Goal: Information Seeking & Learning: Check status

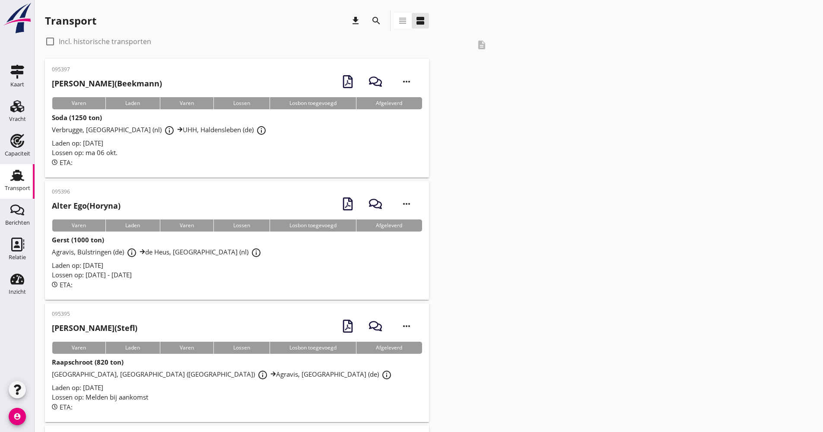
click at [377, 22] on icon "search" at bounding box center [376, 21] width 10 height 10
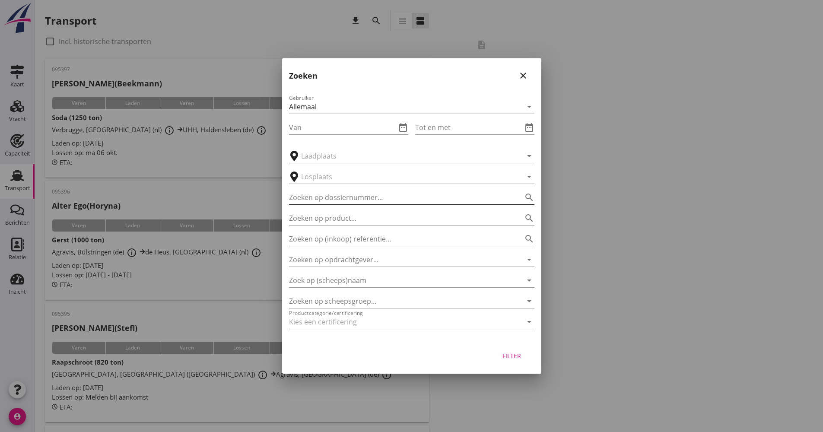
click at [374, 199] on input "Zoeken op dossiernummer..." at bounding box center [399, 197] width 221 height 14
type input "044887"
click at [522, 364] on div "Filter" at bounding box center [411, 357] width 259 height 33
click at [522, 361] on button "Filter" at bounding box center [512, 356] width 38 height 16
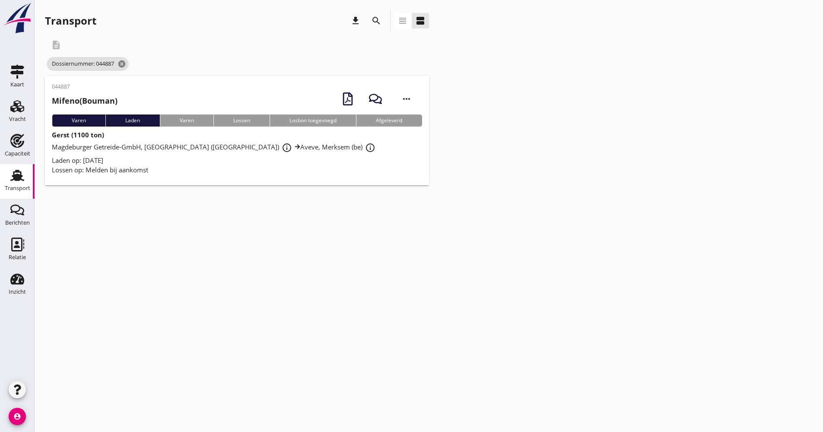
drag, startPoint x: 358, startPoint y: 157, endPoint x: 348, endPoint y: 165, distance: 12.8
click at [357, 157] on div "Laden op: [DATE]" at bounding box center [237, 160] width 370 height 10
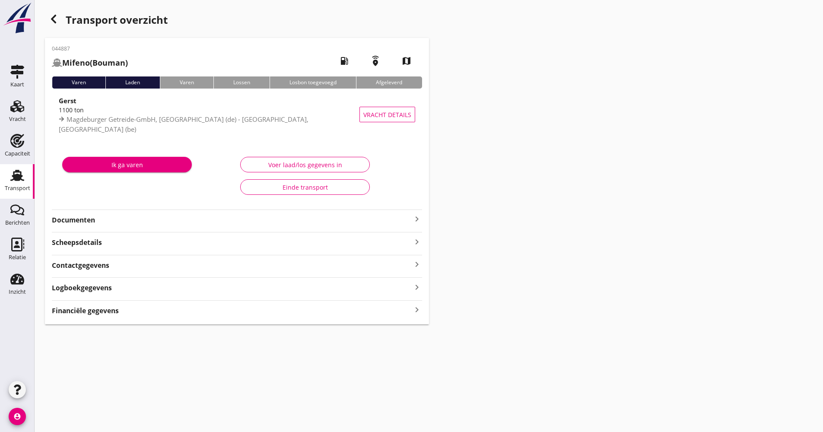
click at [119, 227] on div "044887 Mifeno (Bouman) local_gas_station emergency_share map Varen Laden Varen …" at bounding box center [237, 181] width 384 height 286
click at [133, 225] on strong "Documenten" at bounding box center [232, 220] width 360 height 10
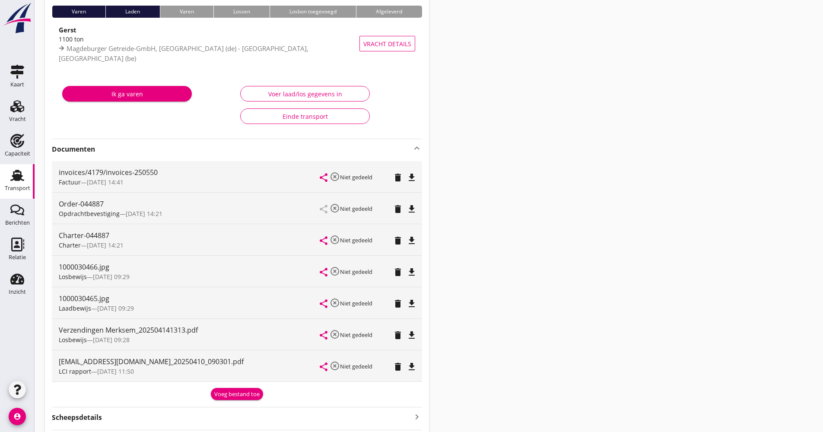
scroll to position [86, 0]
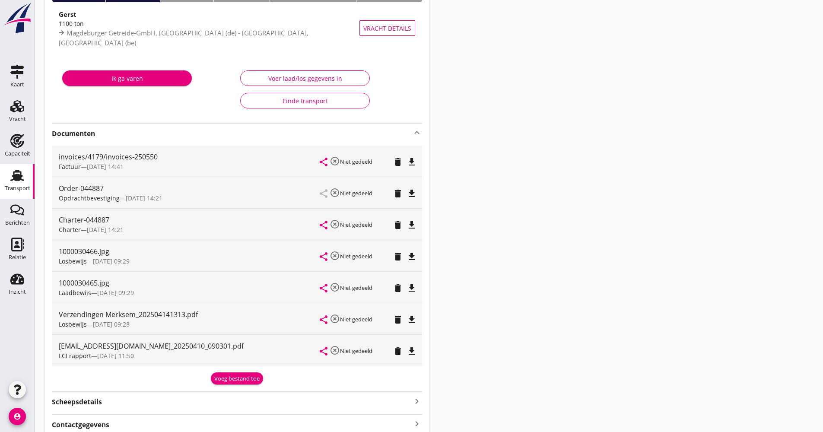
click at [413, 355] on icon "file_download" at bounding box center [411, 351] width 10 height 10
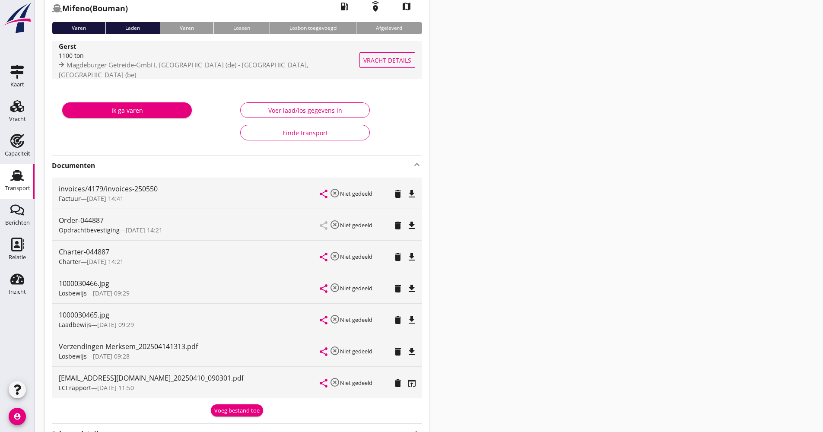
scroll to position [0, 0]
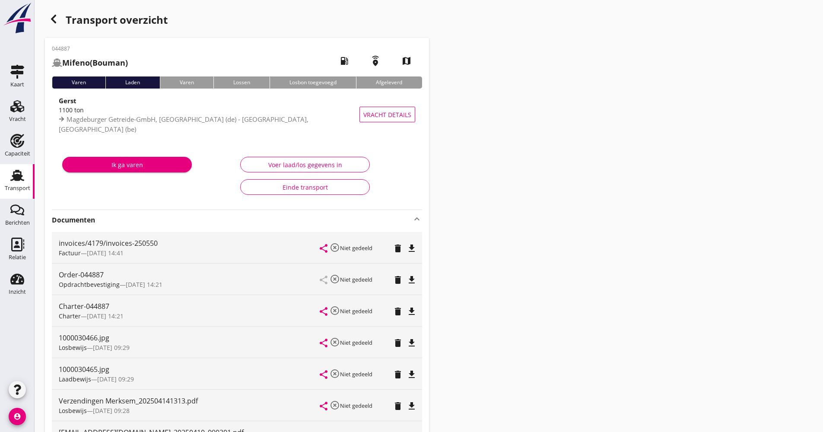
click at [56, 17] on icon "button" at bounding box center [53, 19] width 10 height 10
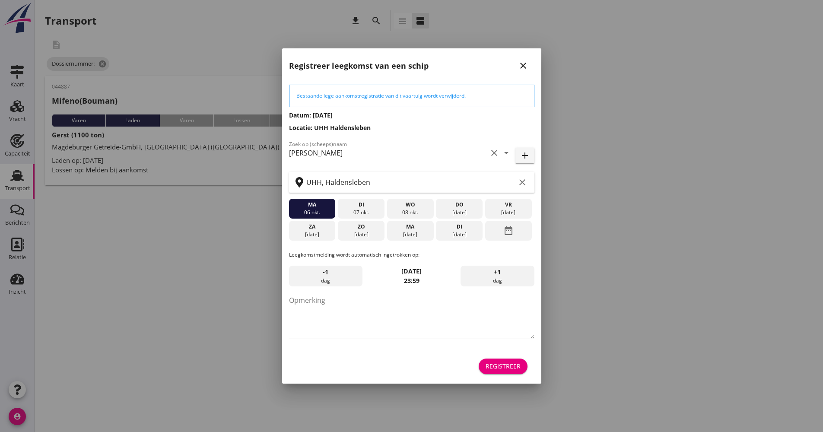
click at [515, 365] on div "Registreer" at bounding box center [502, 365] width 35 height 9
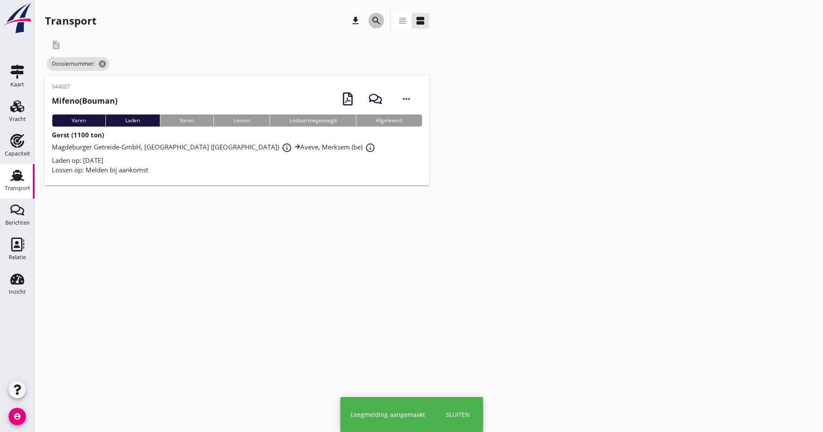
click at [382, 19] on div "search" at bounding box center [376, 21] width 16 height 10
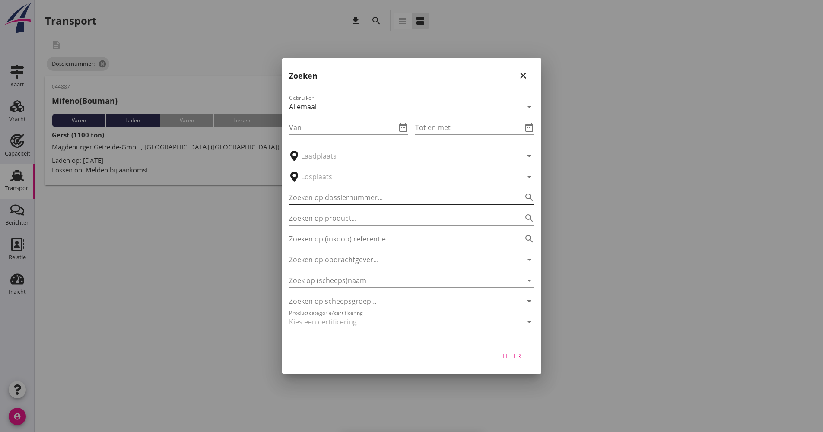
click at [354, 199] on input "Zoeken op dossiernummer..." at bounding box center [399, 197] width 221 height 14
type input "044879"
click at [511, 342] on div "Filter" at bounding box center [411, 357] width 259 height 33
click at [513, 353] on div "Filter" at bounding box center [512, 355] width 24 height 9
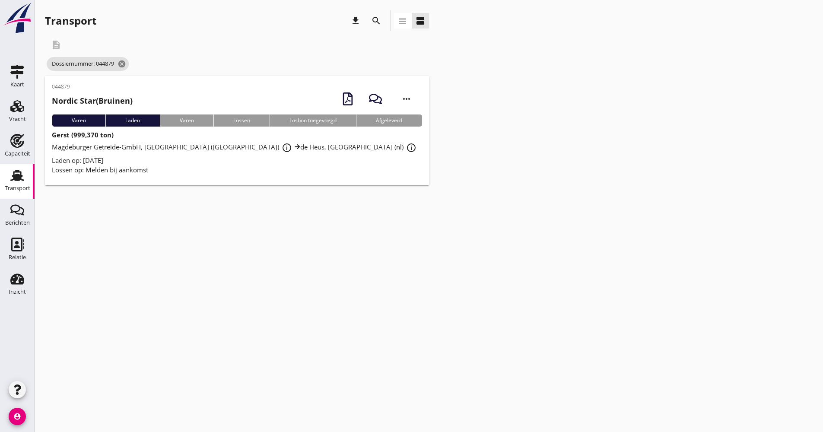
click at [191, 165] on div "Lossen op: Melden bij aankomst" at bounding box center [237, 170] width 370 height 10
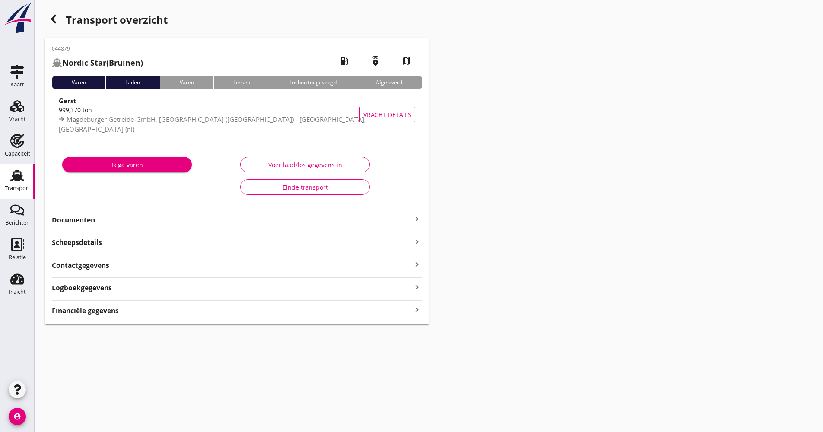
click at [154, 291] on div "Logboekgegevens keyboard_arrow_right" at bounding box center [237, 287] width 370 height 12
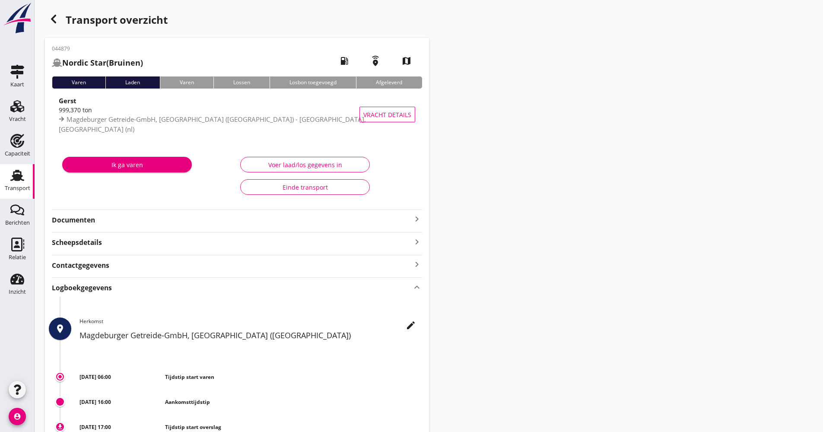
click at [157, 286] on div "Logboekgegevens keyboard_arrow_up" at bounding box center [237, 287] width 370 height 12
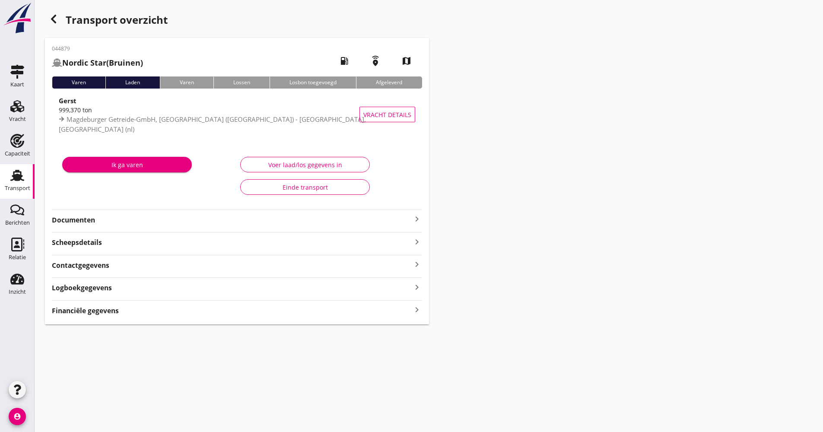
click at [144, 229] on div "044879 Nordic Star (Bruinen) local_gas_station emergency_share map Varen Laden …" at bounding box center [237, 181] width 384 height 286
click at [148, 221] on strong "Documenten" at bounding box center [232, 220] width 360 height 10
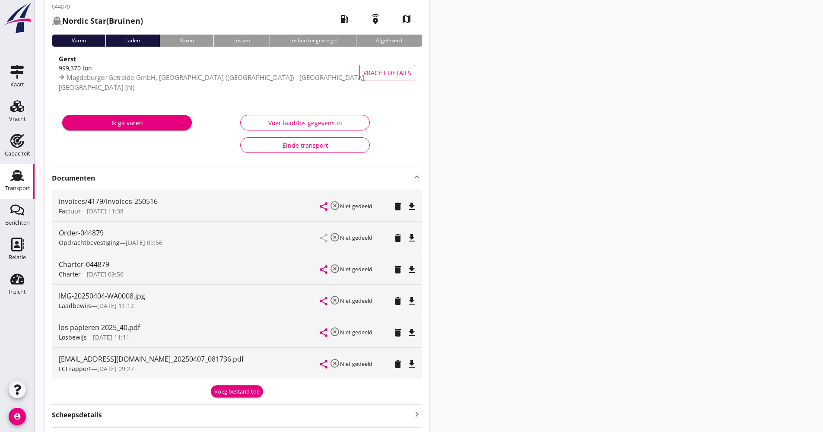
scroll to position [130, 0]
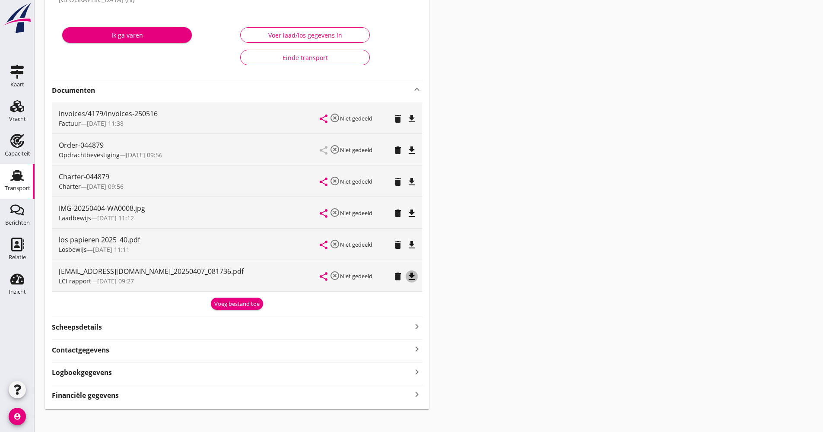
click at [415, 278] on icon "file_download" at bounding box center [411, 276] width 10 height 10
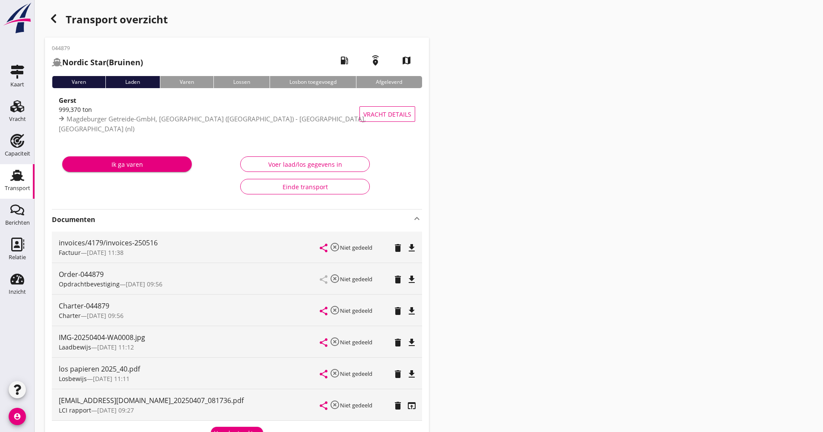
scroll to position [0, 0]
click at [63, 26] on div "Transport overzicht" at bounding box center [237, 20] width 384 height 21
click at [58, 23] on icon "button" at bounding box center [53, 19] width 10 height 10
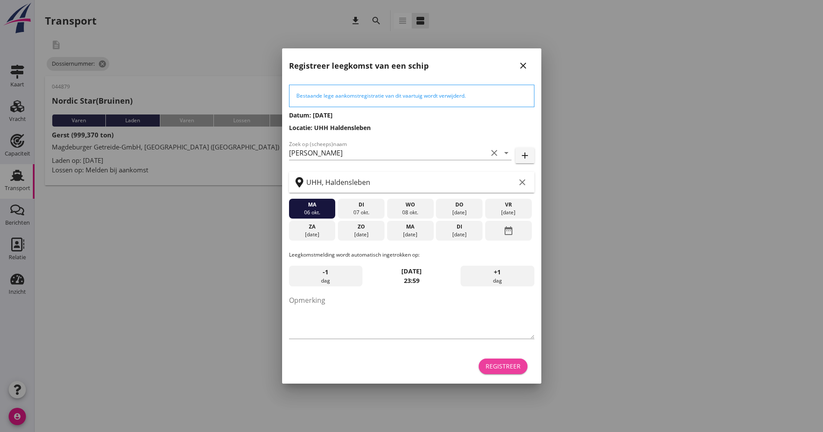
click at [509, 365] on div "Registreer" at bounding box center [502, 365] width 35 height 9
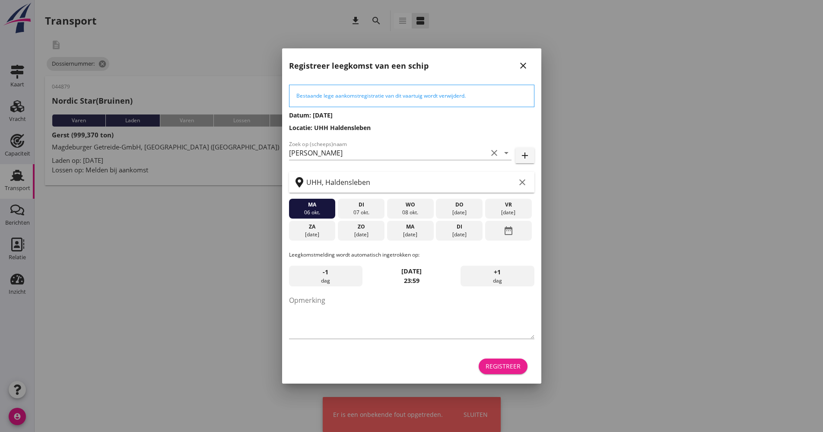
click at [506, 364] on div "Registreer" at bounding box center [502, 365] width 35 height 9
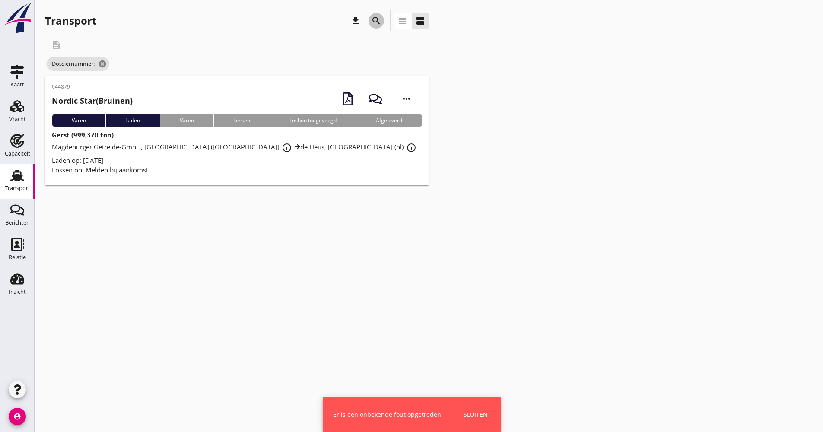
click at [371, 16] on icon "search" at bounding box center [376, 21] width 10 height 10
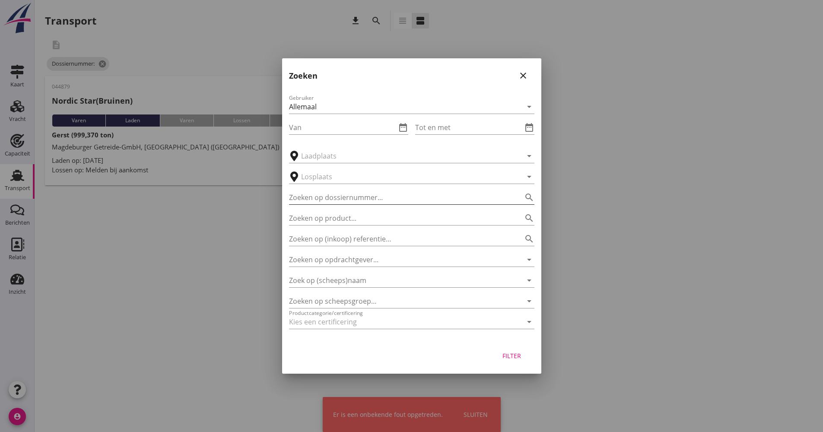
click at [360, 199] on input "Zoeken op dossiernummer..." at bounding box center [399, 197] width 221 height 14
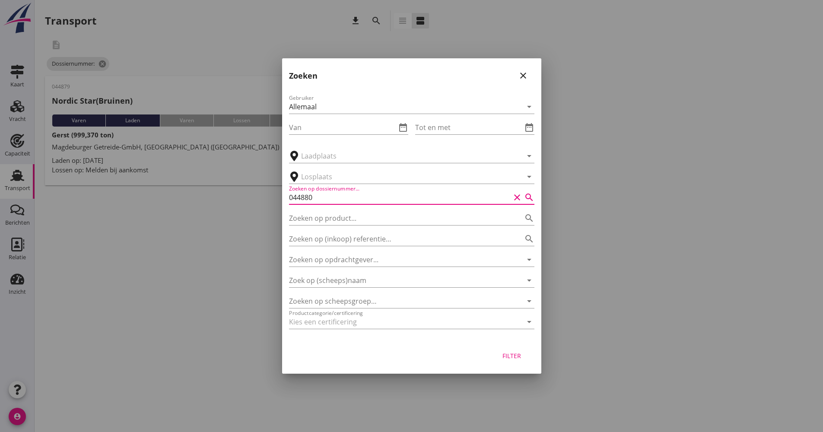
type input "044880"
click at [513, 347] on div "Filter" at bounding box center [411, 357] width 259 height 33
click at [514, 357] on div "Filter" at bounding box center [512, 355] width 24 height 9
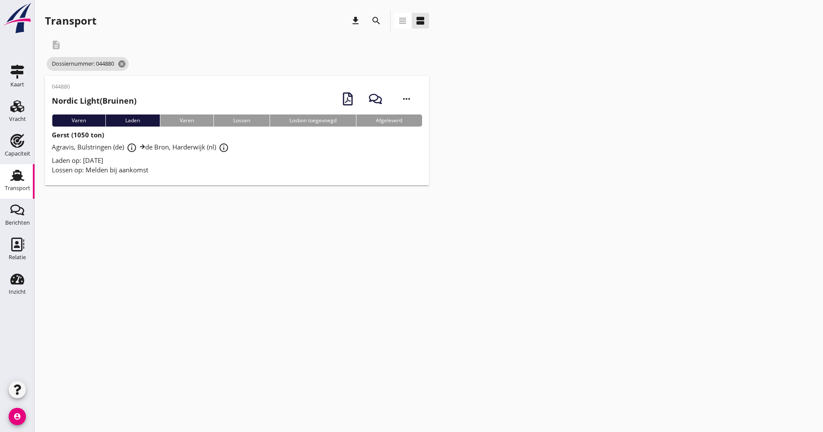
click at [267, 150] on div "Agravis, Bülstringen (de) info_outline de Bron, Harderwijk (nl) info_outline" at bounding box center [237, 148] width 370 height 16
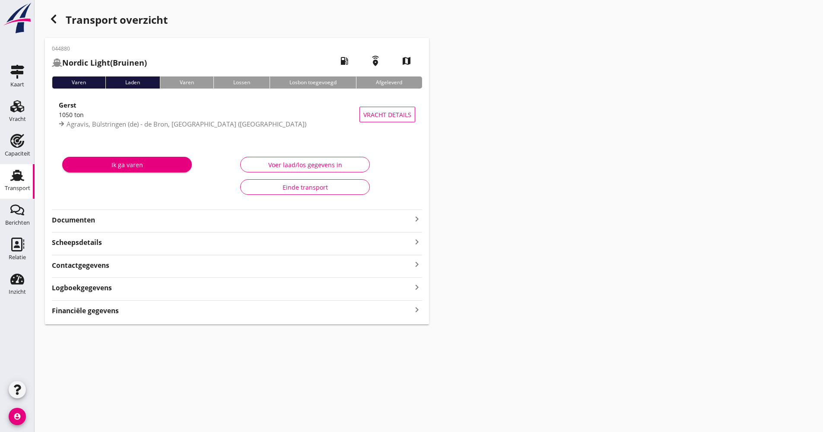
click at [178, 217] on strong "Documenten" at bounding box center [232, 220] width 360 height 10
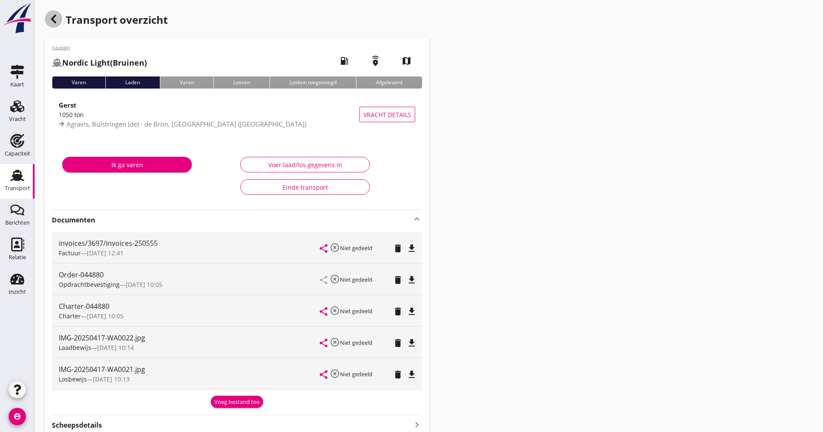
click at [59, 20] on div "button" at bounding box center [53, 18] width 17 height 17
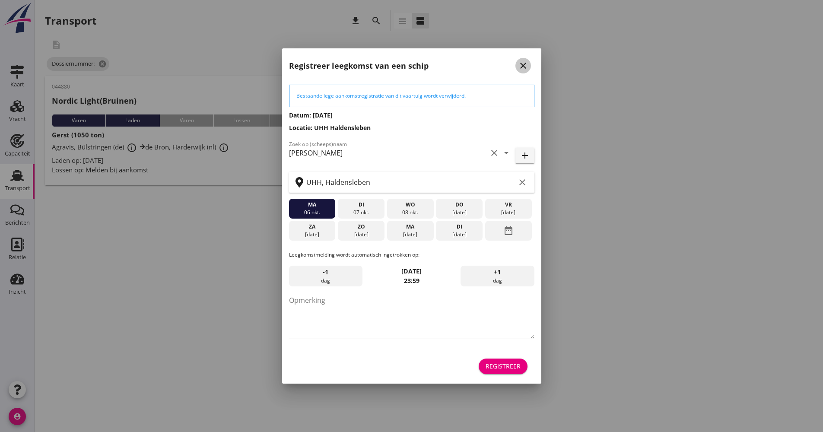
click at [527, 64] on icon "close" at bounding box center [523, 65] width 10 height 10
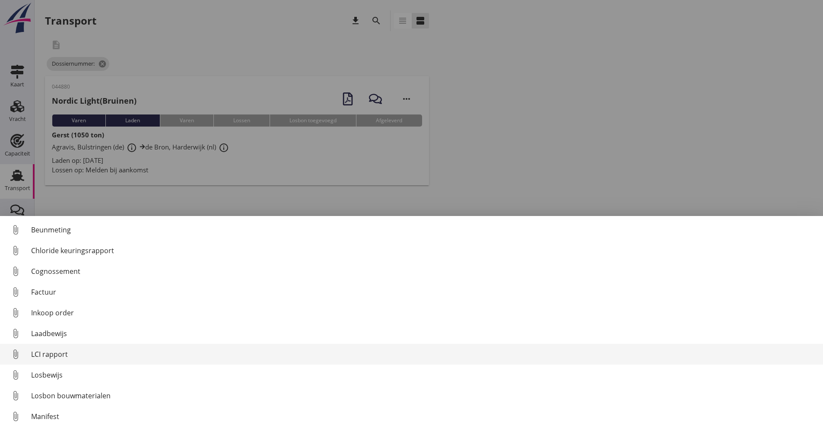
click at [59, 353] on div "LCI rapport" at bounding box center [423, 354] width 785 height 10
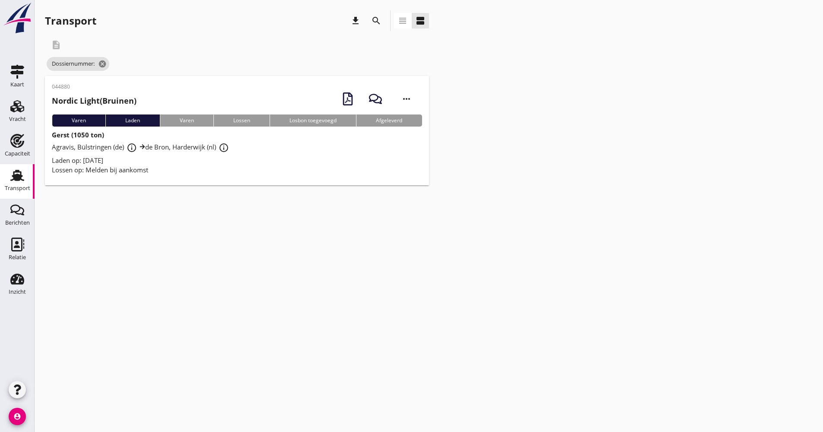
click at [258, 174] on div "Lossen op: Melden bij aankomst" at bounding box center [237, 170] width 370 height 10
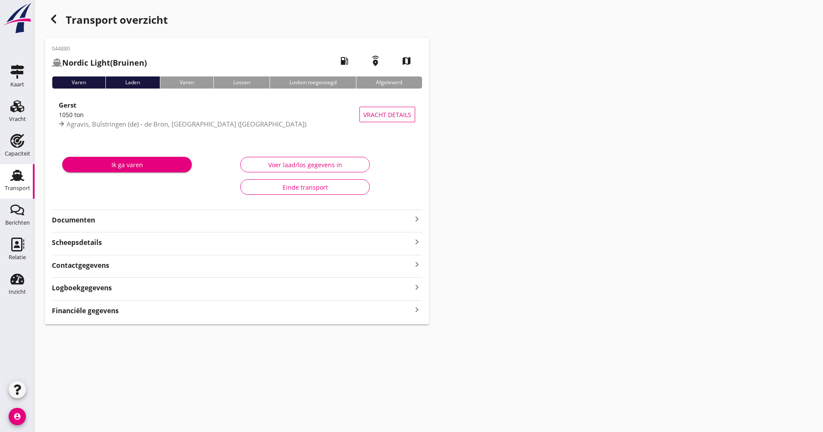
click at [170, 220] on strong "Documenten" at bounding box center [232, 220] width 360 height 10
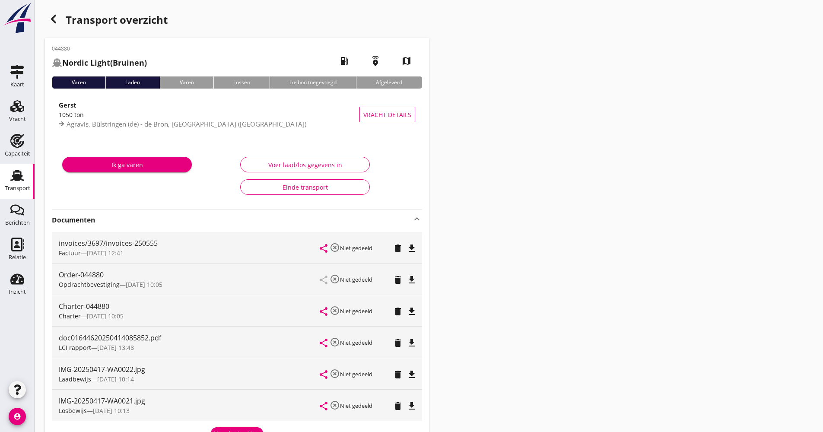
click at [63, 22] on div "Transport overzicht" at bounding box center [237, 20] width 384 height 21
click at [43, 22] on div "Transport overzicht 044880 Nordic Light (Bruinen) local_gas_station emergency_s…" at bounding box center [429, 274] width 788 height 549
click at [54, 19] on icon "button" at bounding box center [53, 19] width 10 height 10
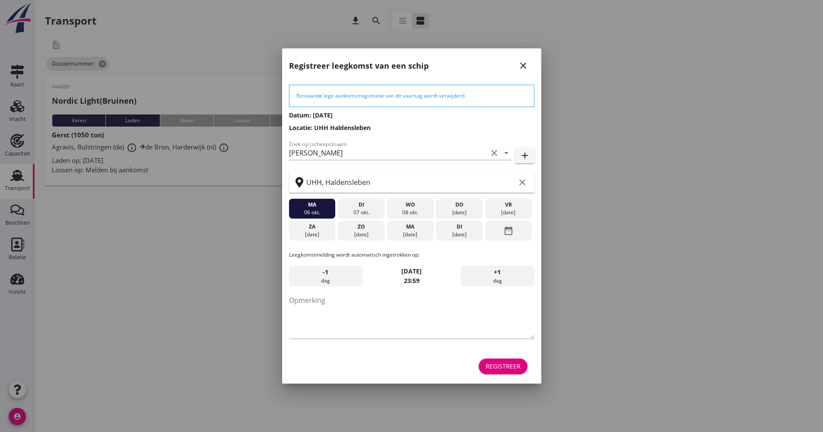
click at [520, 64] on icon "close" at bounding box center [523, 65] width 10 height 10
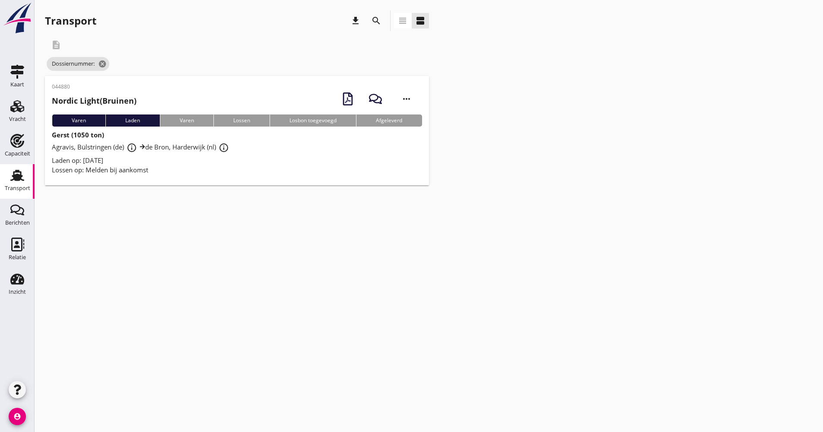
click at [372, 22] on icon "search" at bounding box center [376, 21] width 10 height 10
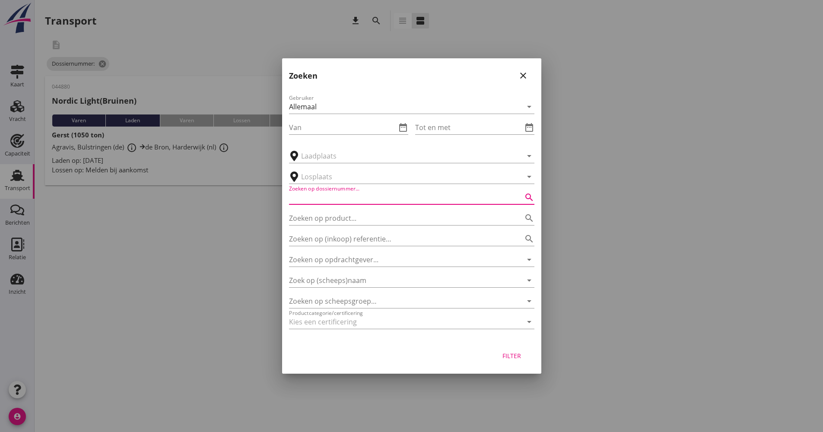
click at [344, 198] on input "Zoeken op dossiernummer..." at bounding box center [399, 197] width 221 height 14
type input "044889"
click at [513, 352] on div "Filter" at bounding box center [512, 355] width 24 height 9
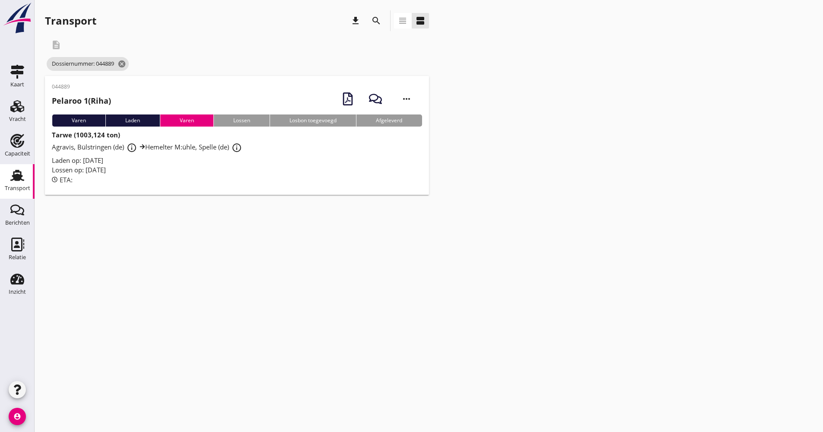
click at [197, 191] on div "044889 Pelaroo 1 (Riha) more_horiz Varen Laden Varen Lossen Losbon toegevoegd A…" at bounding box center [237, 135] width 384 height 119
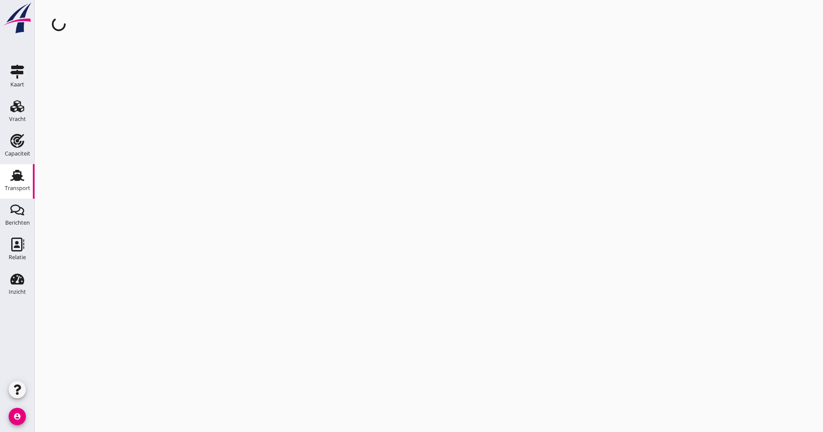
click at [199, 178] on div "cancel You are impersonating another user." at bounding box center [429, 216] width 788 height 432
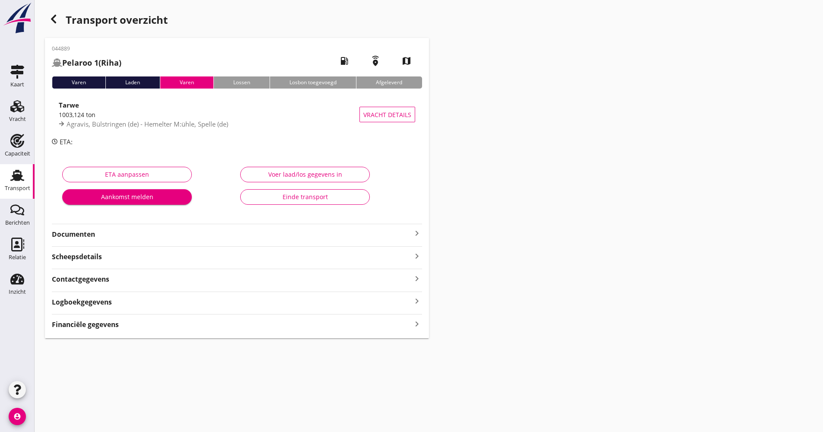
click at [152, 235] on strong "Documenten" at bounding box center [232, 234] width 360 height 10
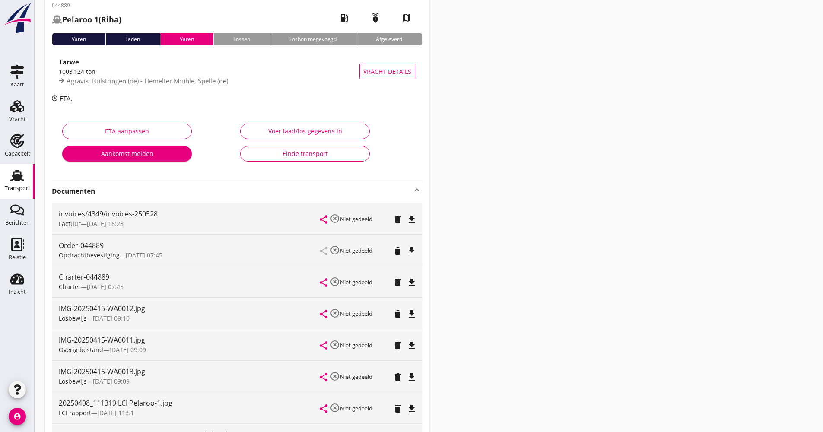
scroll to position [86, 0]
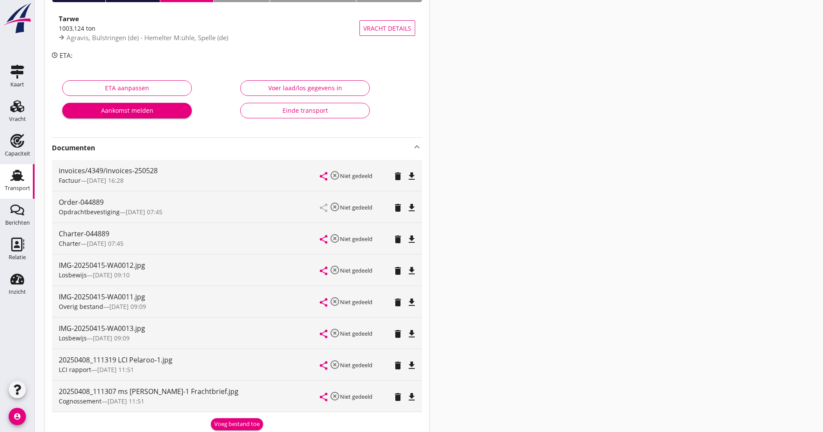
click at [412, 365] on icon "file_download" at bounding box center [411, 365] width 10 height 10
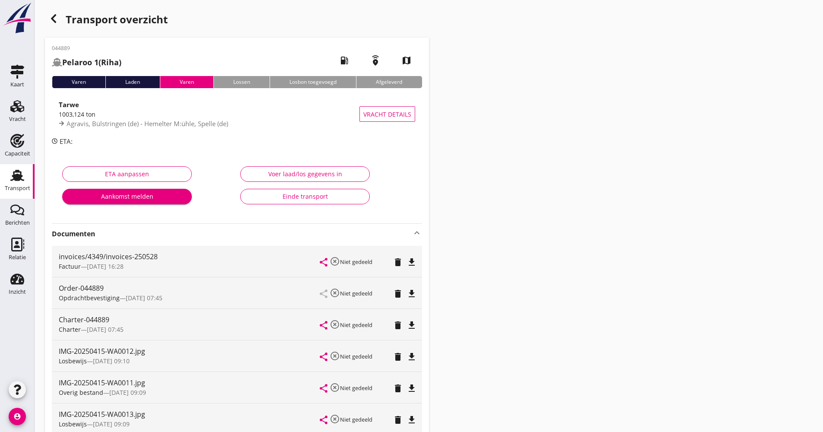
scroll to position [0, 0]
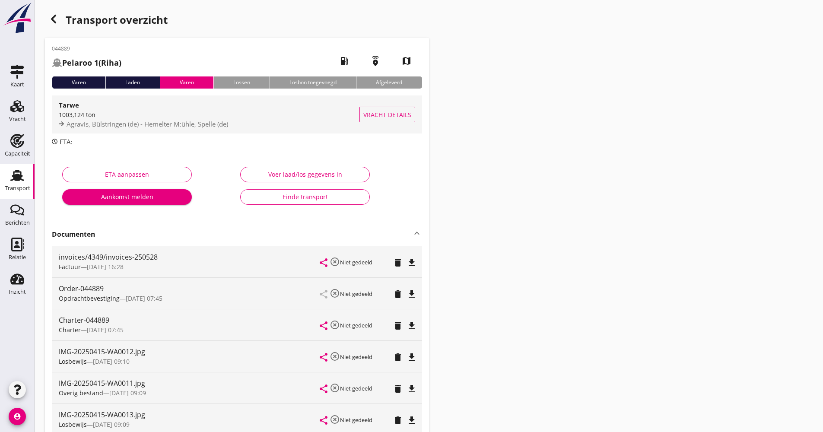
click at [157, 123] on span "Agravis, Bülstringen (de) - Hemelter M:ühle, Spelle (de)" at bounding box center [146, 124] width 161 height 9
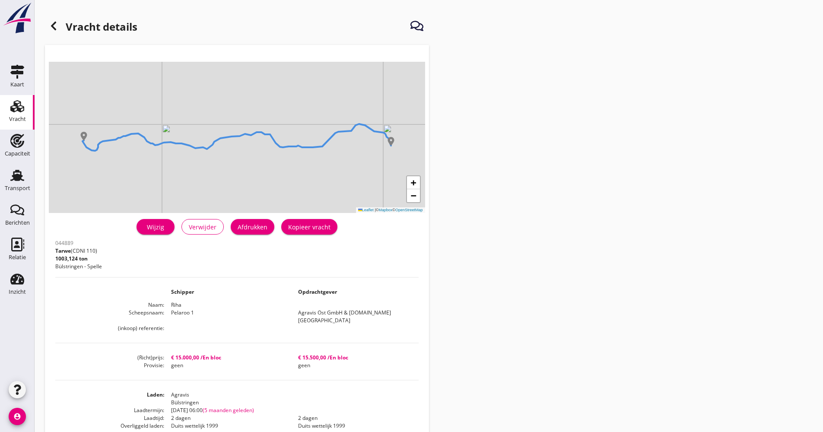
click at [50, 25] on icon at bounding box center [53, 26] width 10 height 10
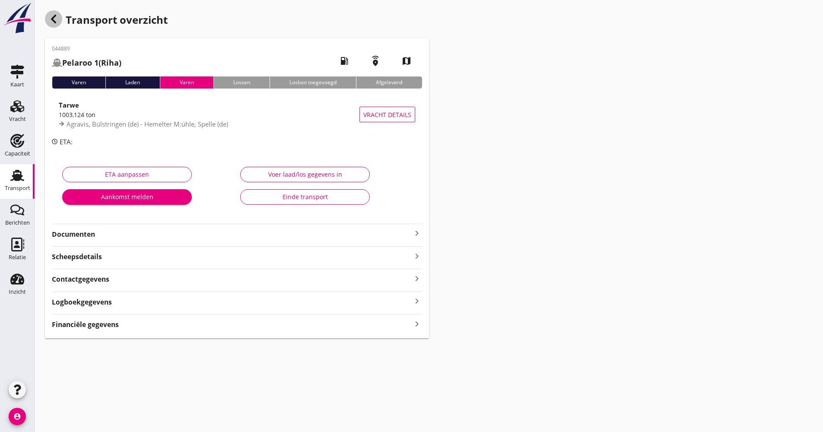
click at [54, 24] on icon "button" at bounding box center [53, 19] width 10 height 10
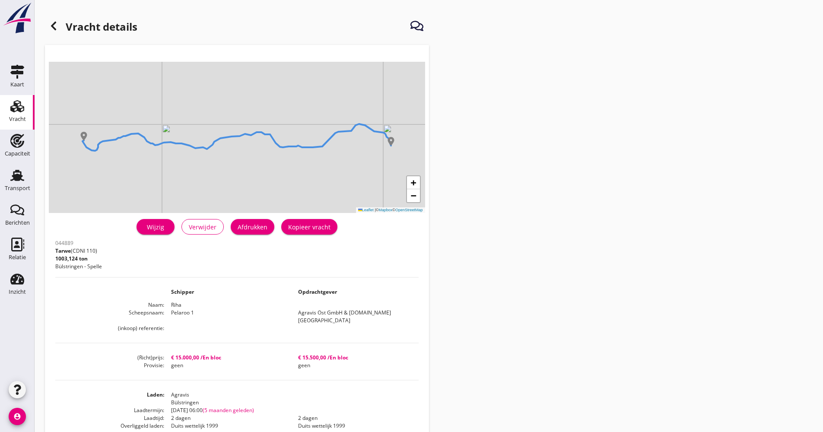
click at [53, 25] on use at bounding box center [53, 26] width 5 height 9
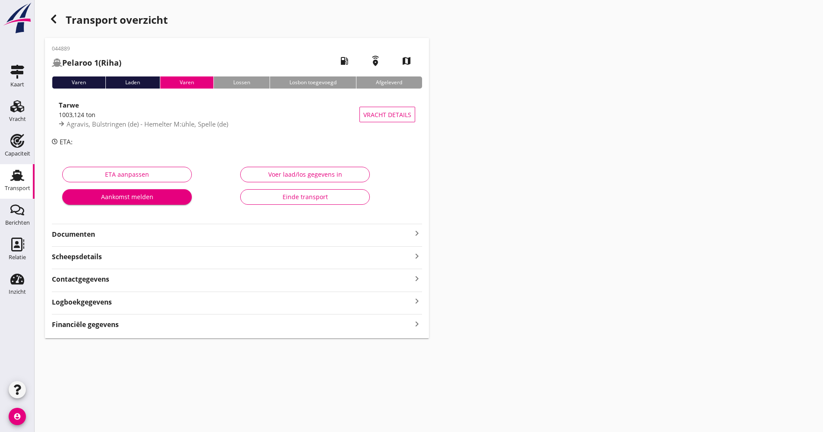
click at [44, 13] on div "Transport overzicht 044889 Pelaroo 1 (Riha) local_gas_station emergency_share m…" at bounding box center [429, 174] width 788 height 348
click at [53, 16] on icon "button" at bounding box center [53, 19] width 10 height 10
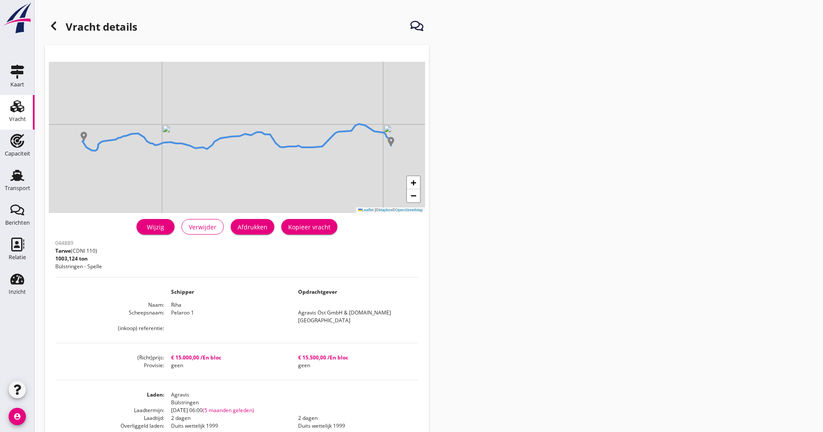
click at [46, 28] on div at bounding box center [53, 25] width 17 height 17
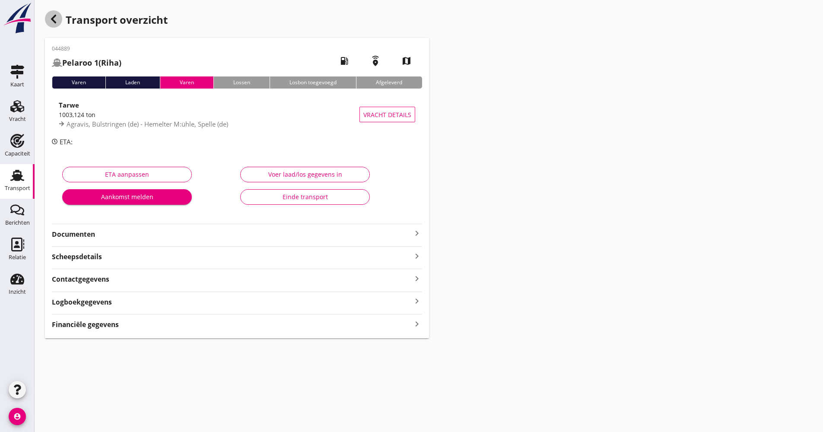
click at [58, 19] on icon "button" at bounding box center [53, 19] width 10 height 10
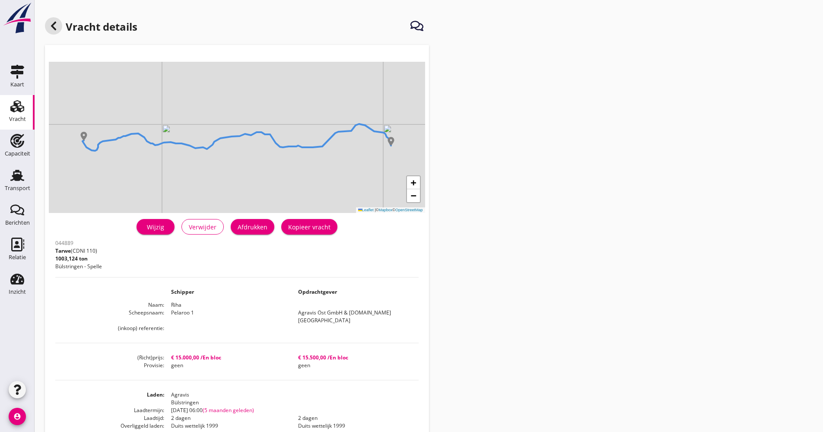
click at [58, 19] on div at bounding box center [53, 25] width 17 height 17
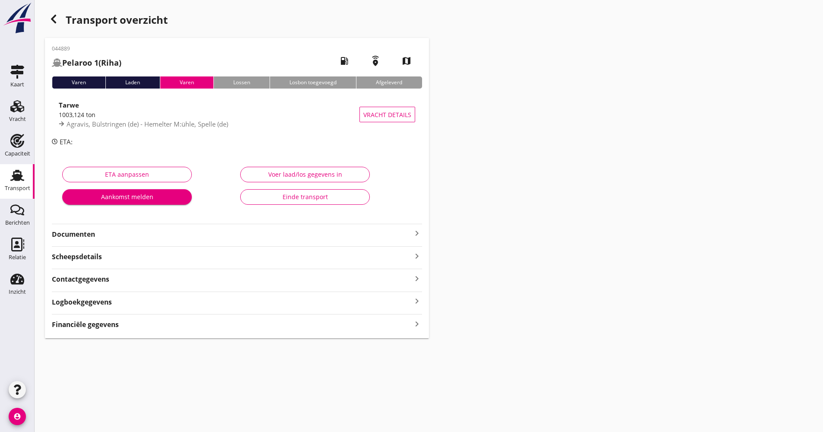
click at [21, 179] on use at bounding box center [17, 175] width 14 height 11
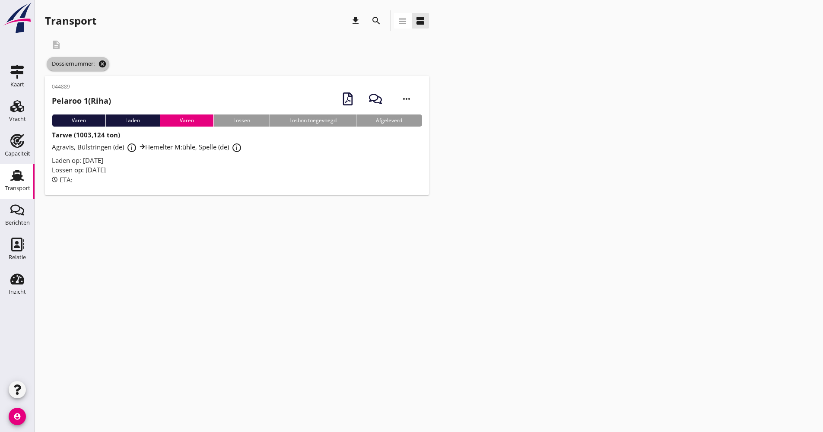
click at [107, 64] on icon "cancel" at bounding box center [102, 64] width 9 height 9
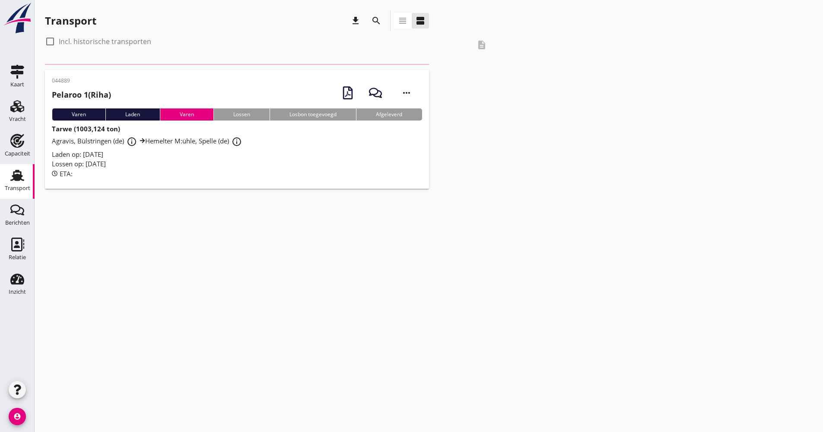
click at [371, 23] on icon "search" at bounding box center [376, 21] width 10 height 10
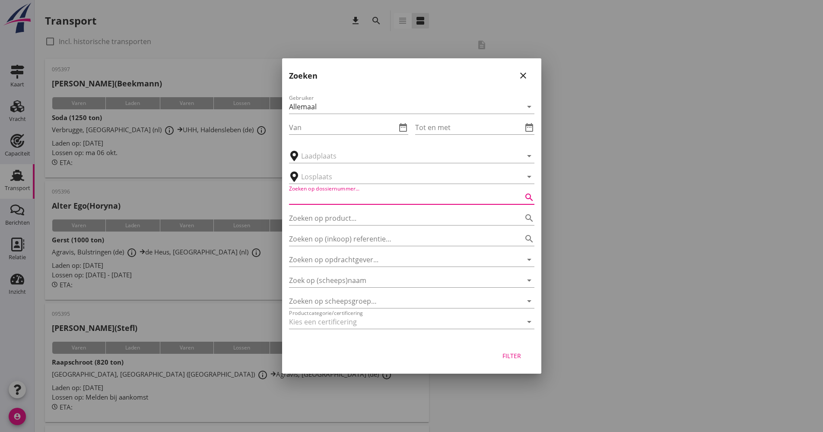
click at [361, 191] on input "Zoeken op dossiernummer..." at bounding box center [399, 197] width 221 height 14
type input "044894"
click at [519, 351] on div "Filter" at bounding box center [512, 355] width 24 height 9
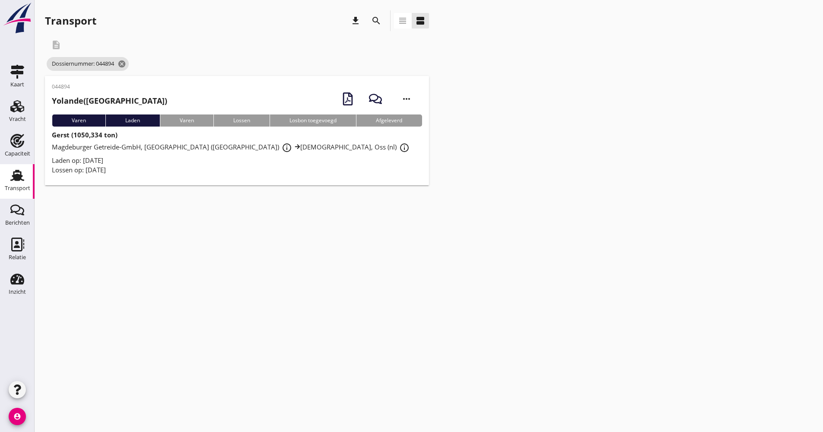
click at [187, 430] on div "cancel You are impersonating another user. Transport download search view_headl…" at bounding box center [429, 216] width 788 height 432
drag, startPoint x: 239, startPoint y: 425, endPoint x: 242, endPoint y: 431, distance: 6.8
click at [239, 427] on div "cancel You are impersonating another user. Transport download search view_headl…" at bounding box center [429, 216] width 788 height 432
drag, startPoint x: 211, startPoint y: 160, endPoint x: 126, endPoint y: 161, distance: 85.5
click at [211, 161] on div "Laden op: [DATE]" at bounding box center [237, 160] width 370 height 10
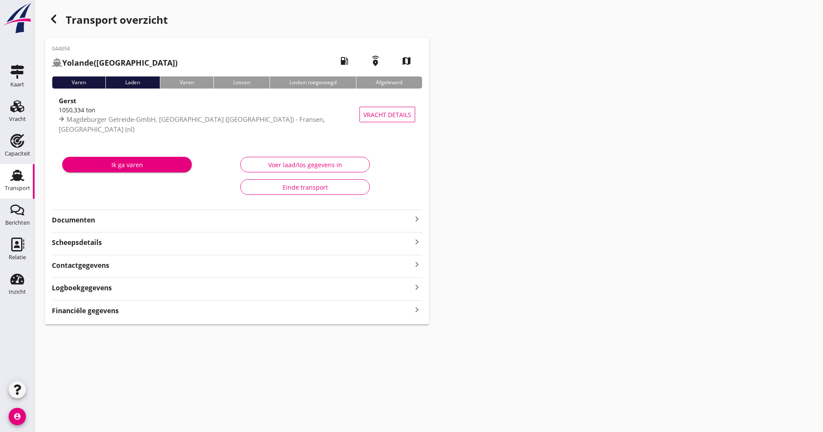
click at [171, 223] on strong "Documenten" at bounding box center [232, 220] width 360 height 10
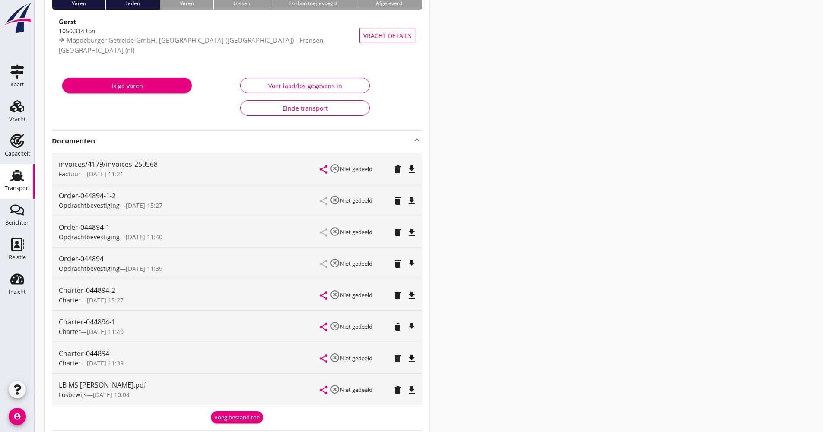
scroll to position [86, 0]
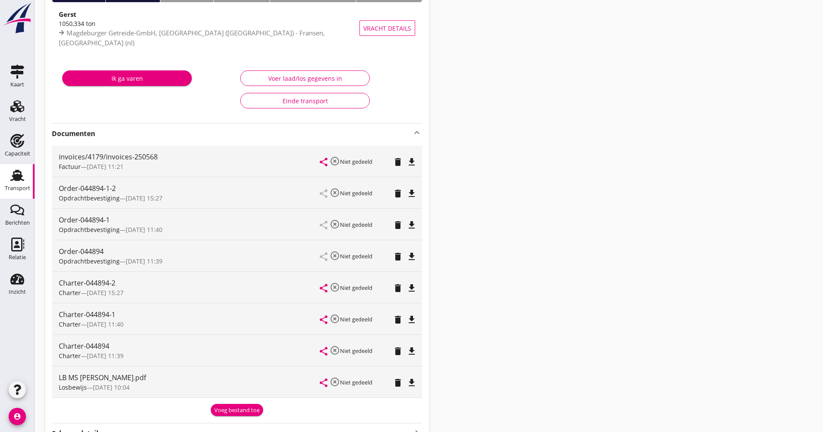
click at [390, 348] on div "share highlight_off Niet gedeeld delete file_download" at bounding box center [367, 350] width 95 height 31
click at [394, 350] on icon "delete" at bounding box center [397, 351] width 10 height 10
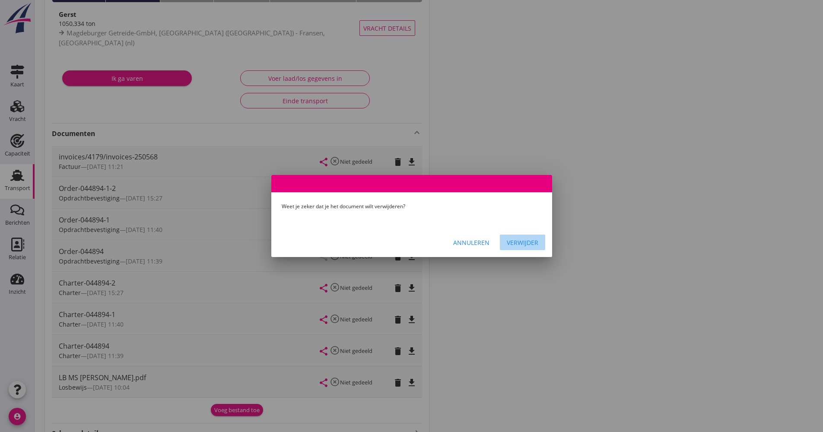
drag, startPoint x: 512, startPoint y: 239, endPoint x: 507, endPoint y: 241, distance: 5.1
click at [512, 240] on div "Verwijder" at bounding box center [522, 242] width 32 height 9
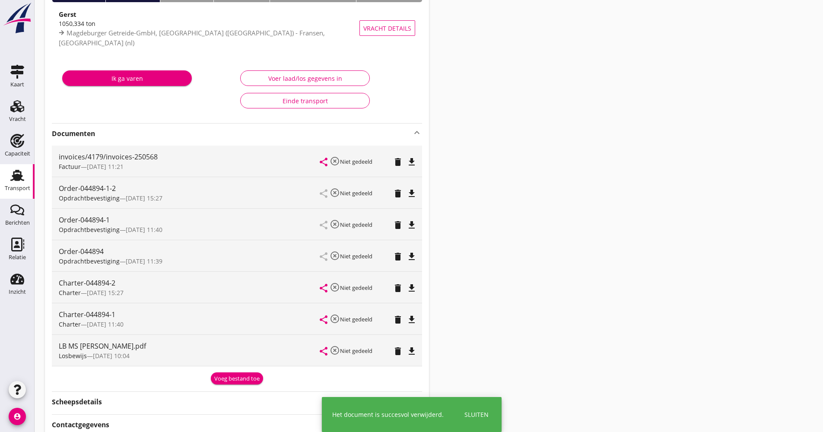
click at [390, 316] on div "share highlight_off Niet gedeeld delete file_download" at bounding box center [367, 318] width 95 height 31
click at [402, 318] on icon "delete" at bounding box center [397, 319] width 10 height 10
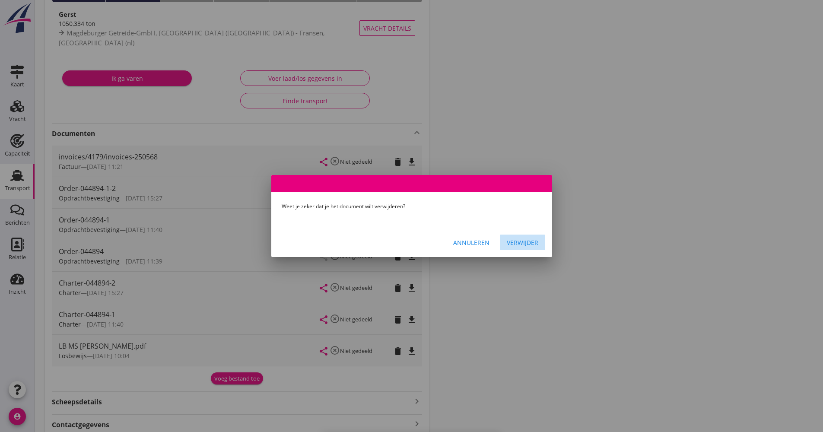
click at [517, 248] on button "Verwijder" at bounding box center [522, 242] width 45 height 16
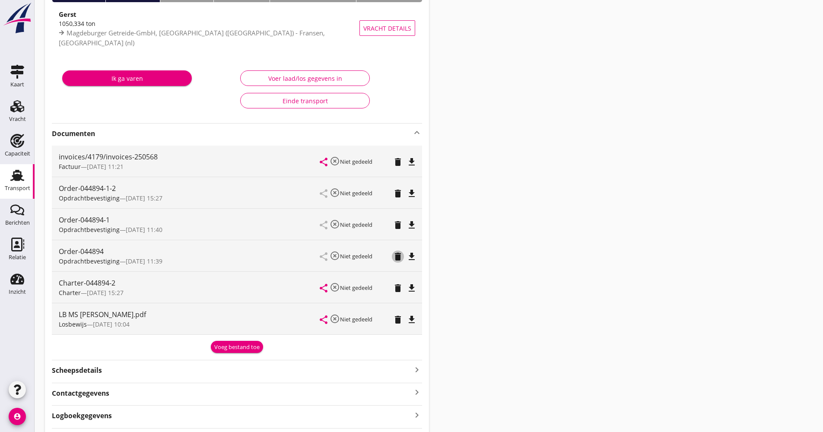
click at [395, 259] on icon "delete" at bounding box center [397, 256] width 10 height 10
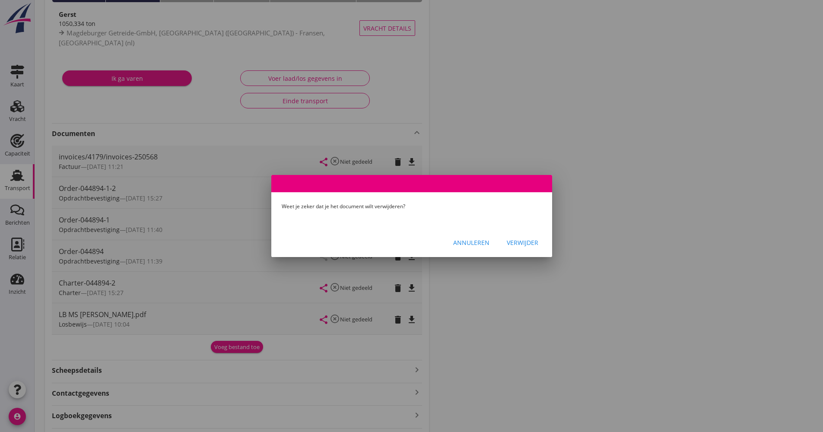
click at [514, 243] on div "Verwijder" at bounding box center [522, 242] width 32 height 9
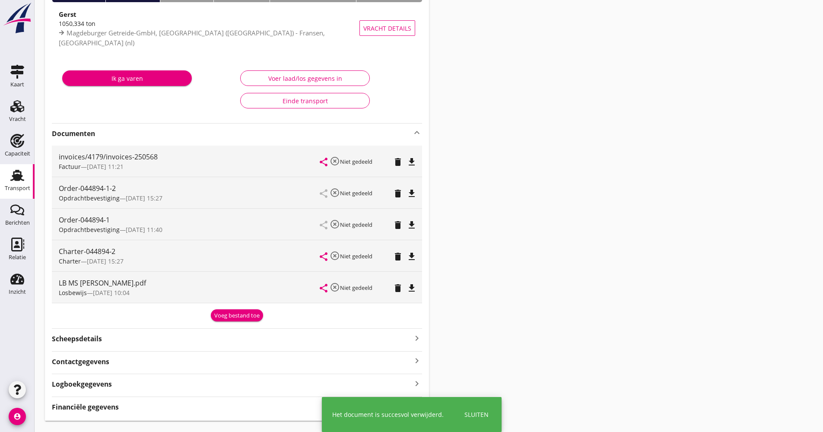
click at [390, 223] on div "share highlight_off Niet gedeeld delete file_download" at bounding box center [367, 224] width 95 height 31
click at [394, 226] on icon "delete" at bounding box center [397, 225] width 10 height 10
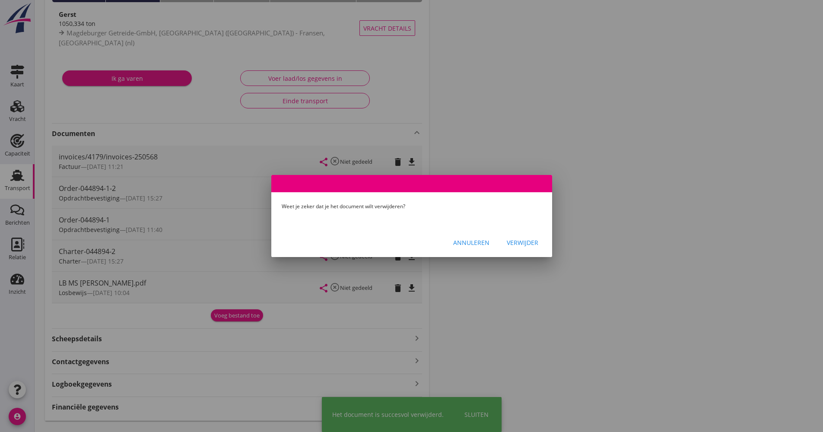
click at [510, 241] on div "Verwijder" at bounding box center [522, 242] width 32 height 9
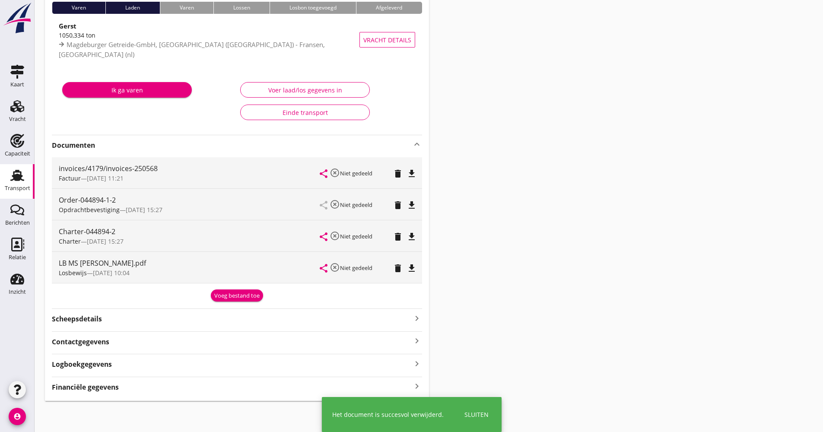
scroll to position [75, 0]
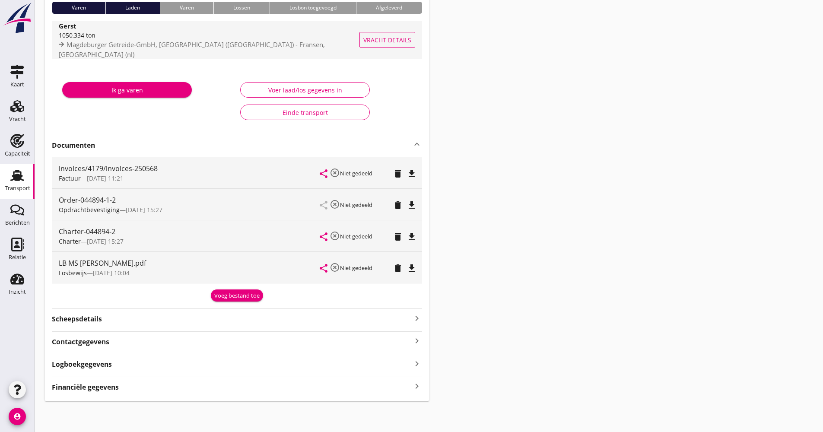
click at [215, 31] on div "Gerst" at bounding box center [212, 26] width 306 height 10
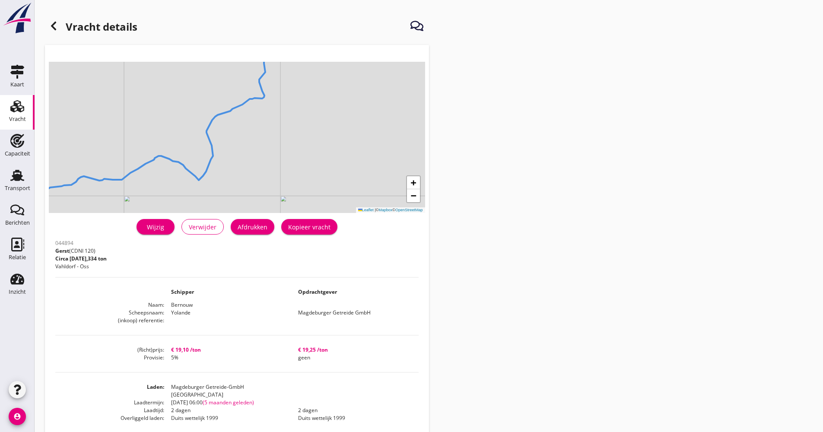
click at [56, 29] on use at bounding box center [53, 26] width 5 height 9
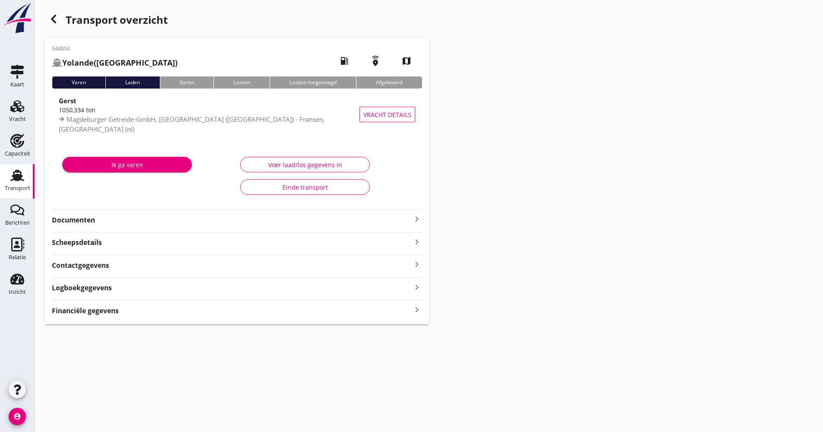
click at [201, 229] on div "044894 [GEOGRAPHIC_DATA] ([GEOGRAPHIC_DATA]) local_gas_station emergency_share …" at bounding box center [237, 181] width 384 height 286
click at [196, 222] on strong "Documenten" at bounding box center [232, 220] width 360 height 10
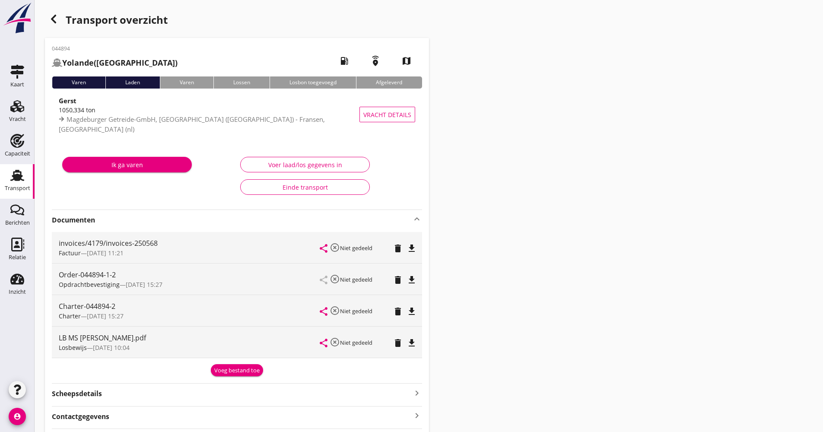
click at [57, 23] on icon "button" at bounding box center [53, 19] width 10 height 10
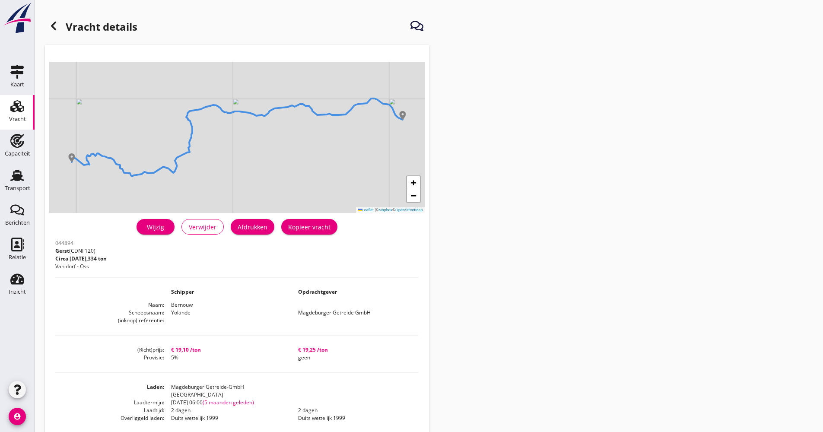
drag, startPoint x: 66, startPoint y: 23, endPoint x: 58, endPoint y: 25, distance: 8.8
click at [65, 23] on h1 "Vracht details" at bounding box center [91, 27] width 92 height 21
click at [51, 25] on icon at bounding box center [53, 26] width 10 height 10
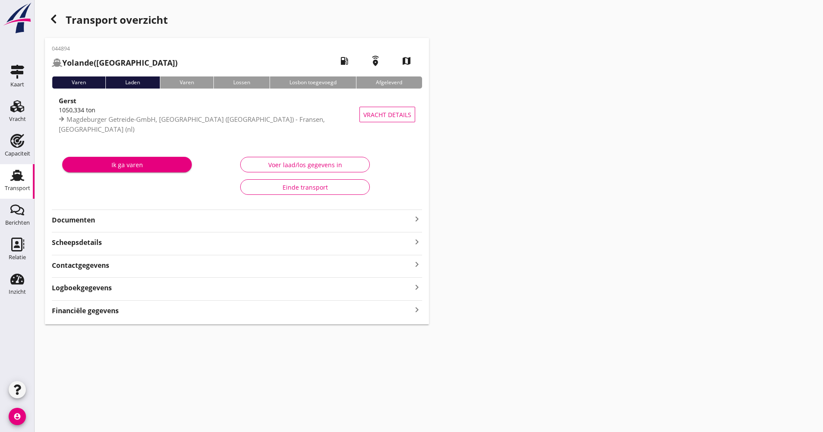
click at [50, 15] on icon "button" at bounding box center [53, 19] width 10 height 10
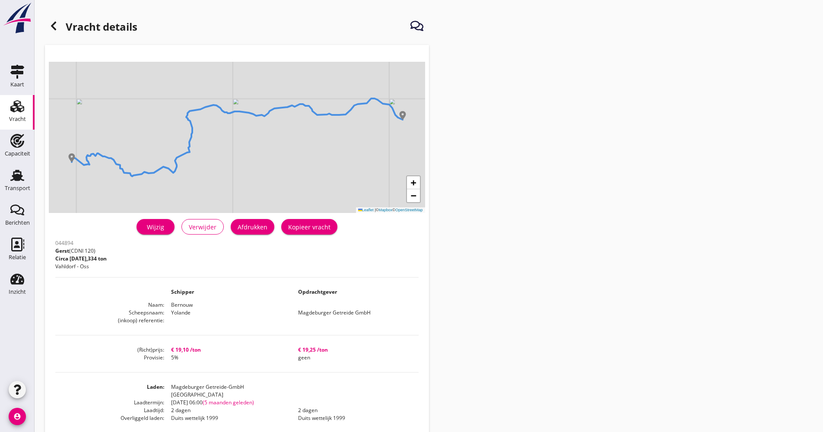
click at [62, 32] on h1 "Vracht details" at bounding box center [91, 27] width 92 height 21
click at [57, 29] on icon at bounding box center [53, 26] width 10 height 10
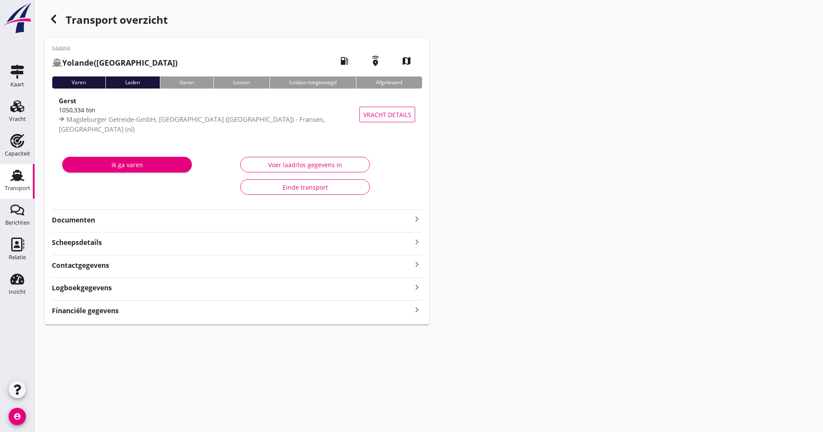
click at [18, 175] on use at bounding box center [17, 175] width 14 height 11
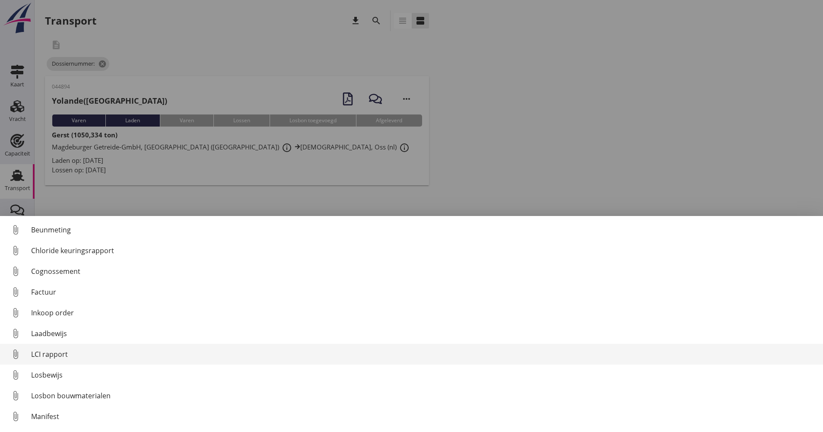
click at [73, 352] on div "LCI rapport" at bounding box center [423, 354] width 785 height 10
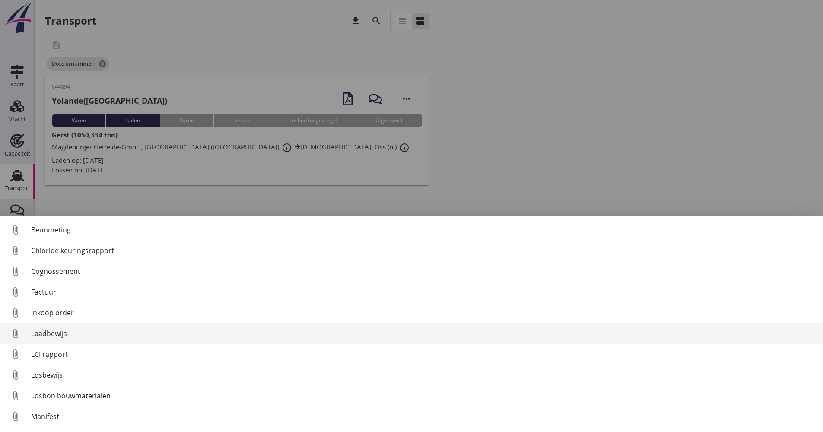
click at [55, 332] on div "Laadbewijs" at bounding box center [423, 333] width 785 height 10
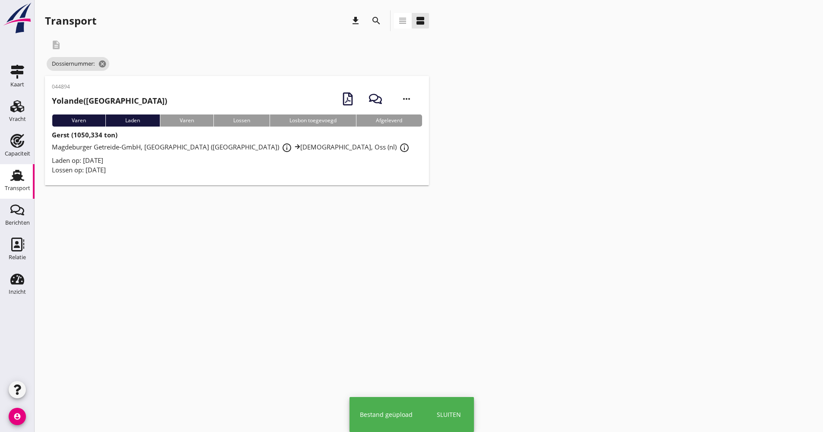
click at [155, 169] on div "Lossen op: [DATE]" at bounding box center [237, 170] width 370 height 10
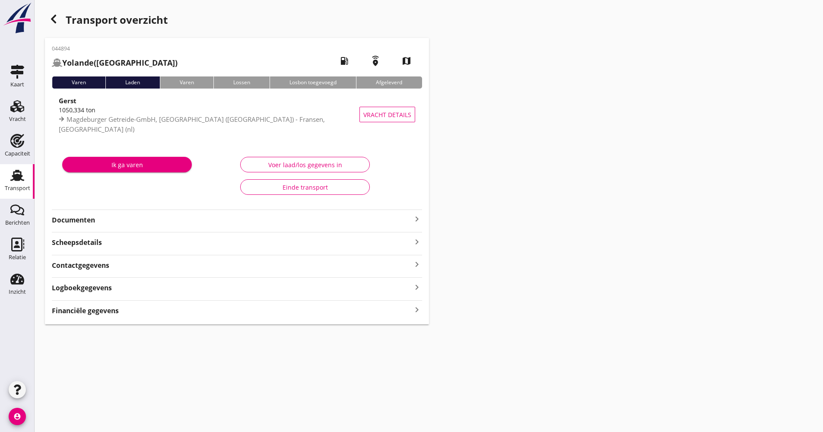
click at [139, 218] on strong "Documenten" at bounding box center [232, 220] width 360 height 10
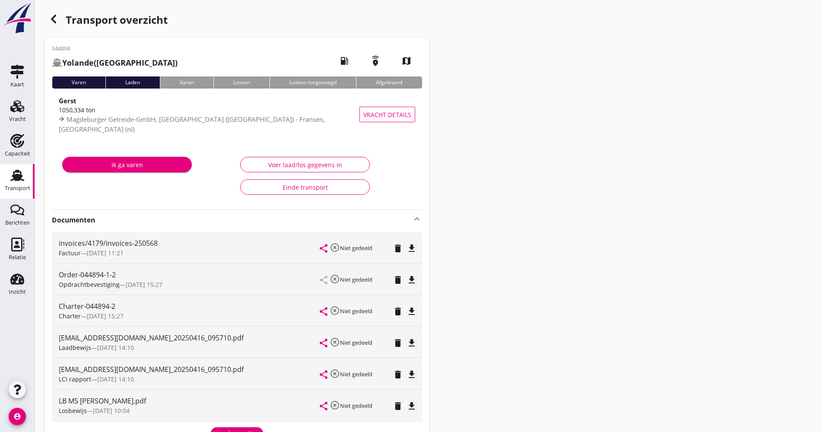
click at [140, 222] on strong "Documenten" at bounding box center [232, 220] width 360 height 10
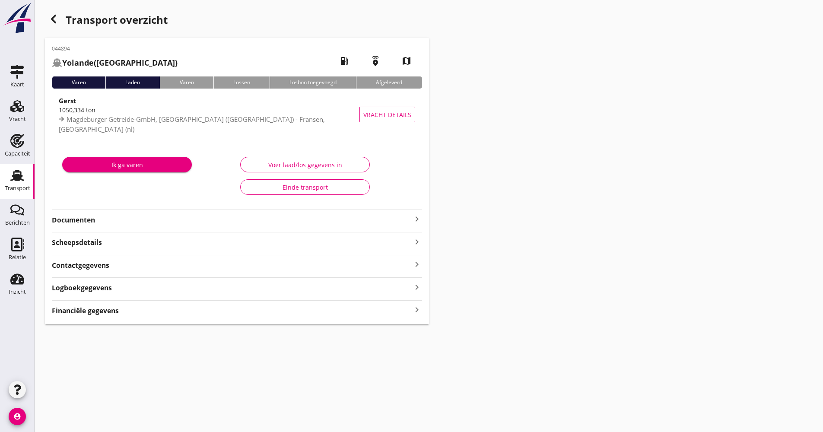
click at [150, 211] on div "Documenten keyboard_arrow_right" at bounding box center [237, 217] width 370 height 16
click at [147, 219] on strong "Documenten" at bounding box center [232, 220] width 360 height 10
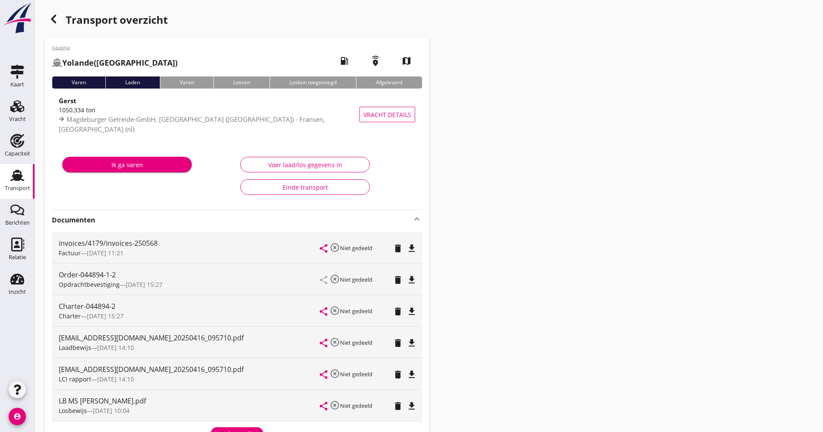
drag, startPoint x: 147, startPoint y: 219, endPoint x: 124, endPoint y: 194, distance: 33.6
click at [124, 194] on div "Ik ga varen" at bounding box center [148, 176] width 178 height 50
click at [57, 20] on icon "button" at bounding box center [53, 19] width 10 height 10
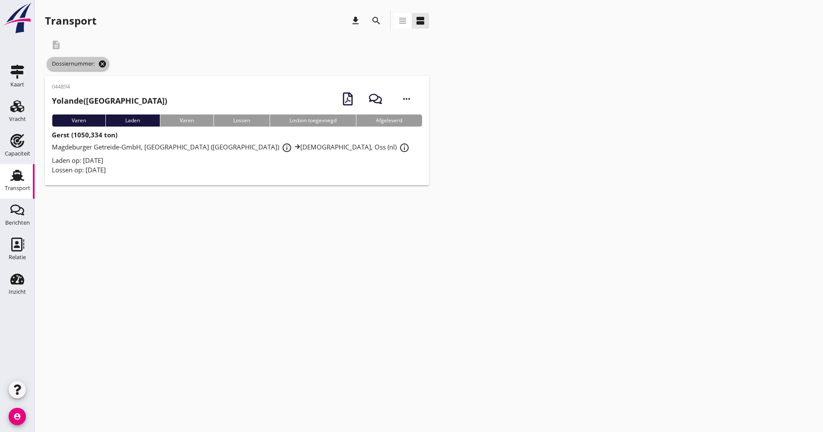
click at [101, 63] on icon "cancel" at bounding box center [102, 64] width 9 height 9
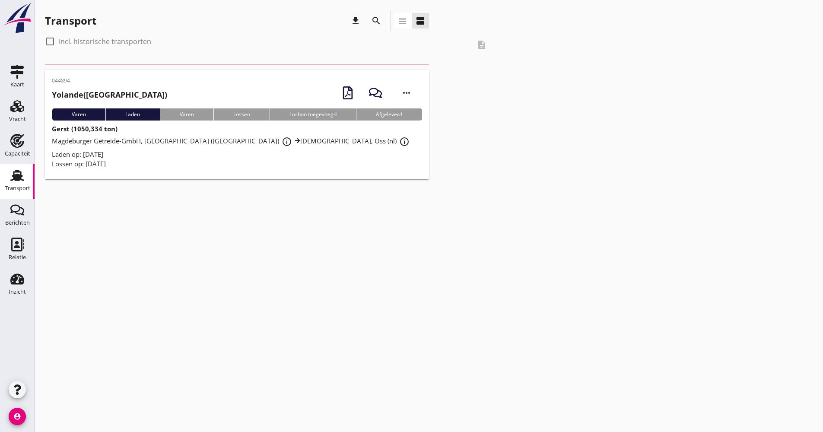
click at [369, 24] on button "search" at bounding box center [376, 21] width 16 height 16
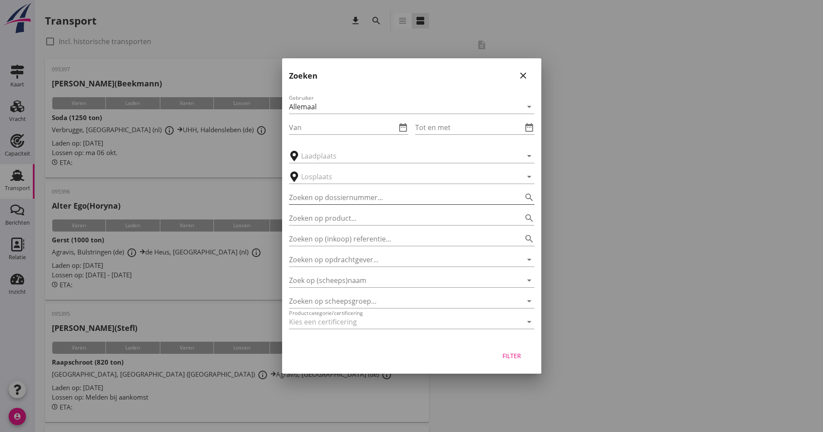
click at [336, 202] on input "Zoeken op dossiernummer..." at bounding box center [399, 197] width 221 height 14
type input "044904"
drag, startPoint x: 525, startPoint y: 349, endPoint x: 522, endPoint y: 354, distance: 5.9
click at [522, 354] on button "Filter" at bounding box center [512, 356] width 38 height 16
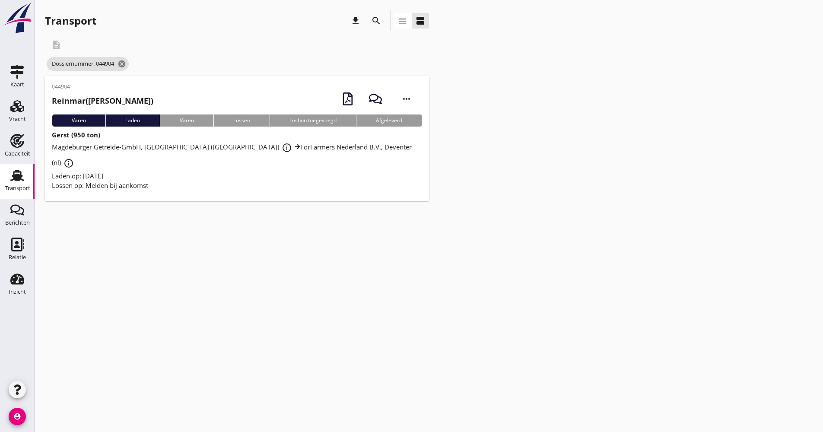
click at [303, 180] on div "Lossen op: Melden bij aankomst" at bounding box center [237, 185] width 370 height 10
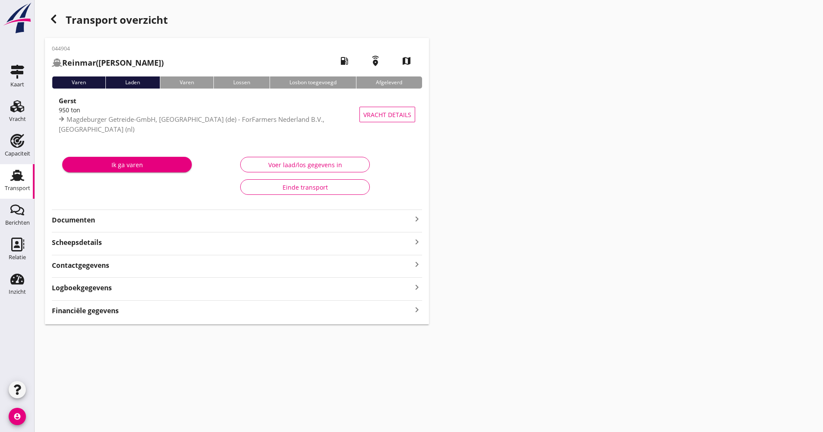
click at [127, 222] on strong "Documenten" at bounding box center [232, 220] width 360 height 10
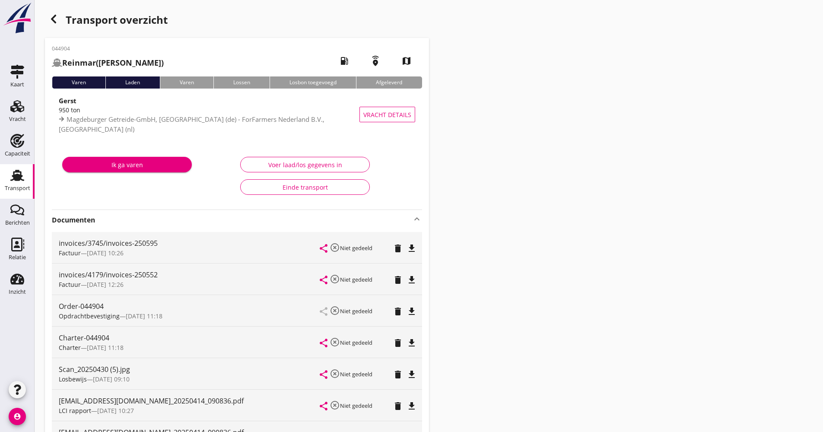
scroll to position [86, 0]
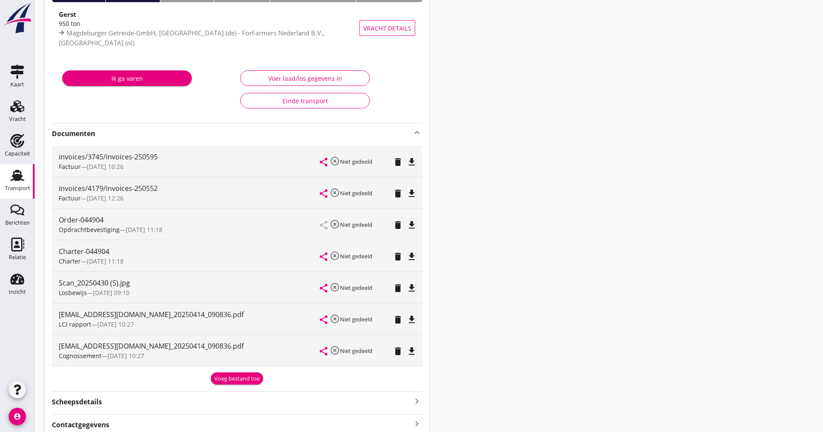
click at [412, 319] on icon "file_download" at bounding box center [411, 319] width 10 height 10
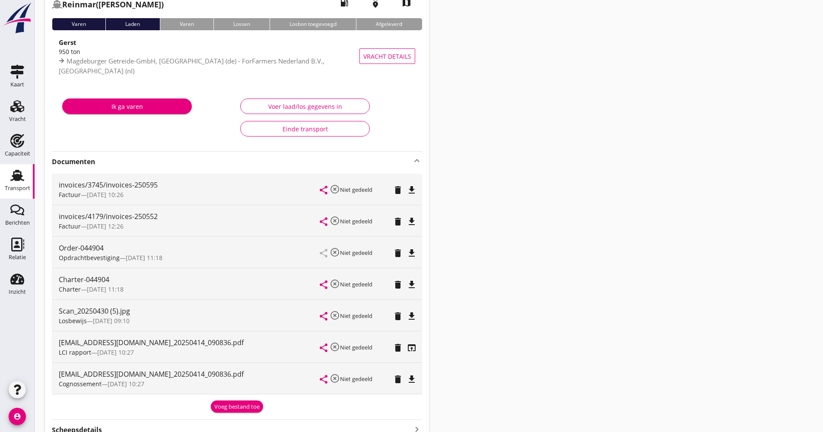
scroll to position [43, 0]
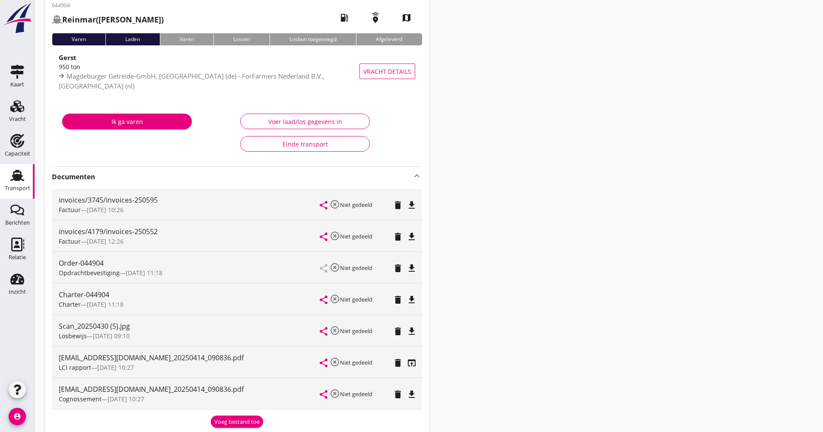
click at [158, 82] on span "Magdeburger Getreide-GmbH, [GEOGRAPHIC_DATA] (de) - ForFarmers Nederland B.V., …" at bounding box center [192, 81] width 266 height 19
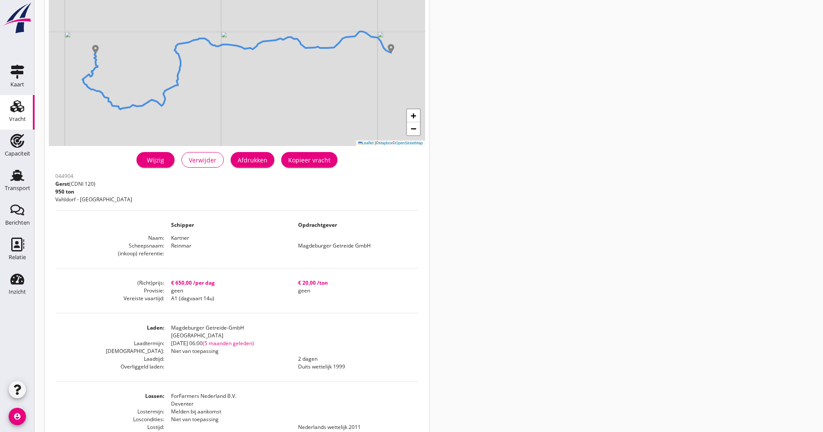
scroll to position [25, 0]
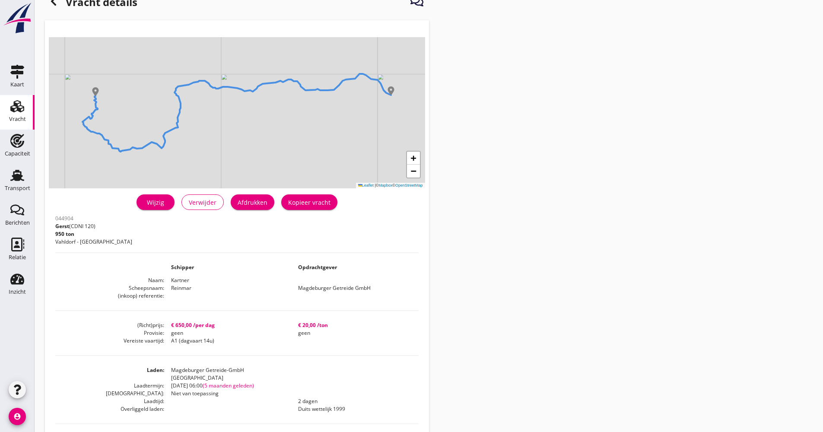
click at [58, 6] on icon at bounding box center [53, 1] width 10 height 10
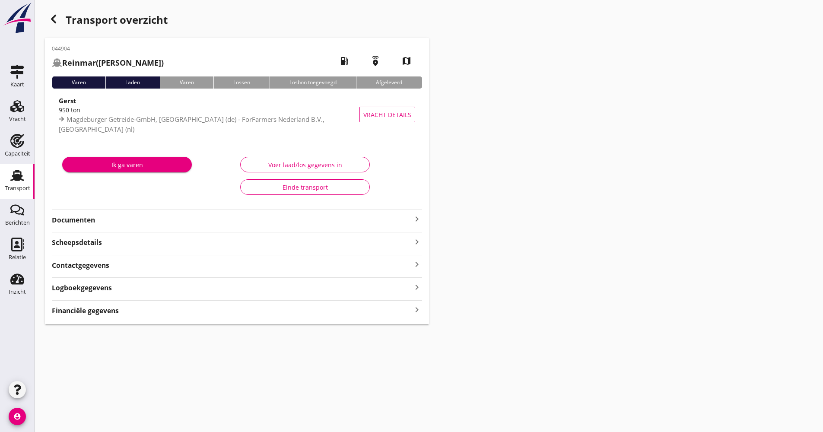
click at [57, 22] on icon "button" at bounding box center [53, 19] width 10 height 10
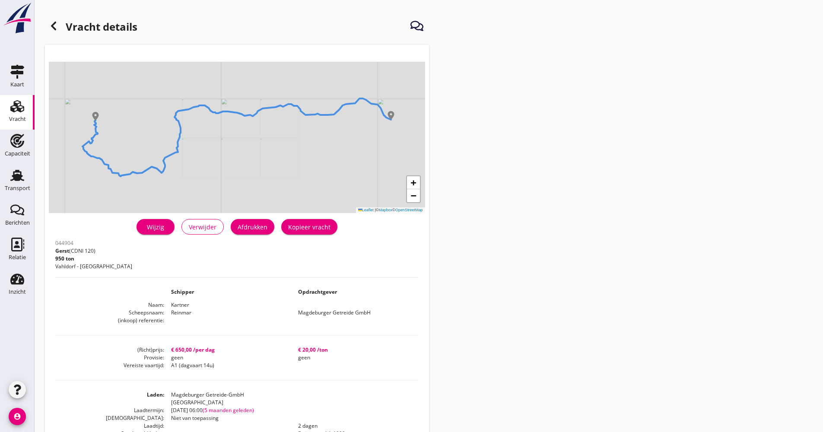
click at [58, 26] on icon at bounding box center [53, 26] width 10 height 10
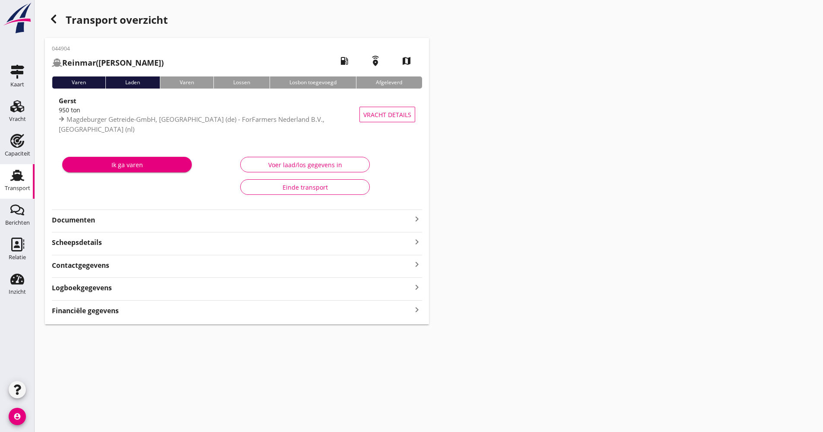
click at [59, 20] on div "button" at bounding box center [53, 18] width 17 height 17
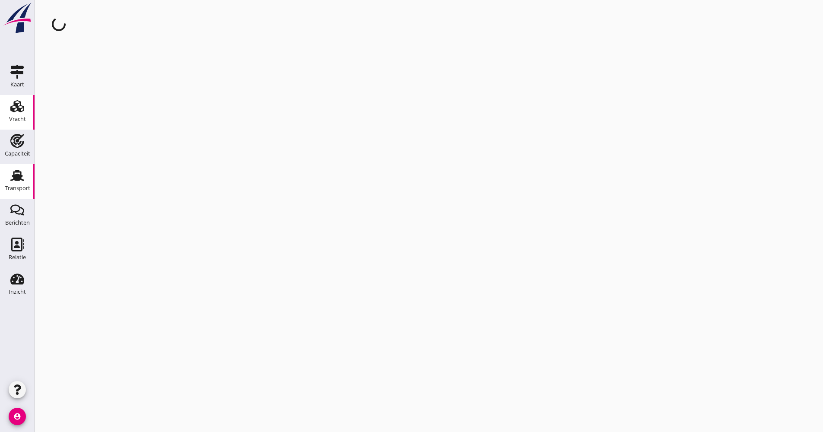
click at [31, 168] on link "Transport Transport" at bounding box center [17, 181] width 35 height 35
click at [21, 179] on use at bounding box center [17, 175] width 14 height 11
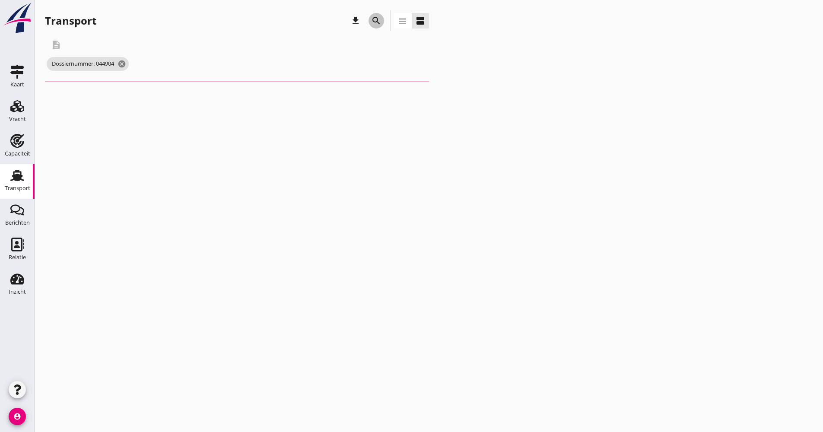
click at [376, 20] on icon "search" at bounding box center [376, 21] width 10 height 10
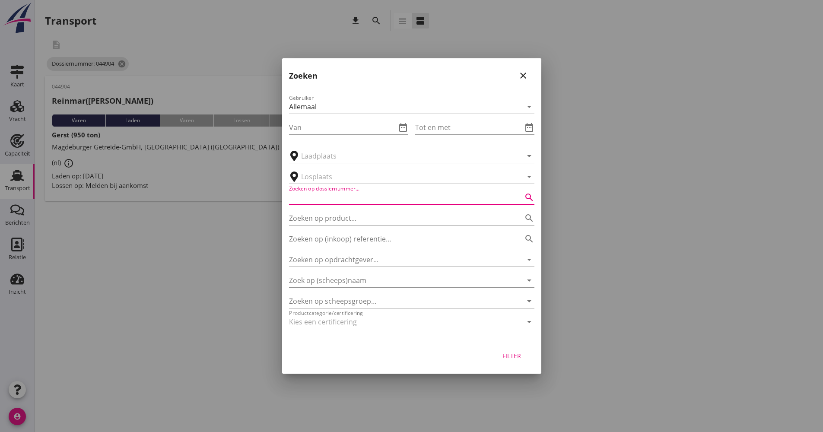
click at [355, 203] on input "Zoeken op dossiernummer..." at bounding box center [399, 197] width 221 height 14
type input "044914"
click at [512, 354] on div "Filter" at bounding box center [512, 355] width 24 height 9
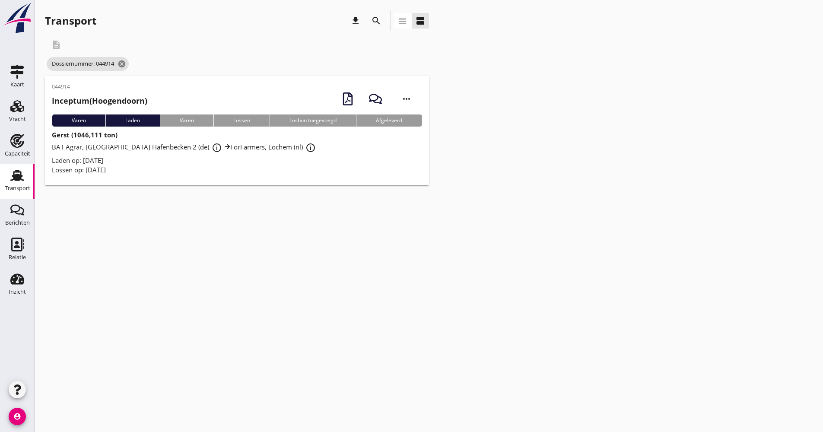
drag, startPoint x: 130, startPoint y: 157, endPoint x: 131, endPoint y: 150, distance: 7.0
click at [130, 157] on div "Laden op: [DATE]" at bounding box center [237, 160] width 370 height 10
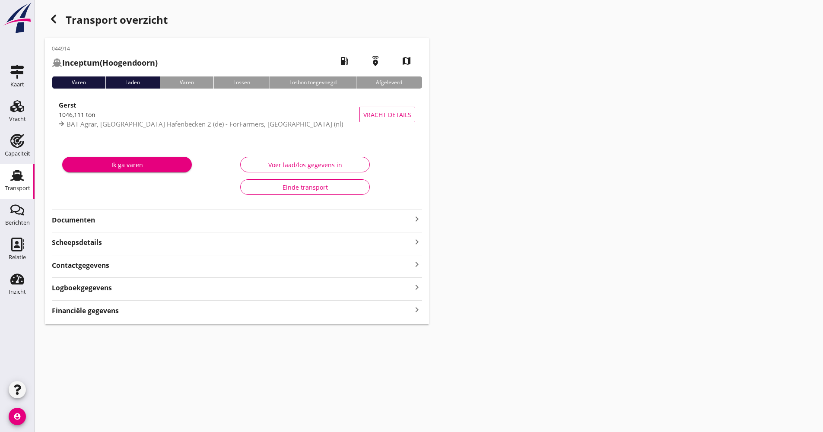
click at [229, 219] on strong "Documenten" at bounding box center [232, 220] width 360 height 10
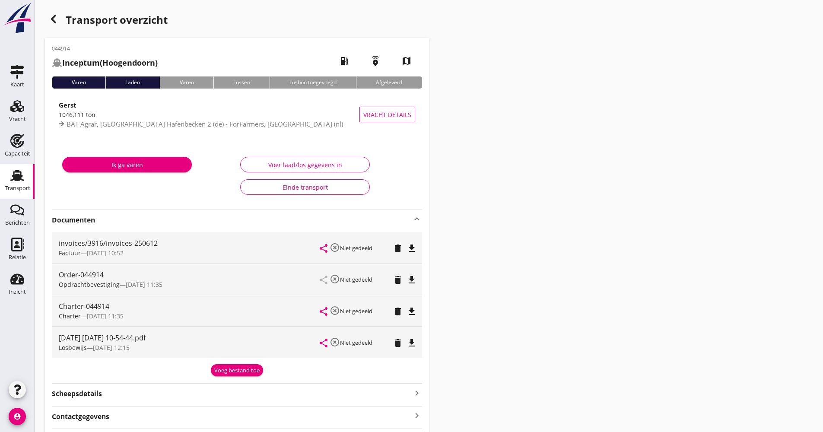
click at [22, 178] on icon "Transport" at bounding box center [17, 175] width 14 height 14
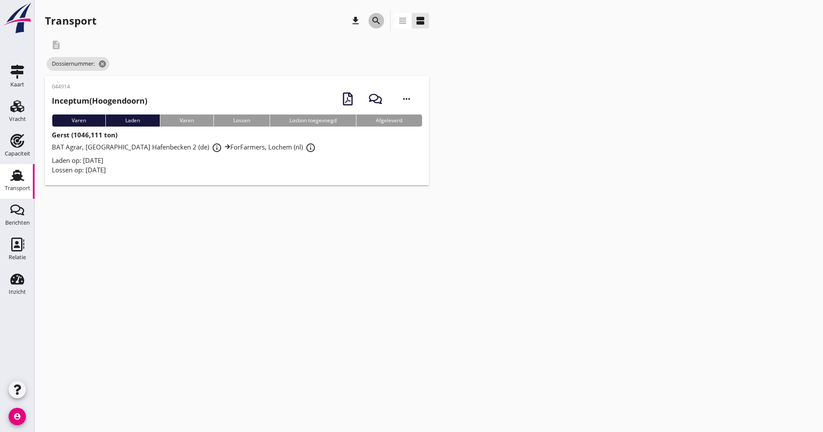
click at [371, 20] on icon "search" at bounding box center [376, 21] width 10 height 10
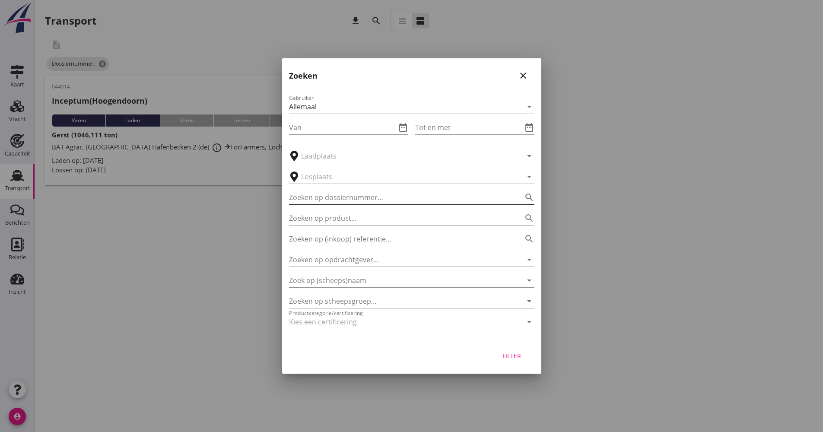
click at [358, 191] on input "Zoeken op dossiernummer..." at bounding box center [399, 197] width 221 height 14
type input "044928"
click at [509, 353] on div "Filter" at bounding box center [512, 355] width 24 height 9
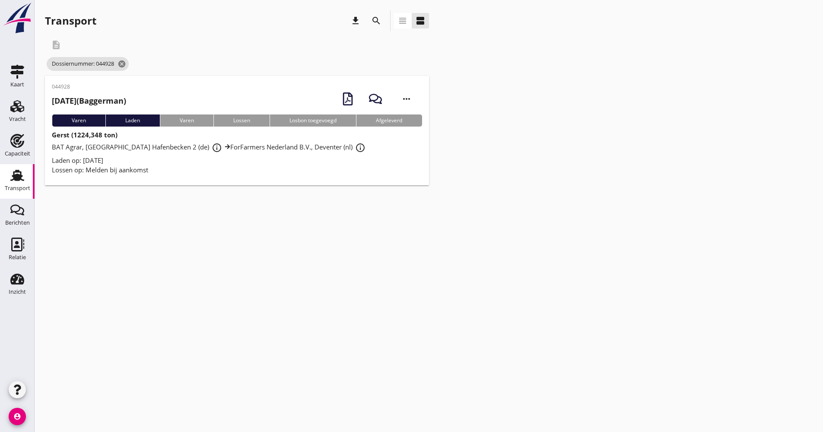
click at [307, 164] on div "Laden op: [DATE]" at bounding box center [237, 160] width 370 height 10
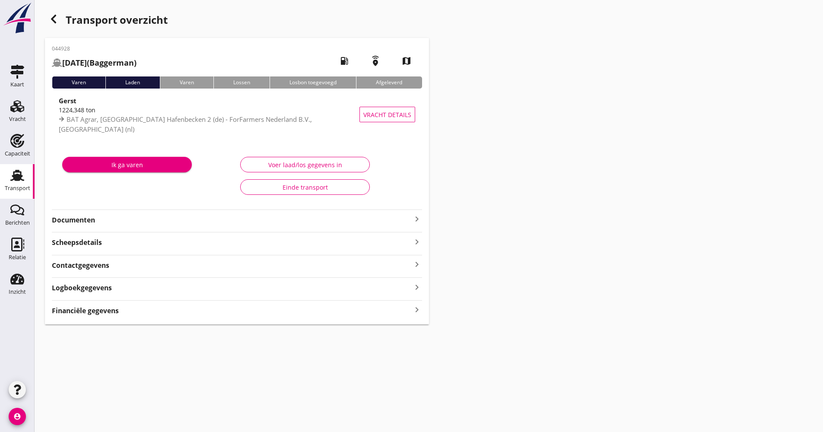
click at [126, 224] on strong "Documenten" at bounding box center [232, 220] width 360 height 10
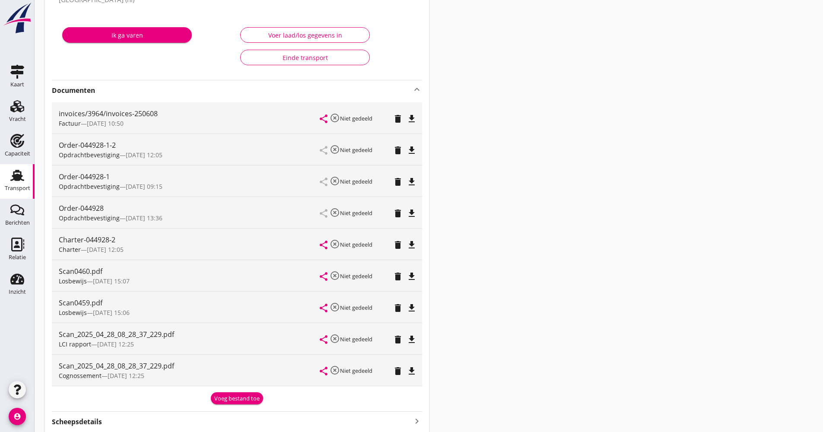
scroll to position [173, 0]
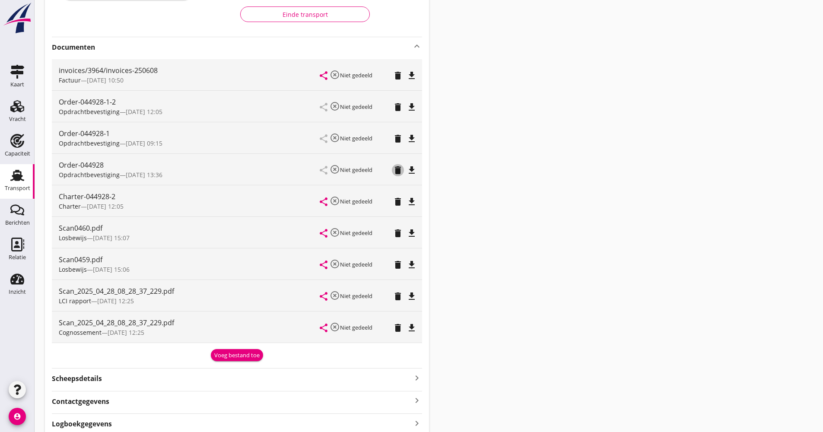
click at [401, 172] on icon "delete" at bounding box center [397, 170] width 10 height 10
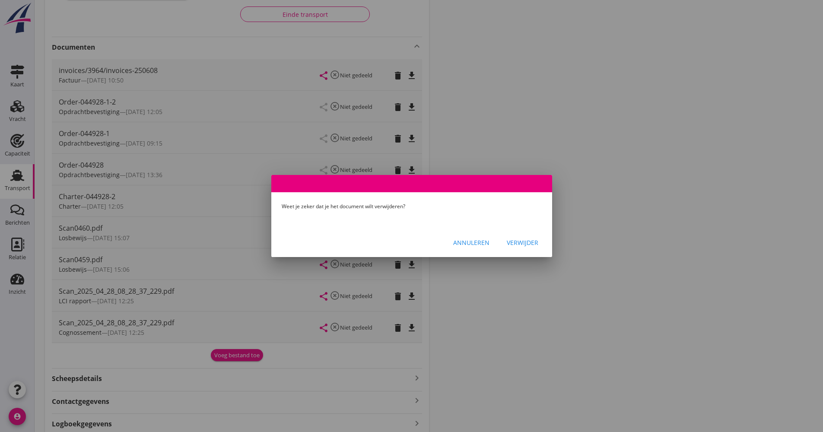
click at [524, 246] on div "Verwijder" at bounding box center [522, 242] width 32 height 9
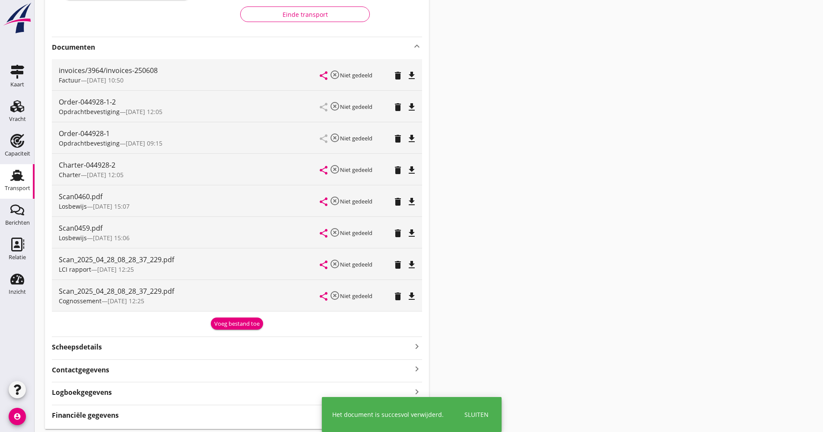
click at [397, 136] on icon "delete" at bounding box center [397, 138] width 10 height 10
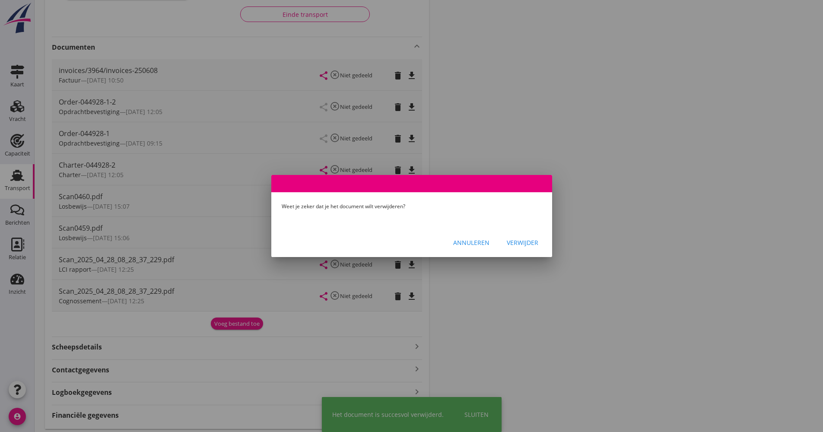
click at [522, 245] on div "Verwijder" at bounding box center [522, 242] width 32 height 9
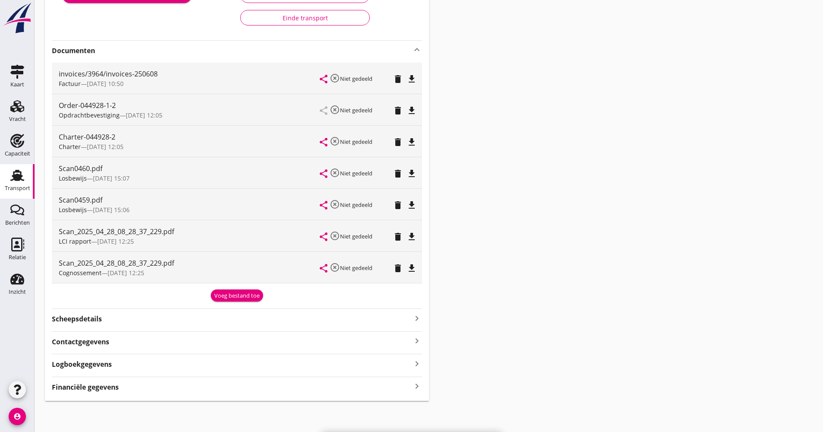
scroll to position [169, 0]
click at [420, 237] on div "Scan_2025_04_28_08_28_37_229.pdf LCI rapport — [DATE] 12:25 share highlight_off…" at bounding box center [237, 235] width 370 height 31
click at [416, 237] on icon "file_download" at bounding box center [411, 236] width 10 height 10
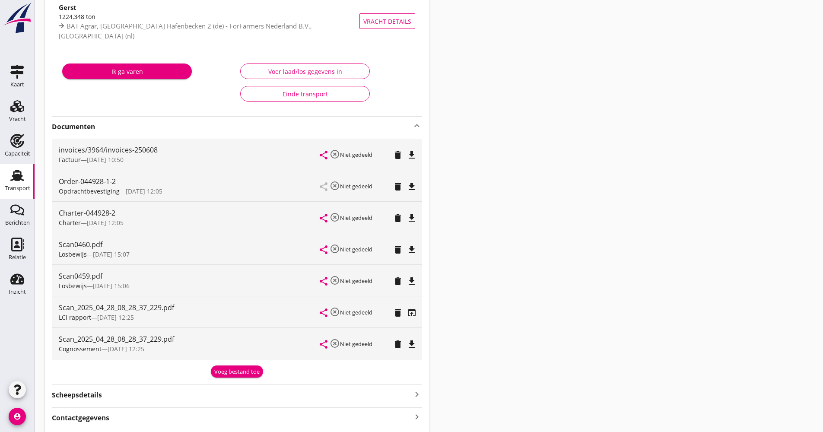
scroll to position [0, 0]
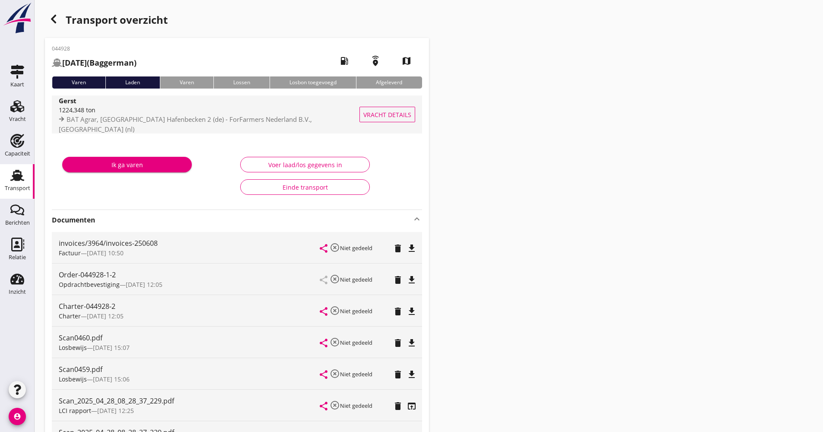
click at [187, 105] on div "Gerst" at bounding box center [211, 100] width 305 height 10
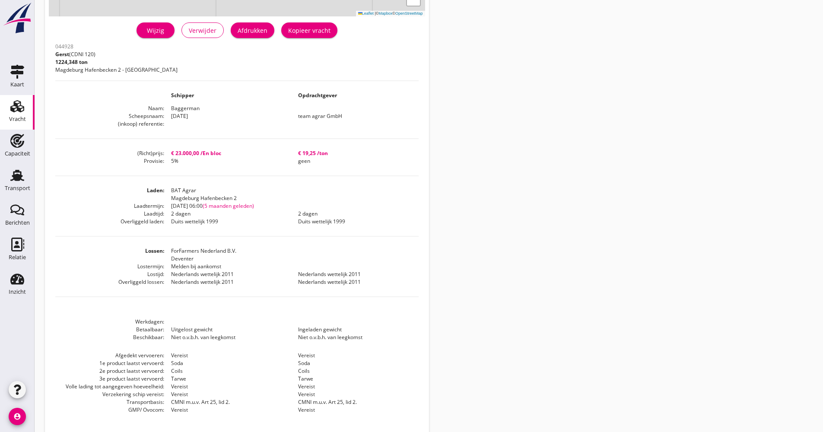
scroll to position [209, 0]
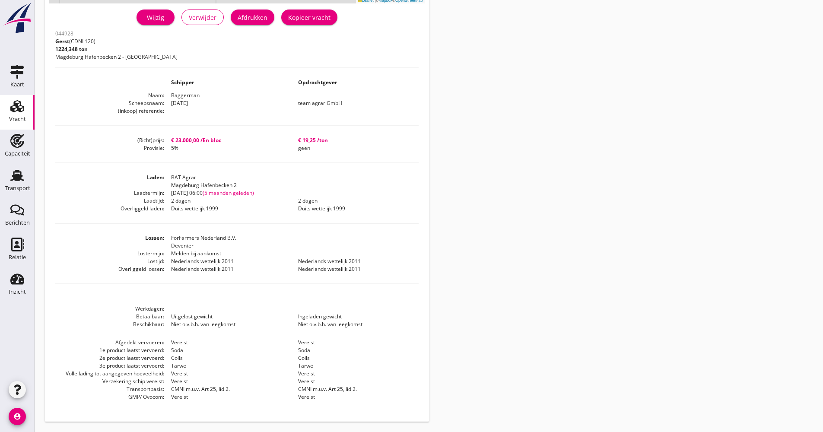
drag, startPoint x: 19, startPoint y: 177, endPoint x: 79, endPoint y: 174, distance: 59.2
click at [19, 177] on use at bounding box center [17, 175] width 14 height 11
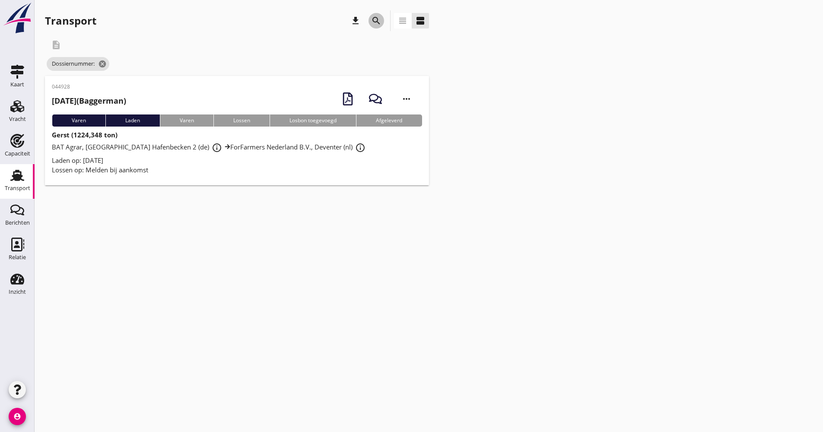
click at [374, 19] on icon "search" at bounding box center [376, 21] width 10 height 10
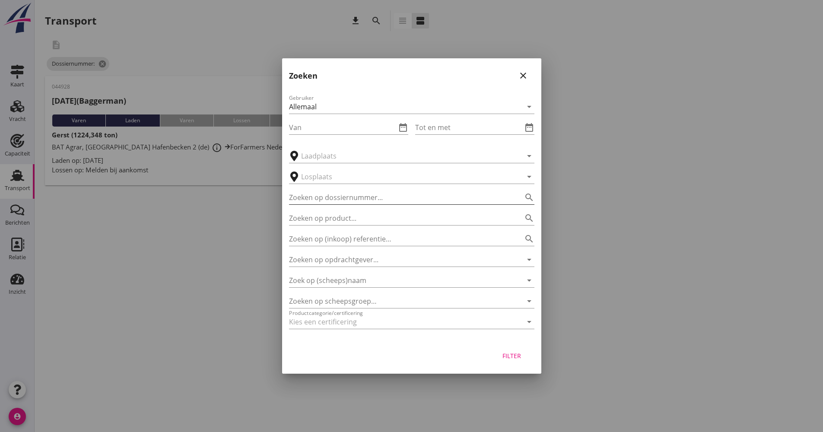
click at [347, 194] on input "Zoeken op dossiernummer..." at bounding box center [399, 197] width 221 height 14
click at [333, 199] on input "Zoeken op dossiernummer..." at bounding box center [399, 197] width 221 height 14
type input "044930"
click at [525, 360] on button "Filter" at bounding box center [512, 356] width 38 height 16
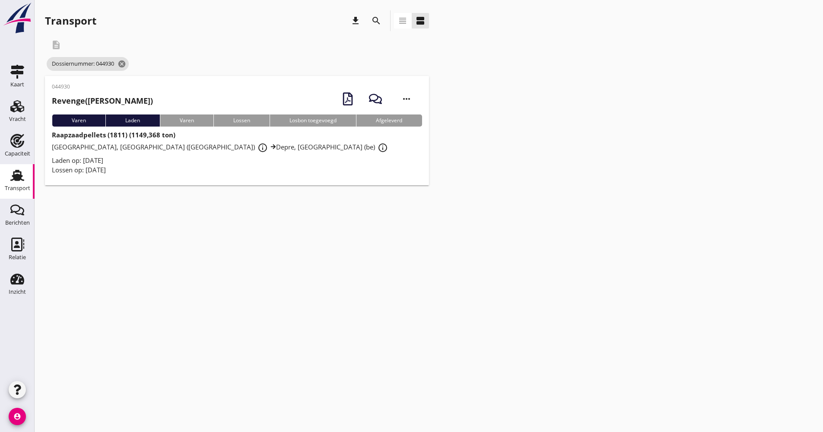
click at [279, 148] on div "Viterra, [GEOGRAPHIC_DATA] (de) info_outline Depre, [GEOGRAPHIC_DATA] (be) info…" at bounding box center [237, 148] width 370 height 16
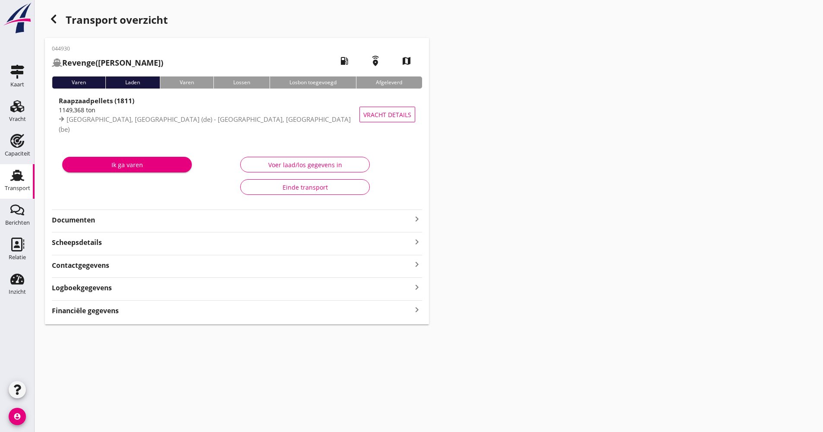
click at [146, 215] on strong "Documenten" at bounding box center [232, 220] width 360 height 10
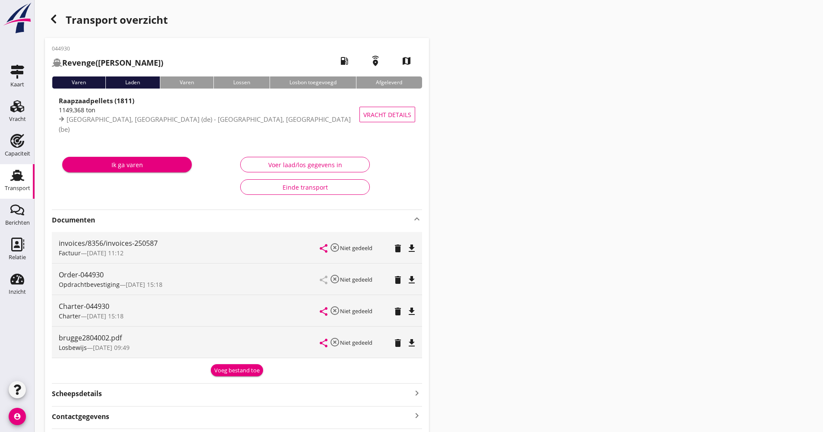
click at [146, 219] on strong "Documenten" at bounding box center [232, 220] width 360 height 10
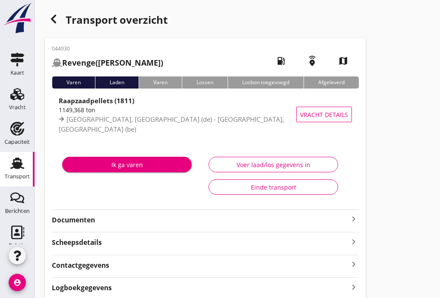
click at [23, 167] on div "Transport" at bounding box center [17, 163] width 21 height 14
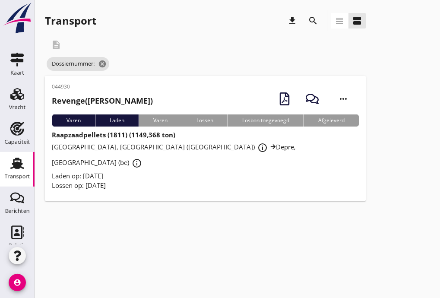
click at [314, 22] on icon "search" at bounding box center [313, 21] width 10 height 10
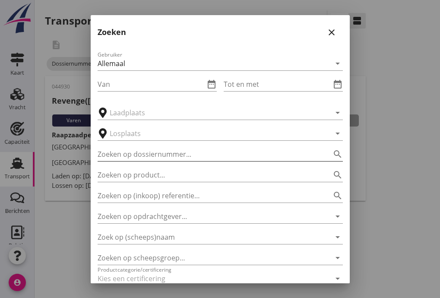
drag, startPoint x: 170, startPoint y: 148, endPoint x: 164, endPoint y: 151, distance: 6.6
click at [169, 149] on input "Zoeken op dossiernummer..." at bounding box center [208, 154] width 221 height 14
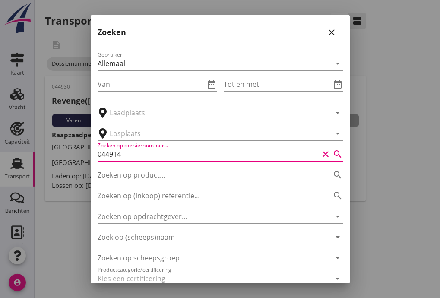
type input "044914"
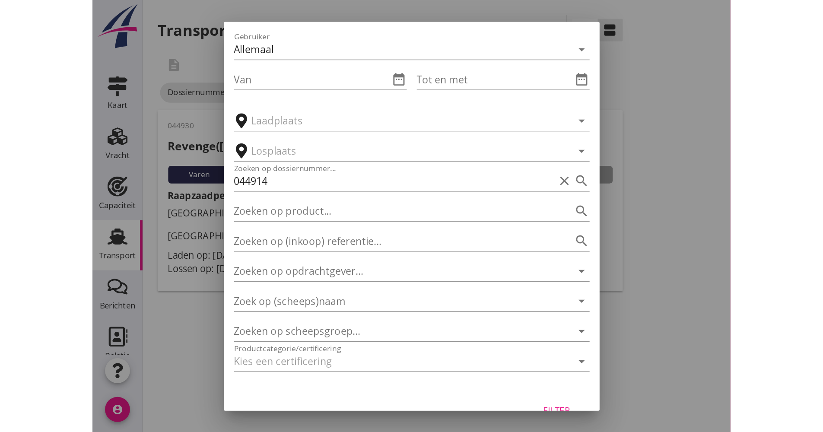
scroll to position [47, 0]
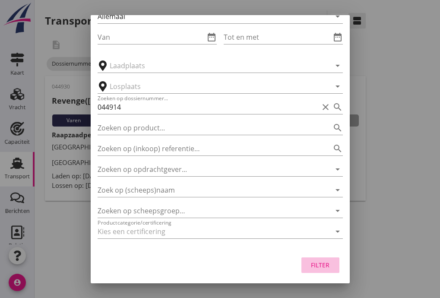
click at [324, 267] on div "Filter" at bounding box center [320, 264] width 24 height 9
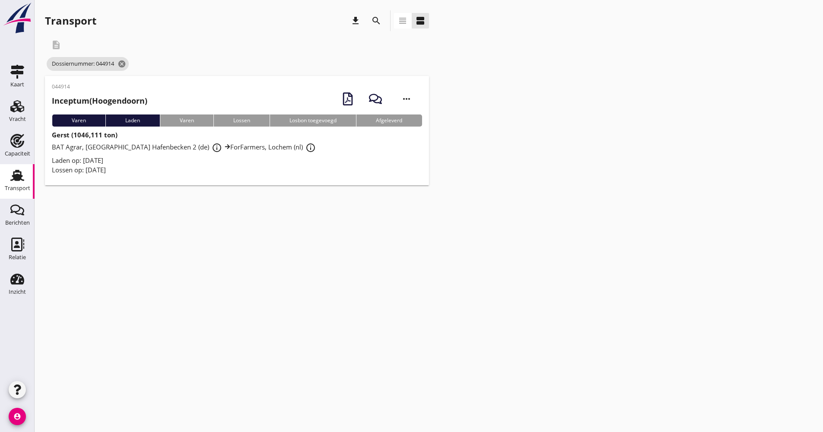
drag, startPoint x: 200, startPoint y: 102, endPoint x: 194, endPoint y: 103, distance: 5.6
click at [199, 102] on div "044914 Inceptum (Hoogendoorn) more_horiz" at bounding box center [237, 99] width 370 height 32
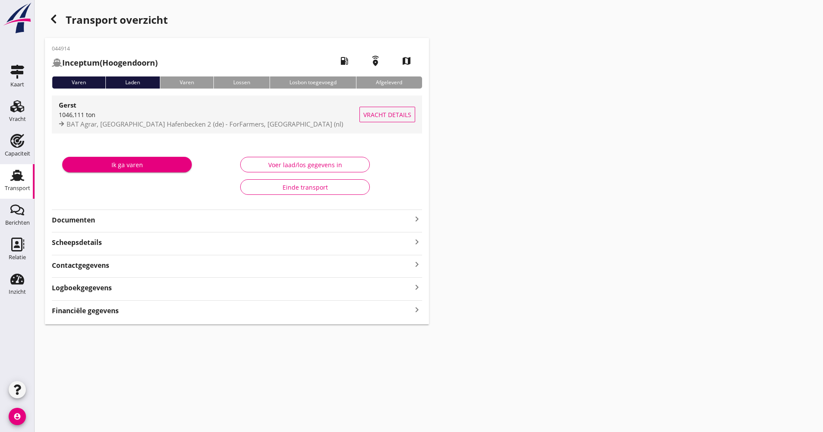
click at [106, 112] on div "1046,111 ton" at bounding box center [209, 114] width 301 height 9
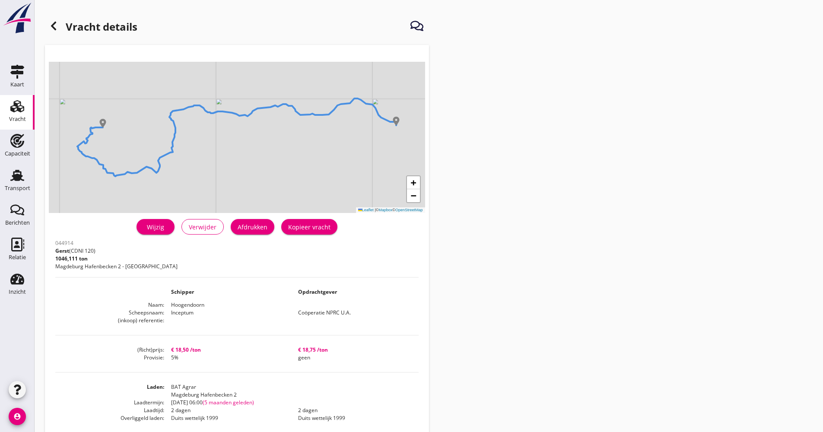
click at [61, 25] on div at bounding box center [53, 25] width 17 height 17
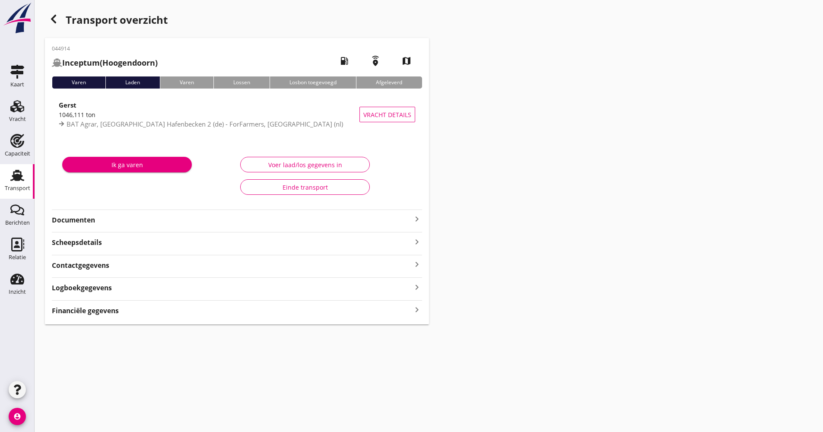
click at [54, 28] on div "Transport overzicht" at bounding box center [237, 20] width 384 height 21
click at [57, 21] on icon "button" at bounding box center [53, 19] width 10 height 10
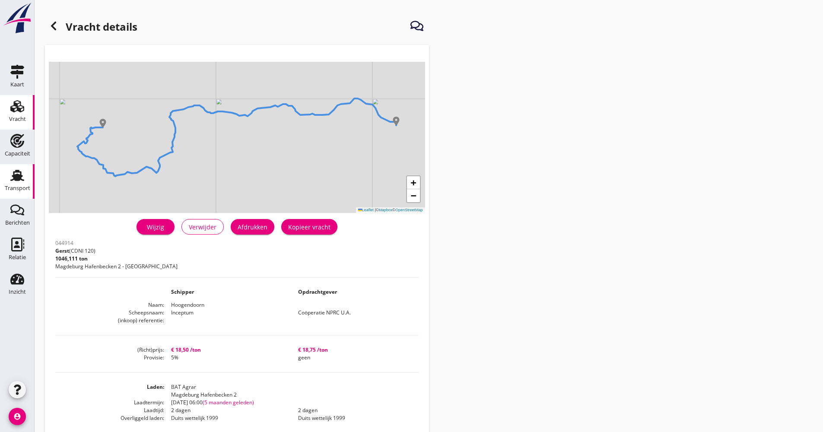
click at [19, 175] on use at bounding box center [17, 175] width 14 height 11
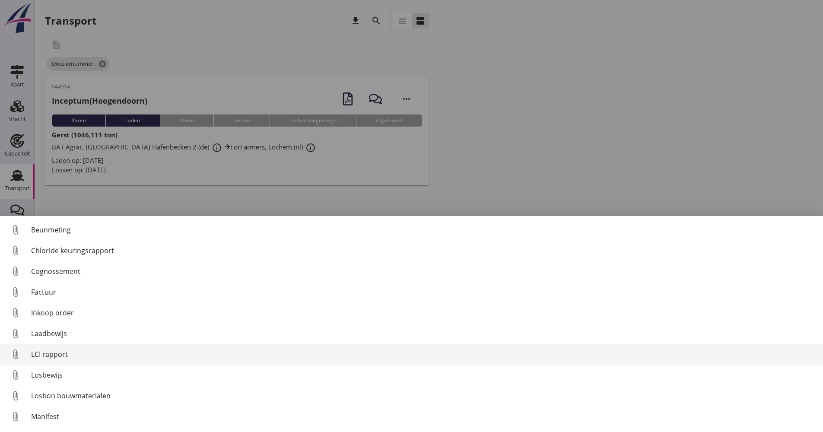
click at [63, 351] on div "LCI rapport" at bounding box center [423, 354] width 785 height 10
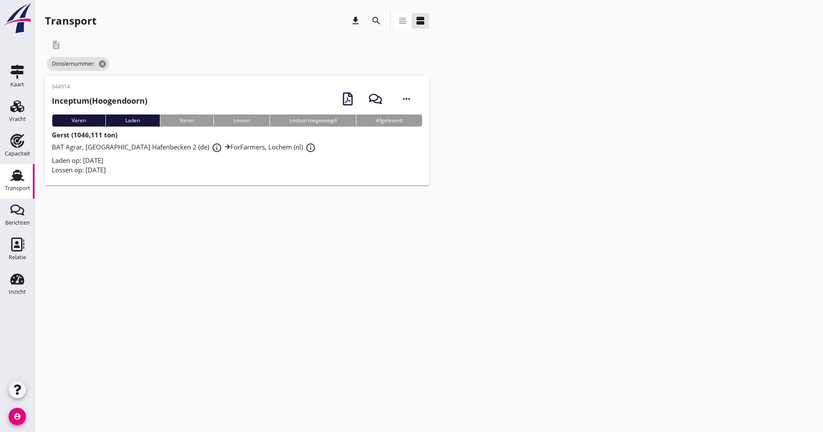
drag, startPoint x: 331, startPoint y: 137, endPoint x: 324, endPoint y: 137, distance: 6.9
click at [331, 137] on div "Gerst (1046,111 ton) BAT Agrar, [GEOGRAPHIC_DATA] 2 (de) info_outline ForFarmer…" at bounding box center [237, 152] width 370 height 45
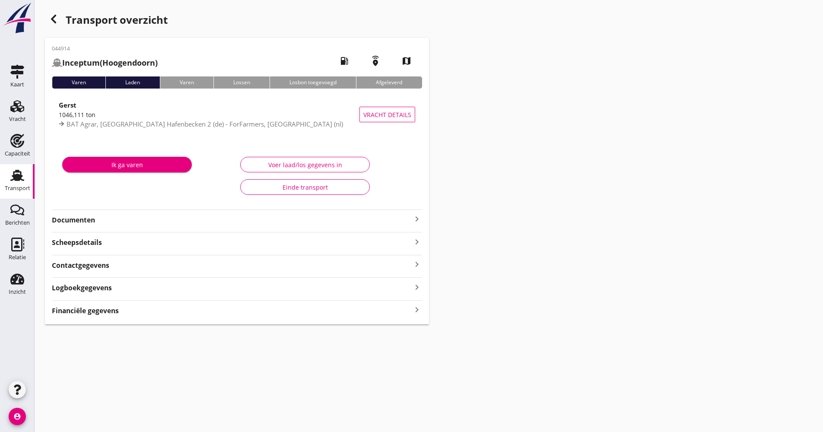
click at [147, 222] on strong "Documenten" at bounding box center [232, 220] width 360 height 10
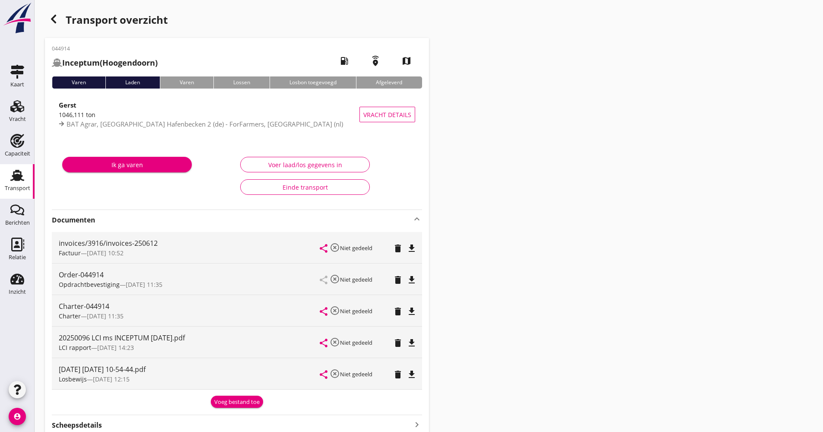
click at [147, 222] on strong "Documenten" at bounding box center [232, 220] width 360 height 10
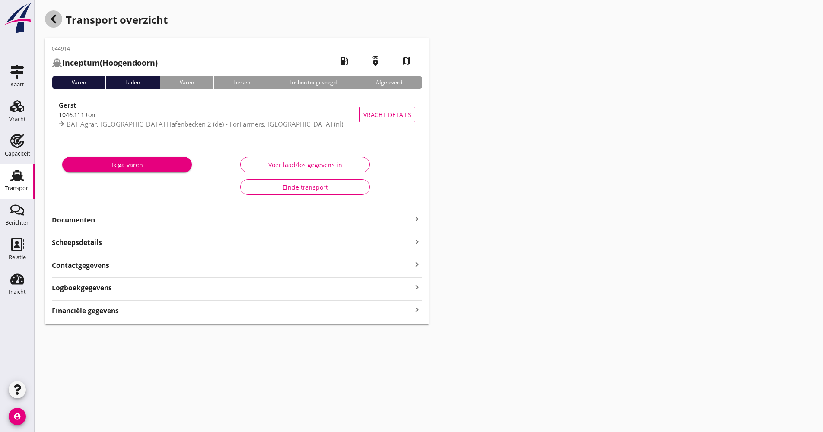
click at [53, 14] on icon "button" at bounding box center [53, 19] width 10 height 10
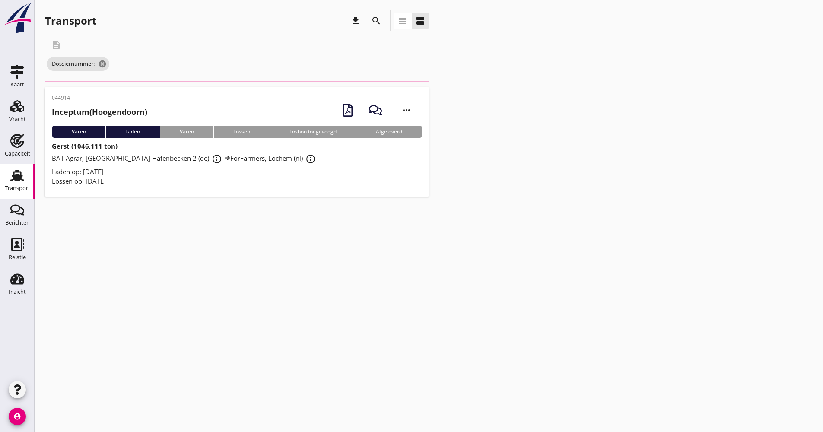
click at [14, 190] on div "Transport" at bounding box center [17, 188] width 25 height 6
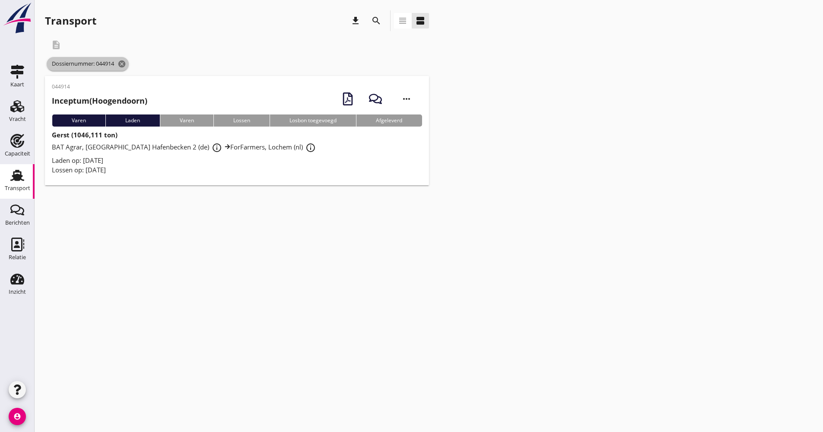
drag, startPoint x: 126, startPoint y: 63, endPoint x: 130, endPoint y: 65, distance: 4.7
click at [126, 63] on icon "cancel" at bounding box center [121, 64] width 9 height 9
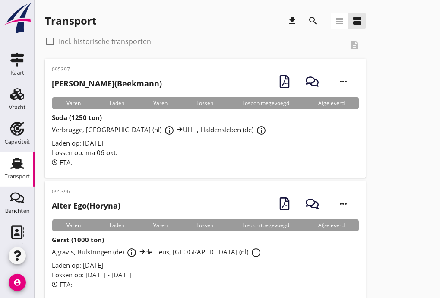
click at [317, 17] on icon "search" at bounding box center [313, 21] width 10 height 10
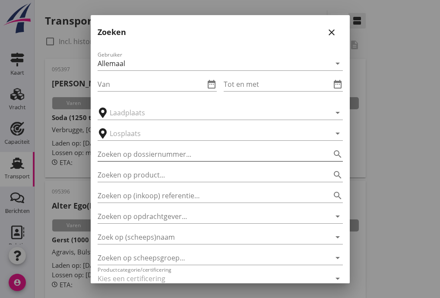
click at [154, 155] on input "Zoeken op dossiernummer..." at bounding box center [208, 154] width 221 height 14
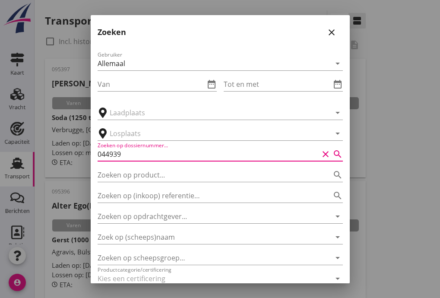
type input "044939"
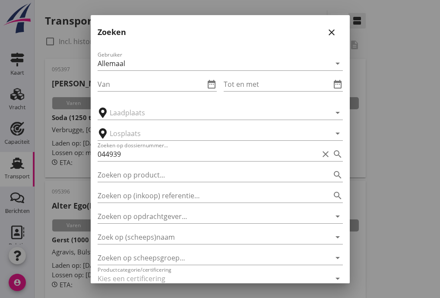
scroll to position [47, 0]
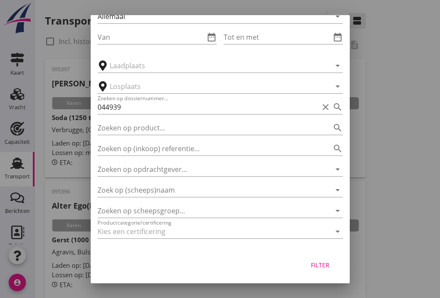
click at [317, 260] on div "Filter" at bounding box center [320, 264] width 24 height 9
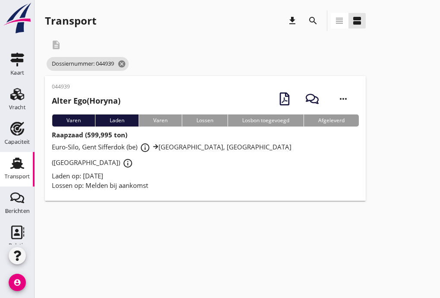
click at [218, 171] on div "Laden op: [DATE]" at bounding box center [205, 176] width 307 height 10
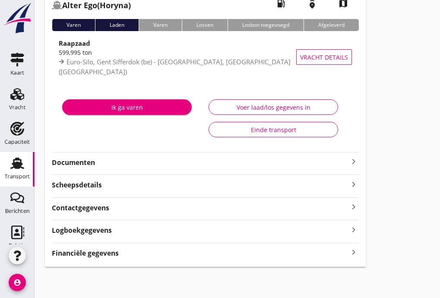
click at [126, 160] on strong "Documenten" at bounding box center [200, 163] width 297 height 10
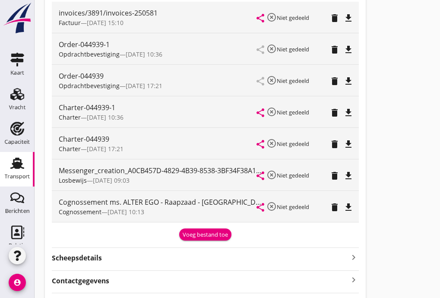
scroll to position [187, 0]
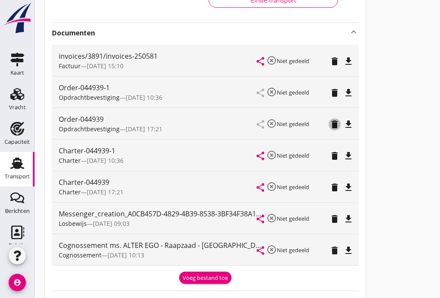
click at [331, 126] on icon "delete" at bounding box center [334, 124] width 10 height 10
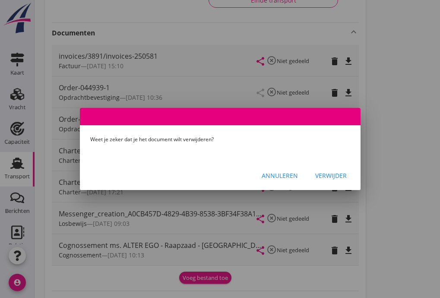
click at [322, 177] on div "Verwijder" at bounding box center [331, 175] width 32 height 9
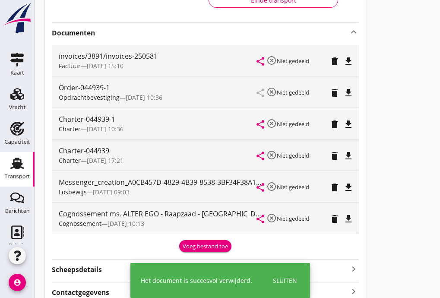
click at [334, 161] on icon "delete" at bounding box center [334, 156] width 10 height 10
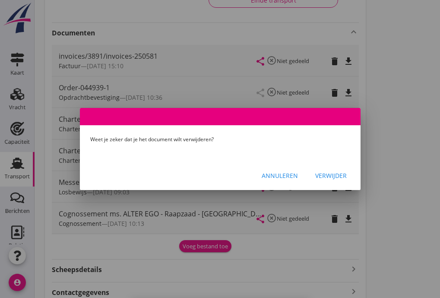
click at [339, 171] on div "Verwijder" at bounding box center [331, 175] width 32 height 9
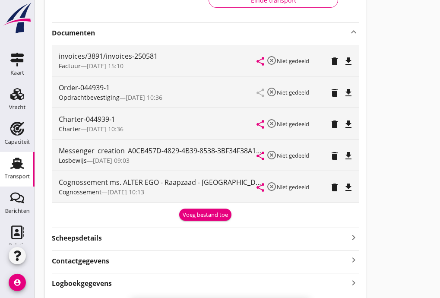
click at [350, 189] on icon "file_download" at bounding box center [348, 187] width 10 height 10
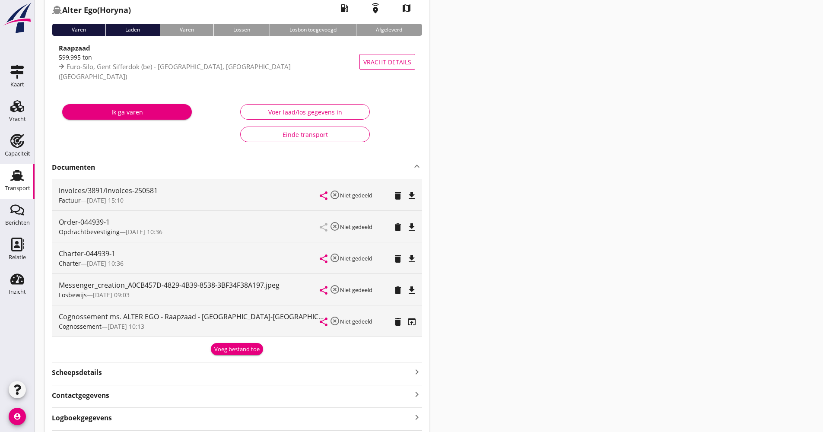
scroll to position [0, 0]
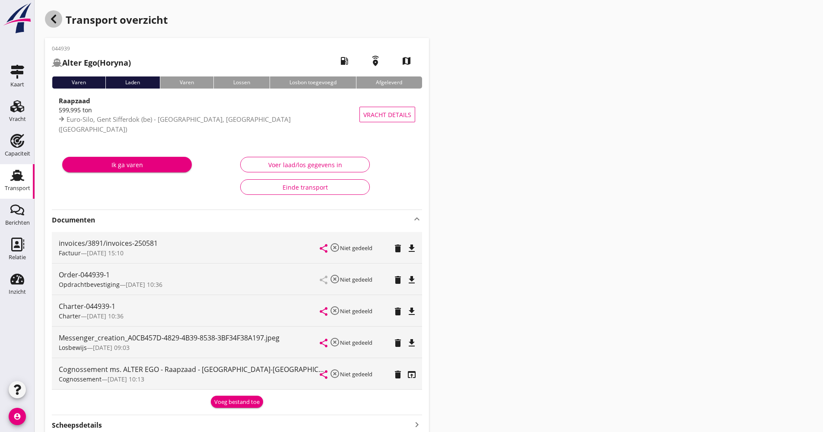
click at [51, 17] on icon "button" at bounding box center [53, 19] width 10 height 10
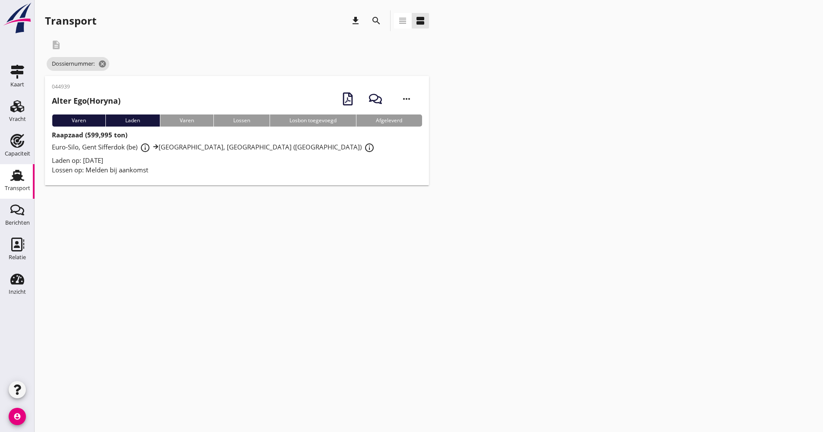
click at [231, 153] on div "Euro-Silo, Gent Sifferdok (be) info_outline [GEOGRAPHIC_DATA], [GEOGRAPHIC_DATA…" at bounding box center [237, 148] width 370 height 16
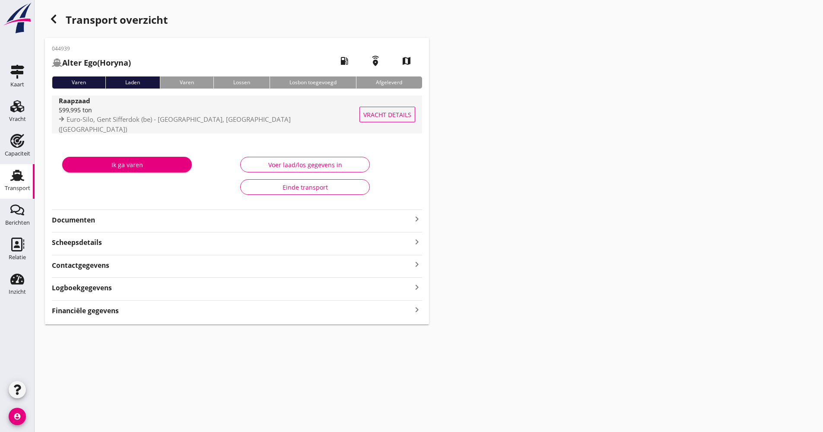
click at [196, 125] on span "Euro-Silo, Gent Sifferdok (be) - [GEOGRAPHIC_DATA], [GEOGRAPHIC_DATA] ([GEOGRAP…" at bounding box center [175, 124] width 232 height 19
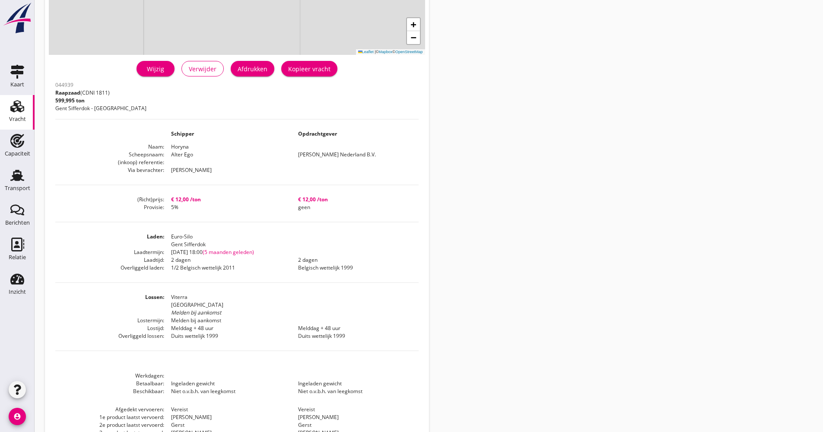
scroll to position [68, 0]
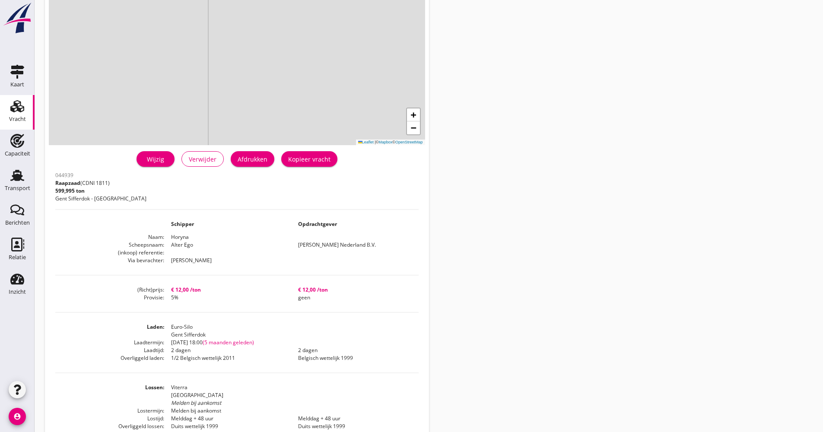
drag, startPoint x: 94, startPoint y: 374, endPoint x: 75, endPoint y: 291, distance: 85.4
click at [94, 374] on div "044939 Raapzaad (CDNI 1811) 599,995 ton Gent Sifferdok - [GEOGRAPHIC_DATA] Schi…" at bounding box center [236, 376] width 363 height 415
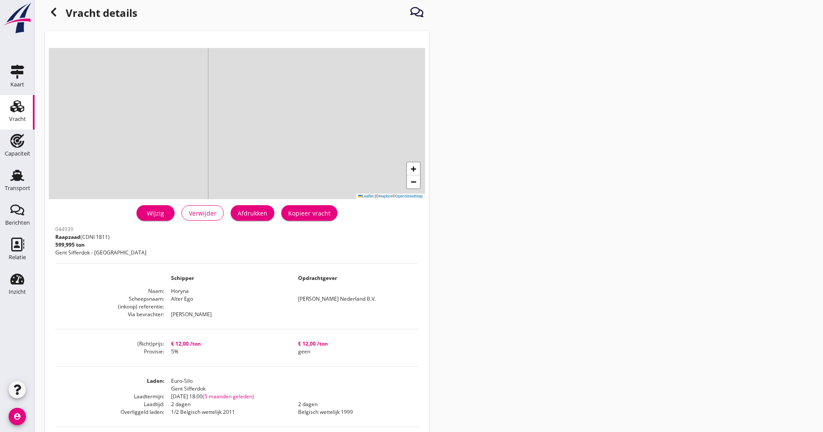
scroll to position [0, 0]
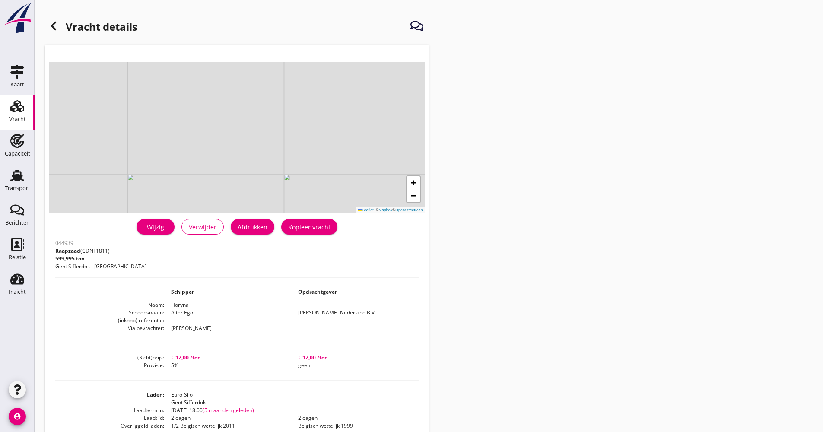
click at [51, 19] on div at bounding box center [53, 25] width 17 height 17
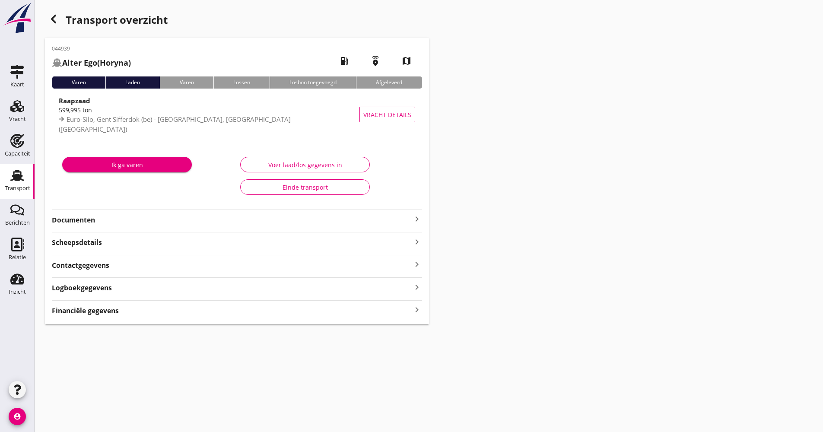
drag, startPoint x: 22, startPoint y: 172, endPoint x: 5, endPoint y: 184, distance: 21.4
click at [22, 172] on icon "Transport" at bounding box center [17, 175] width 14 height 14
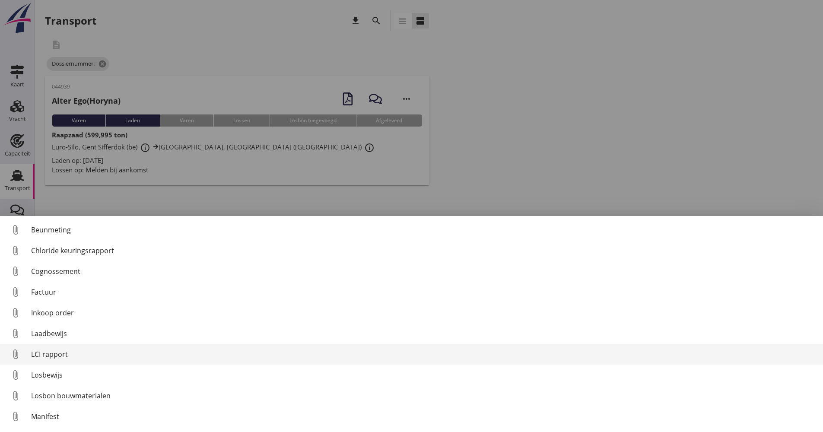
click at [59, 356] on div "LCI rapport" at bounding box center [423, 354] width 785 height 10
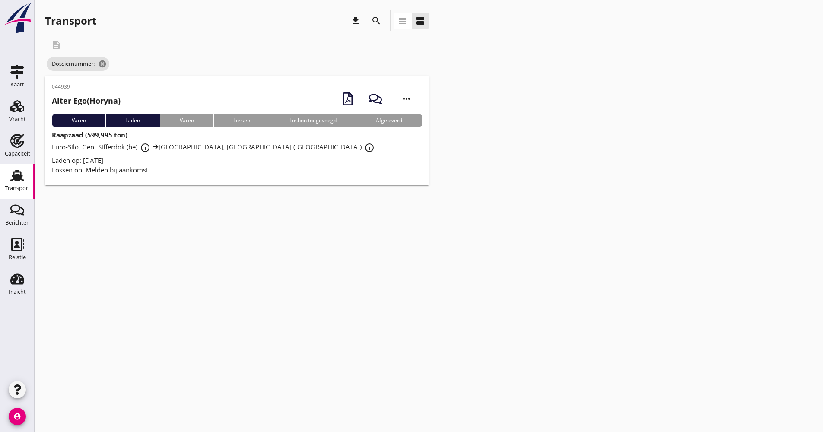
click at [383, 27] on div "search" at bounding box center [376, 20] width 21 height 21
click at [380, 23] on icon "search" at bounding box center [376, 21] width 10 height 10
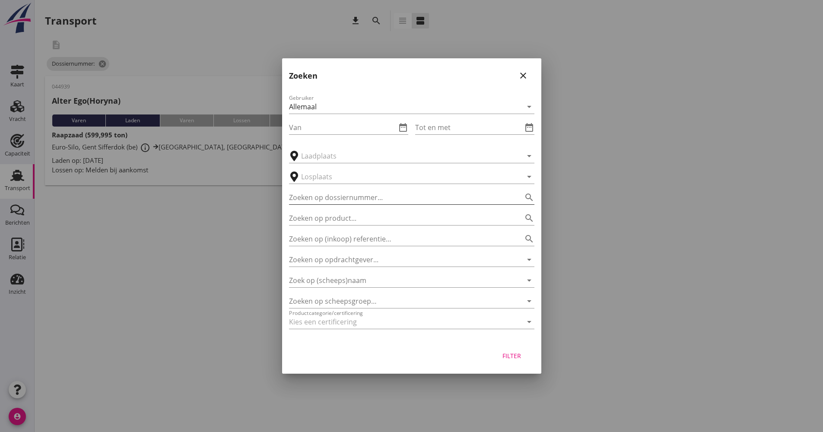
click at [348, 194] on input "Zoeken op dossiernummer..." at bounding box center [399, 197] width 221 height 14
type input "044941"
click at [517, 347] on div "Filter" at bounding box center [411, 357] width 259 height 33
click at [517, 348] on button "Filter" at bounding box center [512, 356] width 38 height 16
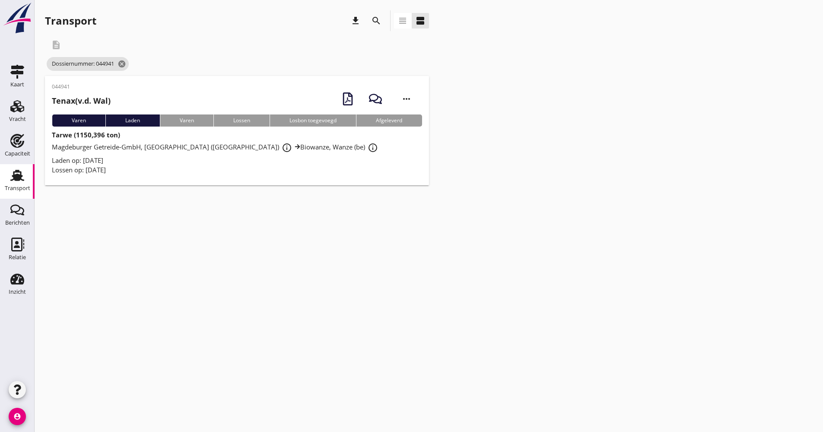
click at [193, 158] on div "Laden op: [DATE]" at bounding box center [237, 160] width 370 height 10
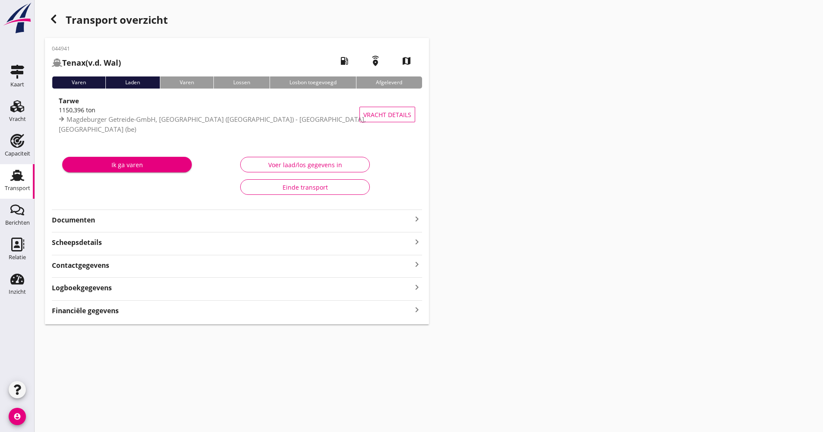
drag, startPoint x: 173, startPoint y: 193, endPoint x: 173, endPoint y: 201, distance: 8.2
click at [173, 193] on div "Ik ga varen" at bounding box center [148, 176] width 178 height 50
click at [174, 214] on div "Documenten keyboard_arrow_right" at bounding box center [237, 219] width 370 height 12
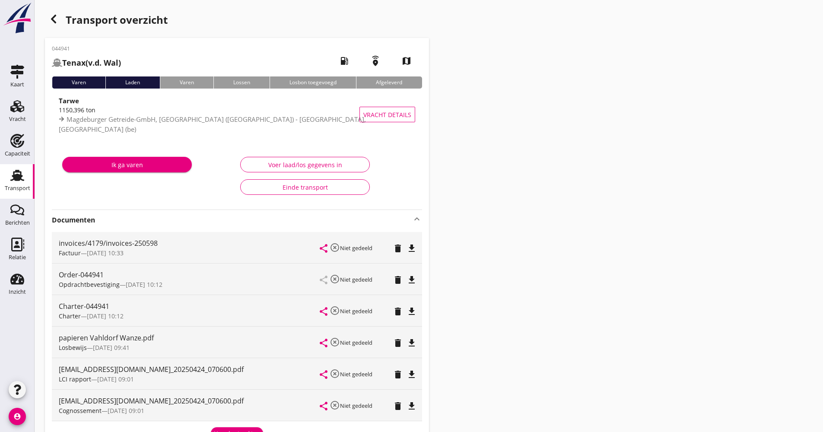
scroll to position [43, 0]
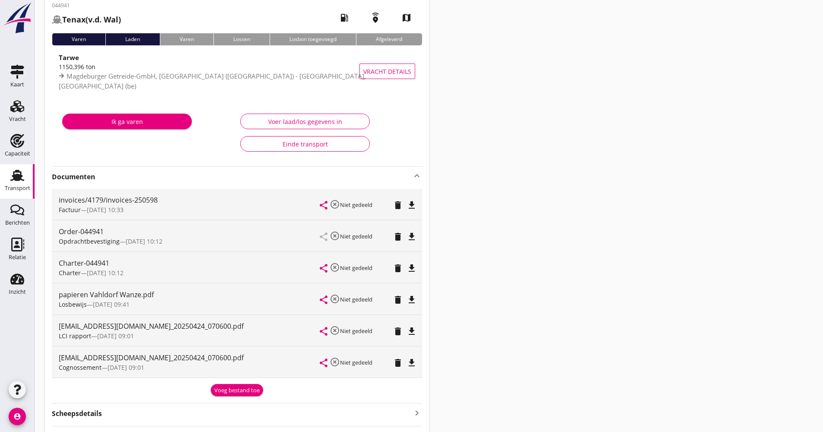
click at [175, 61] on div "Tarwe" at bounding box center [214, 57] width 311 height 10
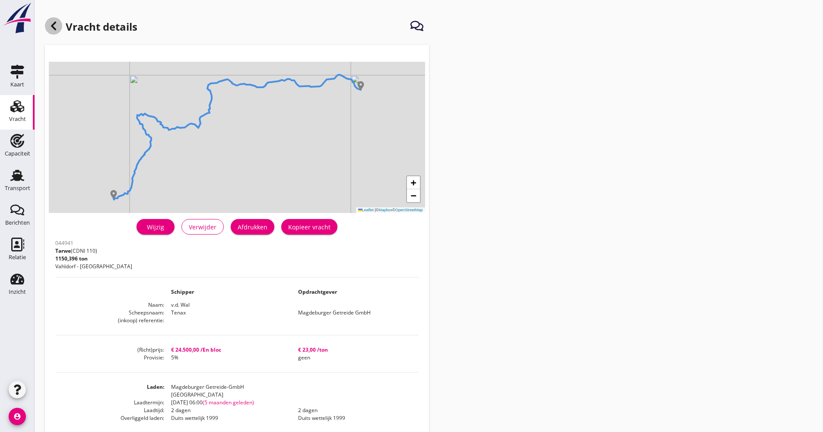
click at [57, 26] on icon at bounding box center [53, 26] width 10 height 10
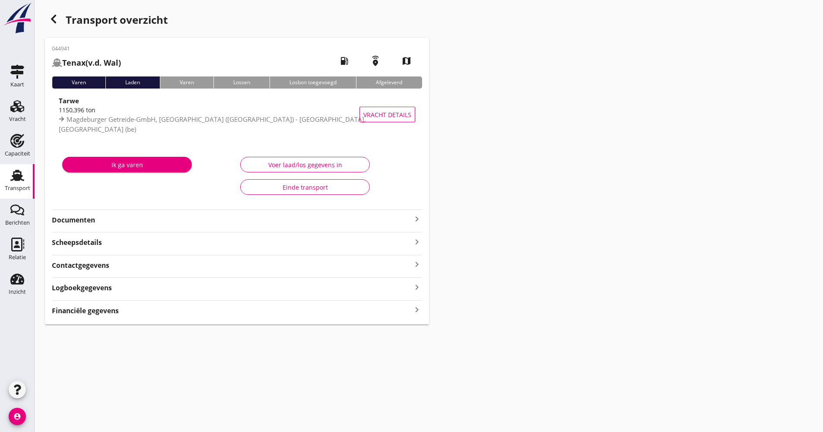
click at [143, 228] on div "044941 Tenax (v.d. Wal) local_gas_station emergency_share map Varen Laden Varen…" at bounding box center [237, 181] width 384 height 286
click at [142, 223] on strong "Documenten" at bounding box center [232, 220] width 360 height 10
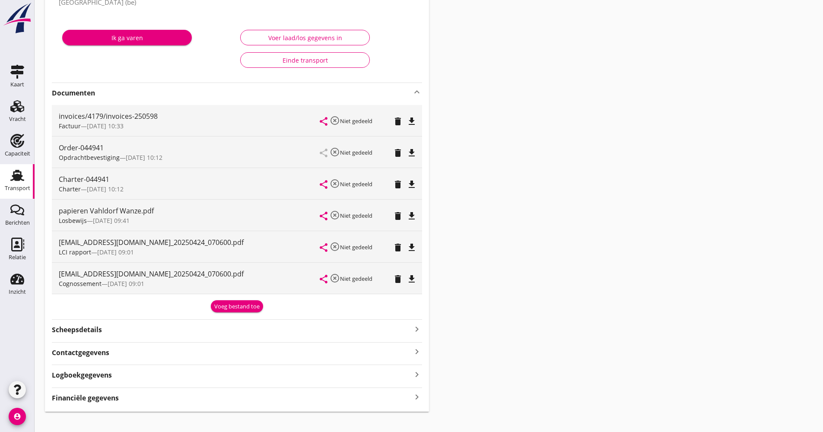
scroll to position [130, 0]
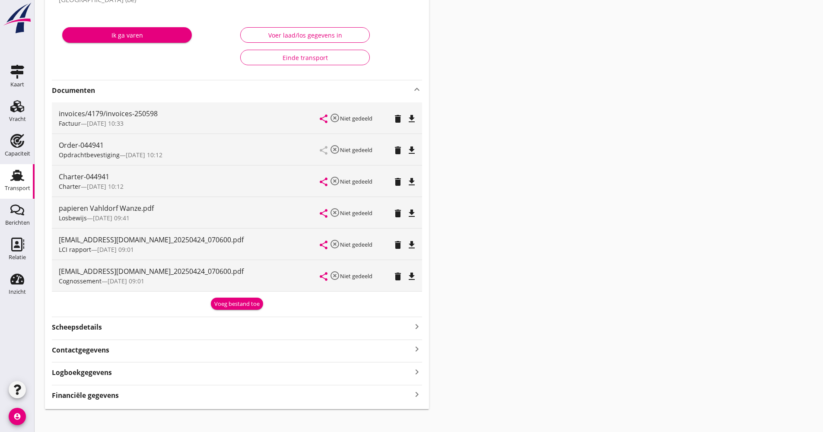
click at [418, 246] on div "[EMAIL_ADDRESS][DOMAIN_NAME]_20250424_070600.pdf LCI rapport — [DATE] 09:01 sha…" at bounding box center [237, 243] width 370 height 31
click at [413, 244] on icon "file_download" at bounding box center [411, 245] width 10 height 10
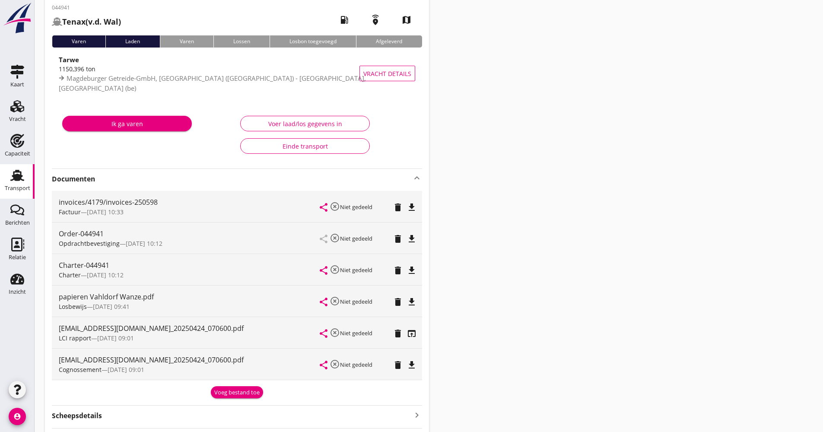
scroll to position [0, 0]
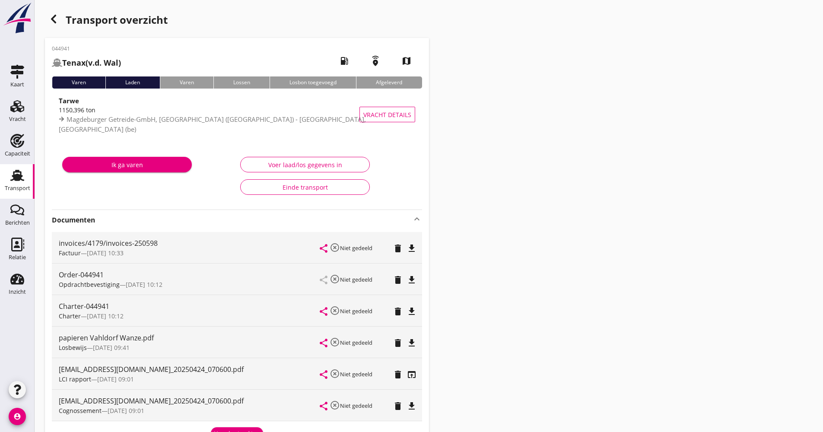
drag, startPoint x: 5, startPoint y: 177, endPoint x: 57, endPoint y: 180, distance: 51.9
click at [5, 178] on link "Transport Transport" at bounding box center [17, 181] width 35 height 35
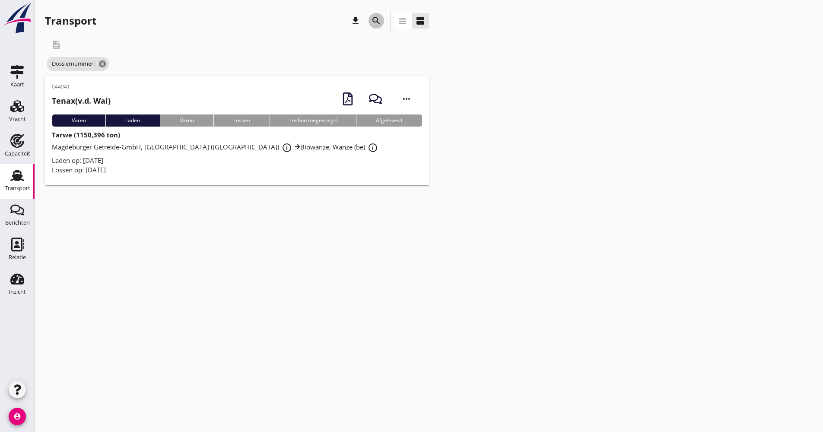
click at [379, 23] on icon "search" at bounding box center [376, 21] width 10 height 10
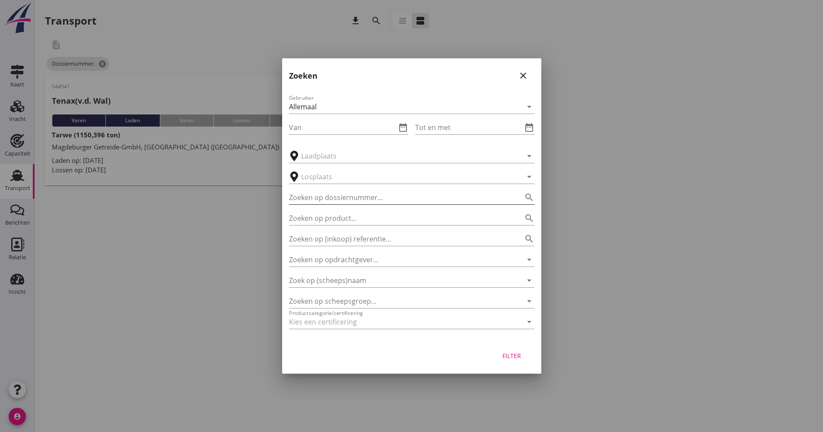
drag, startPoint x: 344, startPoint y: 193, endPoint x: 339, endPoint y: 196, distance: 5.2
click at [344, 194] on input "Zoeken op dossiernummer..." at bounding box center [399, 197] width 221 height 14
type input "044942"
click at [504, 370] on div "Filter" at bounding box center [411, 357] width 259 height 33
click at [508, 358] on div "Filter" at bounding box center [512, 355] width 24 height 9
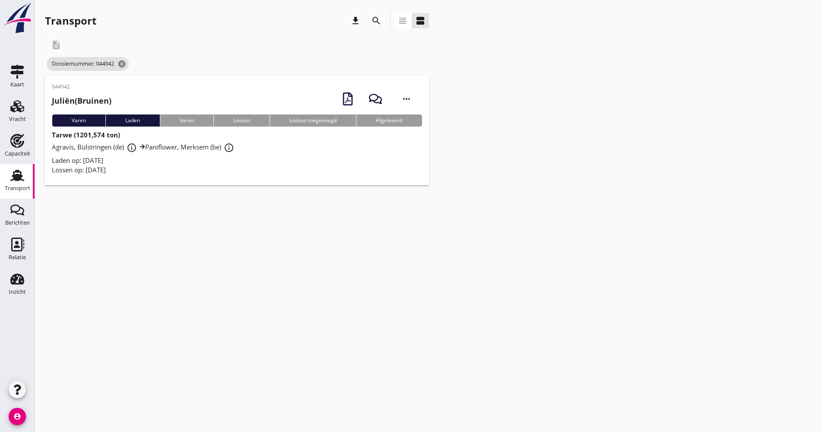
click at [193, 175] on div "044942 Juliën (Bruinen) more_horiz Varen Laden Varen Lossen Losbon toegevoegd A…" at bounding box center [237, 130] width 384 height 109
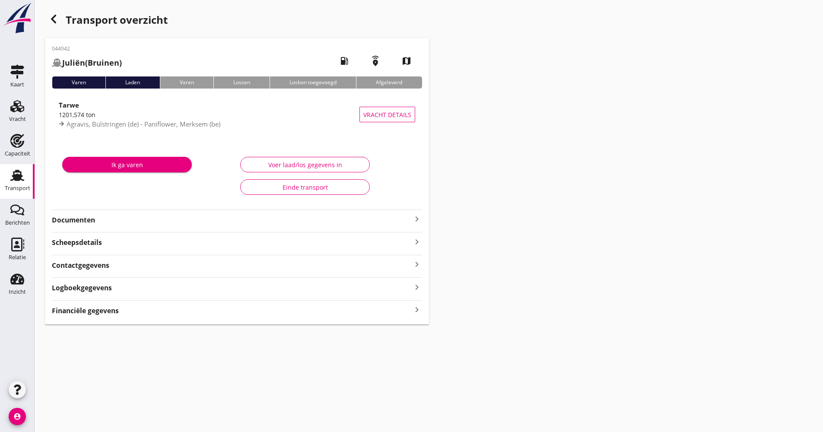
click at [170, 217] on strong "Documenten" at bounding box center [232, 220] width 360 height 10
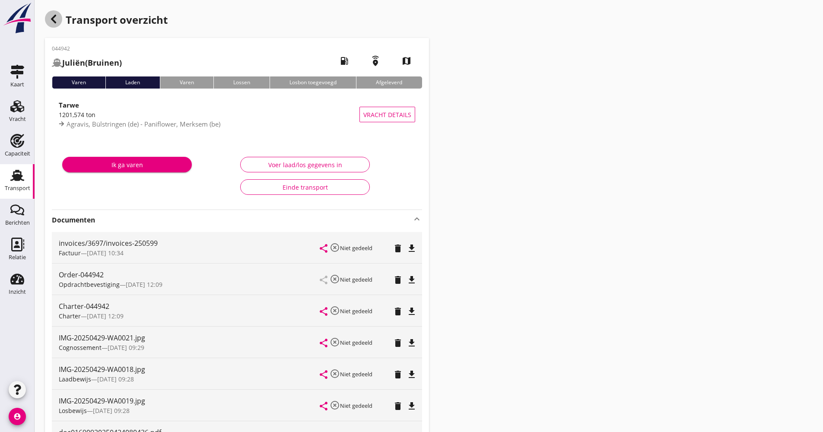
click at [54, 16] on use "button" at bounding box center [53, 19] width 5 height 9
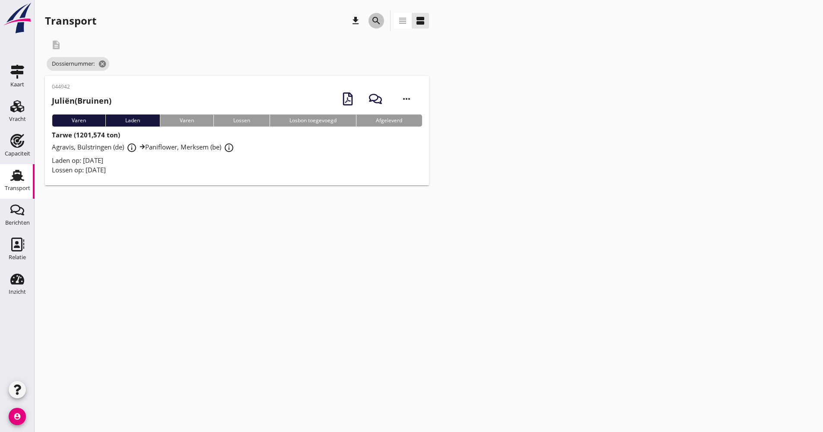
click at [379, 22] on div "search" at bounding box center [376, 21] width 16 height 10
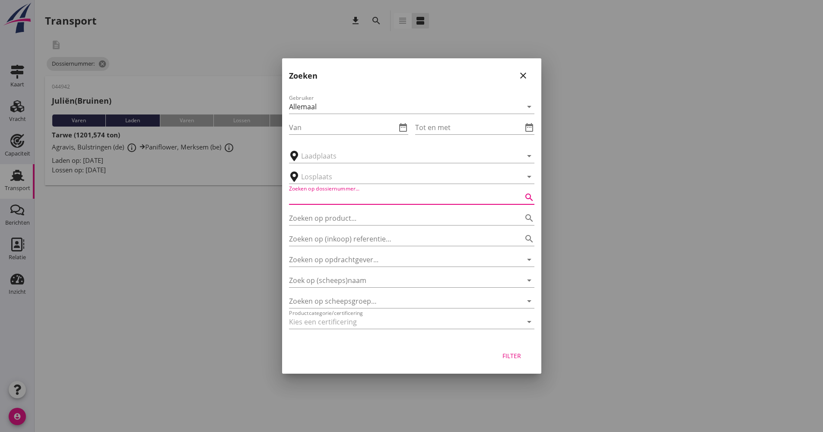
click at [341, 201] on input "Zoeken op dossiernummer..." at bounding box center [399, 197] width 221 height 14
type input "044952"
click at [516, 350] on button "Filter" at bounding box center [512, 356] width 38 height 16
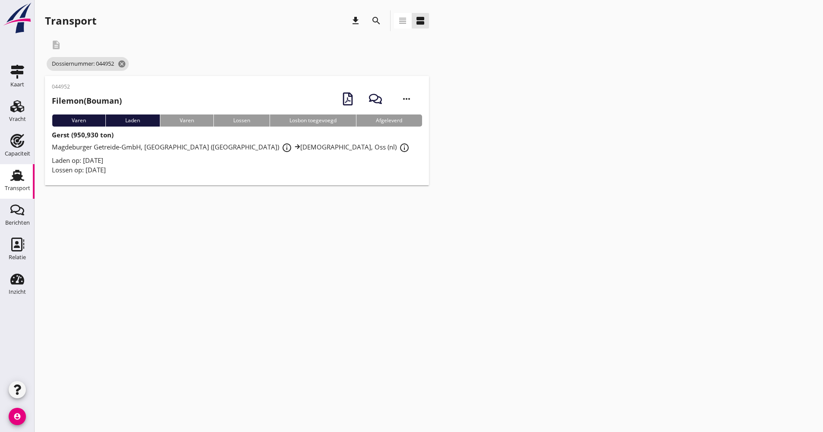
click at [296, 164] on div "Laden op: [DATE]" at bounding box center [237, 160] width 370 height 10
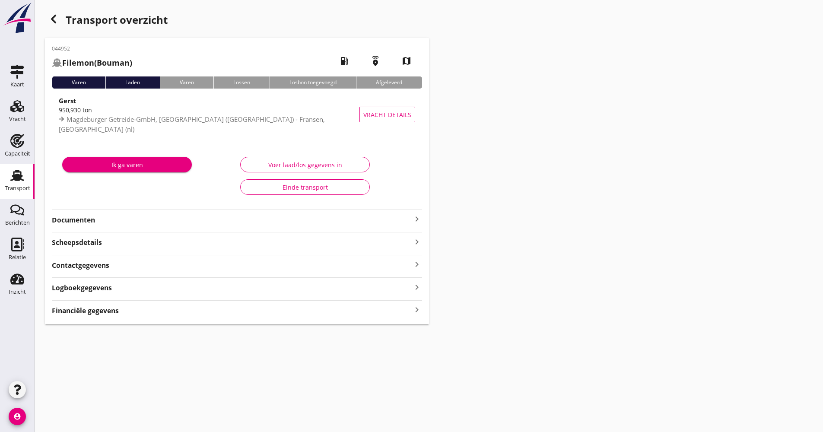
click at [183, 208] on div "044952 Filemon (Bouman) local_gas_station emergency_share map Varen Laden Varen…" at bounding box center [237, 181] width 384 height 286
click at [176, 225] on strong "Documenten" at bounding box center [232, 220] width 360 height 10
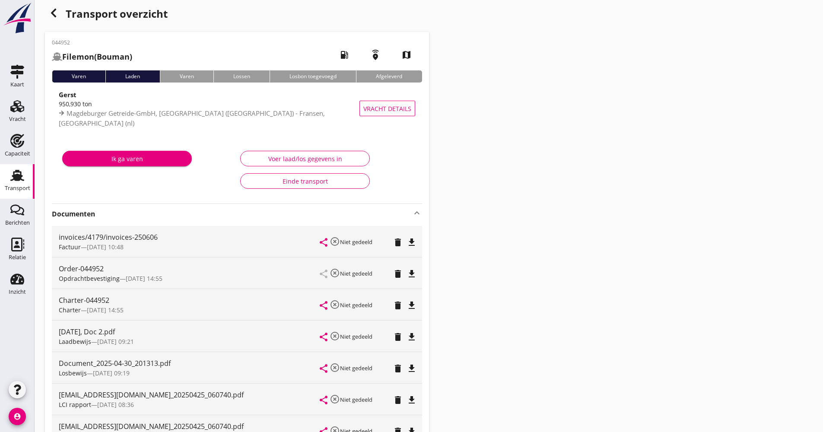
scroll to position [86, 0]
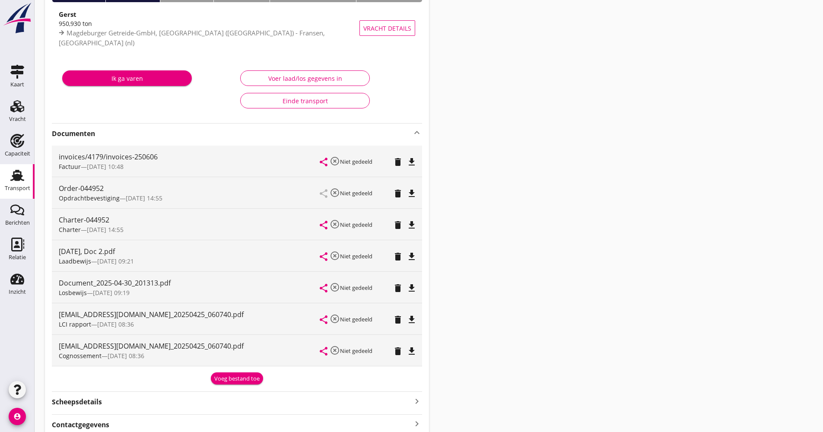
click at [410, 317] on icon "file_download" at bounding box center [411, 319] width 10 height 10
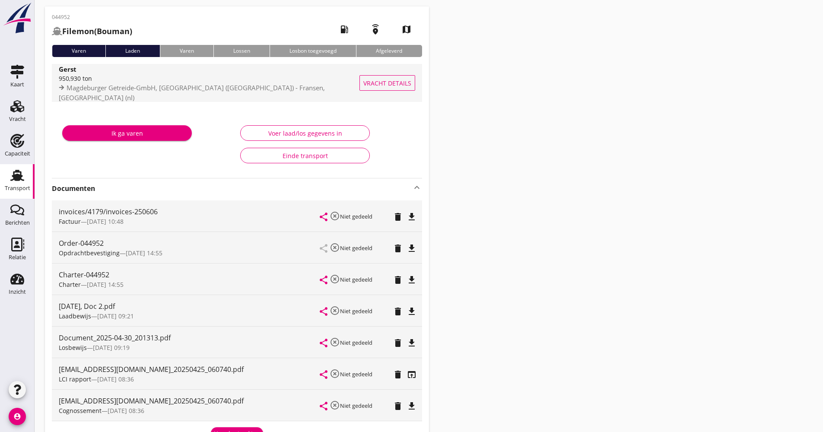
scroll to position [0, 0]
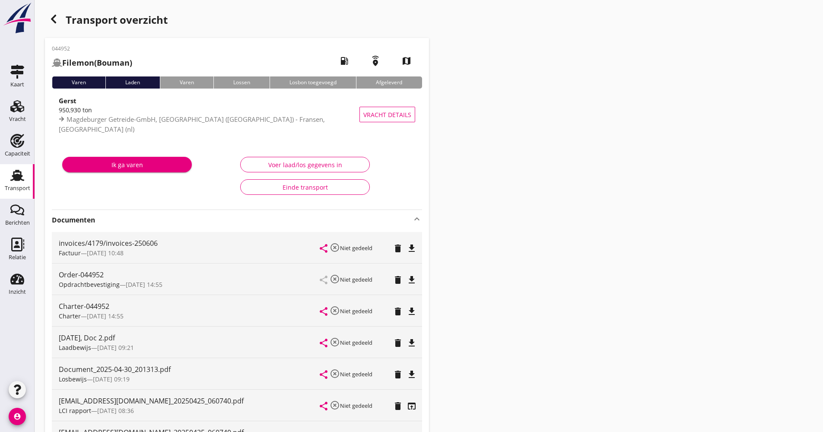
click at [51, 22] on icon "button" at bounding box center [53, 19] width 10 height 10
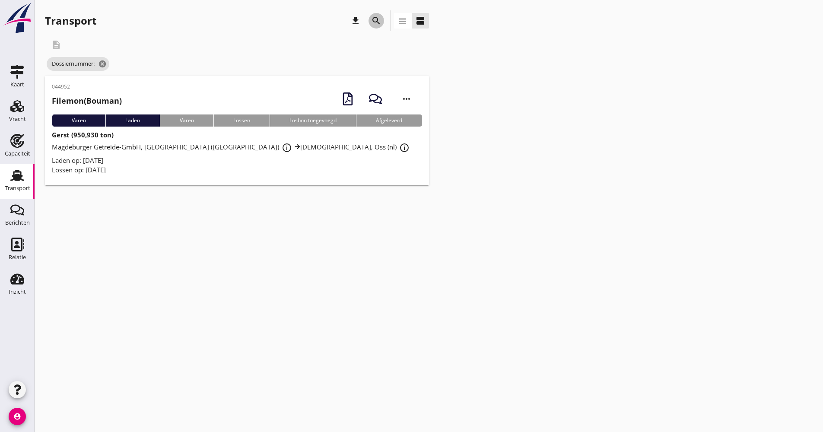
click at [377, 21] on icon "search" at bounding box center [376, 21] width 10 height 10
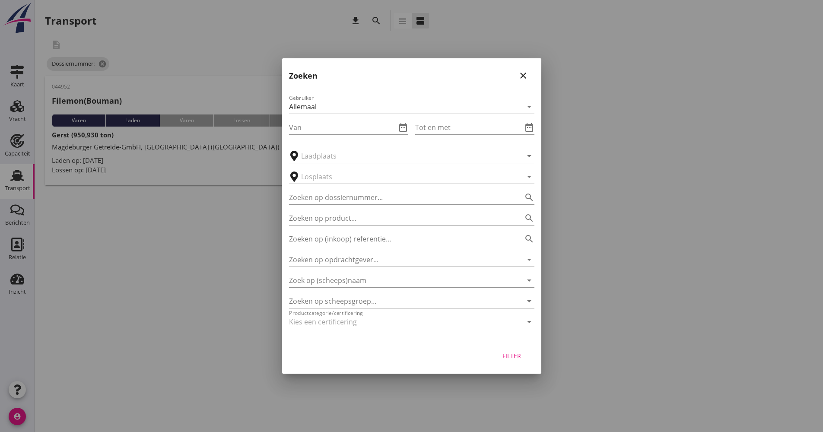
click at [347, 205] on div "Gebruiker Allemaal arrow_drop_down Van date_range Tot en met date_range arrow_d…" at bounding box center [411, 213] width 259 height 255
click at [347, 199] on input "Zoeken op dossiernummer..." at bounding box center [399, 197] width 221 height 14
type input "044957"
click at [498, 364] on div "Filter" at bounding box center [411, 357] width 259 height 33
click at [501, 362] on button "Filter" at bounding box center [512, 356] width 38 height 16
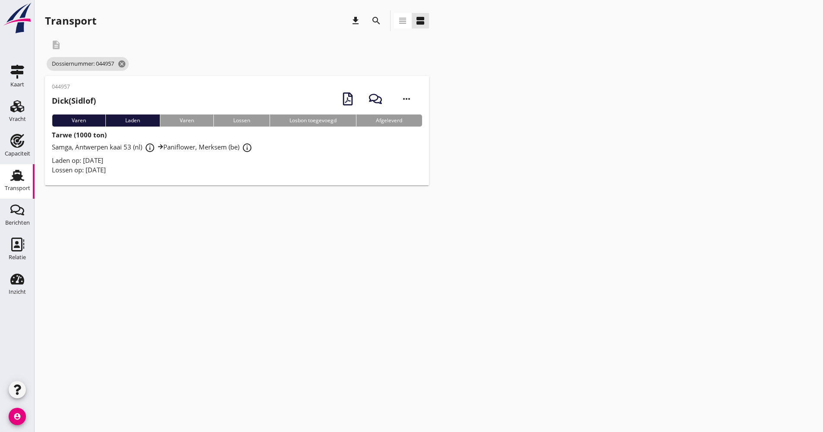
click at [306, 148] on div "Samga, [GEOGRAPHIC_DATA] kaai 53 (nl) info_outline Paniflower, Merksem (be) inf…" at bounding box center [237, 148] width 370 height 16
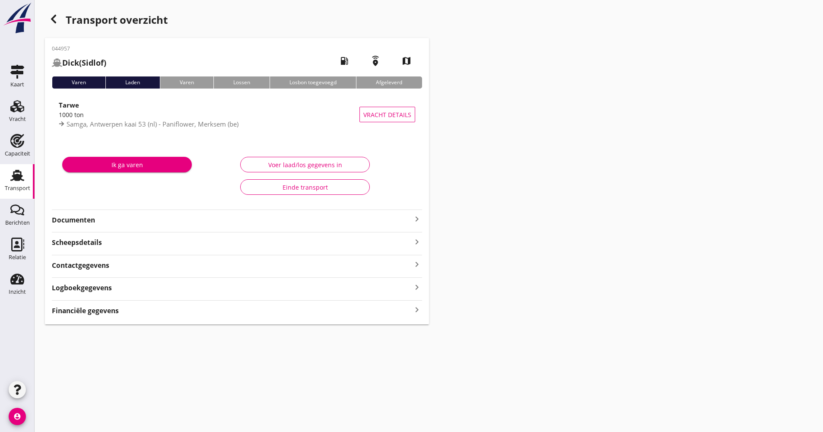
click at [128, 218] on strong "Documenten" at bounding box center [232, 220] width 360 height 10
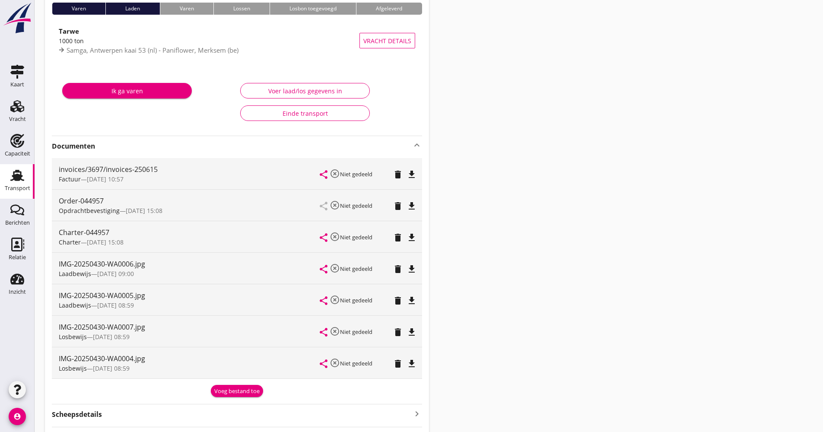
scroll to position [86, 0]
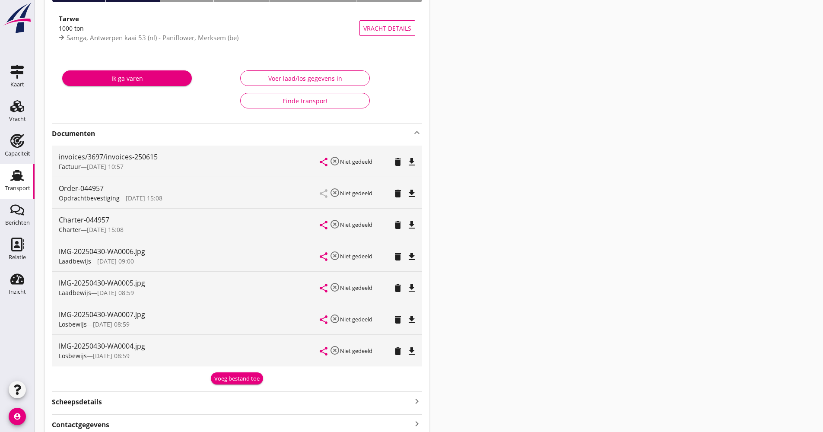
click at [409, 254] on icon "file_download" at bounding box center [411, 256] width 10 height 10
click at [417, 288] on div "file_download" at bounding box center [411, 288] width 12 height 10
click at [412, 256] on icon "open_in_browser" at bounding box center [411, 256] width 10 height 10
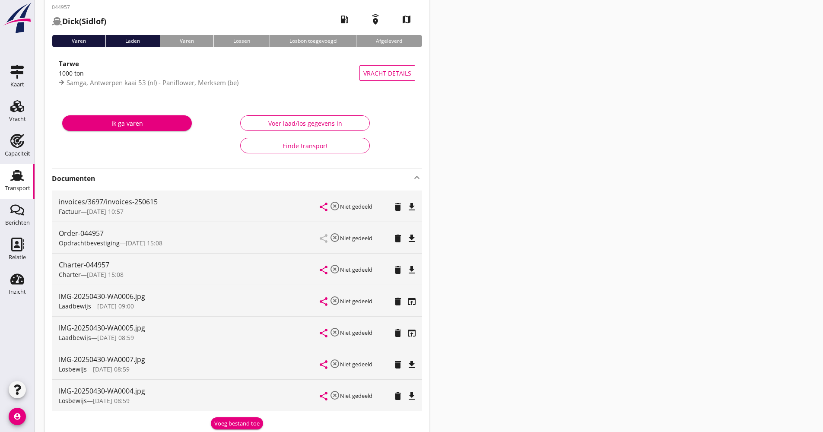
scroll to position [0, 0]
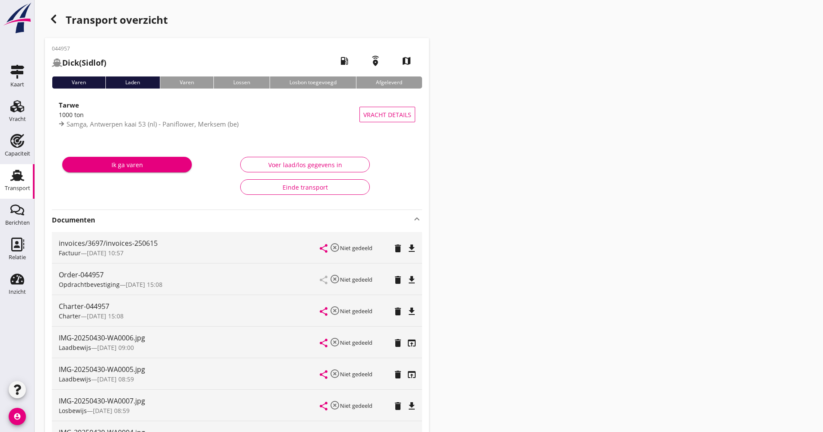
click at [51, 21] on icon "button" at bounding box center [53, 19] width 10 height 10
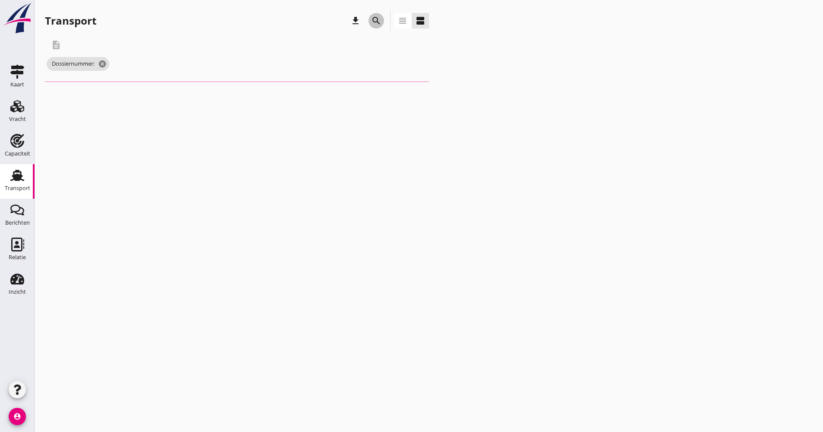
click at [375, 20] on icon "search" at bounding box center [376, 21] width 10 height 10
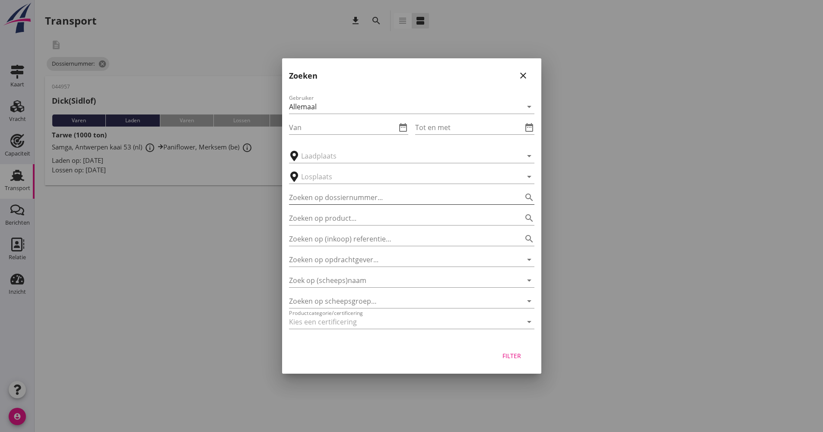
click at [342, 201] on input "Zoeken op dossiernummer..." at bounding box center [399, 197] width 221 height 14
type input "4"
type input "044958"
click at [516, 362] on button "Filter" at bounding box center [512, 356] width 38 height 16
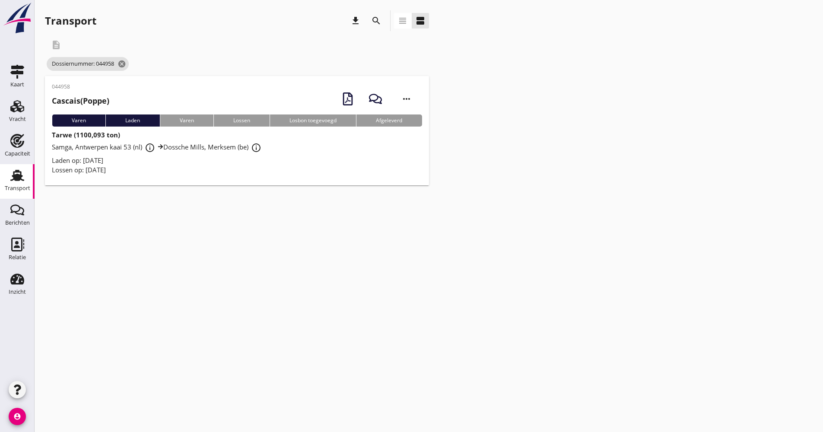
click at [293, 155] on div "Laden op: [DATE]" at bounding box center [237, 160] width 370 height 10
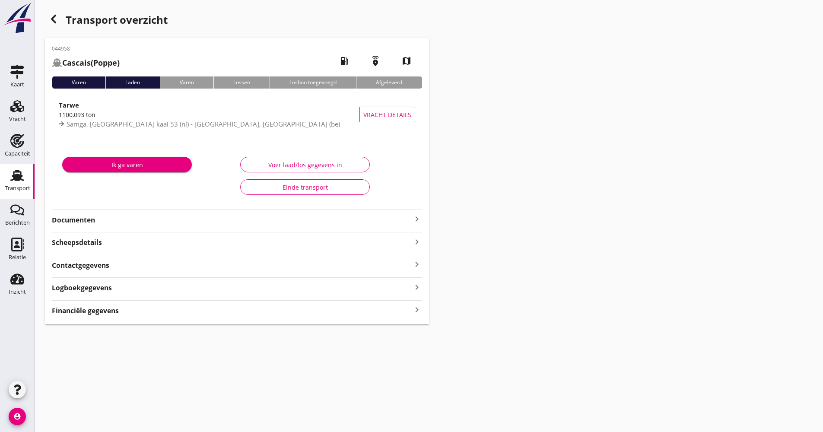
click at [124, 222] on strong "Documenten" at bounding box center [232, 220] width 360 height 10
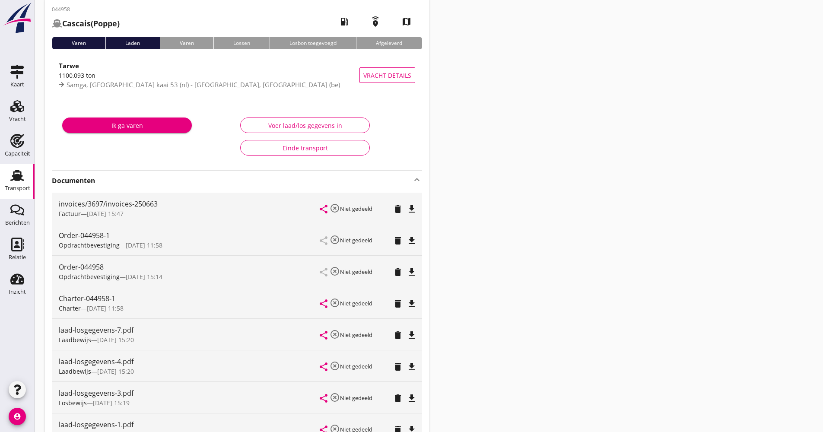
scroll to position [86, 0]
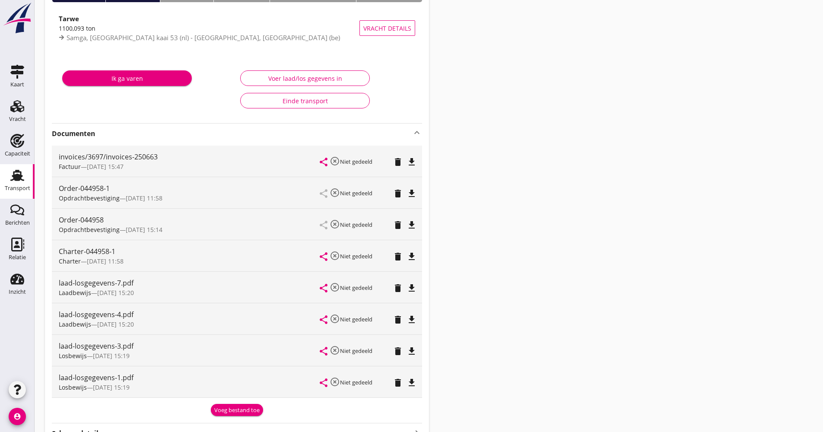
click at [161, 135] on strong "Documenten" at bounding box center [232, 134] width 360 height 10
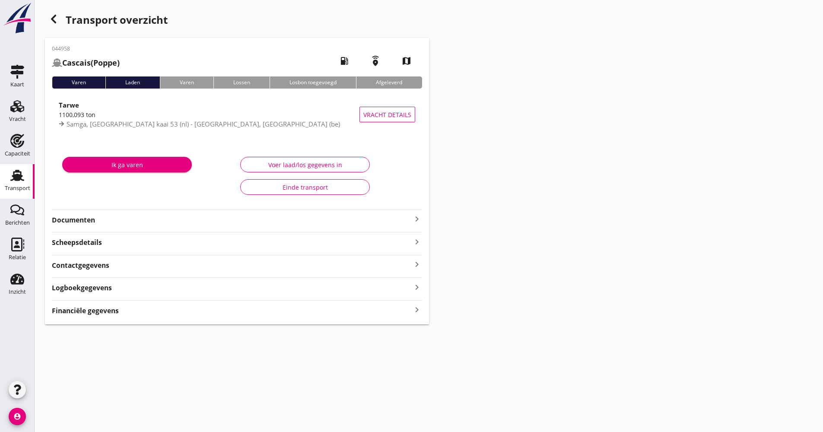
click at [55, 16] on use "button" at bounding box center [53, 19] width 5 height 9
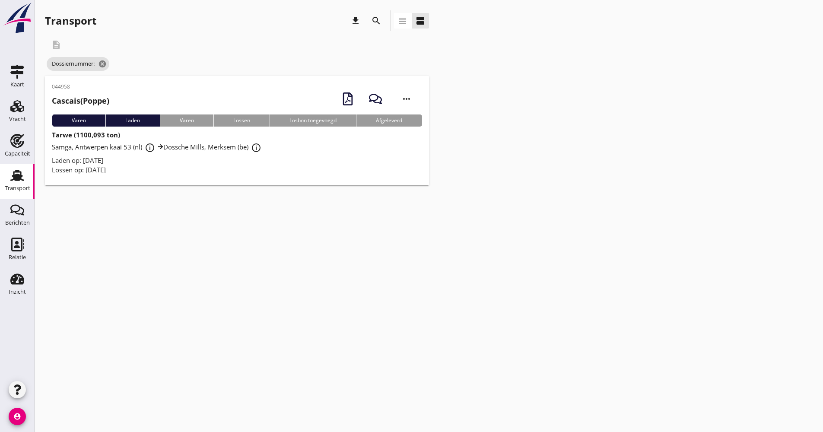
click at [377, 27] on button "search" at bounding box center [376, 21] width 16 height 16
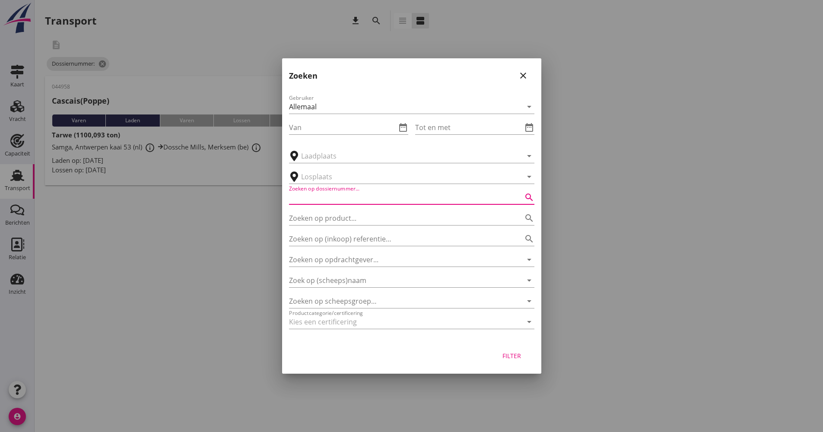
click at [333, 196] on input "Zoeken op dossiernummer..." at bounding box center [399, 197] width 221 height 14
type input "044961"
click at [515, 358] on div "Filter" at bounding box center [512, 355] width 24 height 9
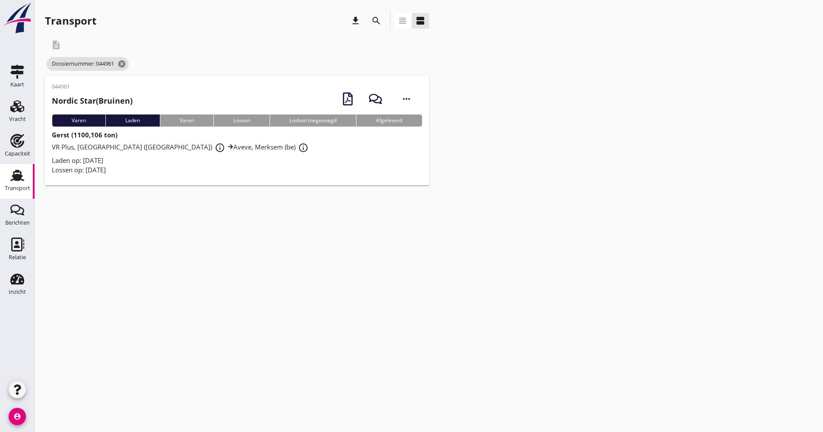
click at [192, 162] on div "Laden op: [DATE]" at bounding box center [237, 160] width 370 height 10
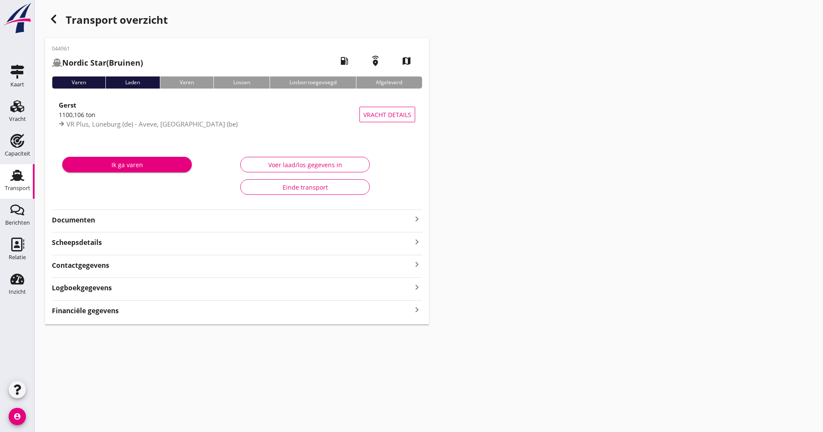
click at [126, 217] on strong "Documenten" at bounding box center [232, 220] width 360 height 10
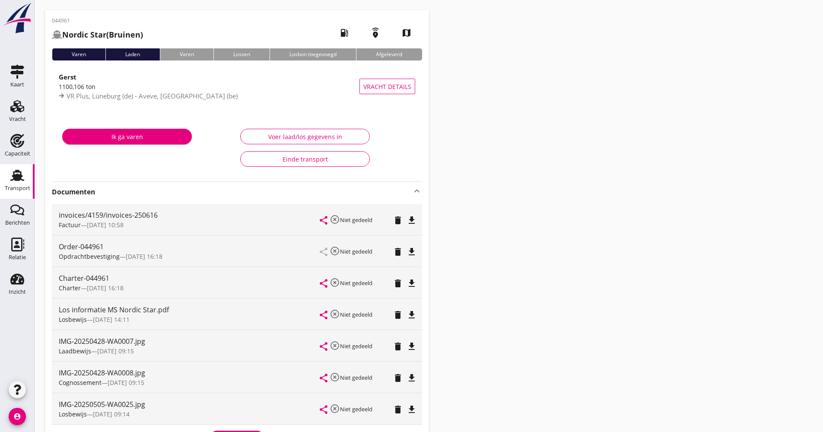
scroll to position [86, 0]
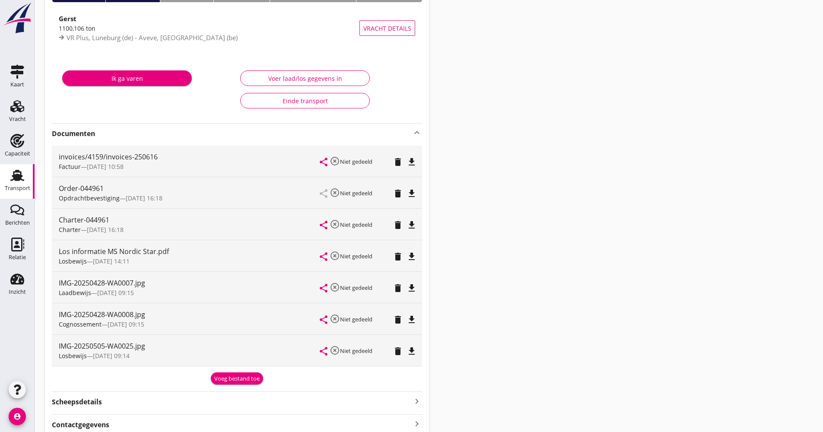
click at [416, 284] on icon "file_download" at bounding box center [411, 288] width 10 height 10
click at [413, 319] on icon "file_download" at bounding box center [411, 319] width 10 height 10
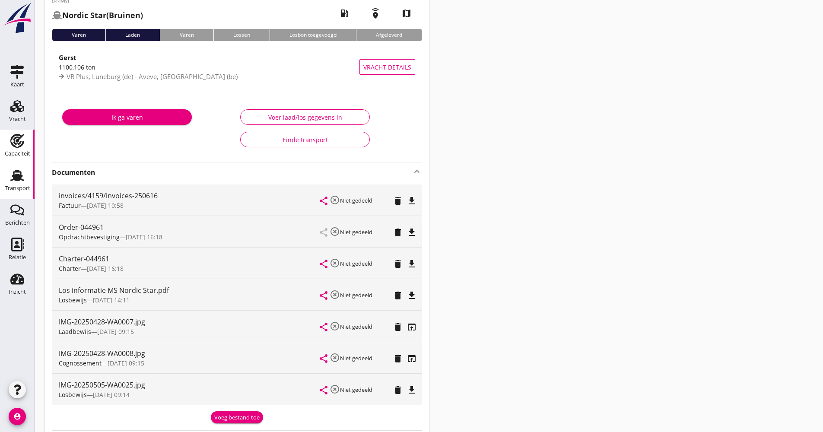
scroll to position [0, 0]
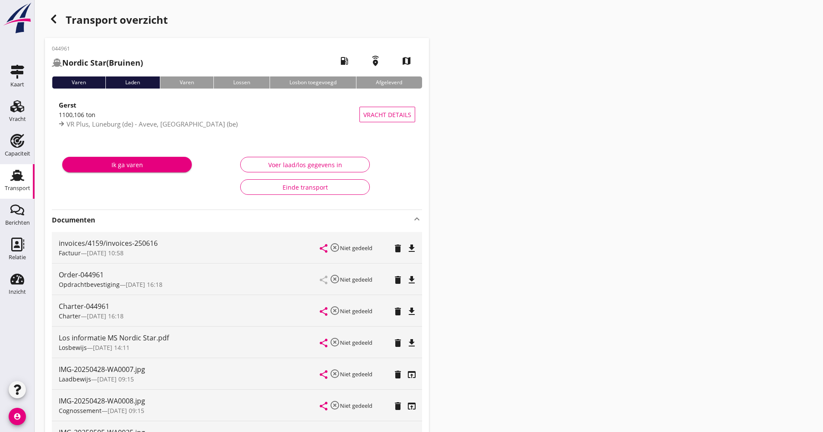
click at [6, 183] on div "Transport" at bounding box center [17, 188] width 25 height 12
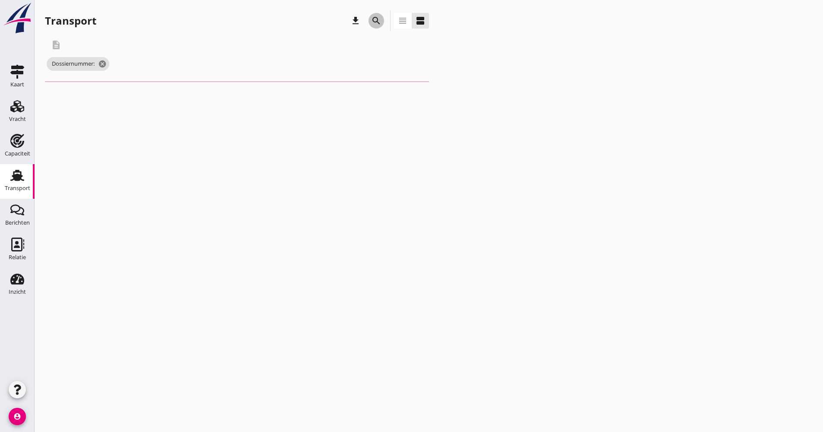
click at [376, 16] on icon "search" at bounding box center [376, 21] width 10 height 10
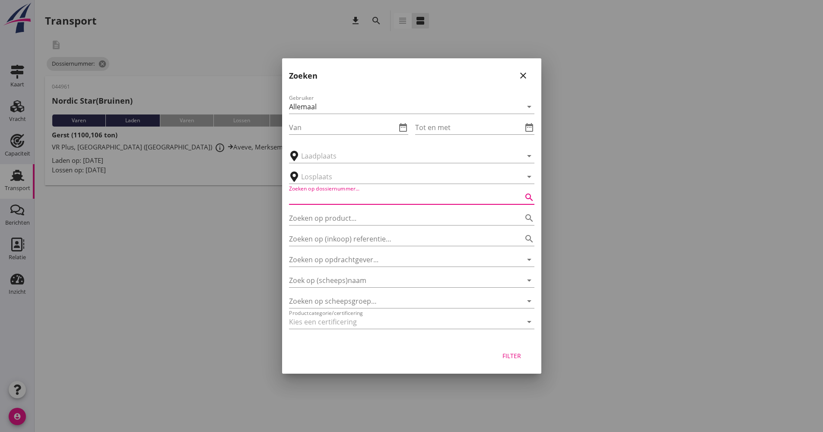
click at [331, 196] on input "Zoeken op dossiernummer..." at bounding box center [399, 197] width 221 height 14
type input "054977"
click at [529, 373] on div "attach_file Upload document restore_page Genereer document camera_alt Camera at…" at bounding box center [411, 216] width 823 height 432
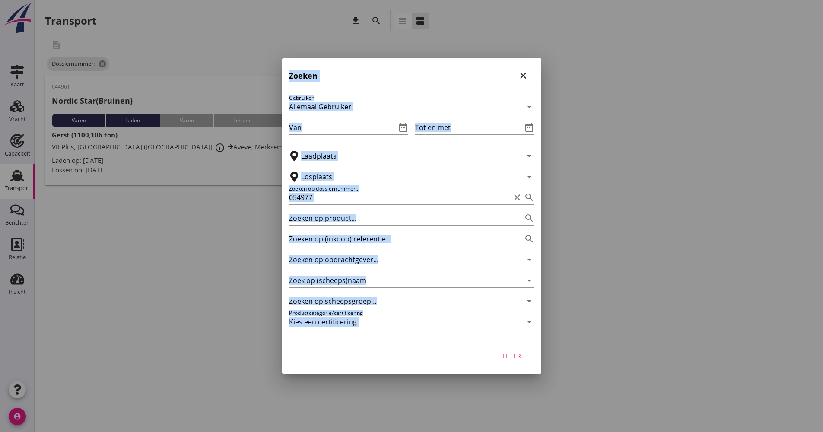
drag, startPoint x: 529, startPoint y: 373, endPoint x: 521, endPoint y: 359, distance: 16.4
click at [520, 359] on div "Filter" at bounding box center [512, 355] width 24 height 9
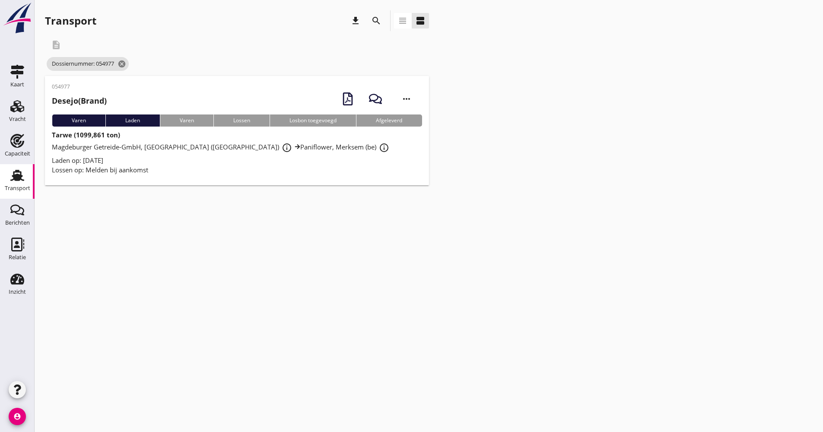
click at [237, 172] on div "Lossen op: Melden bij aankomst" at bounding box center [237, 170] width 370 height 10
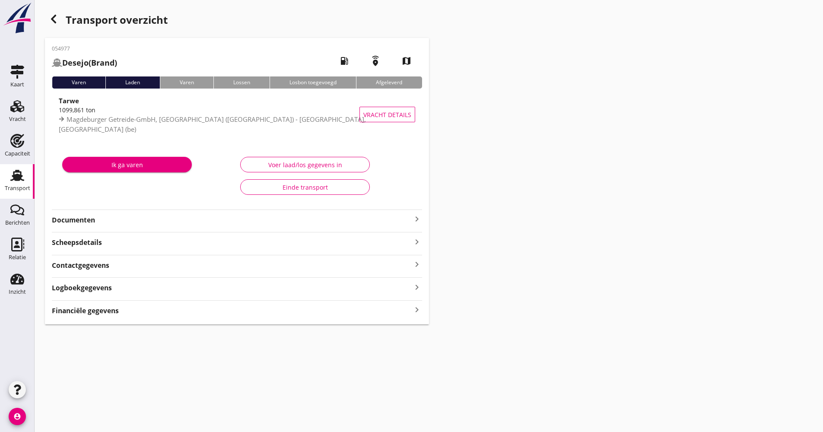
click at [159, 223] on strong "Documenten" at bounding box center [232, 220] width 360 height 10
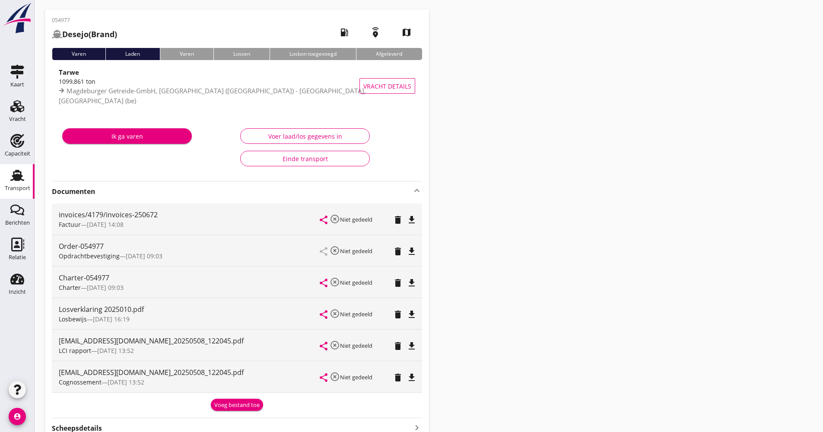
scroll to position [43, 0]
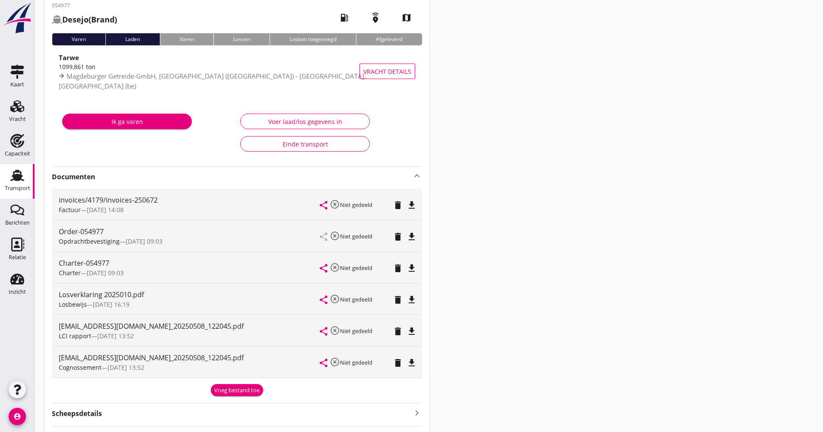
click at [415, 332] on icon "file_download" at bounding box center [411, 331] width 10 height 10
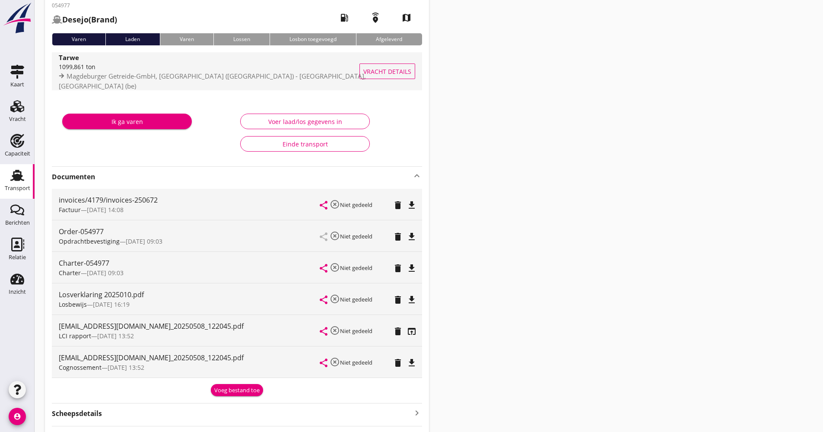
click at [235, 71] on div "1099,861 ton" at bounding box center [214, 66] width 311 height 9
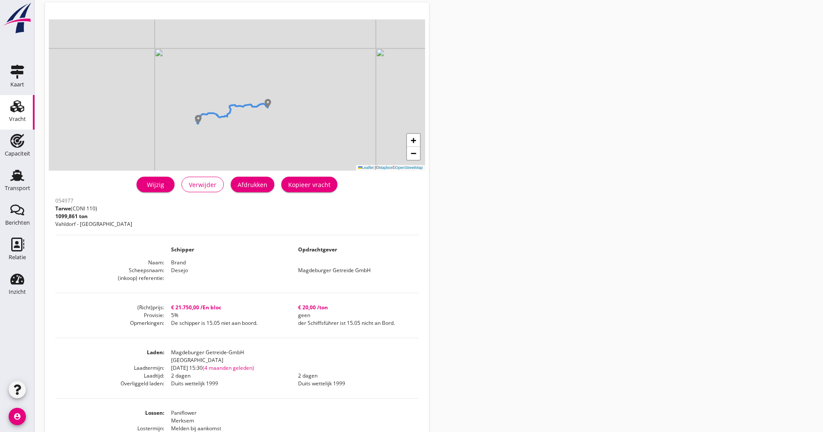
scroll to position [1, 0]
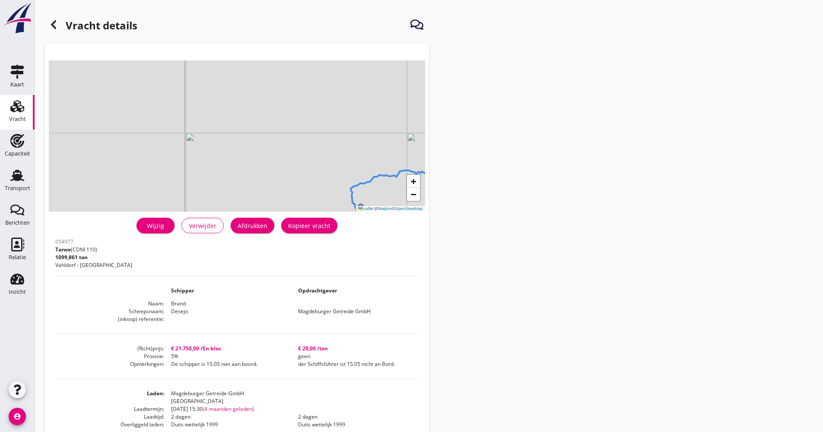
click at [56, 25] on icon at bounding box center [53, 24] width 10 height 10
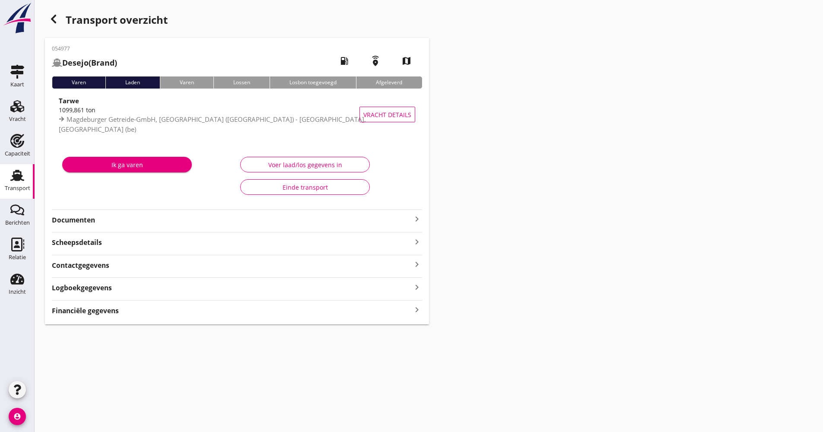
click at [18, 175] on use at bounding box center [17, 175] width 14 height 11
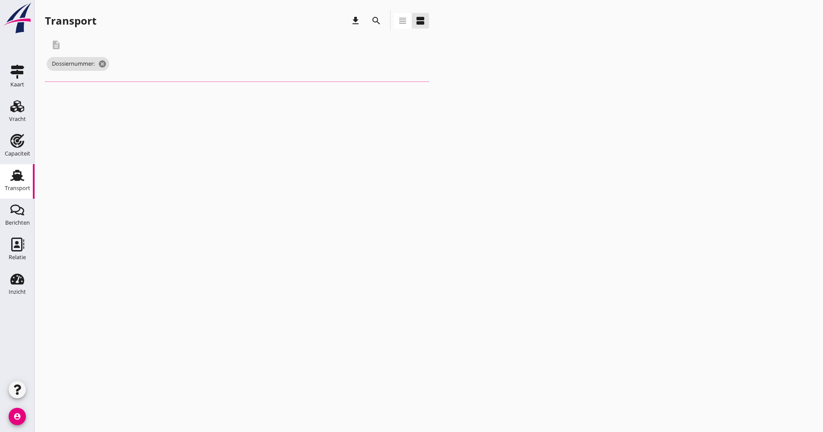
click at [374, 25] on icon "search" at bounding box center [376, 21] width 10 height 10
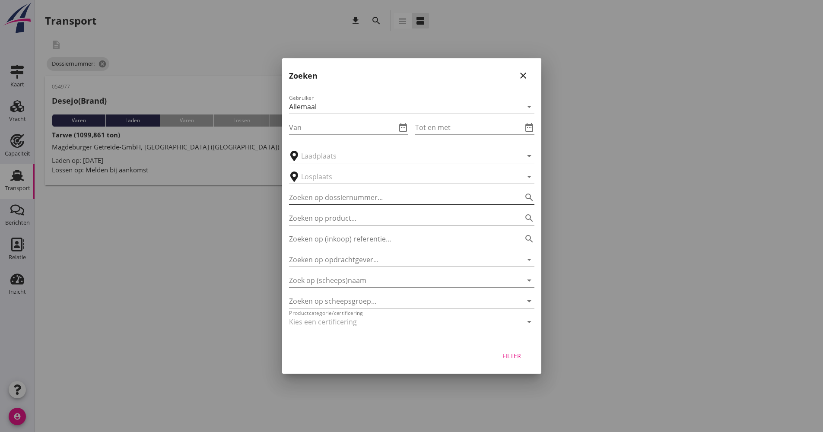
click at [337, 193] on input "Zoeken op dossiernummer..." at bounding box center [399, 197] width 221 height 14
type input "054978"
click at [518, 357] on div "Filter" at bounding box center [512, 355] width 24 height 9
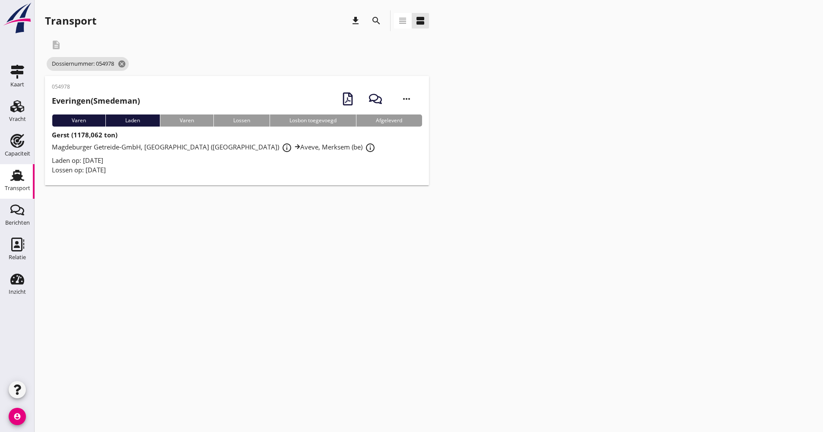
click at [184, 149] on span "Magdeburger Getreide-GmbH, [GEOGRAPHIC_DATA] ([GEOGRAPHIC_DATA]) info_outline A…" at bounding box center [215, 146] width 326 height 9
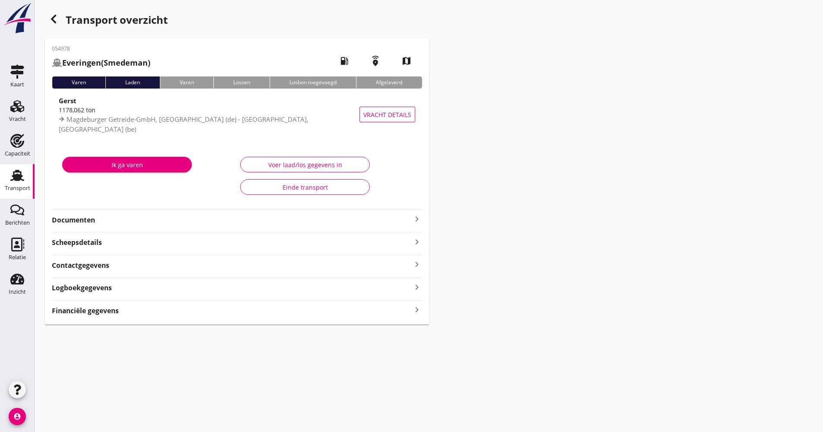
click at [136, 218] on strong "Documenten" at bounding box center [232, 220] width 360 height 10
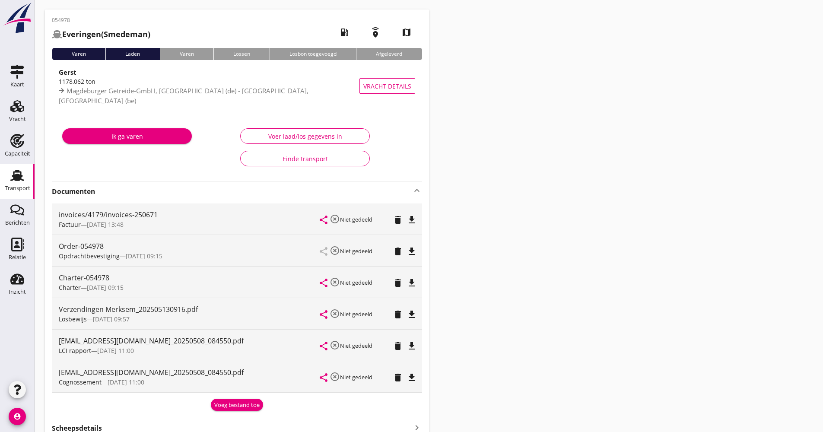
scroll to position [43, 0]
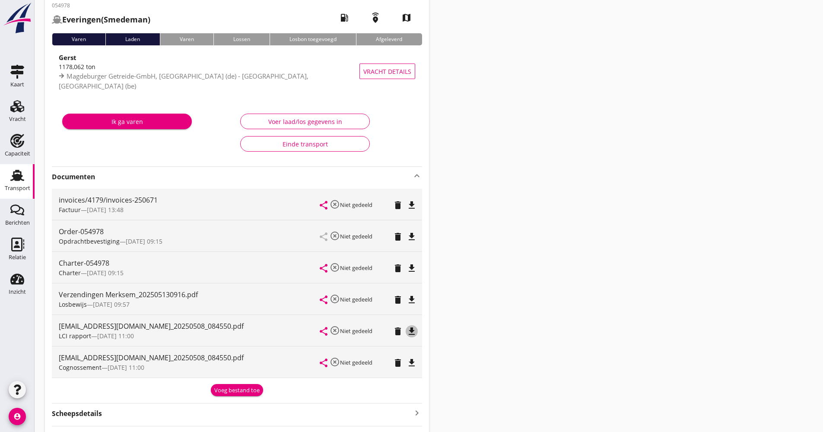
click at [413, 336] on icon "file_download" at bounding box center [411, 331] width 10 height 10
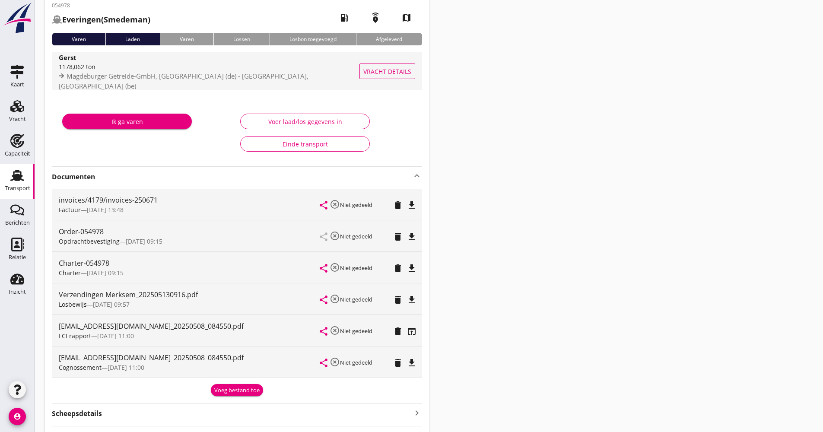
click at [89, 71] on div "1178,062 ton" at bounding box center [211, 66] width 304 height 9
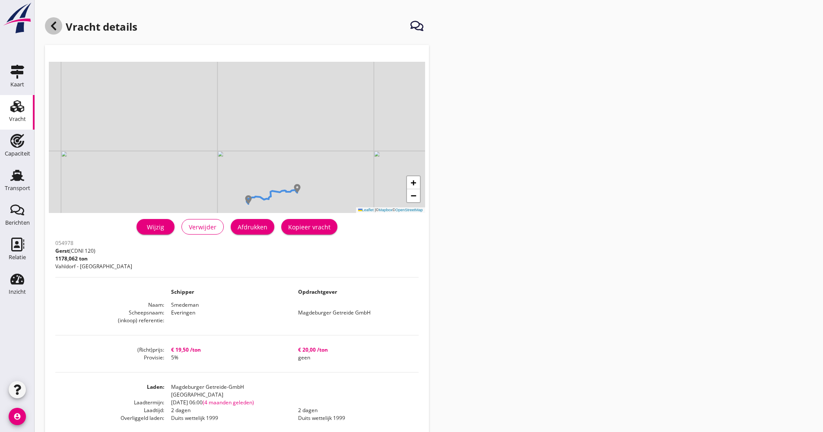
click at [60, 28] on div at bounding box center [53, 25] width 17 height 17
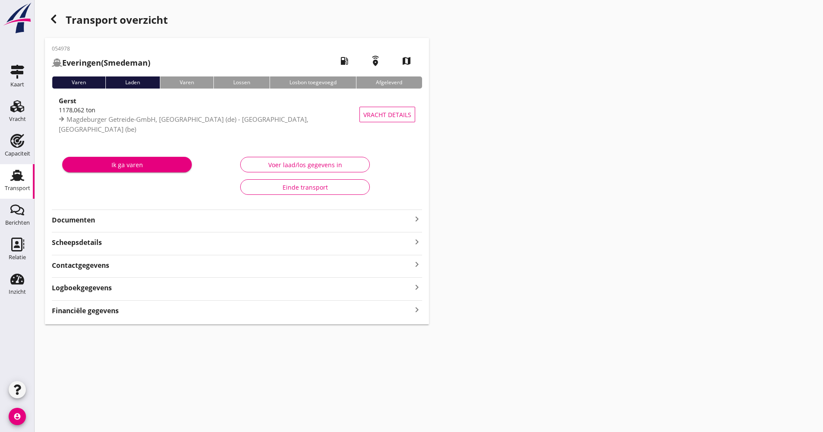
click at [12, 191] on div "Transport" at bounding box center [17, 188] width 25 height 6
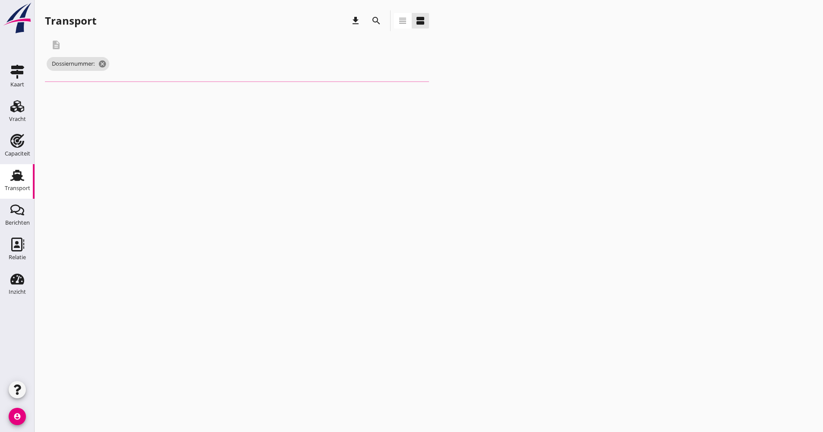
click at [373, 18] on icon "search" at bounding box center [376, 21] width 10 height 10
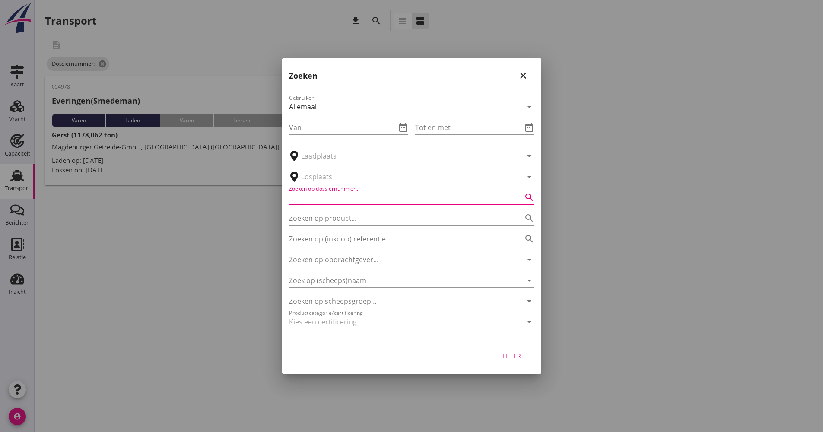
click at [363, 200] on input "Zoeken op dossiernummer..." at bounding box center [399, 197] width 221 height 14
type input "054980"
click at [511, 350] on button "Filter" at bounding box center [512, 356] width 38 height 16
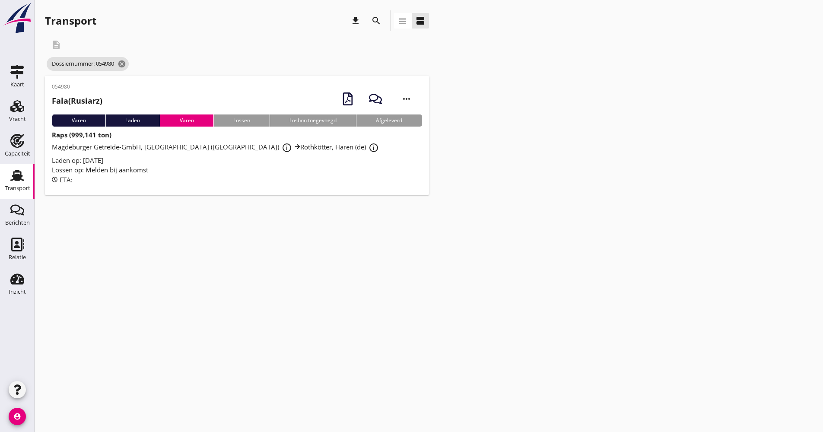
click at [196, 158] on div "Laden op: [DATE]" at bounding box center [237, 160] width 370 height 10
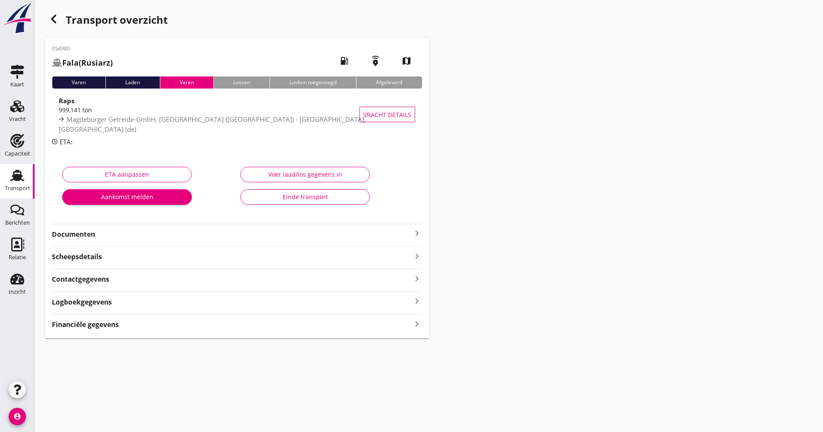
click at [140, 229] on div "Documenten keyboard_arrow_right" at bounding box center [237, 232] width 370 height 16
click at [142, 237] on strong "Documenten" at bounding box center [232, 234] width 360 height 10
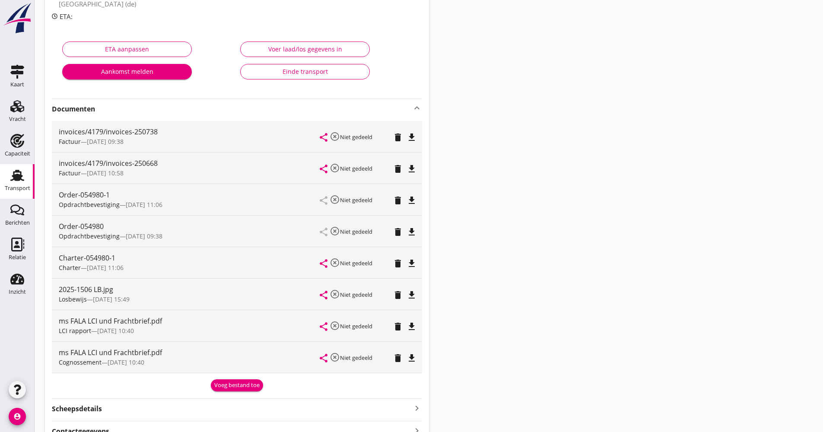
scroll to position [173, 0]
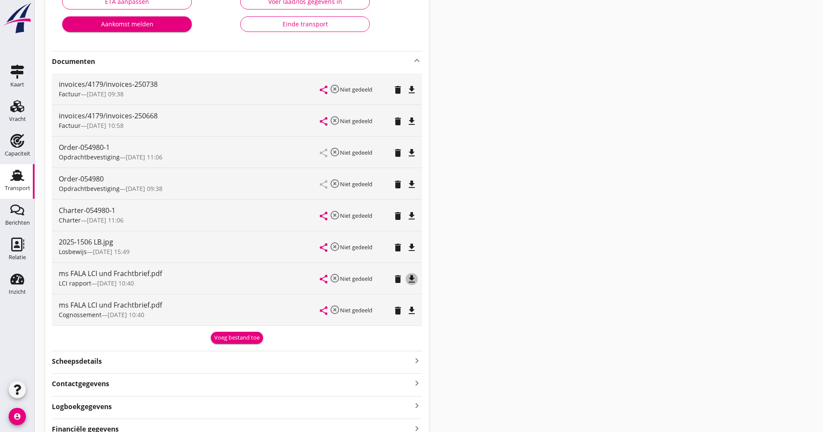
click at [415, 280] on icon "file_download" at bounding box center [411, 279] width 10 height 10
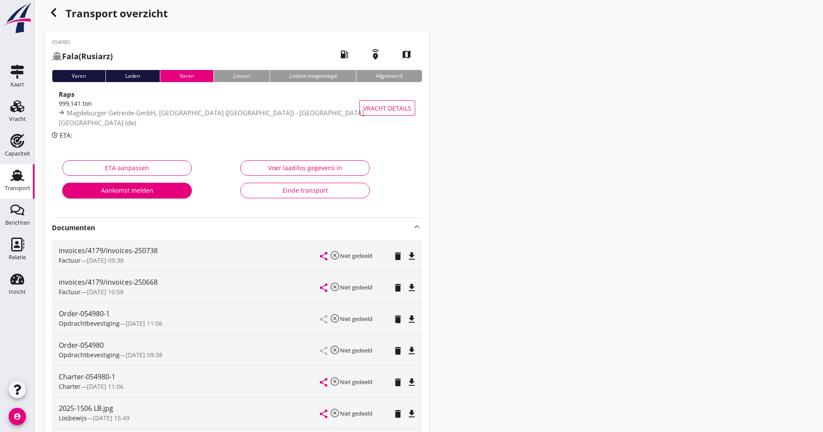
scroll to position [0, 0]
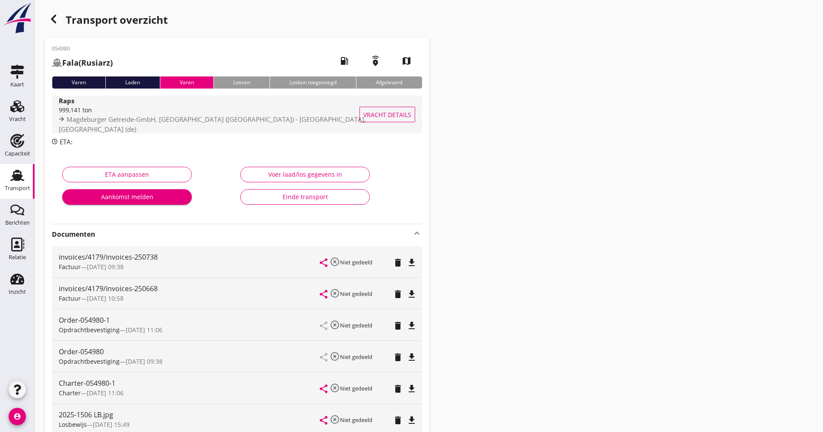
click at [185, 122] on span "Magdeburger Getreide-GmbH, [GEOGRAPHIC_DATA] ([GEOGRAPHIC_DATA]) - [GEOGRAPHIC_…" at bounding box center [212, 124] width 307 height 19
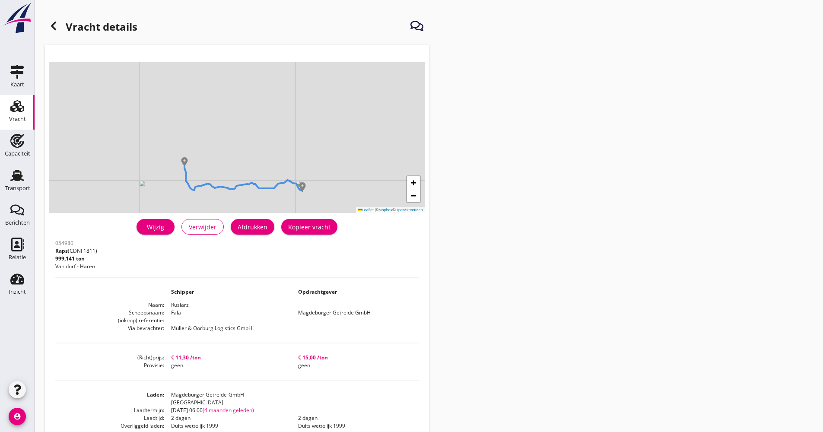
drag, startPoint x: 9, startPoint y: 187, endPoint x: 130, endPoint y: 139, distance: 130.3
click at [9, 187] on div "Transport" at bounding box center [17, 188] width 25 height 6
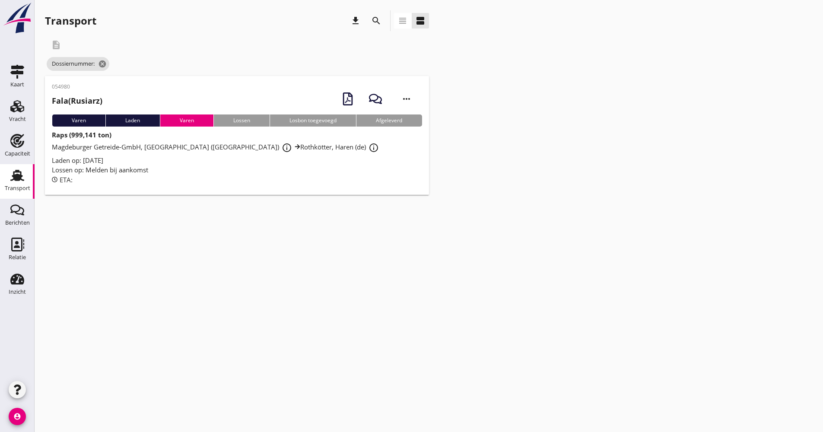
click at [380, 20] on icon "search" at bounding box center [376, 21] width 10 height 10
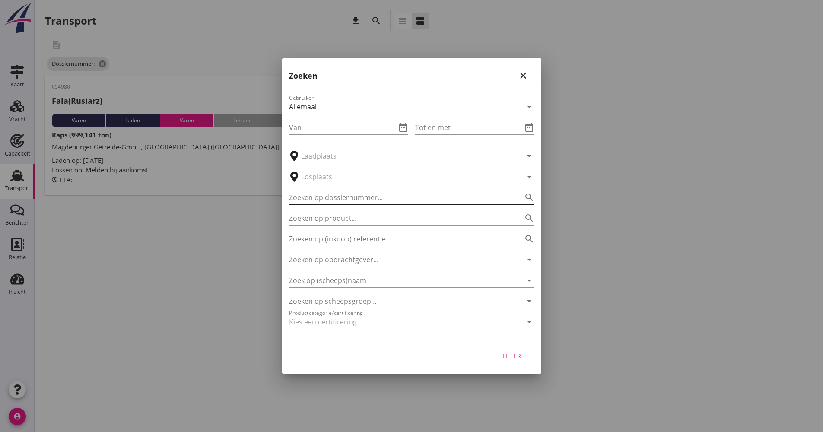
click at [353, 198] on input "Zoeken op dossiernummer..." at bounding box center [399, 197] width 221 height 14
type input "054981"
click at [519, 358] on div "Filter" at bounding box center [512, 355] width 24 height 9
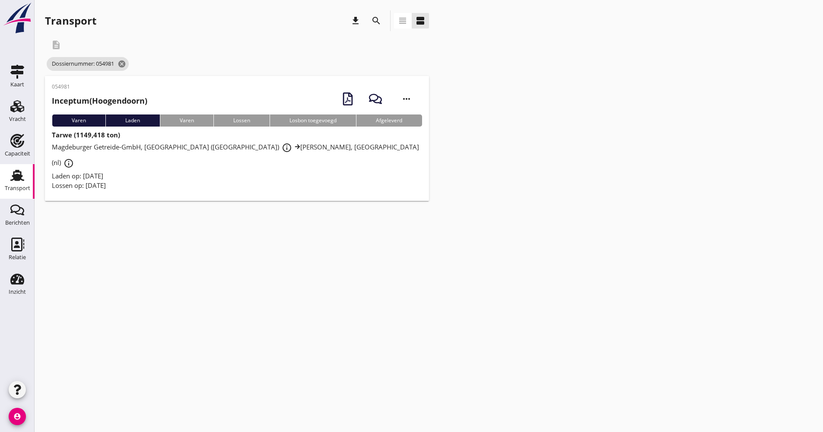
click at [234, 171] on div "Laden op: [DATE]" at bounding box center [237, 176] width 370 height 10
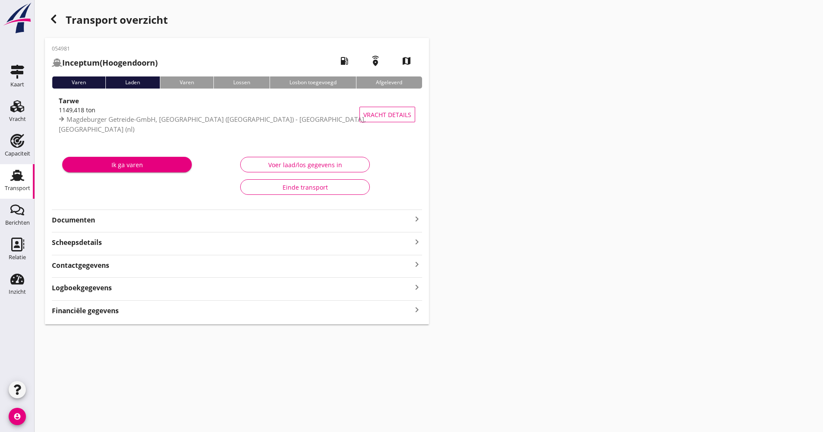
click at [114, 209] on div "054981 Inceptum (Hoogendoorn) local_gas_station emergency_share map Varen Laden…" at bounding box center [237, 181] width 384 height 286
click at [113, 217] on strong "Documenten" at bounding box center [232, 220] width 360 height 10
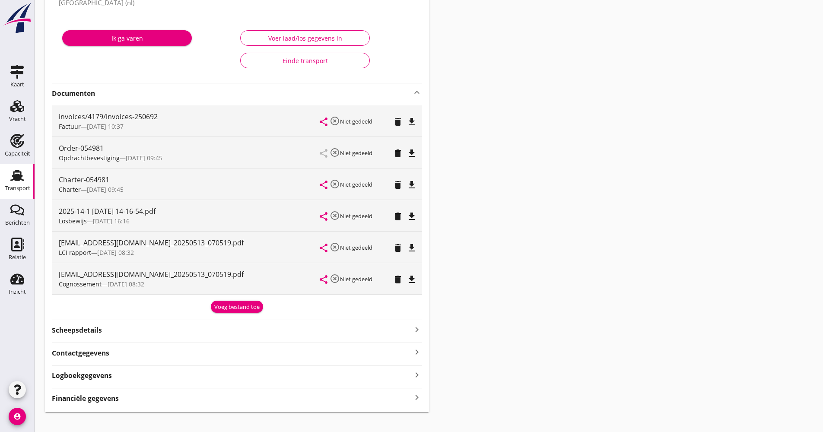
scroll to position [130, 0]
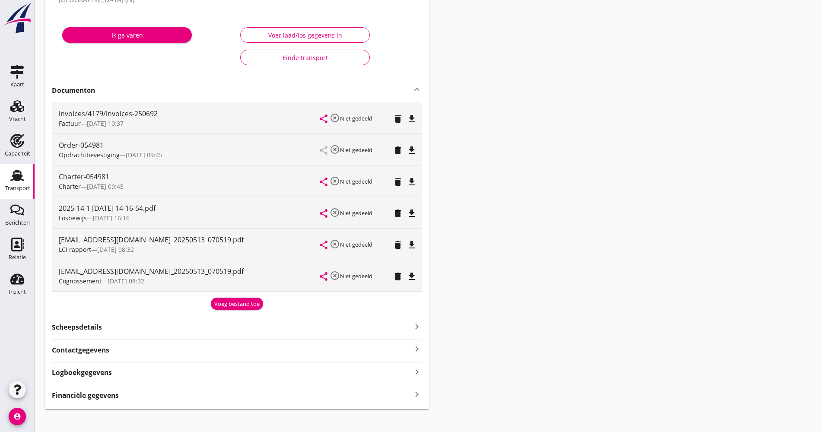
click at [413, 250] on icon "file_download" at bounding box center [411, 245] width 10 height 10
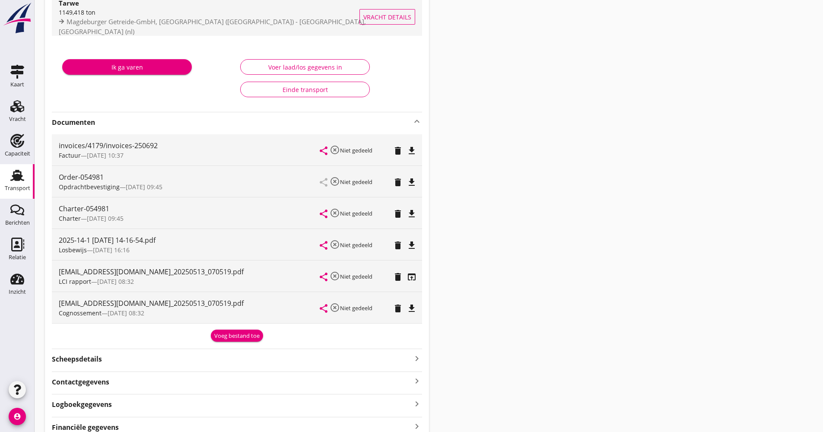
scroll to position [0, 0]
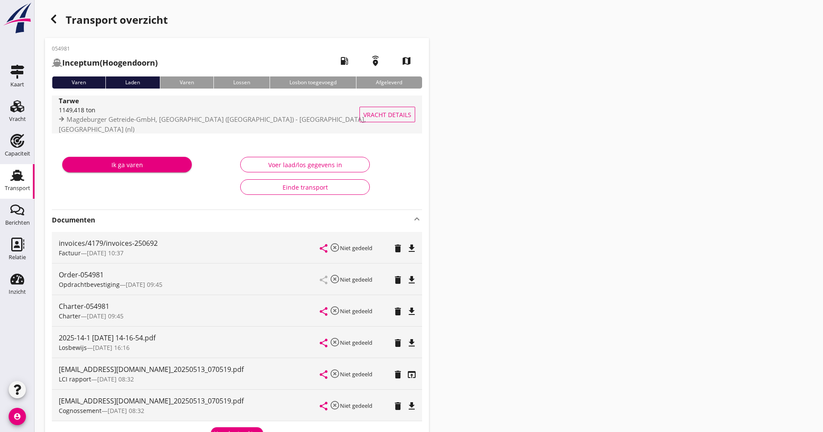
click at [152, 105] on div "Tarwe" at bounding box center [214, 100] width 311 height 10
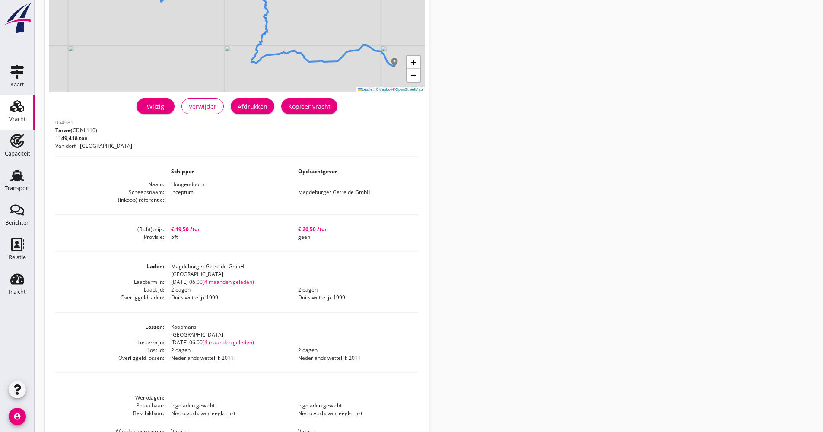
scroll to position [37, 0]
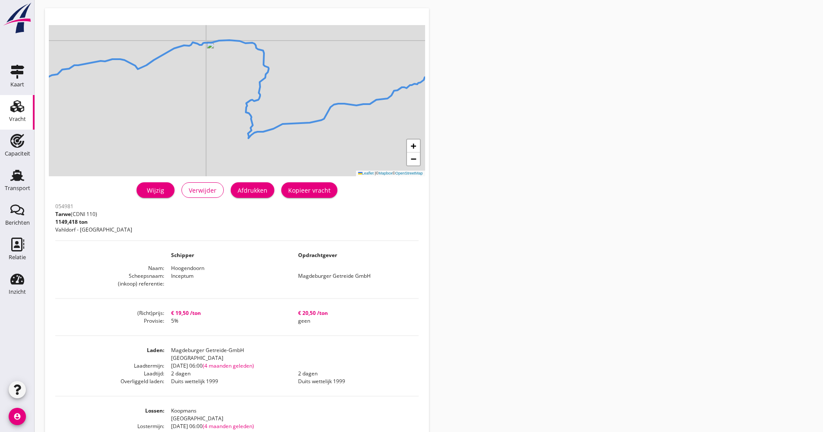
drag, startPoint x: 22, startPoint y: 182, endPoint x: 237, endPoint y: 165, distance: 216.2
click at [21, 183] on div "Transport" at bounding box center [17, 188] width 25 height 12
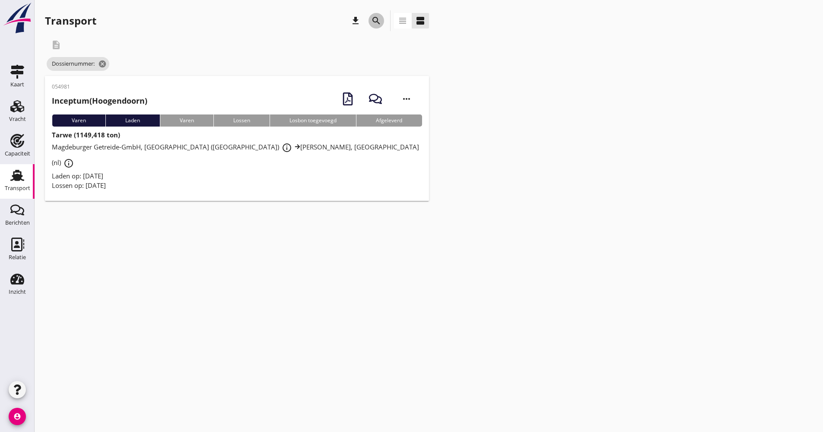
click at [380, 20] on icon "search" at bounding box center [376, 21] width 10 height 10
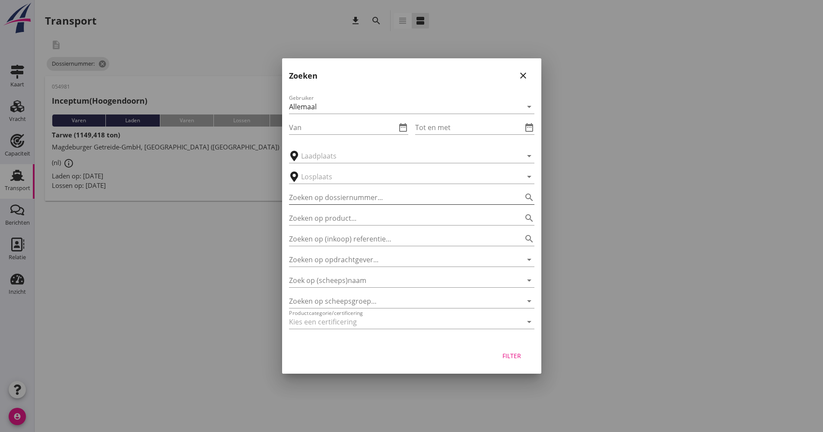
click at [359, 199] on input "Zoeken op dossiernummer..." at bounding box center [399, 197] width 221 height 14
type input "054991"
click at [534, 364] on div "Filter" at bounding box center [411, 357] width 259 height 33
click at [522, 353] on div "Filter" at bounding box center [512, 355] width 24 height 9
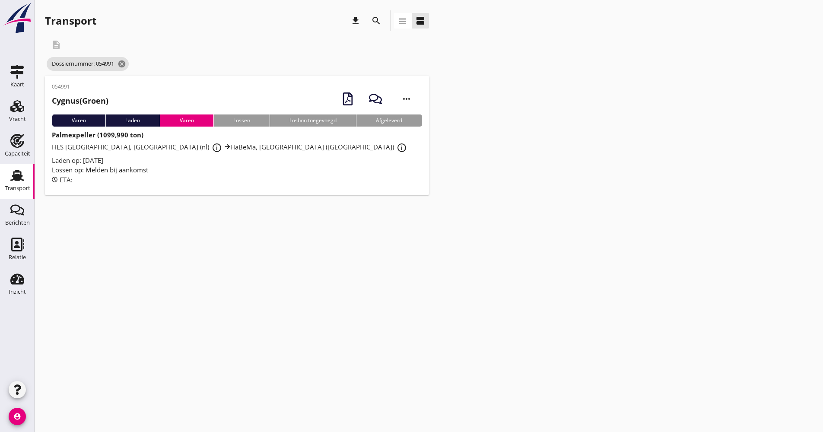
click at [269, 167] on div "Lossen op: Melden bij aankomst" at bounding box center [237, 170] width 370 height 10
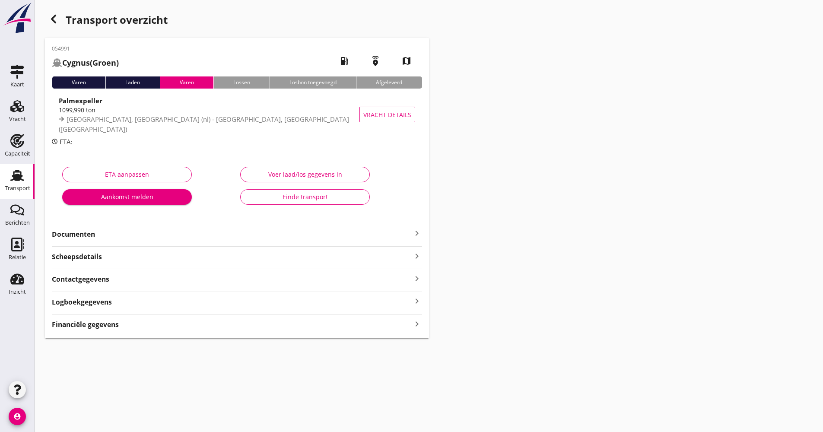
click at [163, 237] on strong "Documenten" at bounding box center [232, 234] width 360 height 10
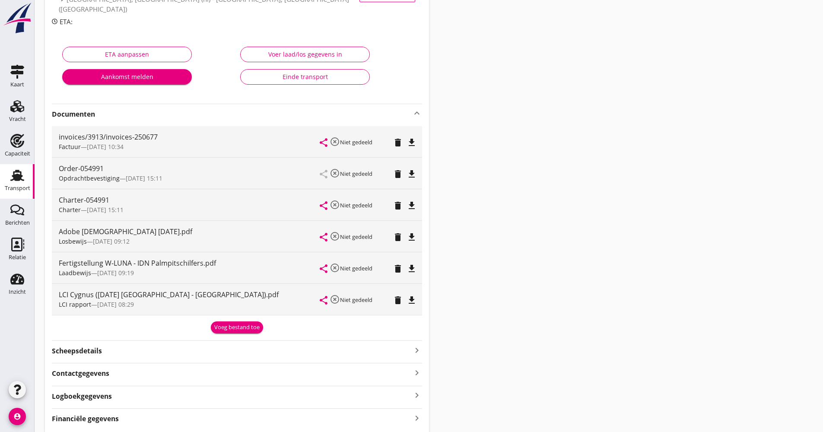
scroll to position [152, 0]
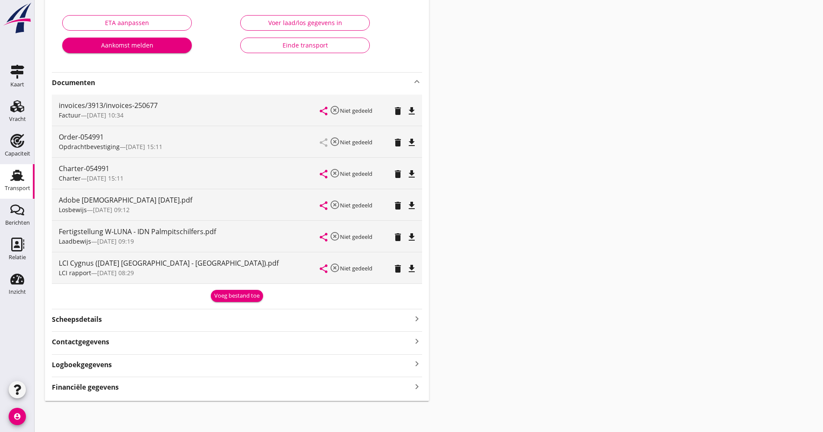
click at [410, 269] on icon "file_download" at bounding box center [411, 268] width 10 height 10
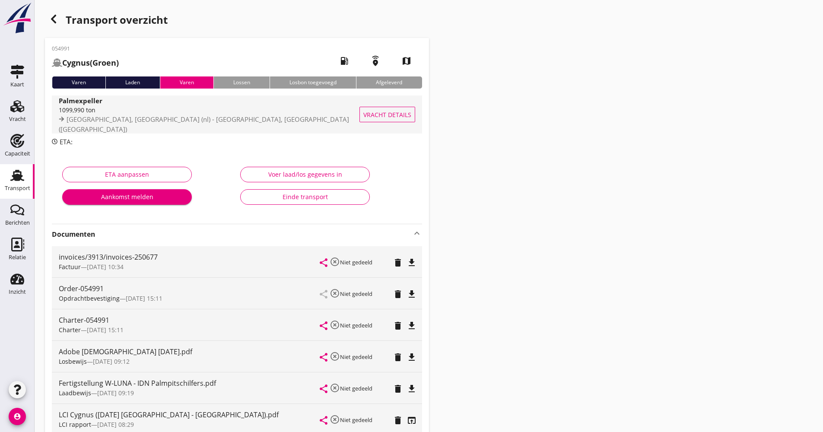
click at [273, 127] on span "[GEOGRAPHIC_DATA], [GEOGRAPHIC_DATA] (nl) - [GEOGRAPHIC_DATA], [GEOGRAPHIC_DATA…" at bounding box center [204, 124] width 290 height 19
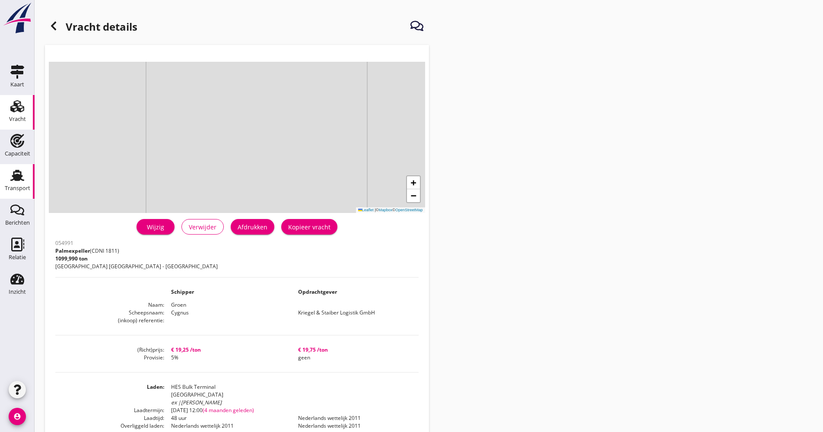
click at [24, 179] on icon "Transport" at bounding box center [17, 175] width 14 height 14
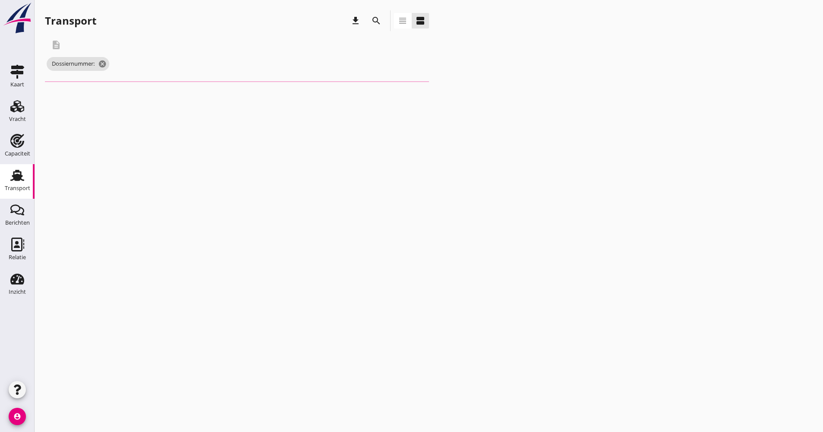
click at [383, 23] on div "search" at bounding box center [376, 21] width 16 height 10
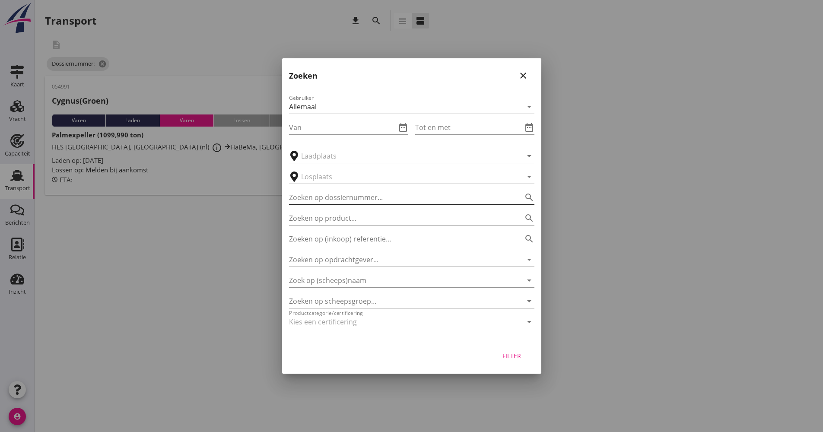
click at [379, 202] on input "Zoeken op dossiernummer..." at bounding box center [399, 197] width 221 height 14
type input "054993"
click at [536, 354] on div "Filter" at bounding box center [411, 357] width 259 height 33
click at [528, 351] on button "Filter" at bounding box center [512, 356] width 38 height 16
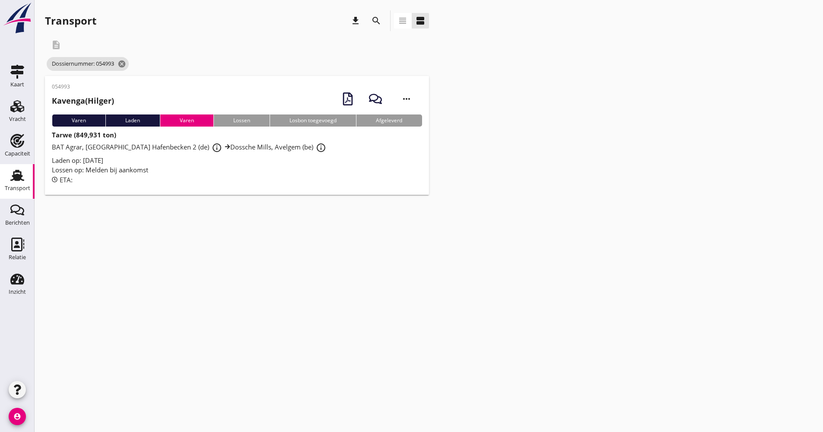
click at [294, 160] on div "Laden op: [DATE]" at bounding box center [237, 160] width 370 height 10
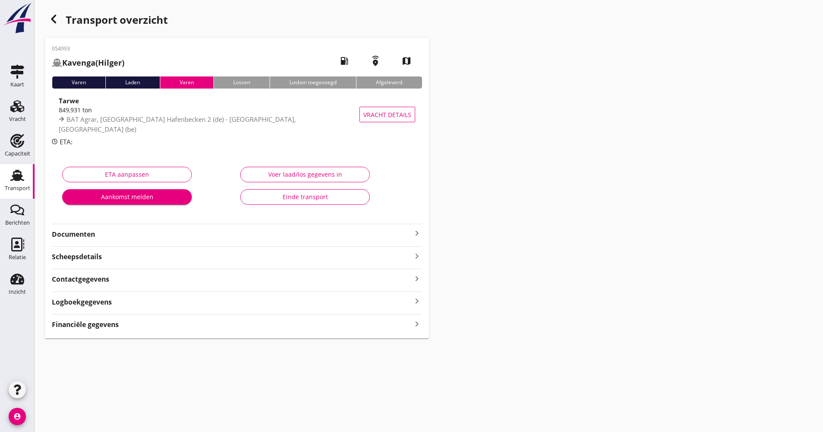
click at [135, 235] on strong "Documenten" at bounding box center [232, 234] width 360 height 10
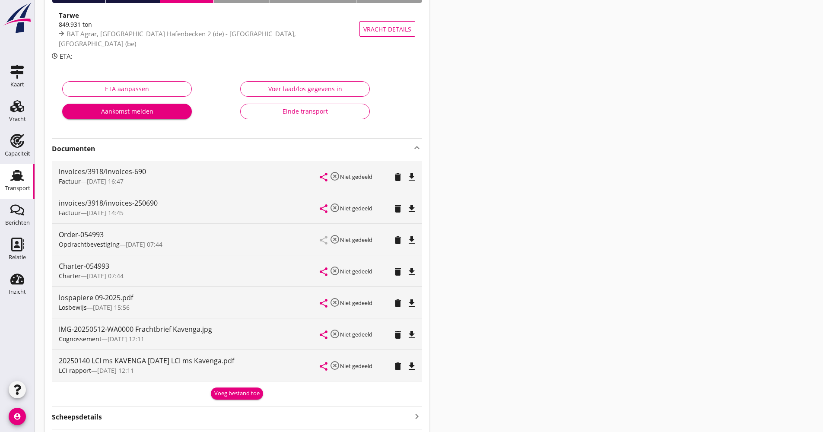
scroll to position [86, 0]
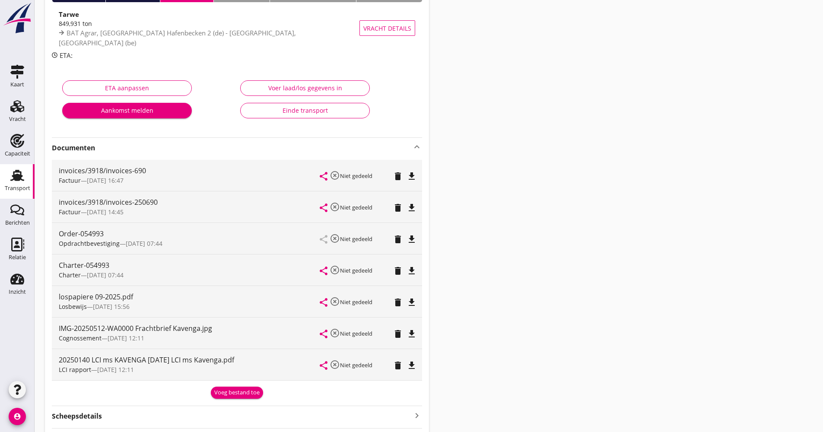
click at [418, 369] on div "20250140 LCI ms KAVENGA [DATE] LCI ms Kavenga.pdf LCI rapport — [DATE] 12:11 sh…" at bounding box center [237, 364] width 370 height 31
click at [418, 368] on div "20250140 LCI ms KAVENGA [DATE] LCI ms Kavenga.pdf LCI rapport — [DATE] 12:11 sh…" at bounding box center [237, 364] width 370 height 31
click at [412, 368] on icon "file_download" at bounding box center [411, 365] width 10 height 10
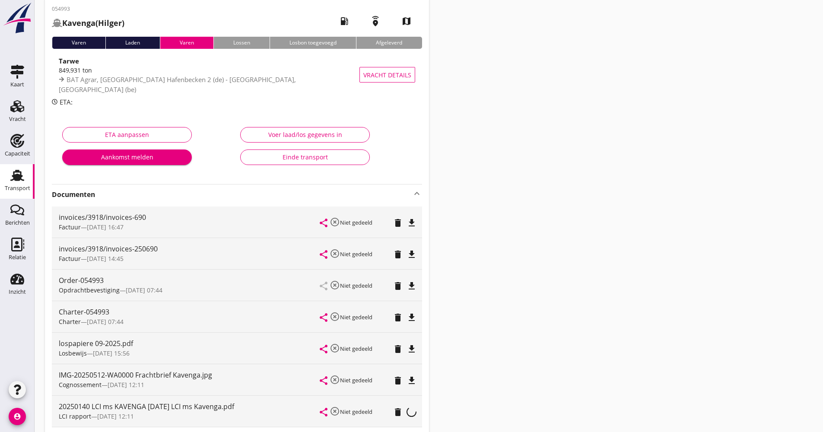
scroll to position [0, 0]
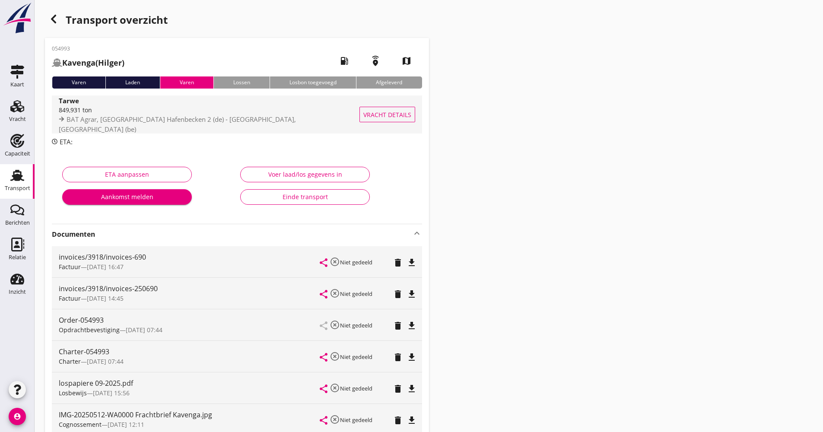
click at [282, 105] on div "Tarwe" at bounding box center [210, 100] width 303 height 10
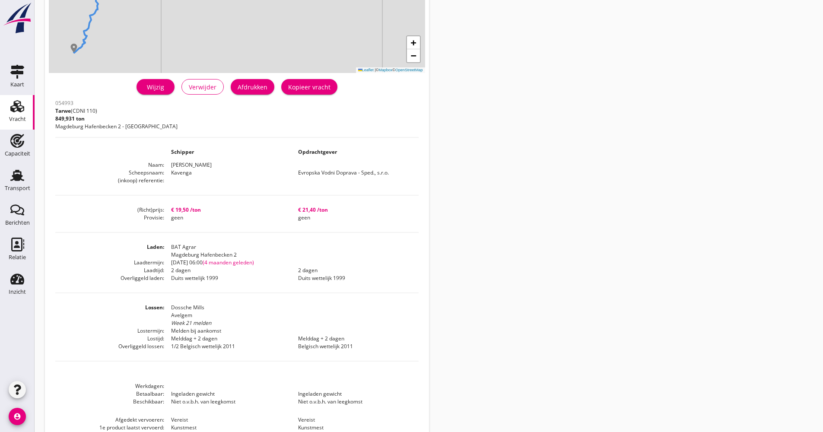
scroll to position [86, 0]
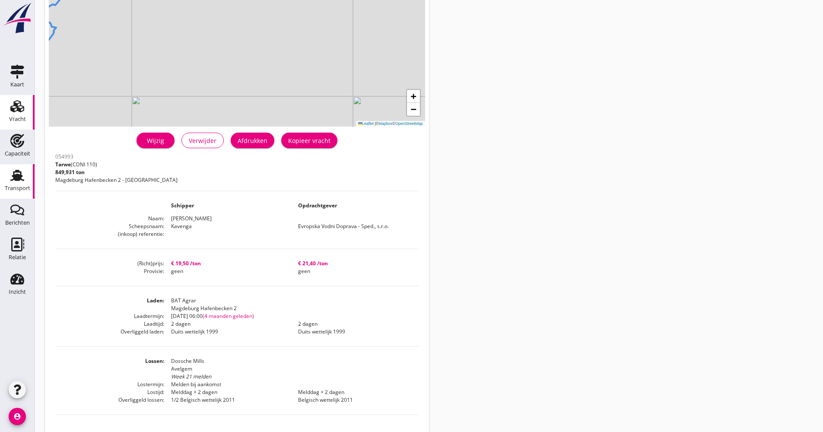
click at [18, 186] on div "Transport" at bounding box center [17, 188] width 25 height 6
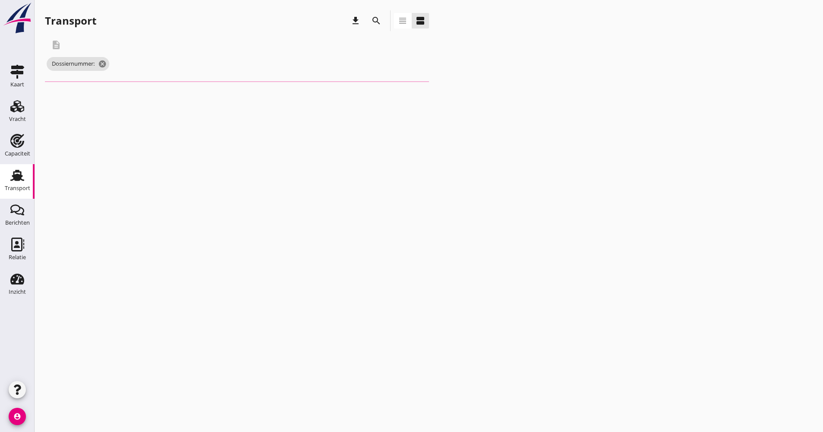
click at [369, 24] on button "search" at bounding box center [376, 21] width 16 height 16
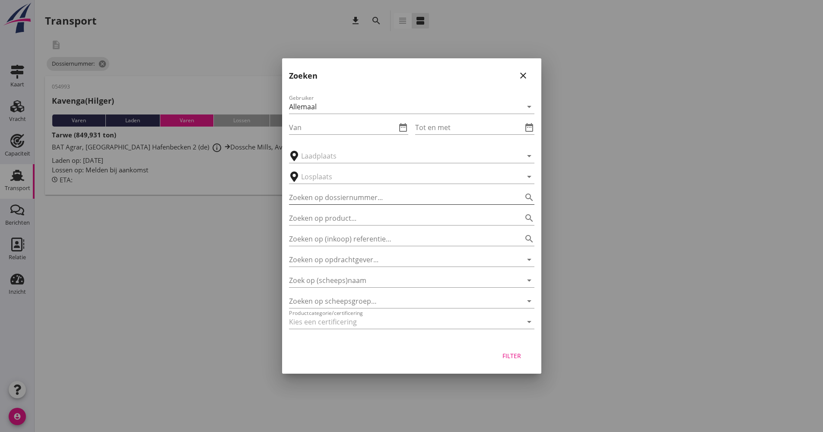
click at [349, 196] on input "Zoeken op dossiernummer..." at bounding box center [399, 197] width 221 height 14
type input "054995"
click at [521, 355] on div "Filter" at bounding box center [512, 355] width 24 height 9
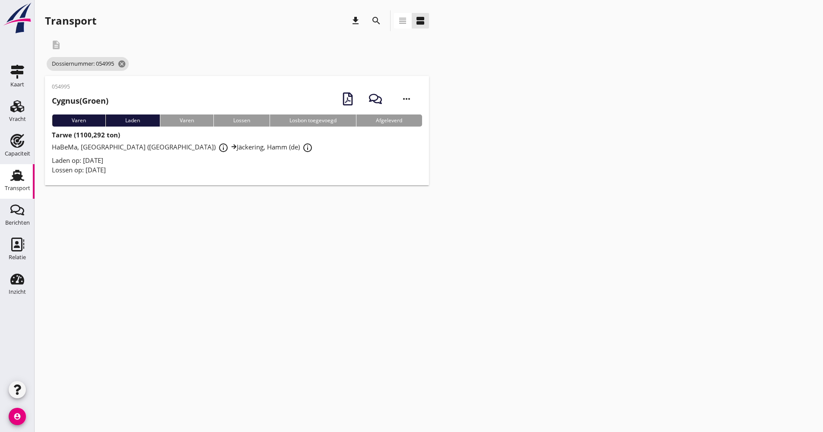
click at [228, 163] on div "Laden op: [DATE]" at bounding box center [237, 160] width 370 height 10
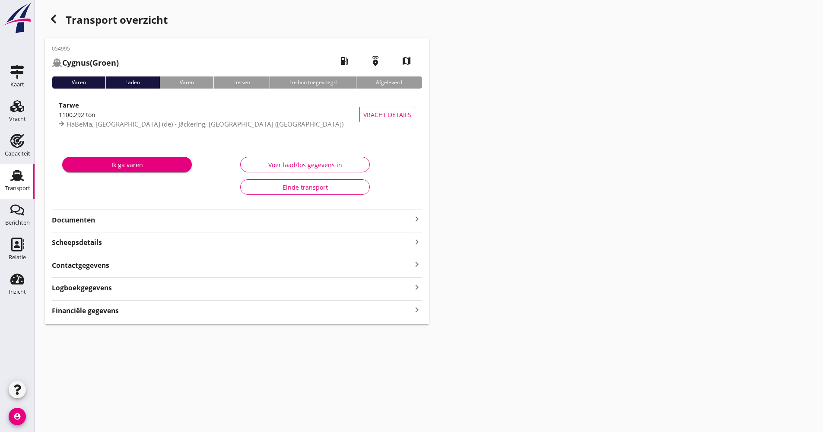
click at [130, 217] on strong "Documenten" at bounding box center [232, 220] width 360 height 10
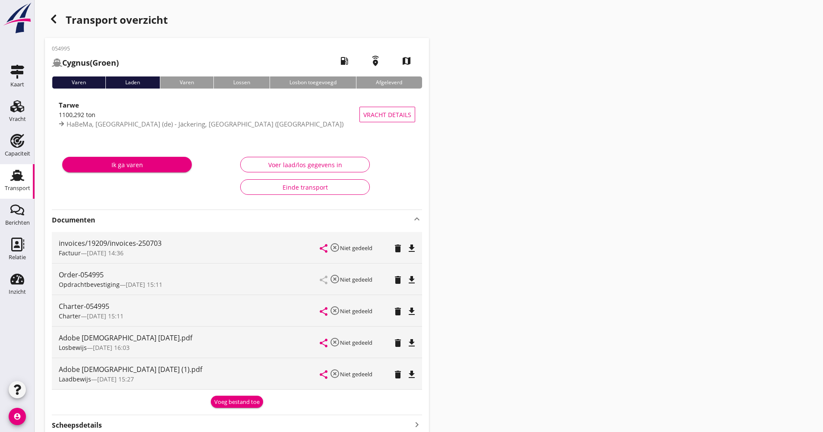
click at [130, 217] on strong "Documenten" at bounding box center [232, 220] width 360 height 10
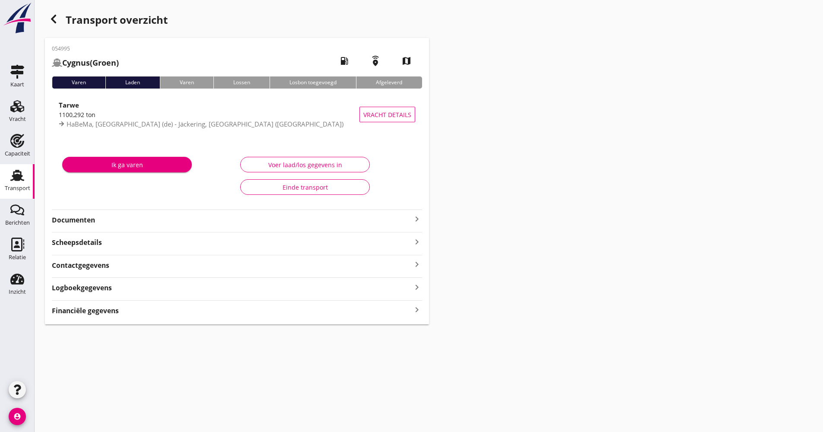
click at [224, 209] on hr at bounding box center [237, 209] width 370 height 0
click at [175, 213] on div "Documenten keyboard_arrow_right" at bounding box center [237, 219] width 370 height 12
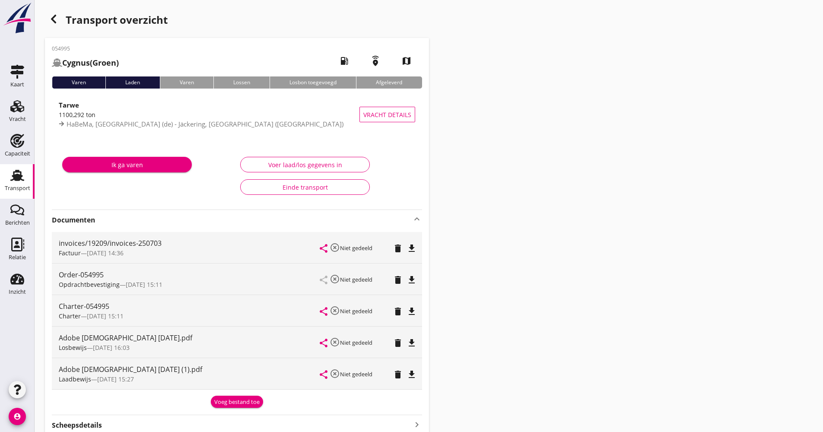
click at [418, 377] on div "Adobe [DEMOGRAPHIC_DATA] [DATE] (1).pdf Laadbewijs — [DATE] 15:27 share highlig…" at bounding box center [237, 373] width 370 height 31
click at [415, 376] on icon "file_download" at bounding box center [411, 374] width 10 height 10
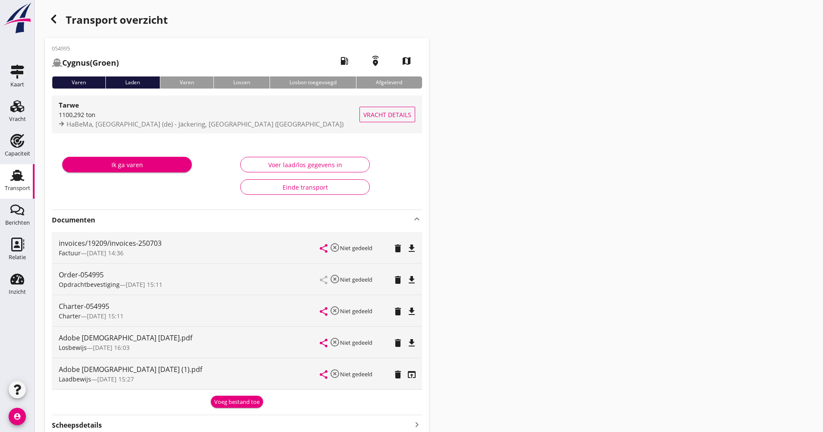
click at [216, 124] on div "HaBeMa, [GEOGRAPHIC_DATA] (de) - Jäckering, [GEOGRAPHIC_DATA] ([GEOGRAPHIC_DATA…" at bounding box center [209, 124] width 301 height 10
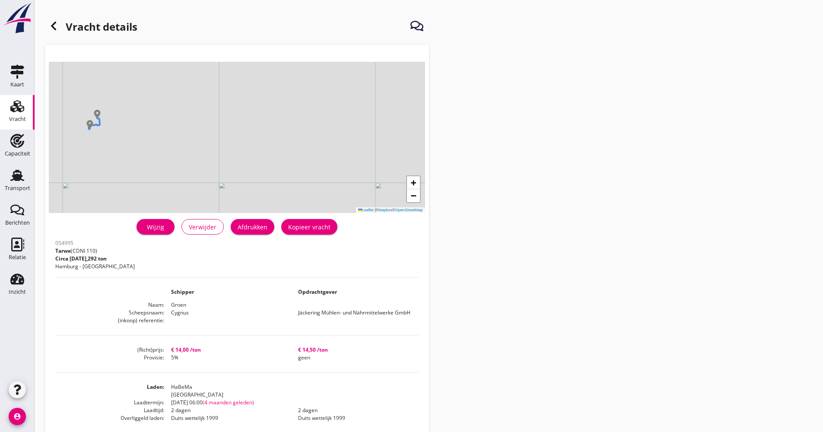
click at [59, 33] on h1 "Vracht details" at bounding box center [91, 27] width 92 height 21
click at [59, 30] on div at bounding box center [53, 25] width 17 height 17
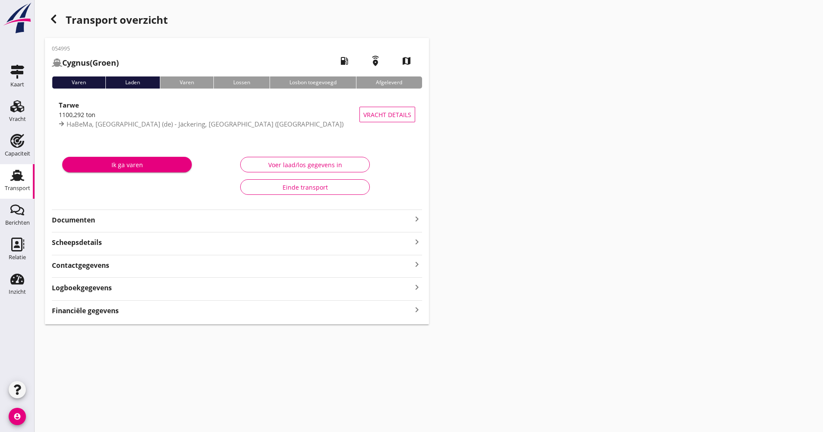
click at [155, 214] on div "Documenten keyboard_arrow_right" at bounding box center [237, 219] width 370 height 12
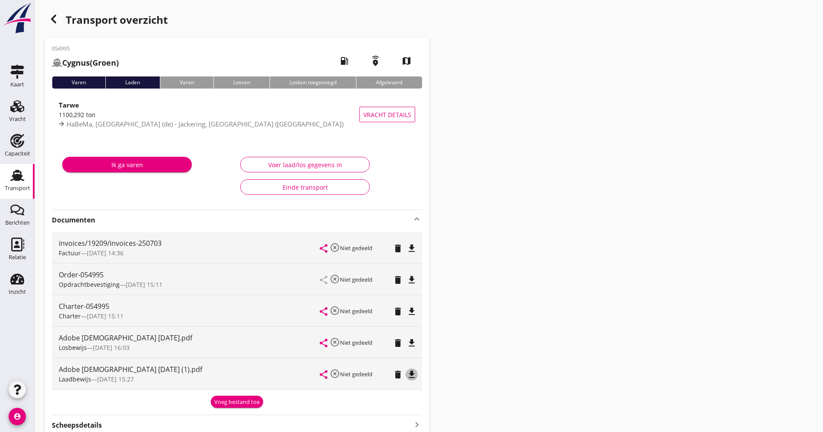
click at [410, 378] on icon "file_download" at bounding box center [411, 374] width 10 height 10
click at [50, 16] on icon "button" at bounding box center [53, 19] width 10 height 10
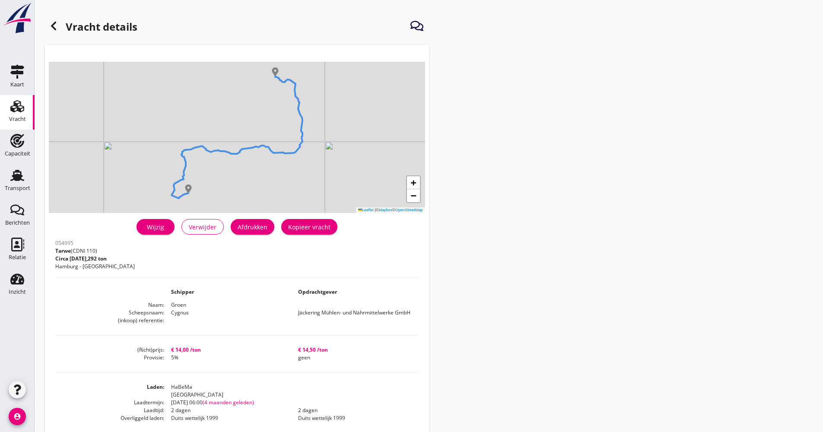
click at [26, 183] on div "Transport" at bounding box center [17, 188] width 25 height 12
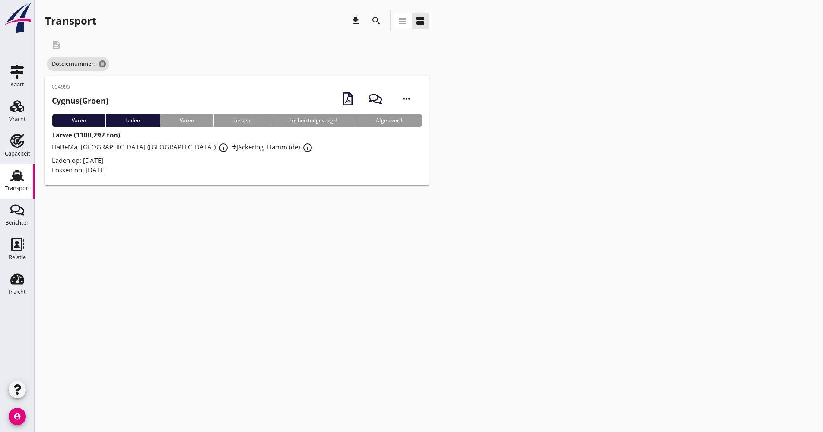
click at [376, 25] on icon "search" at bounding box center [376, 21] width 10 height 10
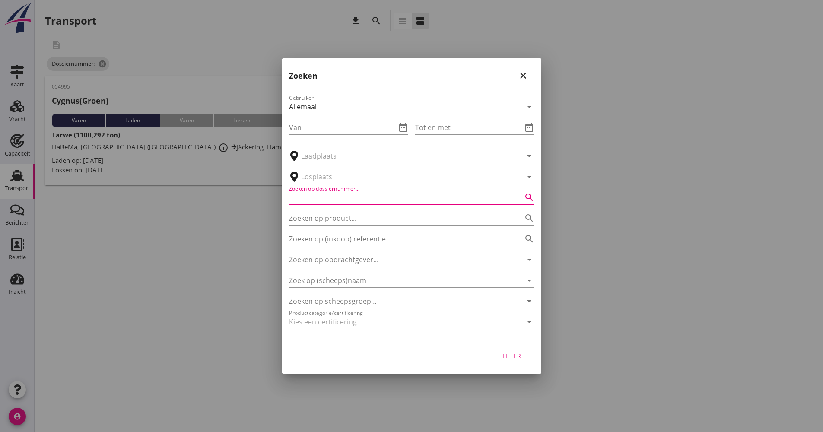
click at [339, 203] on input "Zoeken op dossiernummer..." at bounding box center [399, 197] width 221 height 14
type input "054997"
click at [525, 356] on button "Filter" at bounding box center [512, 356] width 38 height 16
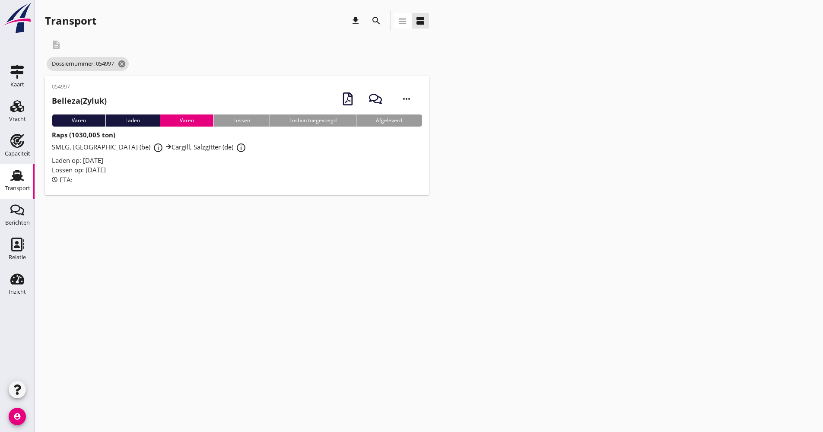
click at [135, 168] on div "Lossen op: [DATE]" at bounding box center [237, 170] width 370 height 10
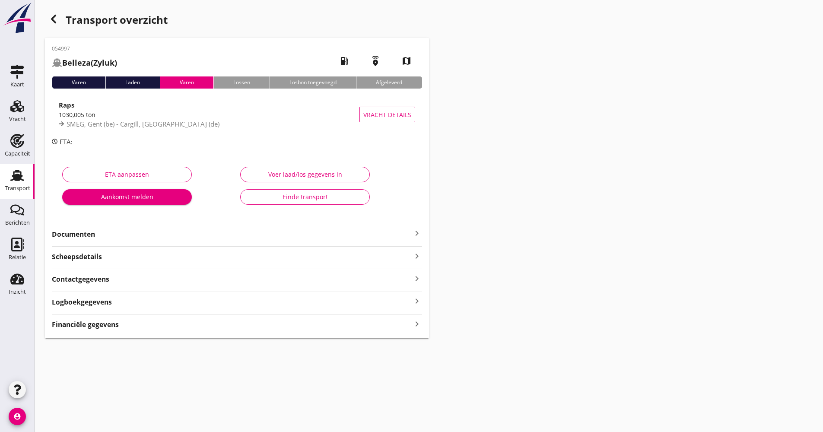
click at [166, 233] on strong "Documenten" at bounding box center [232, 234] width 360 height 10
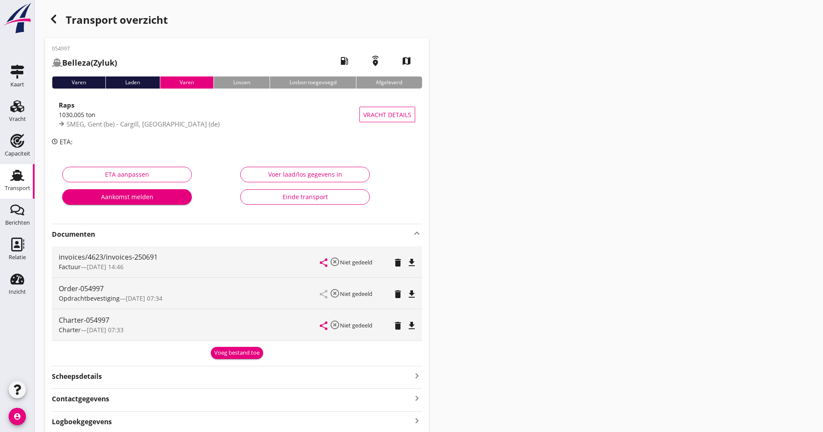
click at [166, 233] on strong "Documenten" at bounding box center [232, 234] width 360 height 10
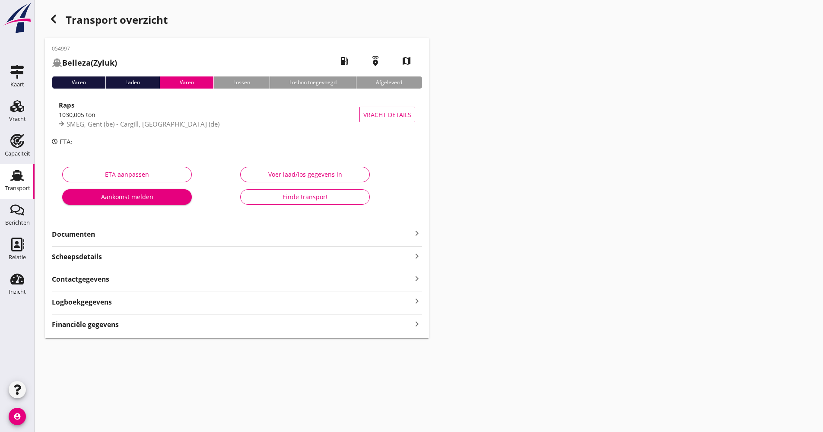
click at [0, 174] on link "Transport Transport" at bounding box center [17, 181] width 35 height 35
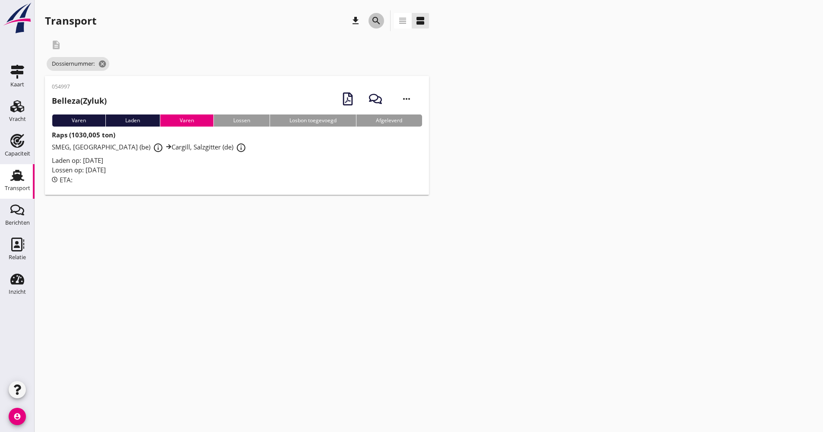
click at [378, 19] on icon "search" at bounding box center [376, 21] width 10 height 10
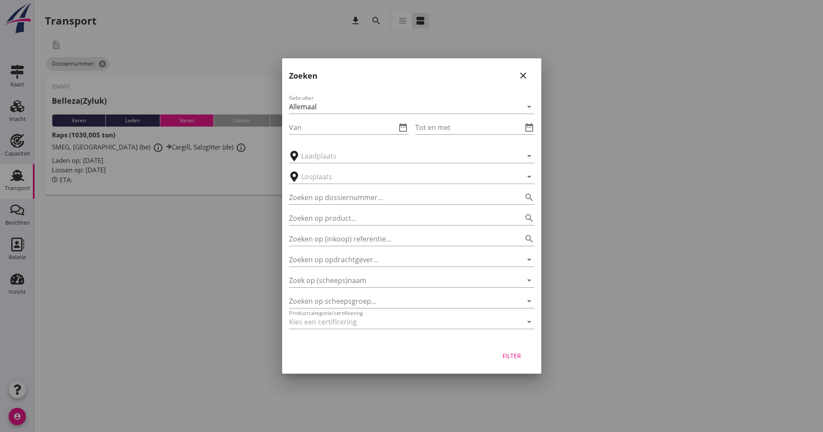
click at [345, 189] on div "Zoeken op dossiernummer... search" at bounding box center [411, 194] width 245 height 19
click at [348, 195] on input "Zoeken op dossiernummer..." at bounding box center [399, 197] width 221 height 14
type input "055000"
click at [503, 360] on button "Filter" at bounding box center [512, 356] width 38 height 16
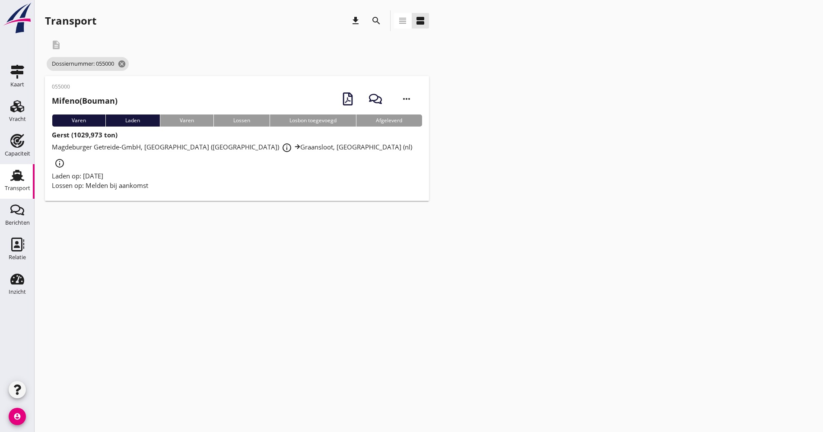
click at [194, 180] on div "055000 Mifeno (Bouman) more_horiz Varen Laden Varen Lossen Losbon toegevoegd Af…" at bounding box center [237, 138] width 384 height 125
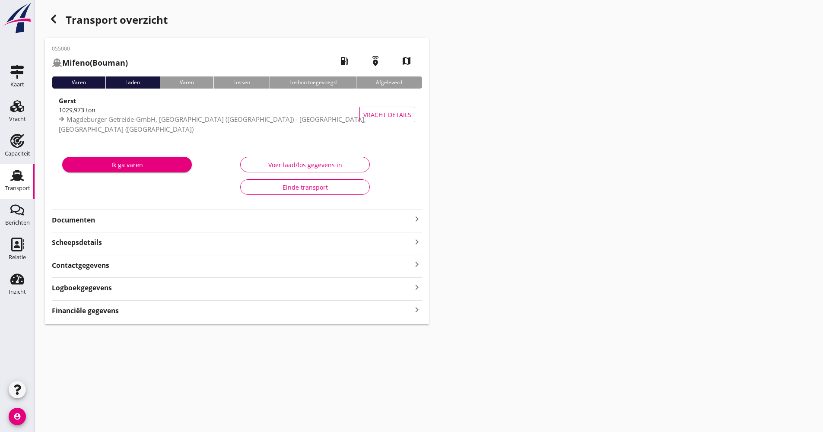
click at [147, 222] on strong "Documenten" at bounding box center [232, 220] width 360 height 10
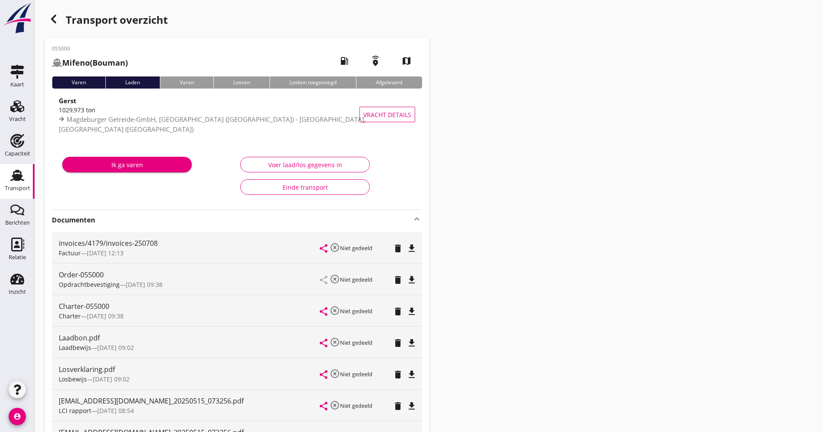
click at [150, 221] on strong "Documenten" at bounding box center [232, 220] width 360 height 10
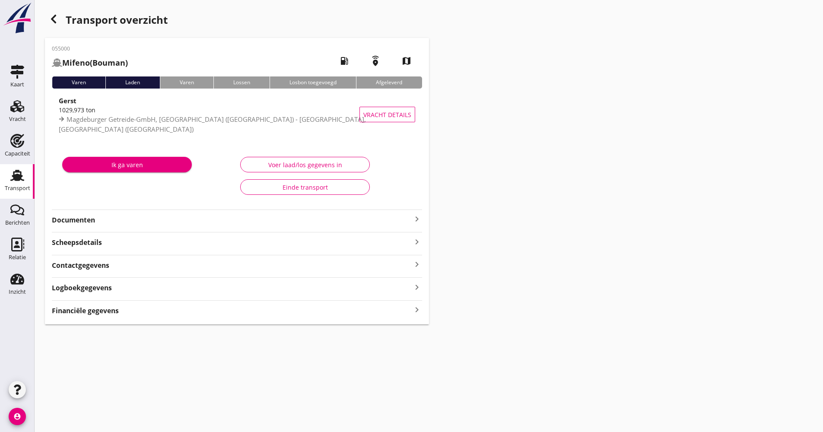
click at [19, 178] on use at bounding box center [17, 175] width 14 height 11
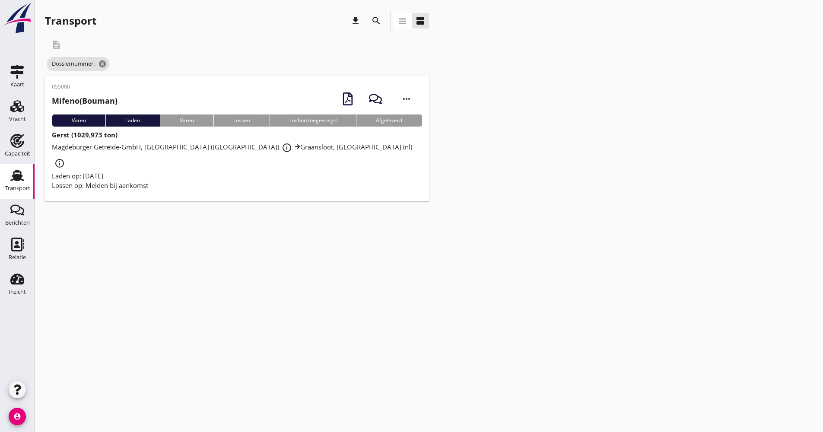
click at [374, 20] on icon "search" at bounding box center [376, 21] width 10 height 10
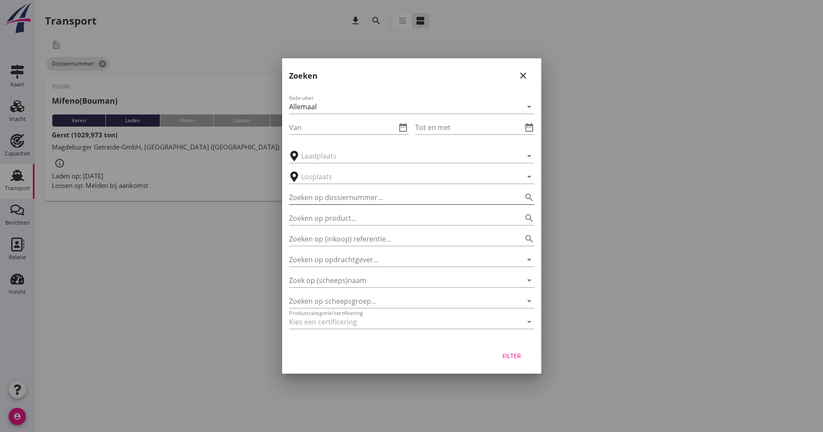
click at [366, 200] on input "Zoeken op dossiernummer..." at bounding box center [399, 197] width 221 height 14
type input "055007"
click at [512, 363] on div "Filter" at bounding box center [411, 357] width 259 height 33
click at [504, 351] on div "Filter" at bounding box center [512, 355] width 24 height 9
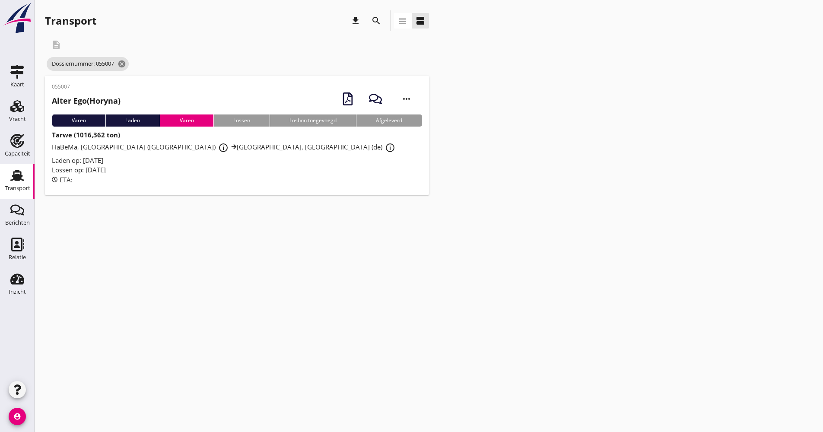
click at [272, 155] on div "Laden op: [DATE]" at bounding box center [237, 160] width 370 height 10
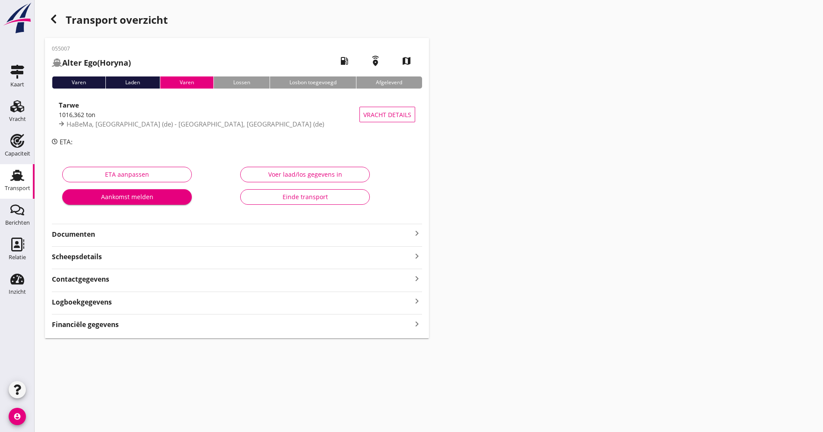
click at [137, 234] on strong "Documenten" at bounding box center [232, 234] width 360 height 10
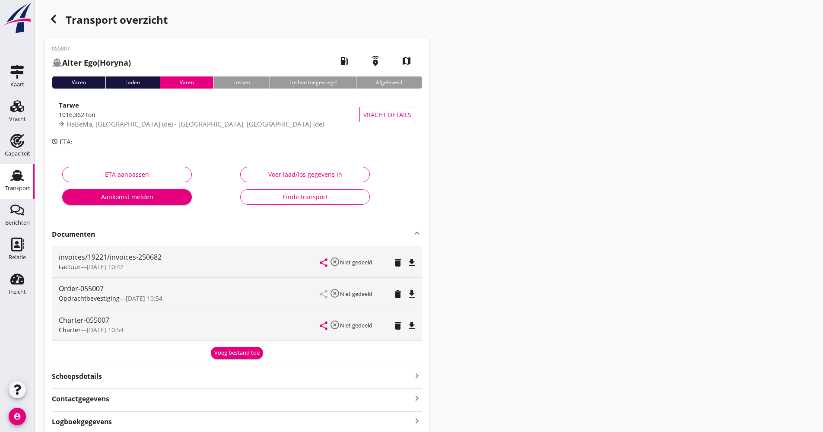
click at [139, 236] on strong "Documenten" at bounding box center [232, 234] width 360 height 10
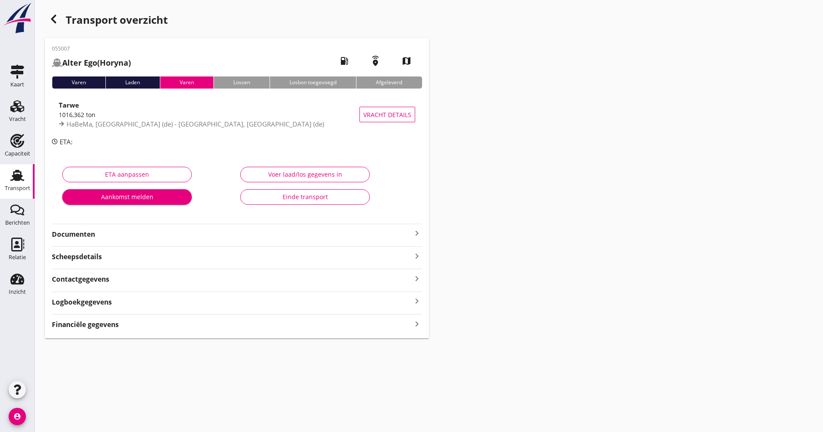
click at [13, 176] on use at bounding box center [17, 175] width 14 height 11
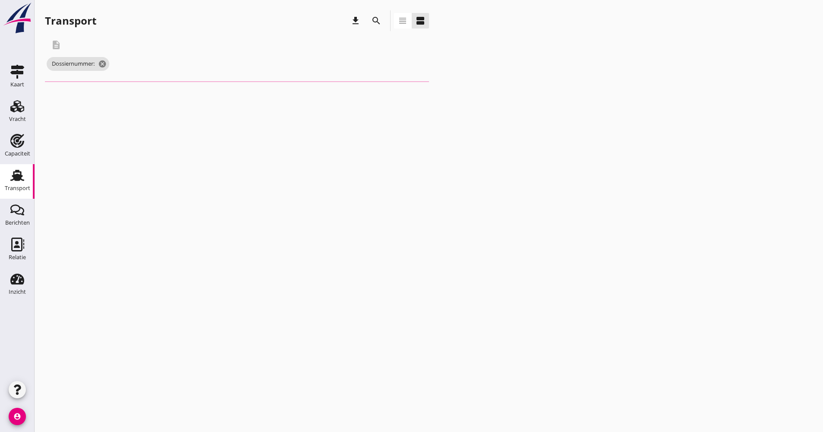
click at [380, 29] on div "search" at bounding box center [376, 20] width 21 height 21
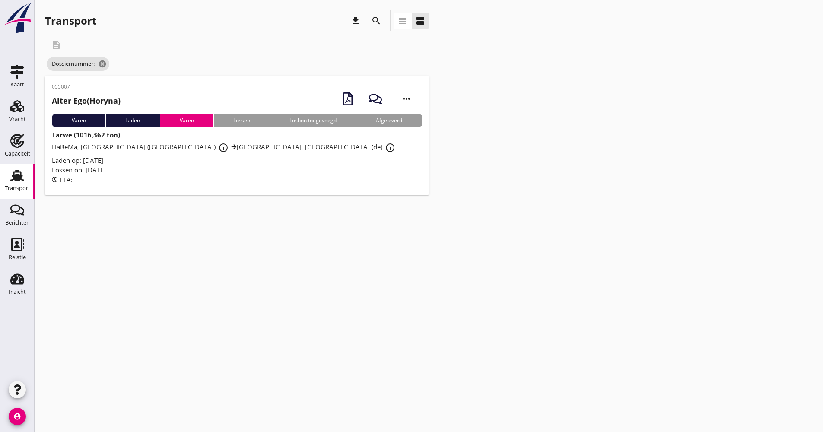
click at [380, 25] on icon "search" at bounding box center [376, 21] width 10 height 10
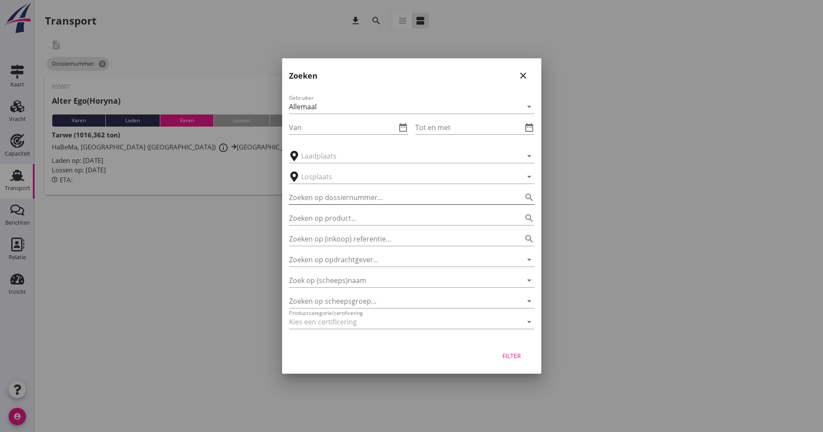
click at [335, 199] on input "Zoeken op dossiernummer..." at bounding box center [399, 197] width 221 height 14
type input "055008"
click at [506, 346] on div "Filter" at bounding box center [411, 357] width 259 height 33
click at [506, 348] on button "Filter" at bounding box center [512, 356] width 38 height 16
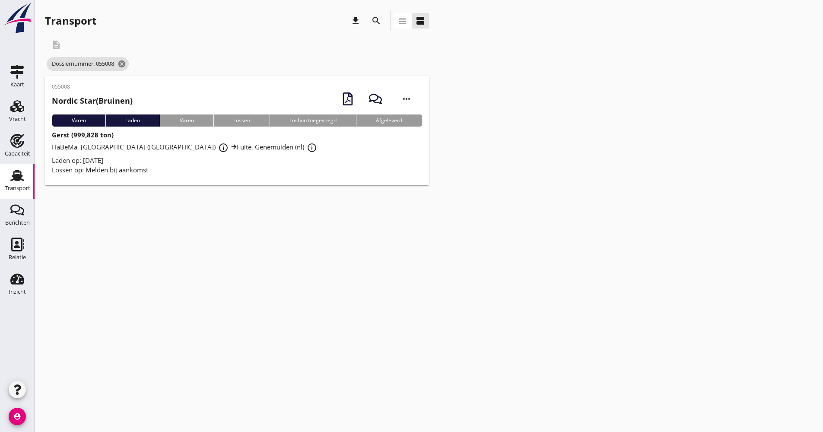
click at [282, 147] on div "HaBeMa, [GEOGRAPHIC_DATA] (de) info_outline Fuite, Genemuiden (nl) info_outline" at bounding box center [237, 148] width 370 height 16
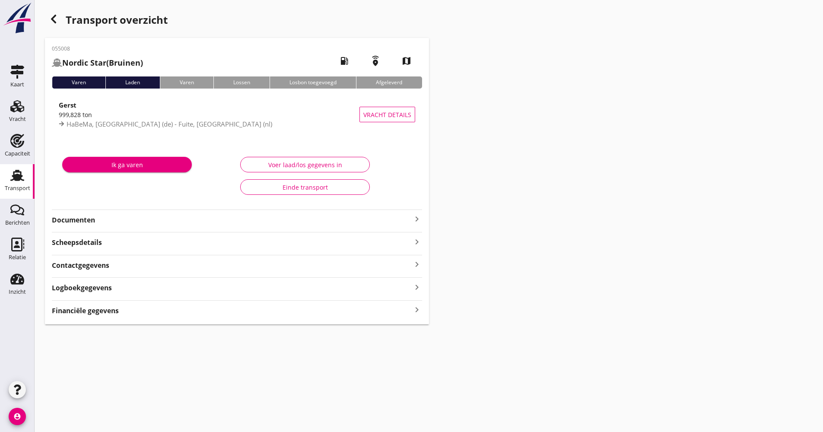
click at [129, 216] on strong "Documenten" at bounding box center [232, 220] width 360 height 10
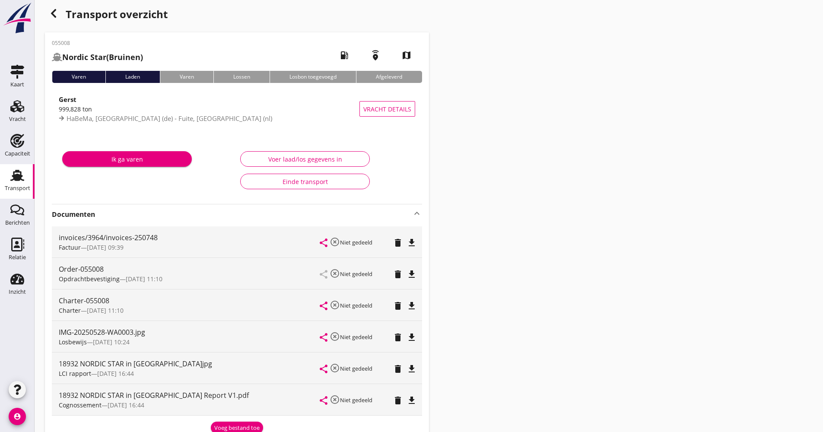
scroll to position [43, 0]
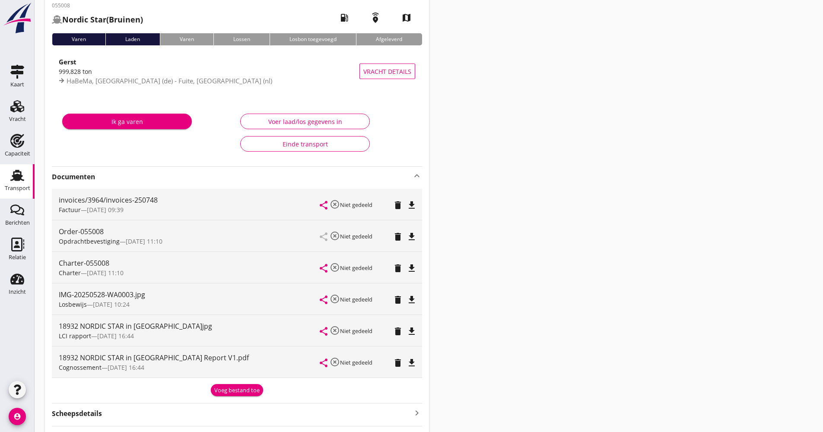
click at [411, 335] on icon "file_download" at bounding box center [411, 331] width 10 height 10
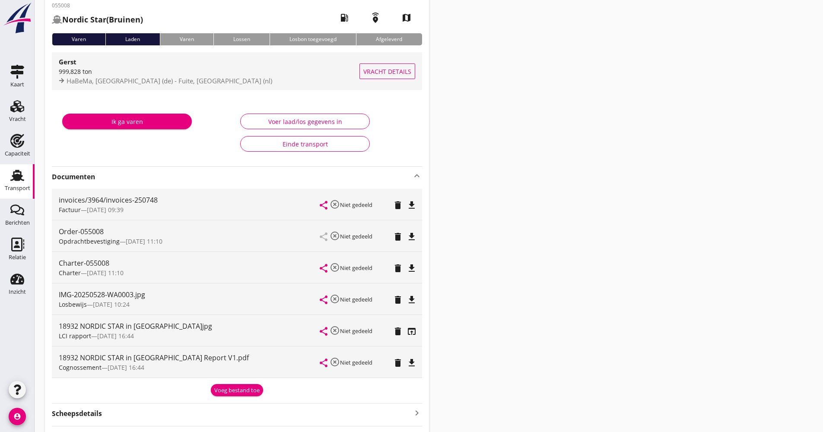
click at [223, 85] on div "HaBeMa, [GEOGRAPHIC_DATA] (de) - Fuite, [GEOGRAPHIC_DATA] (nl)" at bounding box center [209, 81] width 301 height 10
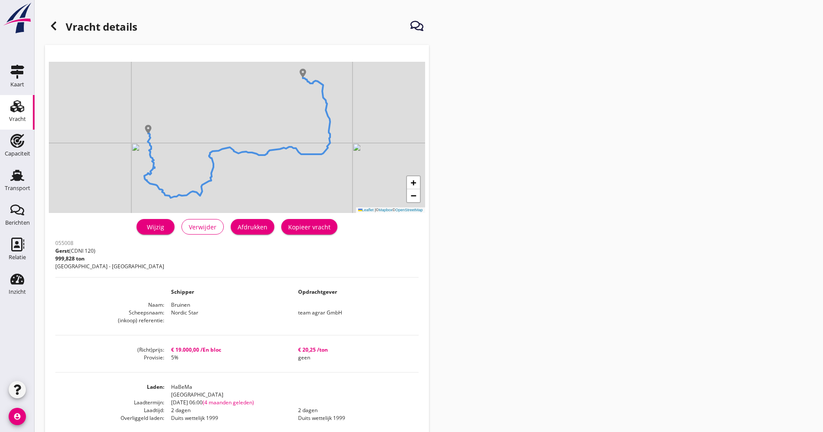
drag, startPoint x: 23, startPoint y: 186, endPoint x: 117, endPoint y: 148, distance: 101.9
click at [22, 186] on div "Transport" at bounding box center [17, 188] width 25 height 6
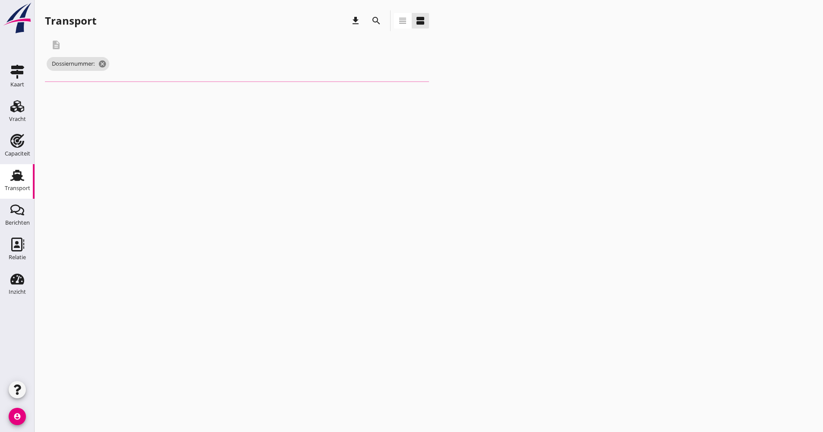
click at [370, 20] on div "search" at bounding box center [376, 21] width 16 height 10
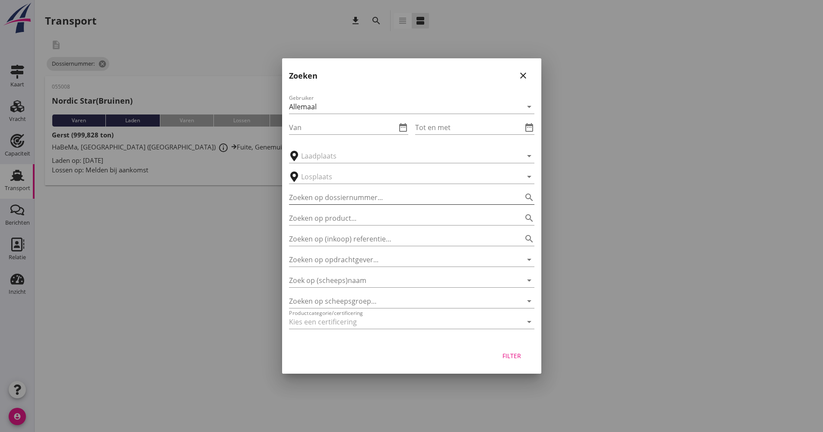
click at [347, 194] on input "Zoeken op dossiernummer..." at bounding box center [399, 197] width 221 height 14
type input "055010"
click at [506, 360] on div "Filter" at bounding box center [512, 355] width 24 height 9
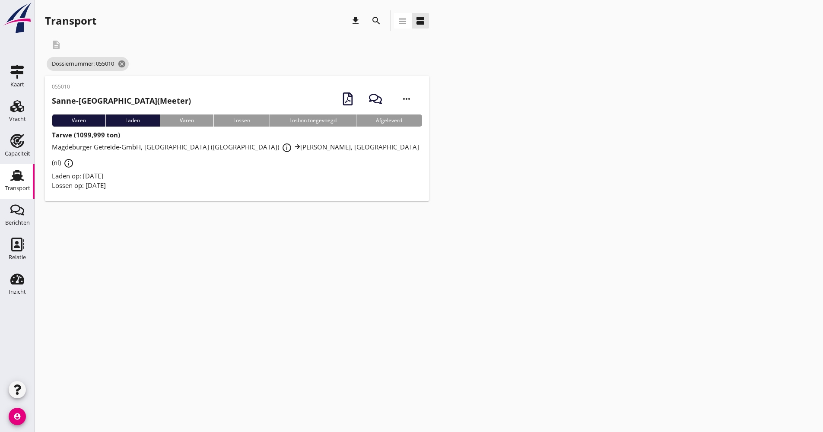
click at [318, 180] on div "Lossen op: [DATE]" at bounding box center [237, 185] width 370 height 10
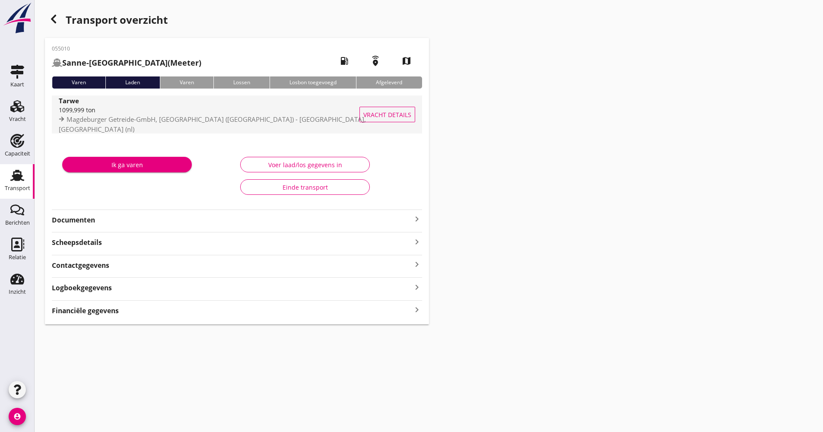
click at [259, 127] on span "Magdeburger Getreide-GmbH, [GEOGRAPHIC_DATA] ([GEOGRAPHIC_DATA]) - [GEOGRAPHIC_…" at bounding box center [212, 124] width 307 height 19
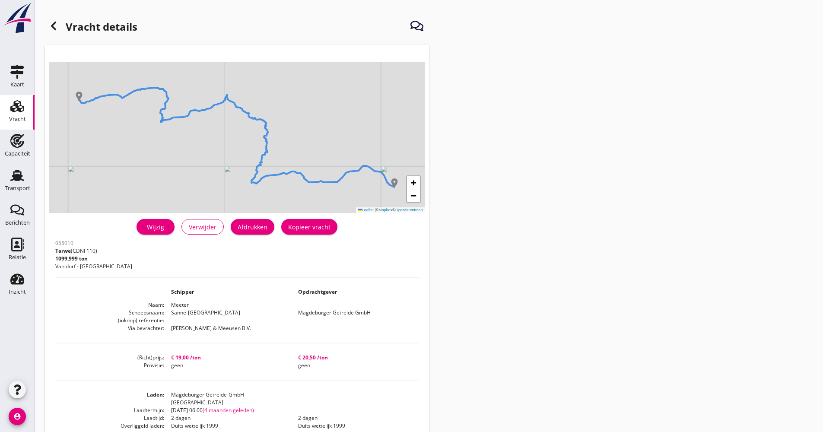
click at [45, 19] on h1 "Vracht details" at bounding box center [91, 27] width 92 height 21
click at [50, 22] on icon at bounding box center [53, 26] width 10 height 10
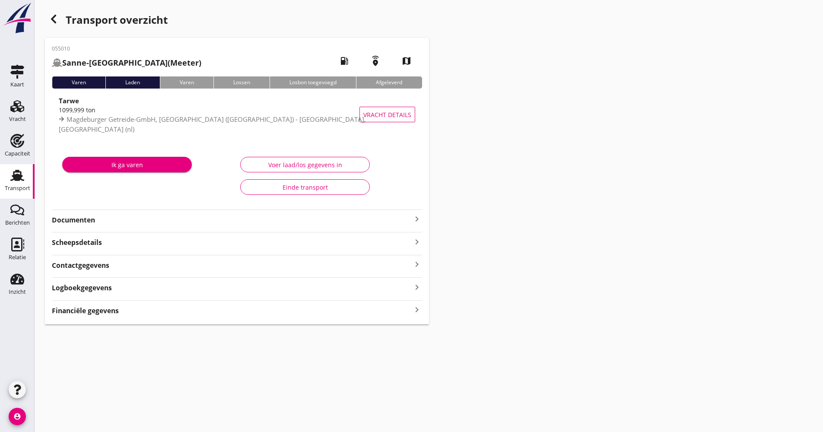
click at [169, 205] on div "Ik ga varen Voer laad/los gegevens in Einde transport" at bounding box center [237, 176] width 370 height 64
click at [166, 218] on strong "Documenten" at bounding box center [232, 220] width 360 height 10
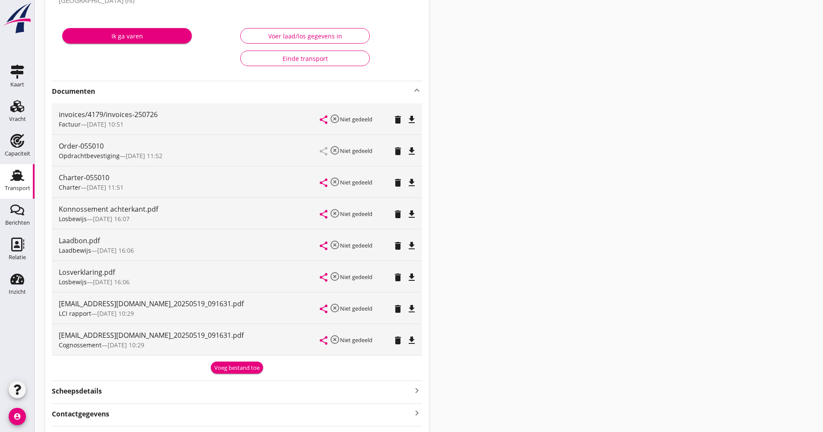
scroll to position [130, 0]
click at [413, 306] on icon "file_download" at bounding box center [411, 308] width 10 height 10
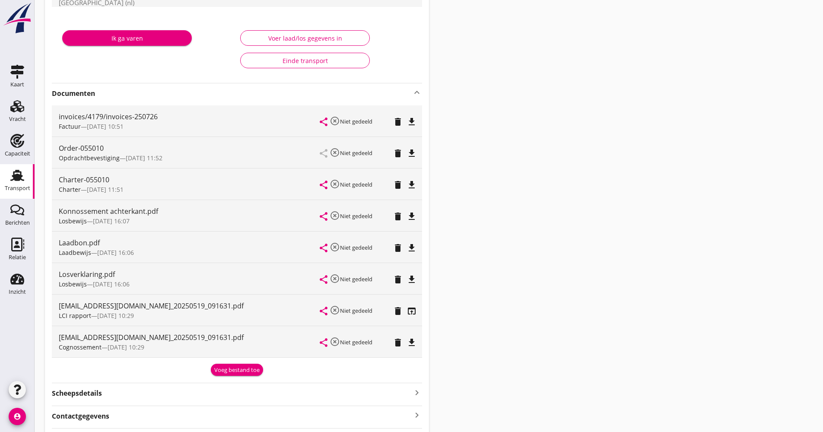
scroll to position [0, 0]
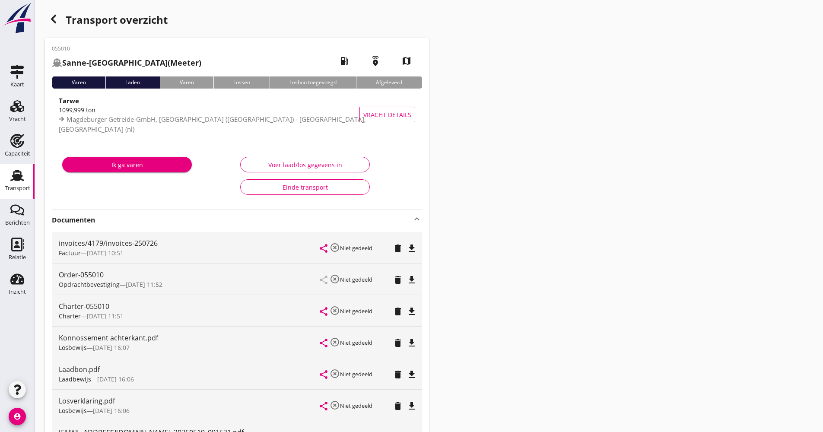
click at [198, 105] on div "Tarwe" at bounding box center [214, 100] width 311 height 10
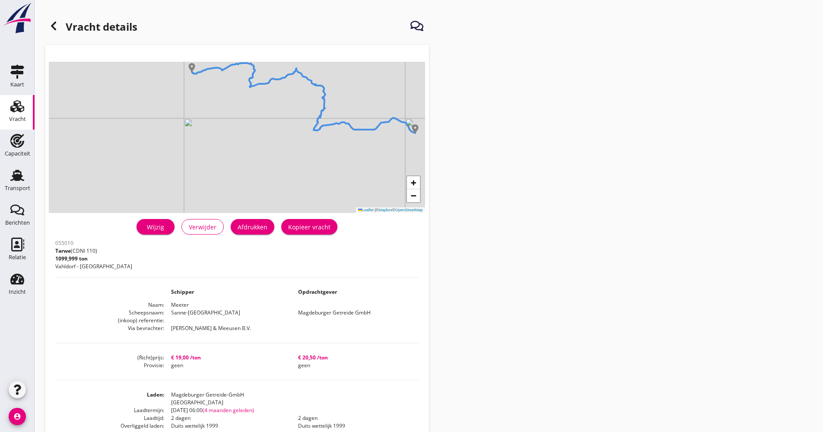
click at [54, 28] on use at bounding box center [53, 26] width 5 height 9
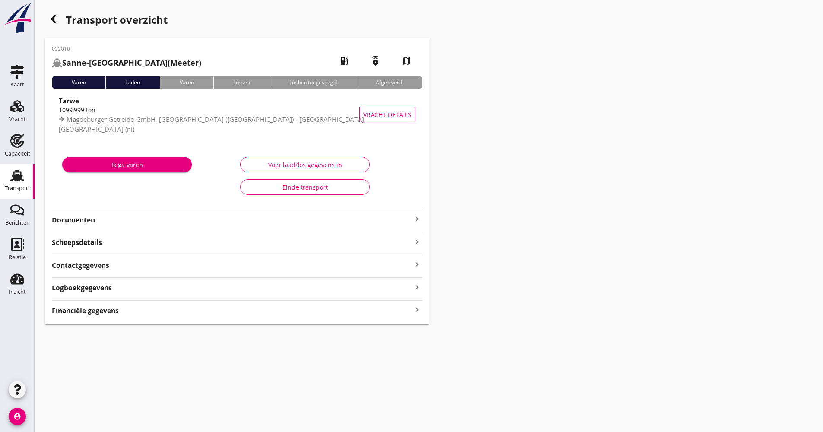
click at [47, 16] on div "button" at bounding box center [53, 18] width 17 height 17
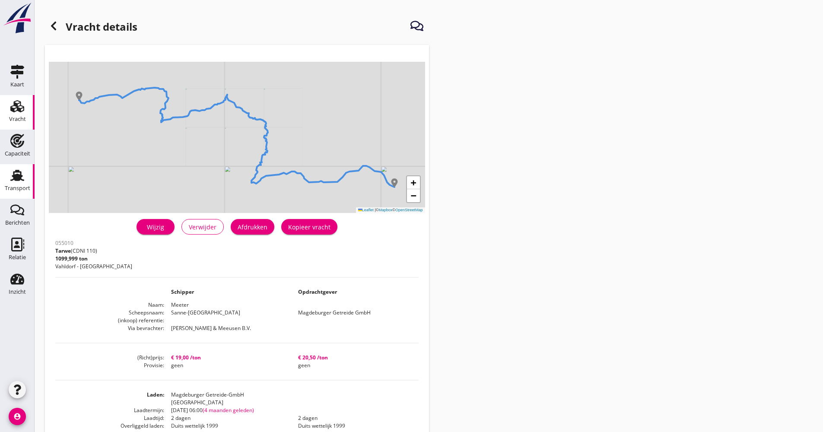
click at [5, 185] on div "Transport" at bounding box center [17, 188] width 25 height 12
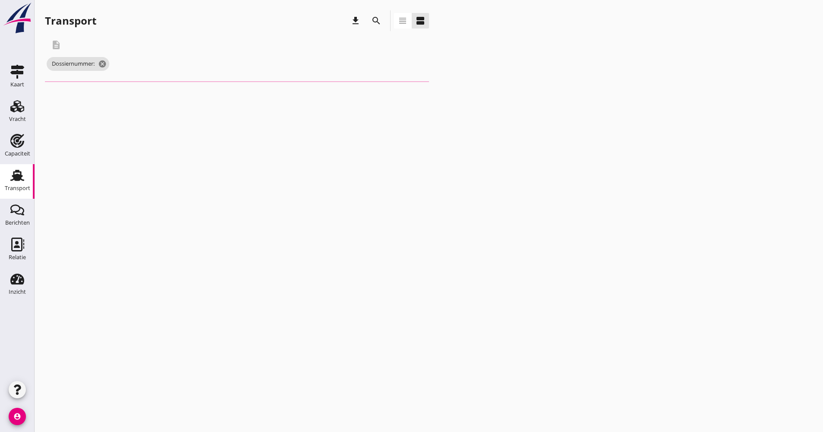
click at [381, 22] on div "search" at bounding box center [376, 21] width 16 height 10
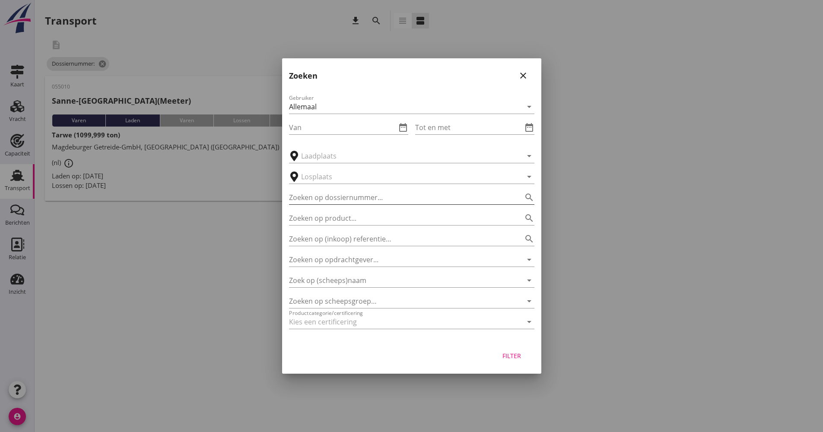
click at [344, 194] on input "Zoeken op dossiernummer..." at bounding box center [399, 197] width 221 height 14
type input "055011"
click at [516, 352] on div "Filter" at bounding box center [512, 355] width 24 height 9
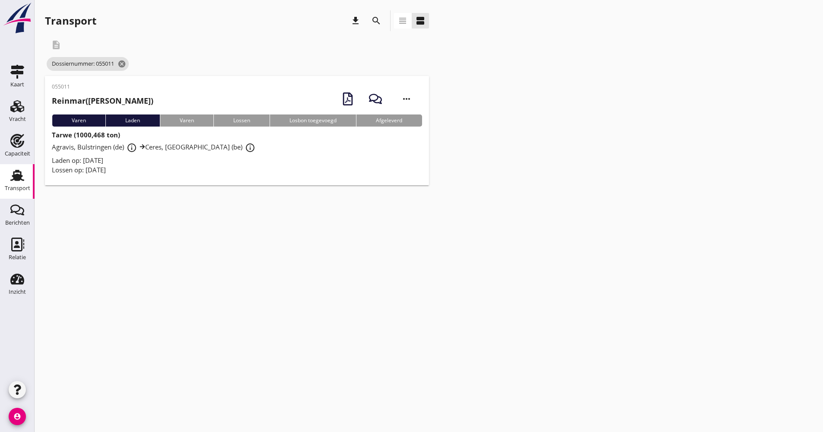
click at [257, 168] on div "Lossen op: [DATE]" at bounding box center [237, 170] width 370 height 10
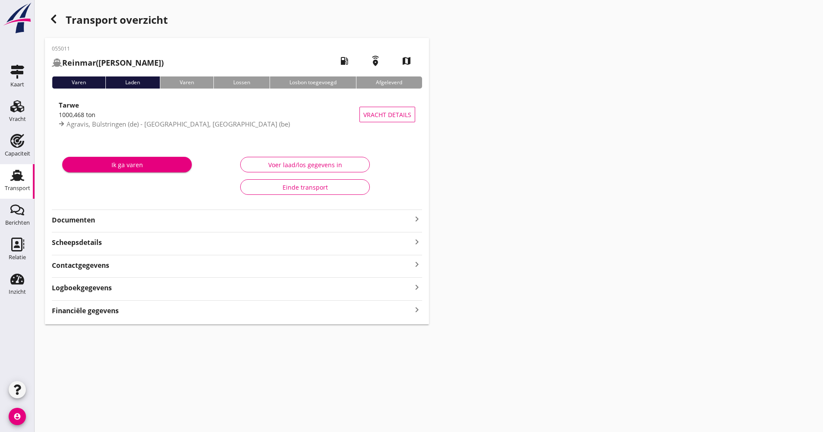
click at [115, 227] on div "055011 Reinmar (Kartner) local_gas_station emergency_share map Varen Laden Vare…" at bounding box center [237, 181] width 384 height 286
click at [120, 221] on strong "Documenten" at bounding box center [232, 220] width 360 height 10
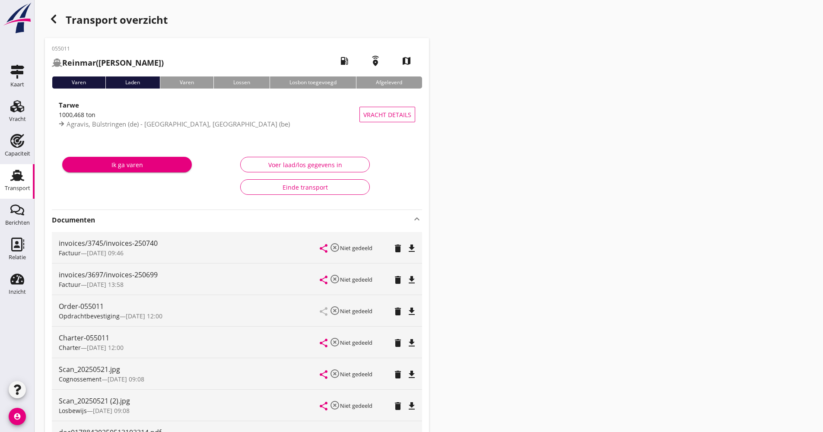
click at [162, 225] on strong "Documenten" at bounding box center [232, 220] width 360 height 10
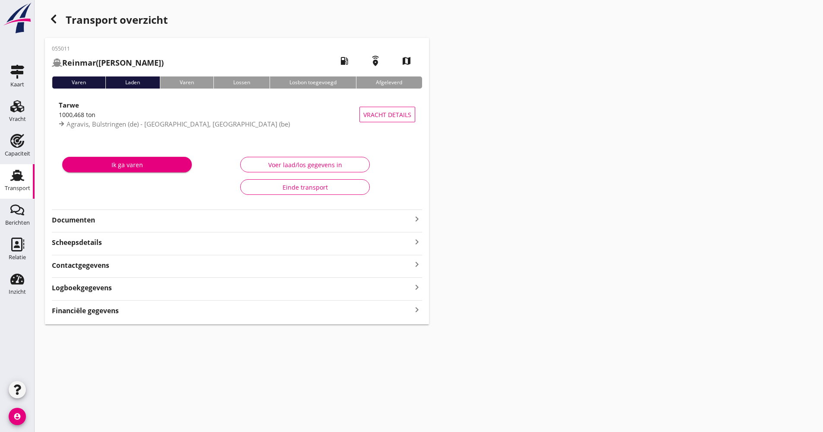
click at [22, 172] on icon "Transport" at bounding box center [17, 175] width 14 height 14
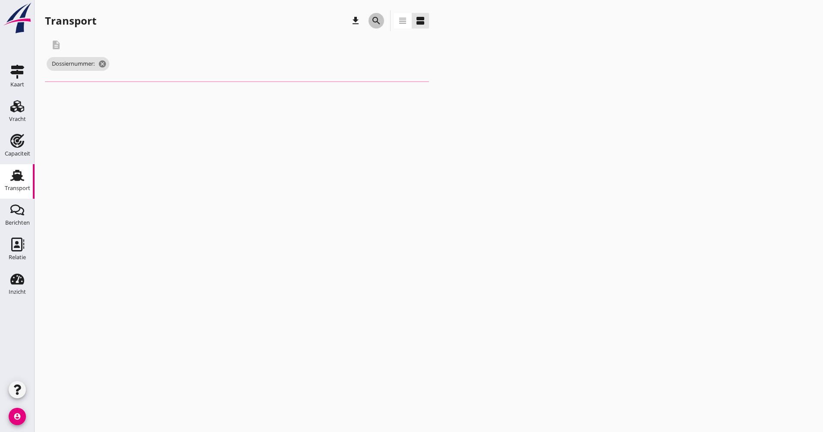
click at [377, 24] on icon "search" at bounding box center [376, 21] width 10 height 10
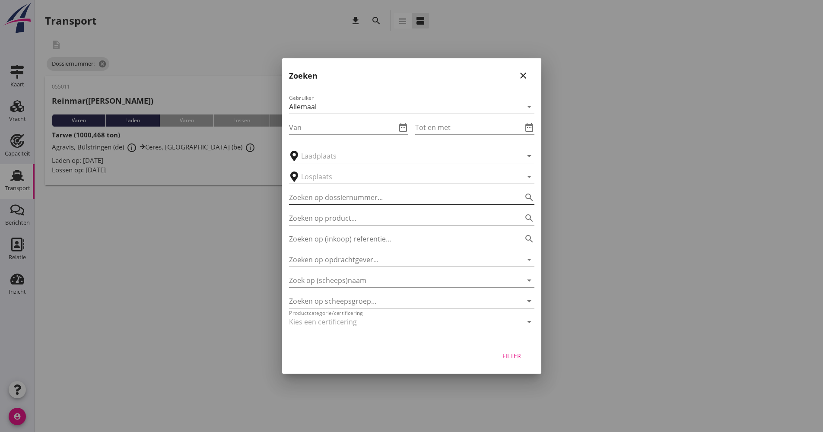
click at [372, 194] on input "Zoeken op dossiernummer..." at bounding box center [399, 197] width 221 height 14
type input "055014"
click at [505, 353] on div "Filter" at bounding box center [512, 355] width 24 height 9
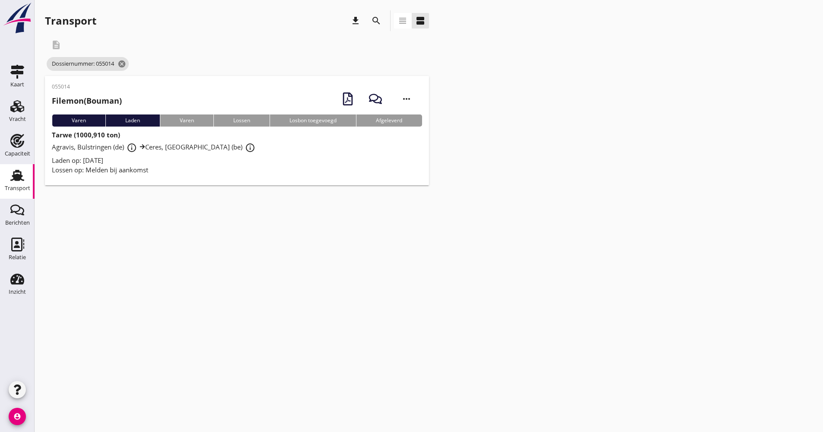
click at [299, 143] on div "Agravis, Bülstringen (de) info_outline [GEOGRAPHIC_DATA], [GEOGRAPHIC_DATA] (be…" at bounding box center [237, 148] width 370 height 16
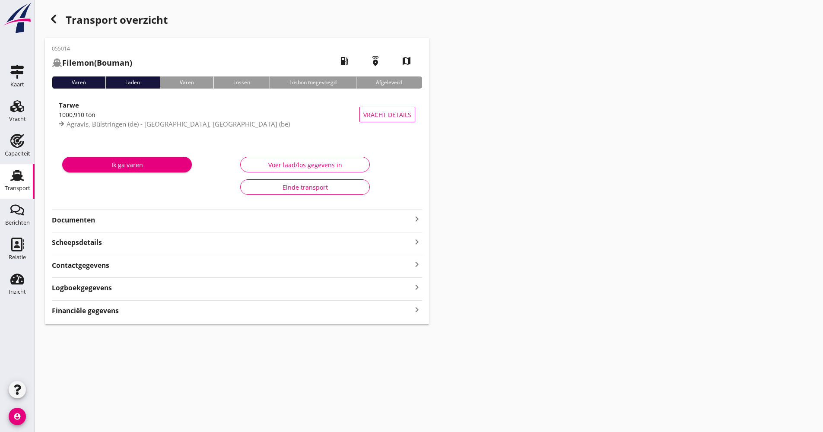
click at [142, 223] on strong "Documenten" at bounding box center [232, 220] width 360 height 10
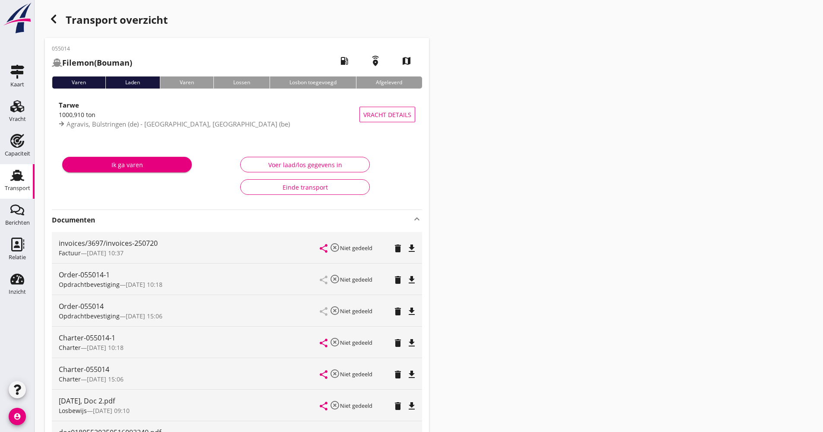
click at [142, 218] on strong "Documenten" at bounding box center [232, 220] width 360 height 10
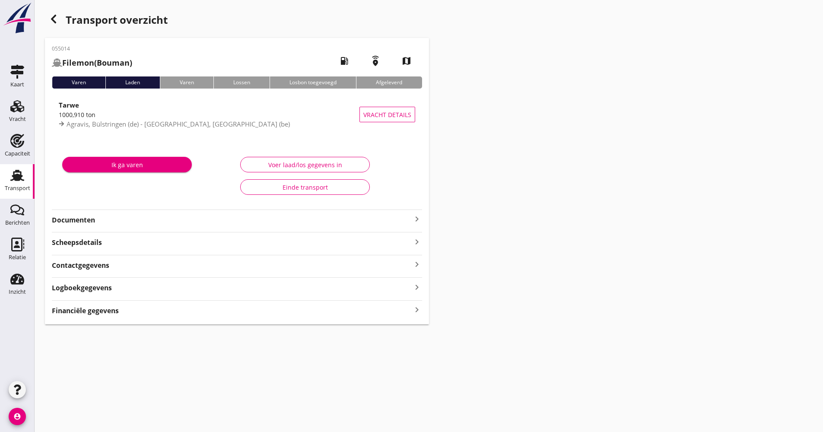
click at [47, 15] on div "button" at bounding box center [53, 18] width 17 height 17
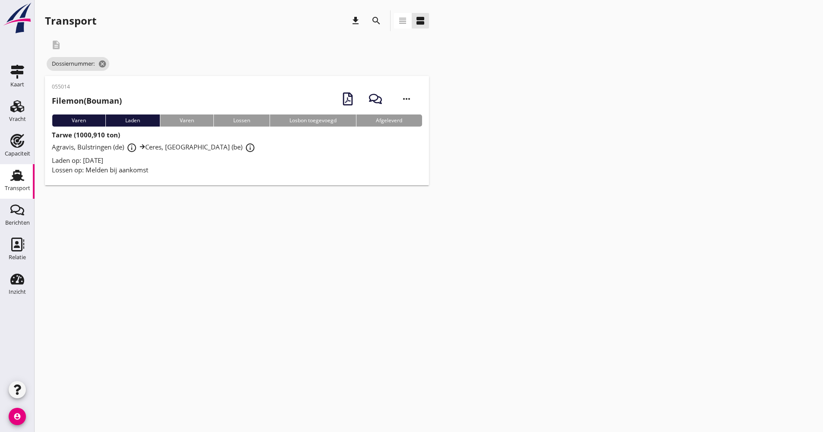
click at [385, 20] on div "Transport download search view_headline view_agenda" at bounding box center [237, 20] width 384 height 21
click at [379, 19] on icon "search" at bounding box center [376, 21] width 10 height 10
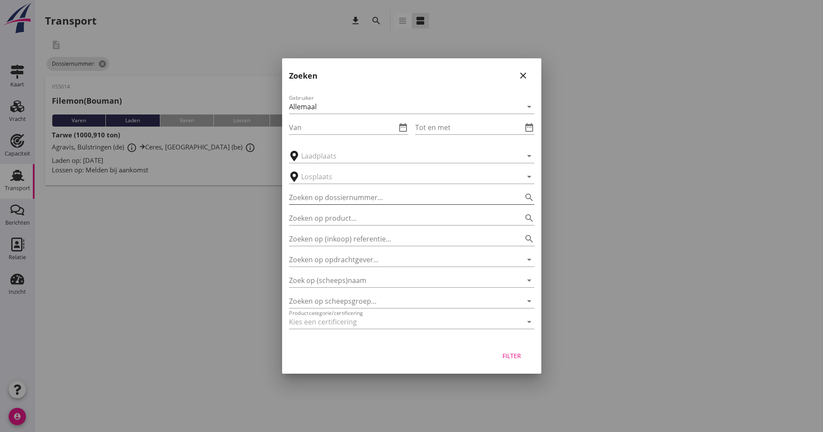
click at [351, 198] on input "Zoeken op dossiernummer..." at bounding box center [399, 197] width 221 height 14
type input "055017"
click at [516, 366] on div "Filter" at bounding box center [411, 357] width 259 height 33
click at [514, 359] on div "Filter" at bounding box center [512, 355] width 24 height 9
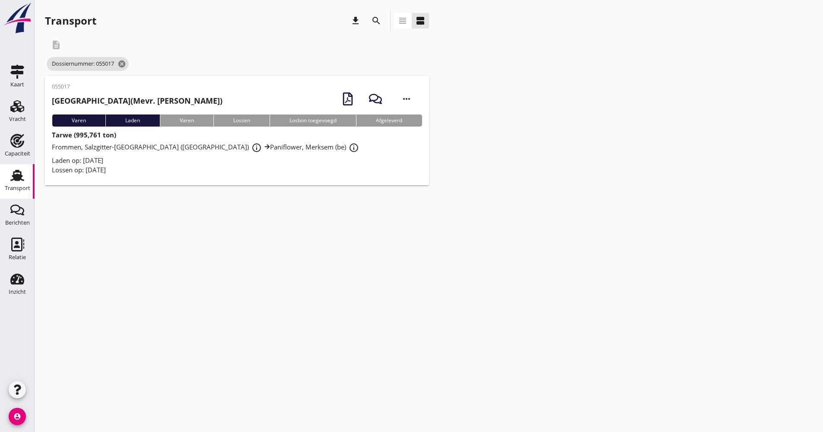
click at [203, 179] on div "055017 [GEOGRAPHIC_DATA] (Mevr. [PERSON_NAME]) more_horiz Varen Laden Varen Los…" at bounding box center [237, 130] width 384 height 109
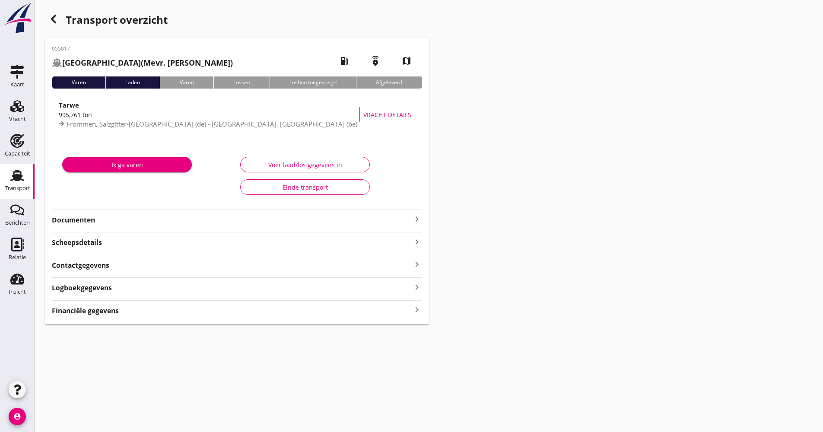
click at [143, 153] on div "Ik ga varen" at bounding box center [148, 176] width 178 height 50
click at [133, 222] on strong "Documenten" at bounding box center [232, 220] width 360 height 10
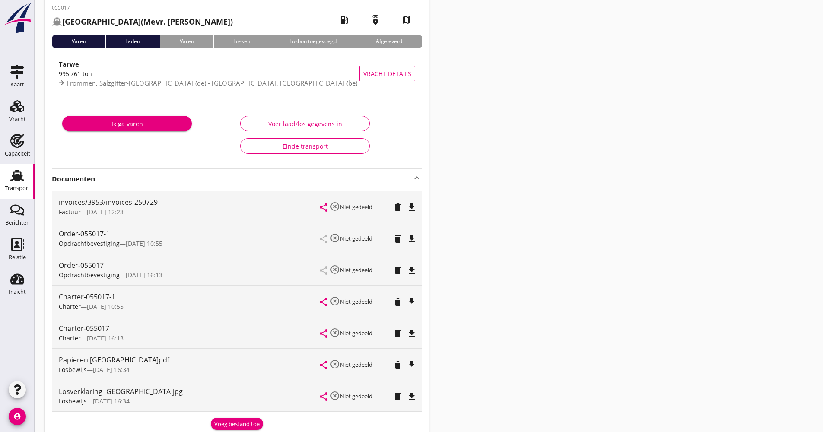
scroll to position [86, 0]
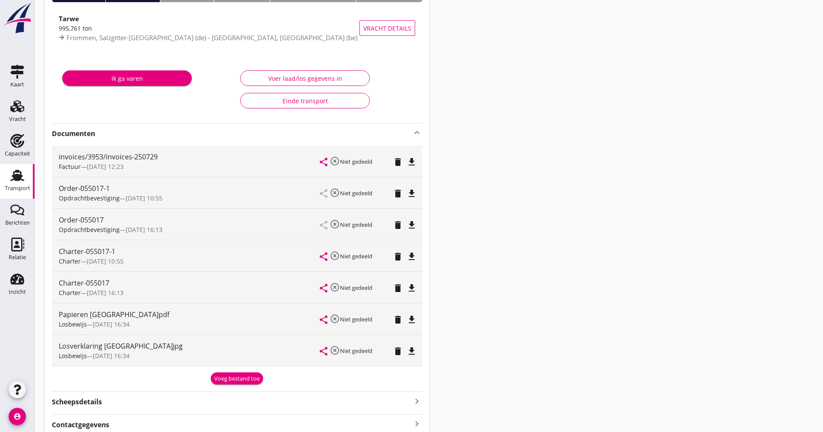
click at [157, 131] on strong "Documenten" at bounding box center [232, 134] width 360 height 10
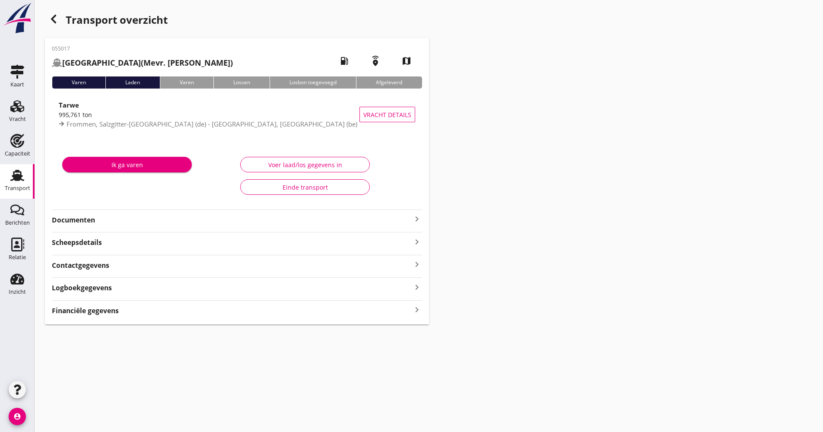
scroll to position [0, 0]
click at [56, 21] on icon "button" at bounding box center [53, 19] width 10 height 10
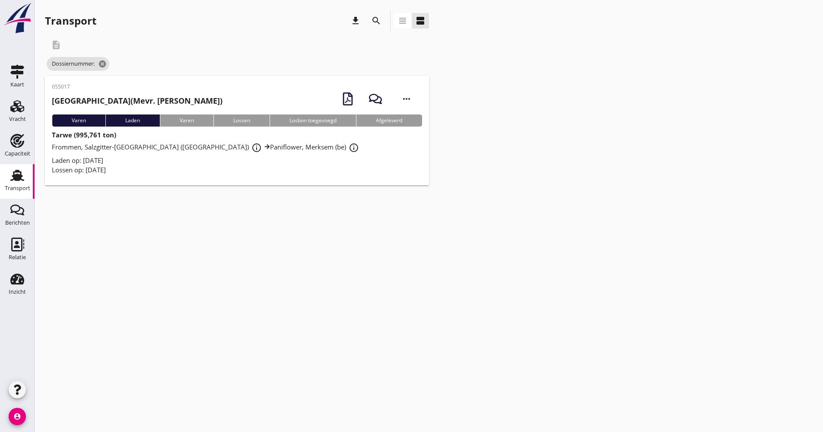
click at [380, 18] on icon "search" at bounding box center [376, 21] width 10 height 10
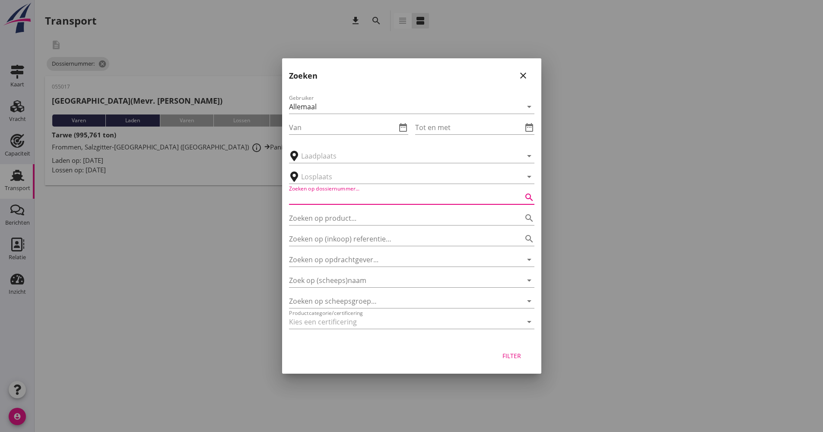
click at [359, 199] on input "Zoeken op dossiernummer..." at bounding box center [399, 197] width 221 height 14
type input "055031"
click at [523, 365] on div "Filter" at bounding box center [411, 357] width 259 height 33
click at [524, 356] on button "Filter" at bounding box center [512, 356] width 38 height 16
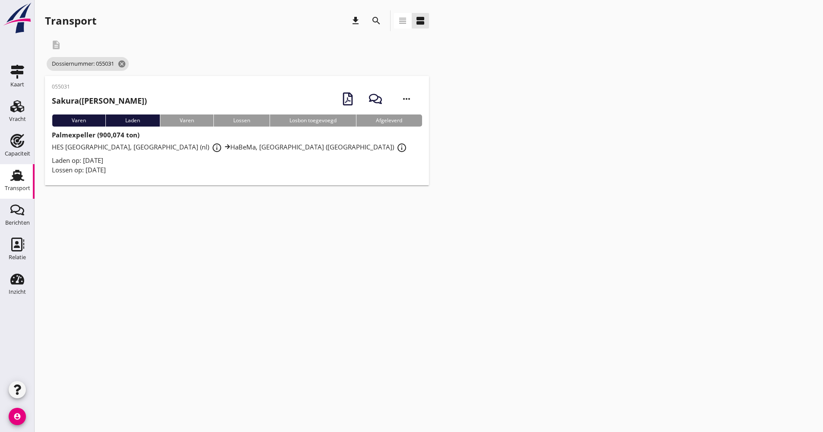
click at [193, 169] on div "Lossen op: [DATE]" at bounding box center [237, 170] width 370 height 10
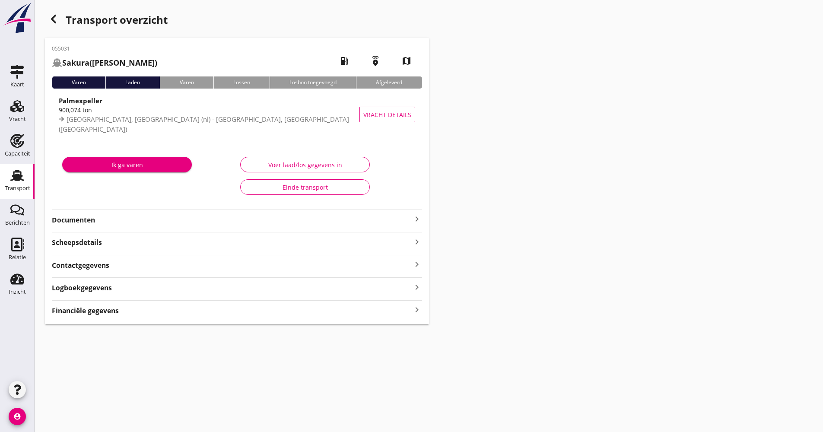
click at [170, 221] on strong "Documenten" at bounding box center [232, 220] width 360 height 10
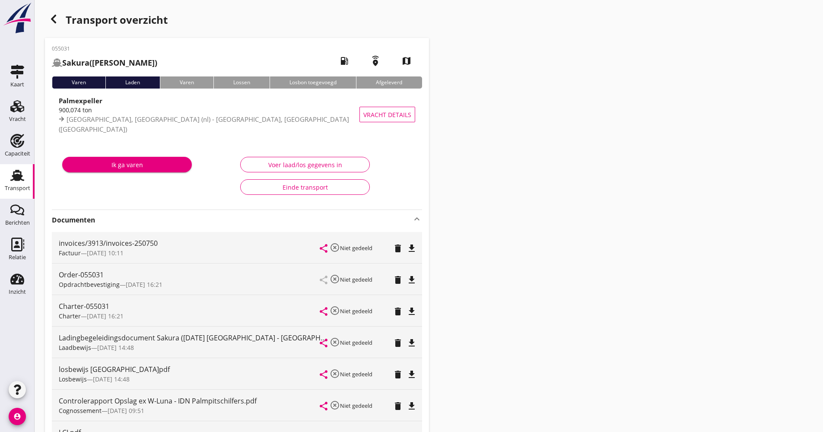
click at [61, 26] on div "Transport overzicht" at bounding box center [237, 20] width 384 height 21
click at [58, 20] on icon "button" at bounding box center [53, 19] width 10 height 10
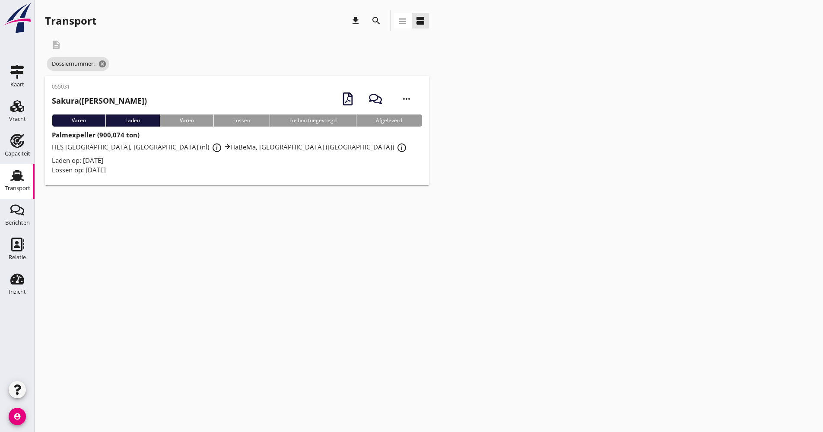
click at [378, 23] on icon "search" at bounding box center [376, 21] width 10 height 10
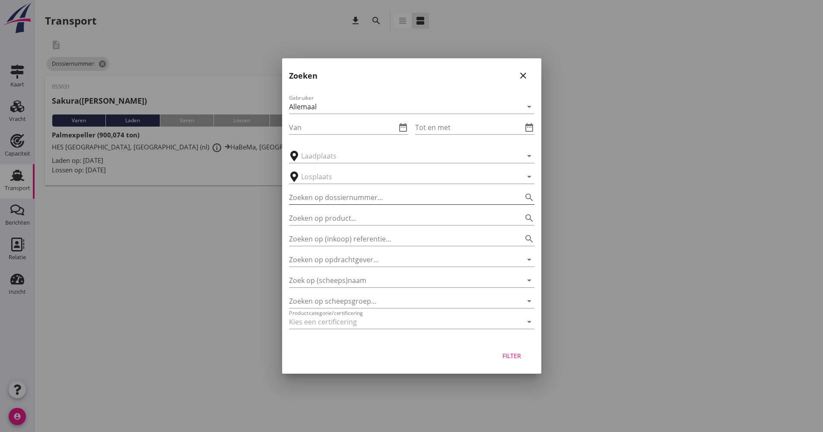
click at [328, 198] on input "Zoeken op dossiernummer..." at bounding box center [399, 197] width 221 height 14
type input "055033"
drag, startPoint x: 510, startPoint y: 356, endPoint x: 504, endPoint y: 355, distance: 6.2
click at [509, 355] on div "Filter" at bounding box center [512, 355] width 24 height 9
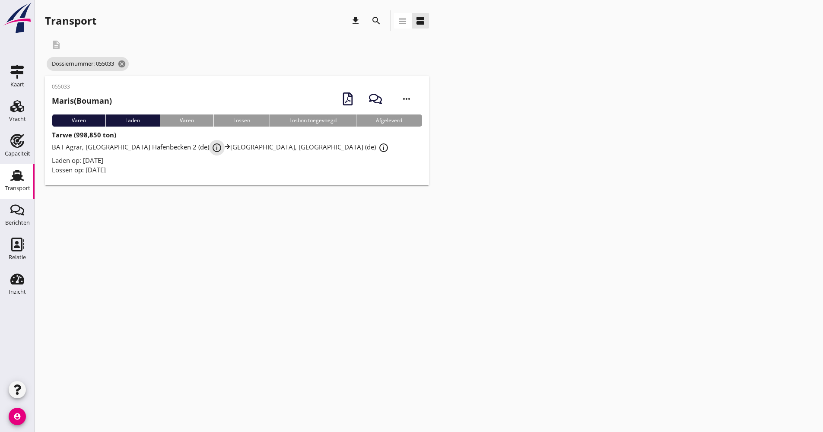
click at [212, 152] on icon "info_outline" at bounding box center [217, 147] width 10 height 10
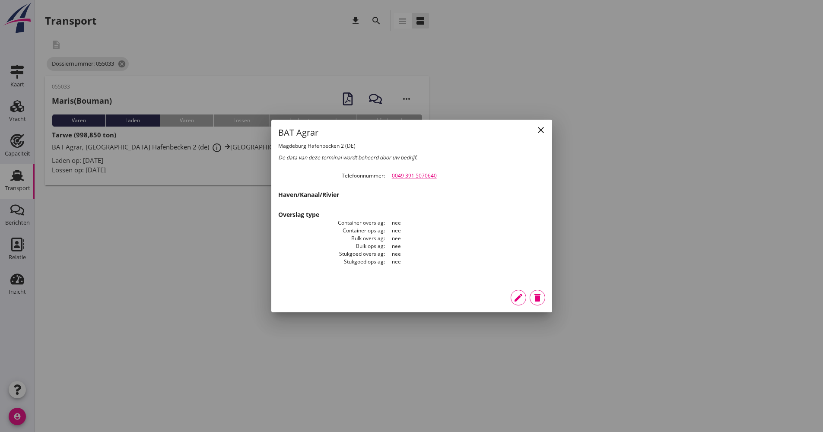
click at [190, 163] on div at bounding box center [411, 216] width 823 height 432
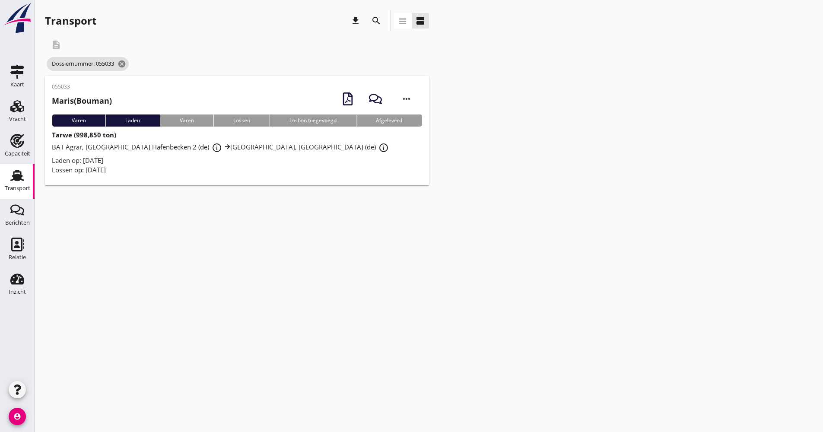
click at [215, 163] on div "Laden op: [DATE]" at bounding box center [237, 160] width 370 height 10
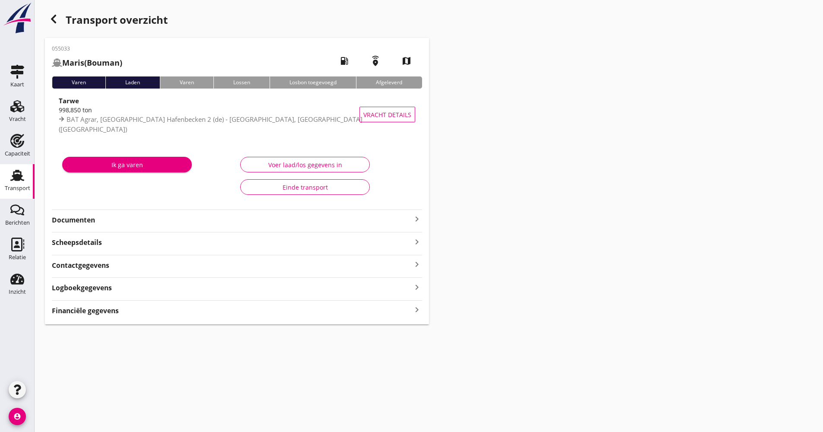
click at [114, 210] on div "Documenten keyboard_arrow_right" at bounding box center [237, 217] width 370 height 16
drag, startPoint x: 119, startPoint y: 217, endPoint x: 131, endPoint y: 221, distance: 12.3
click at [120, 217] on strong "Documenten" at bounding box center [232, 220] width 360 height 10
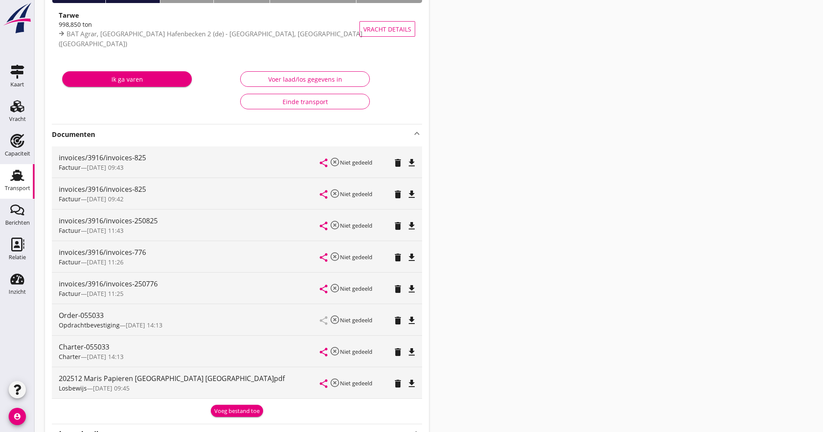
scroll to position [86, 0]
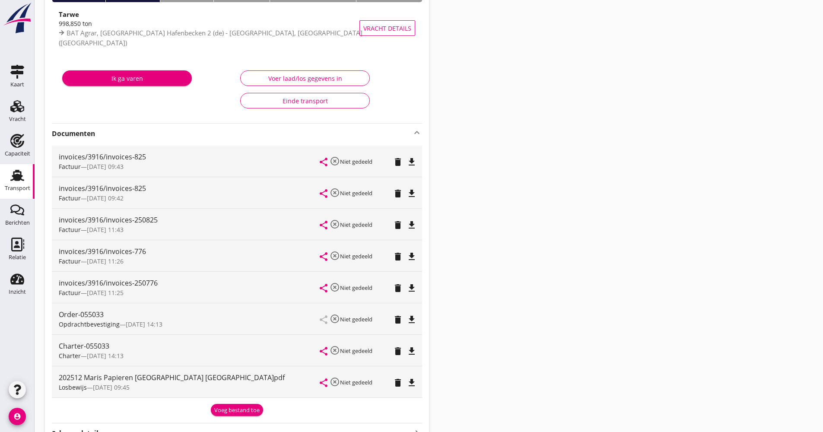
click at [217, 146] on div "invoices/3916/invoices-825 Factuur — [DATE] 09:43" at bounding box center [189, 161] width 261 height 31
click at [223, 135] on strong "Documenten" at bounding box center [232, 134] width 360 height 10
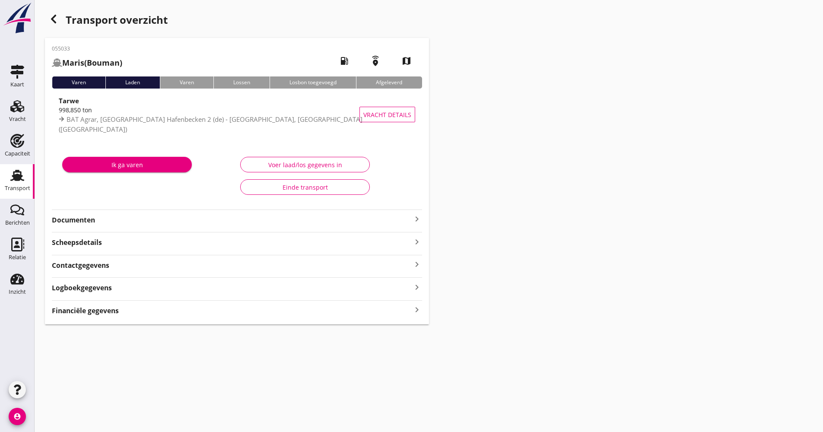
click at [21, 184] on div "Transport" at bounding box center [17, 188] width 25 height 12
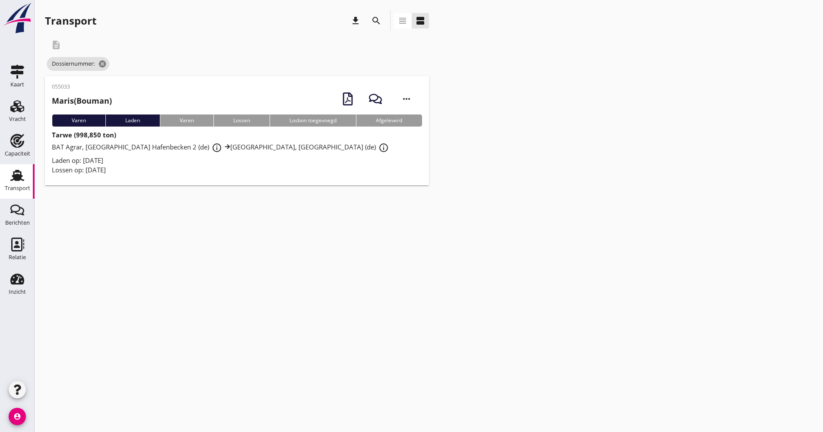
click at [381, 21] on icon "search" at bounding box center [376, 21] width 10 height 10
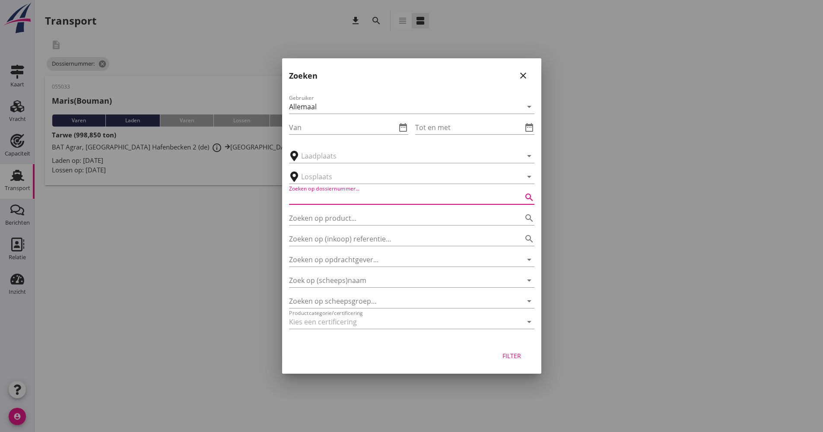
click at [384, 197] on input "Zoeken op dossiernummer..." at bounding box center [399, 197] width 221 height 14
type input "055044"
click at [523, 357] on button "Filter" at bounding box center [512, 356] width 38 height 16
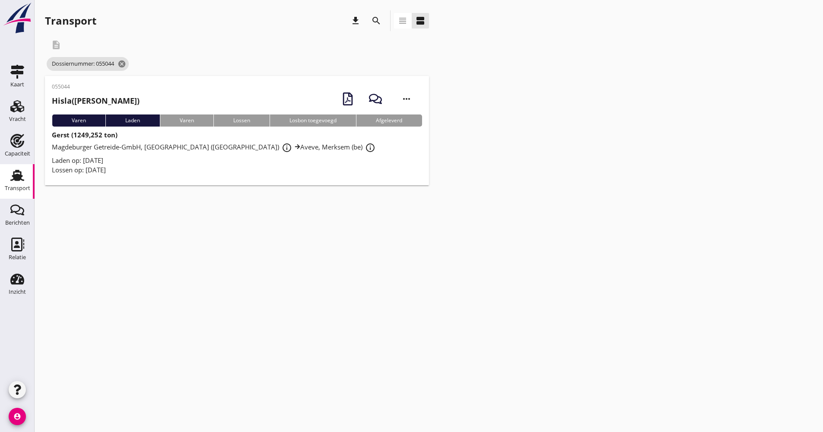
click at [314, 161] on div "Laden op: [DATE]" at bounding box center [237, 160] width 370 height 10
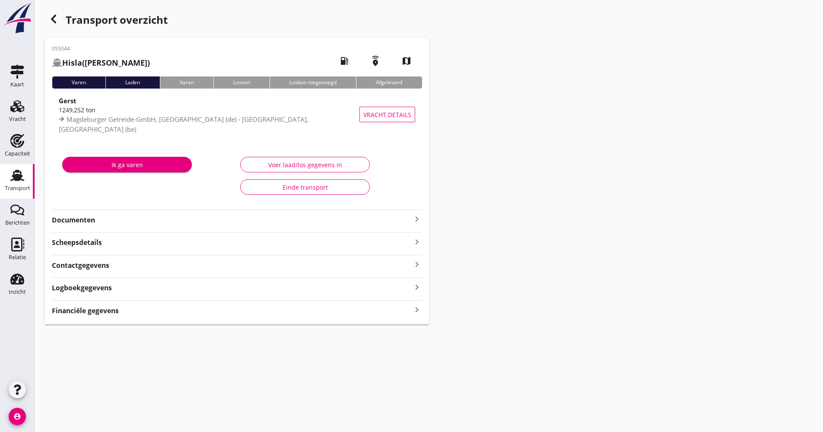
click at [119, 229] on div "055044 Hisla (H.J Mudde) local_gas_station emergency_share map Varen Laden Vare…" at bounding box center [237, 181] width 384 height 286
click at [123, 219] on strong "Documenten" at bounding box center [232, 220] width 360 height 10
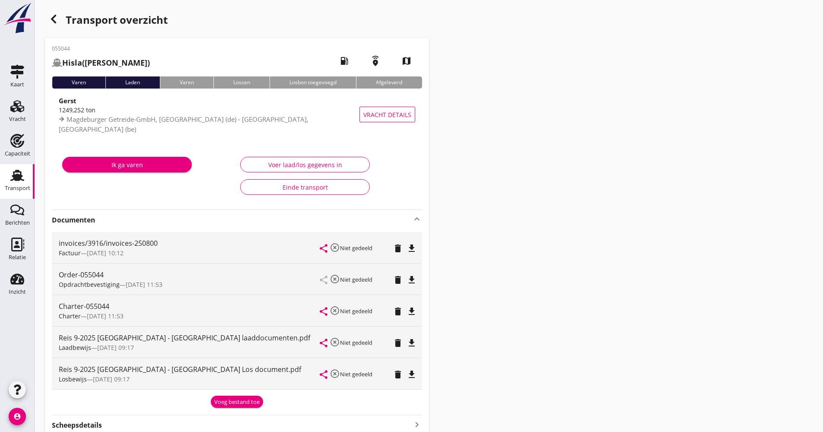
drag, startPoint x: 6, startPoint y: 170, endPoint x: 24, endPoint y: 172, distance: 17.4
click at [6, 170] on link "Transport Transport" at bounding box center [17, 181] width 35 height 35
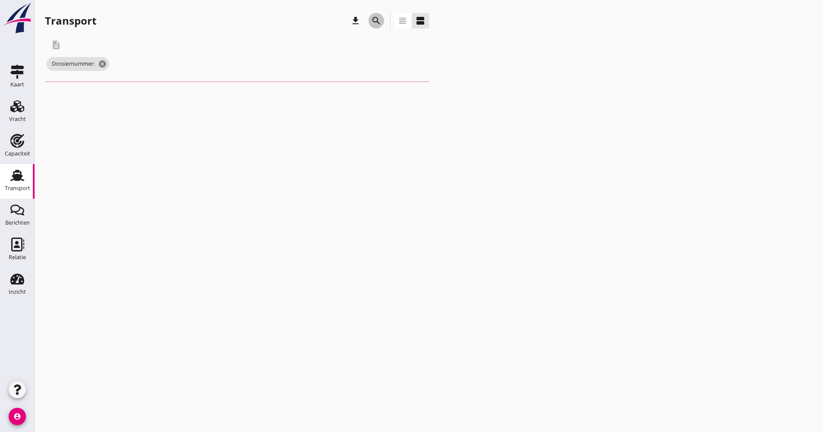
click at [380, 15] on button "search" at bounding box center [376, 21] width 16 height 16
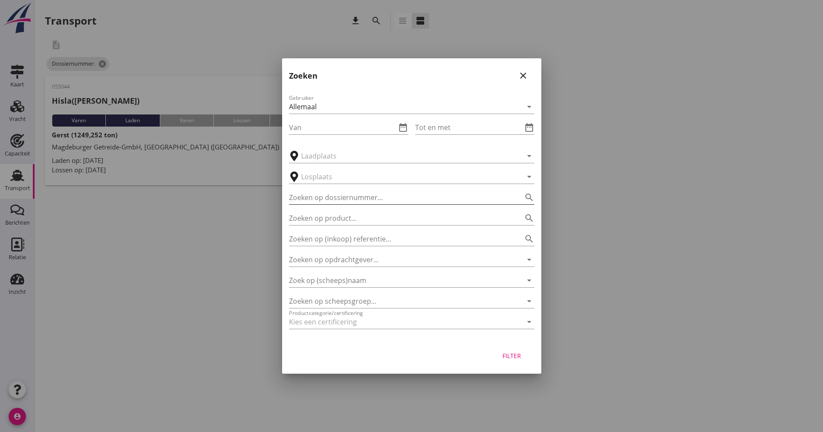
click at [354, 198] on input "Zoeken op dossiernummer..." at bounding box center [399, 197] width 221 height 14
type input "055045"
click at [518, 354] on div "Filter" at bounding box center [512, 355] width 24 height 9
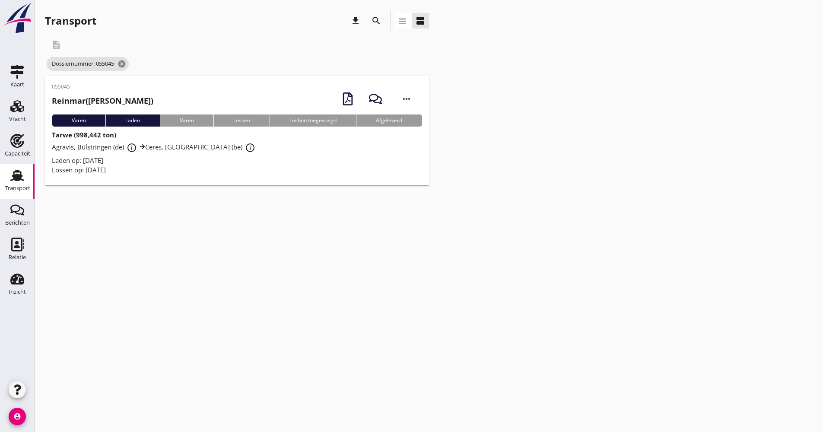
click at [221, 176] on div "055045 Reinmar (Kartner) more_horiz Varen Laden Varen Lossen Losbon toegevoegd …" at bounding box center [237, 130] width 384 height 109
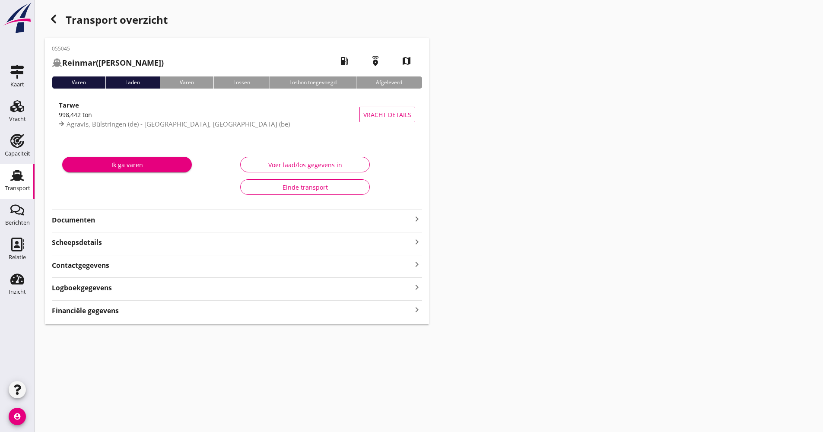
click at [114, 228] on div "055045 Reinmar (Kartner) local_gas_station emergency_share map Varen Laden Vare…" at bounding box center [237, 181] width 384 height 286
click at [117, 223] on strong "Documenten" at bounding box center [232, 220] width 360 height 10
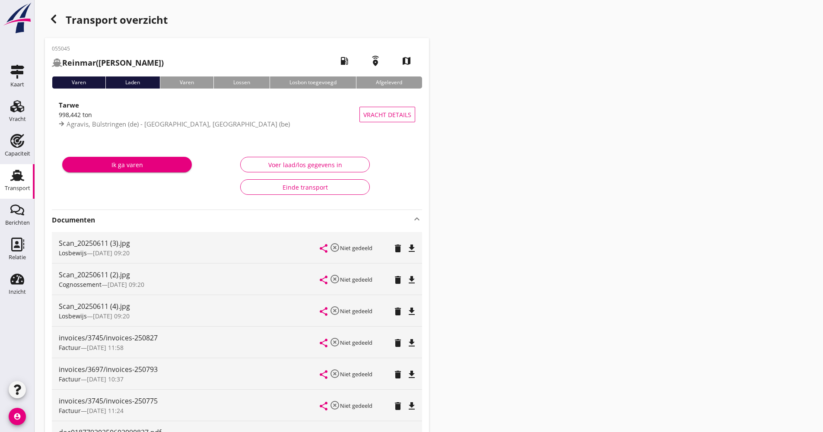
click at [217, 218] on strong "Documenten" at bounding box center [232, 220] width 360 height 10
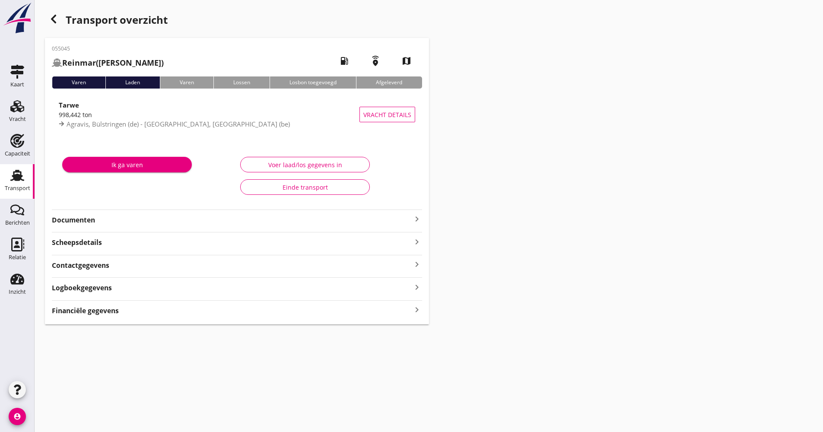
click at [22, 184] on div "Transport" at bounding box center [17, 188] width 25 height 12
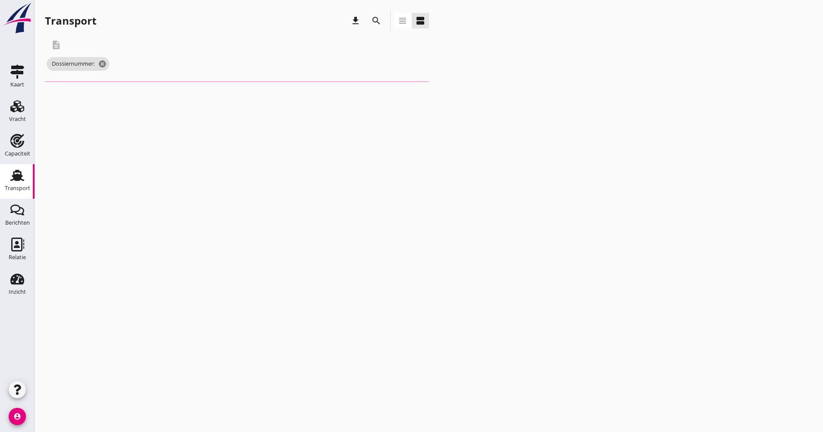
click at [376, 13] on div "search" at bounding box center [376, 20] width 21 height 21
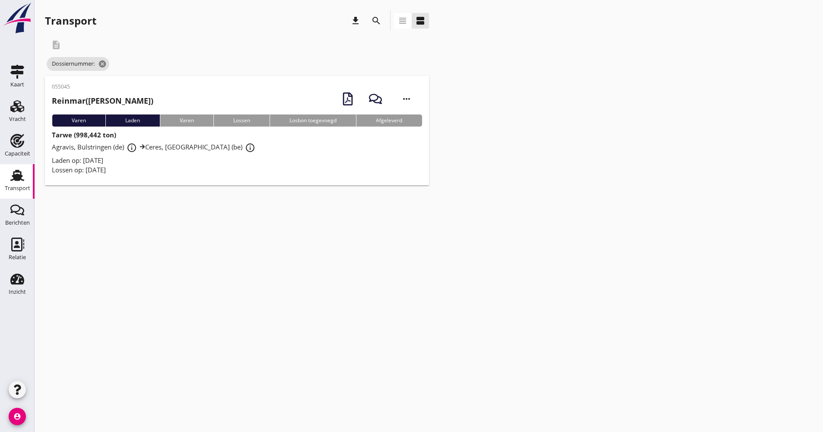
click at [377, 19] on icon "search" at bounding box center [376, 21] width 10 height 10
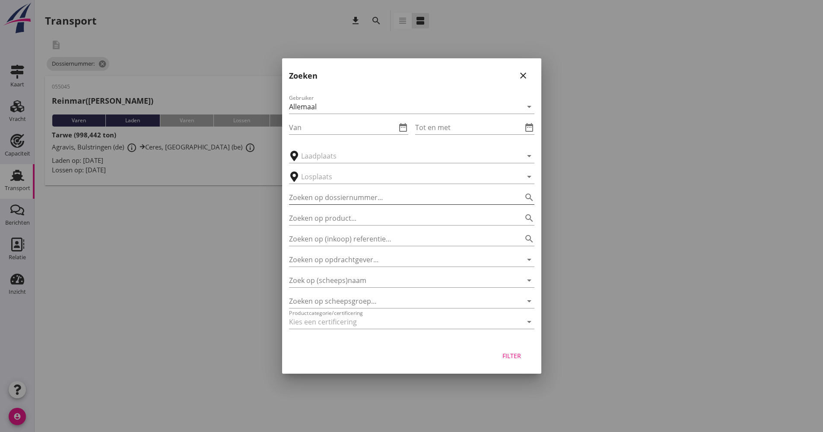
click at [352, 203] on input "Zoeken op dossiernummer..." at bounding box center [399, 197] width 221 height 14
type input "055046"
click at [501, 353] on div "Filter" at bounding box center [512, 355] width 24 height 9
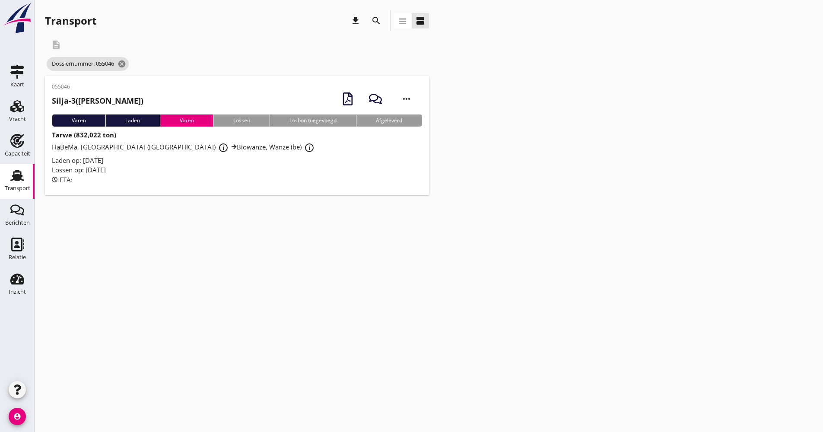
click at [228, 168] on div "Lossen op: [DATE]" at bounding box center [237, 170] width 370 height 10
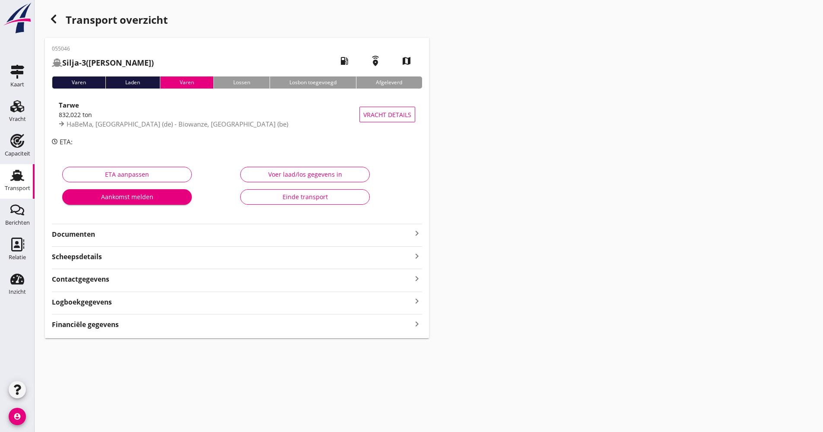
drag, startPoint x: 149, startPoint y: 223, endPoint x: 147, endPoint y: 227, distance: 4.8
click at [149, 224] on div "055046 Silja-3 ([PERSON_NAME]) local_gas_station emergency_share map Varen Lade…" at bounding box center [237, 188] width 384 height 300
click at [146, 231] on strong "Documenten" at bounding box center [232, 234] width 360 height 10
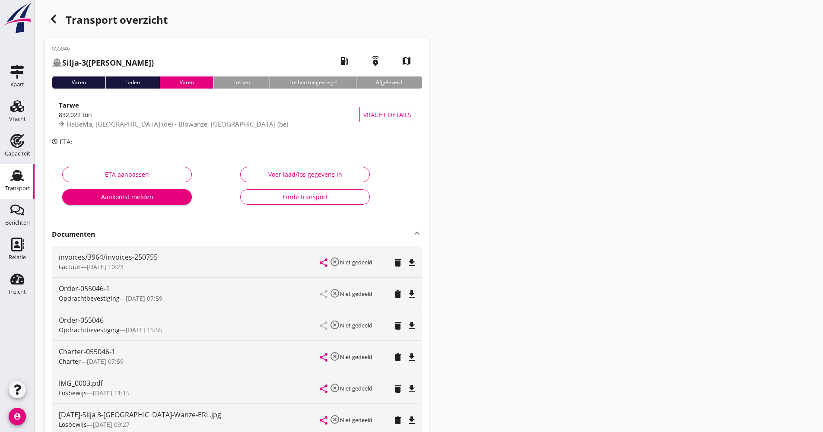
click at [22, 173] on icon "Transport" at bounding box center [17, 175] width 14 height 14
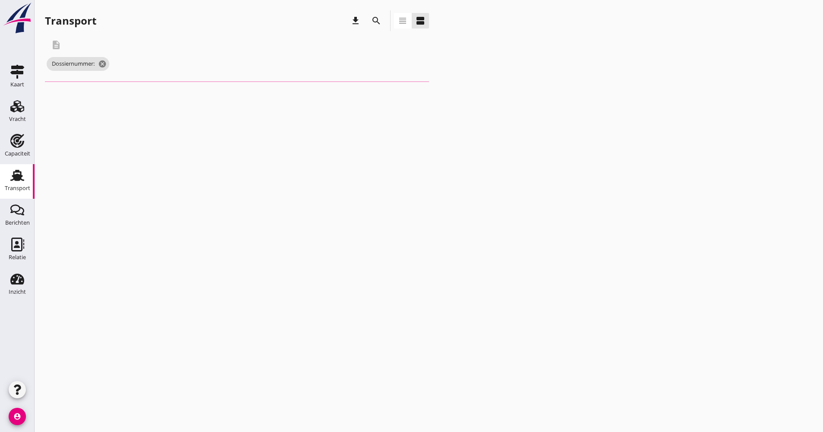
click at [374, 19] on icon "search" at bounding box center [376, 21] width 10 height 10
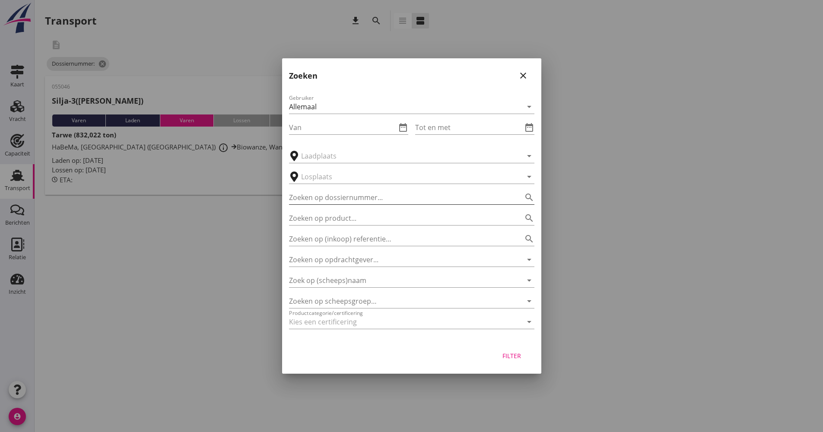
click at [351, 197] on input "Zoeken op dossiernummer..." at bounding box center [399, 197] width 221 height 14
type input "055052"
click at [516, 359] on div "Filter" at bounding box center [512, 355] width 24 height 9
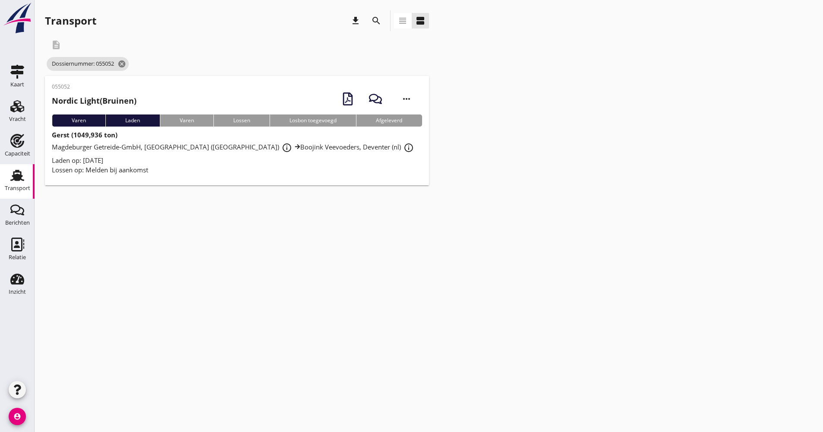
click at [230, 161] on div "Laden op: [DATE]" at bounding box center [237, 160] width 370 height 10
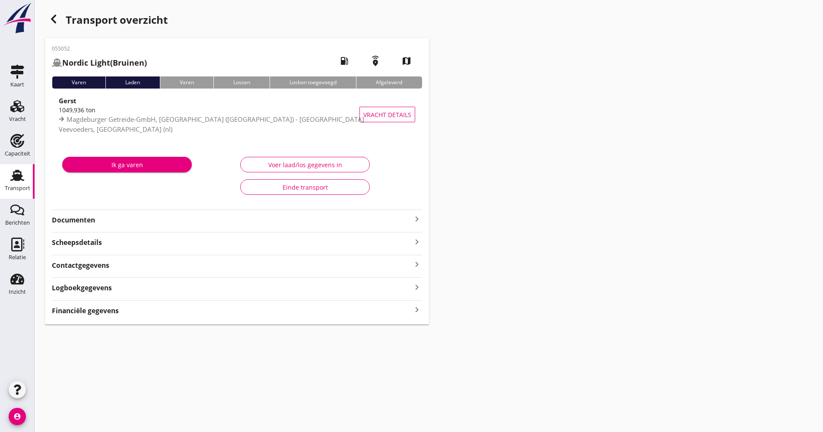
click at [163, 215] on strong "Documenten" at bounding box center [232, 220] width 360 height 10
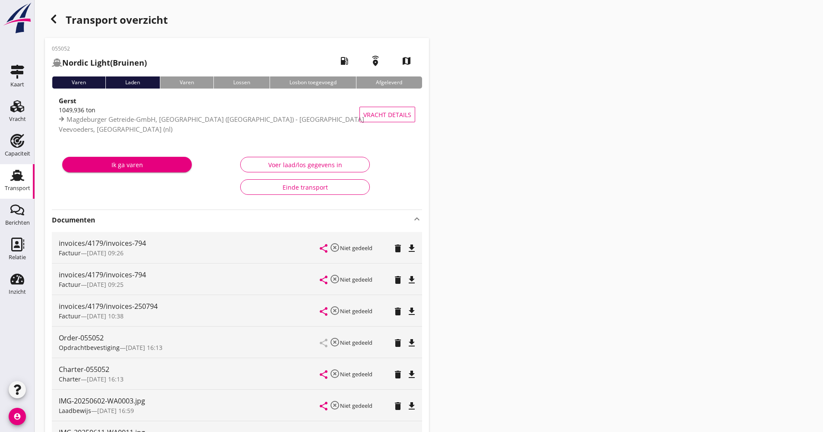
click at [53, 18] on use "button" at bounding box center [53, 19] width 5 height 9
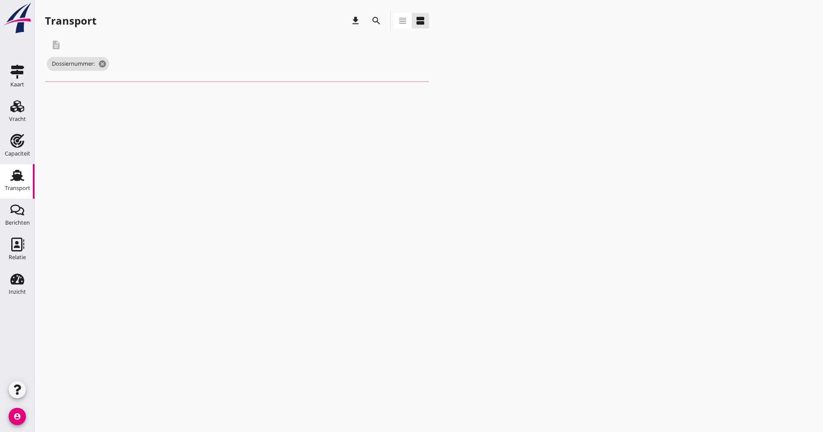
click at [376, 16] on icon "search" at bounding box center [376, 21] width 10 height 10
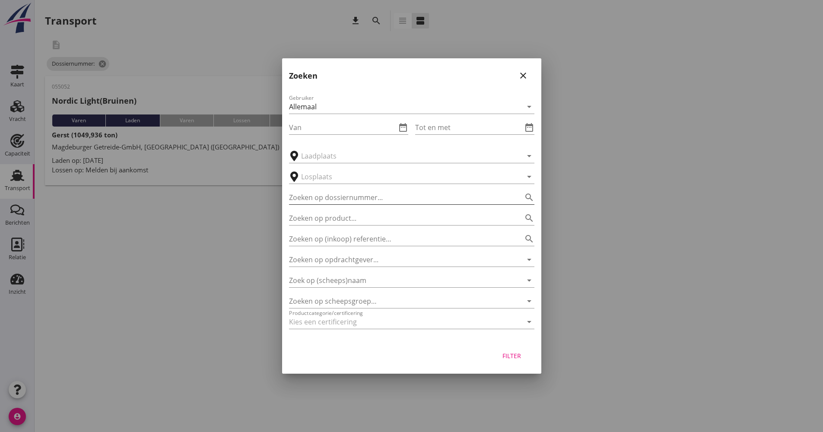
click at [349, 196] on input "Zoeken op dossiernummer..." at bounding box center [399, 197] width 221 height 14
type input "055053"
click at [519, 363] on div "Filter" at bounding box center [411, 357] width 259 height 33
click at [520, 356] on div "Filter" at bounding box center [512, 355] width 24 height 9
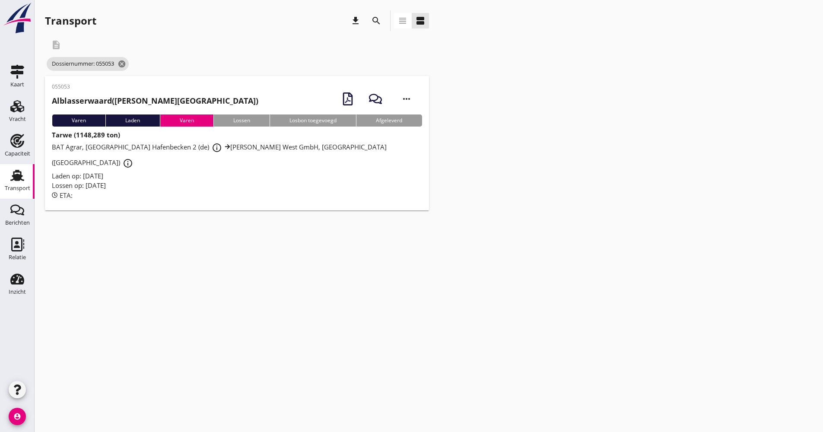
click at [168, 180] on div "Lossen op: [DATE]" at bounding box center [237, 185] width 370 height 10
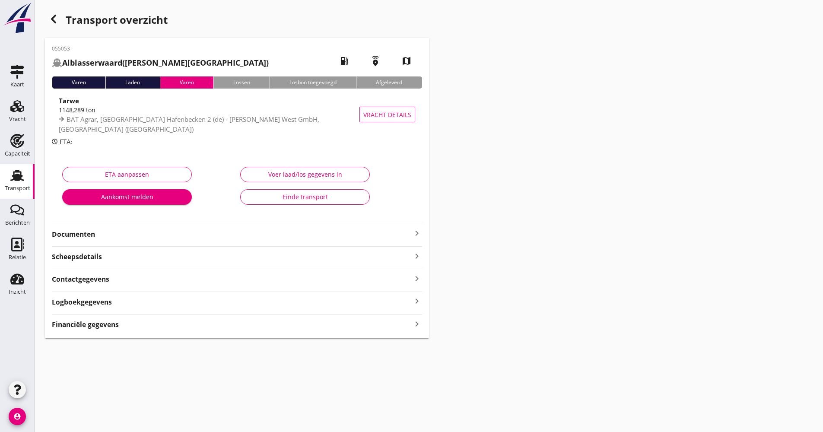
click at [132, 234] on strong "Documenten" at bounding box center [232, 234] width 360 height 10
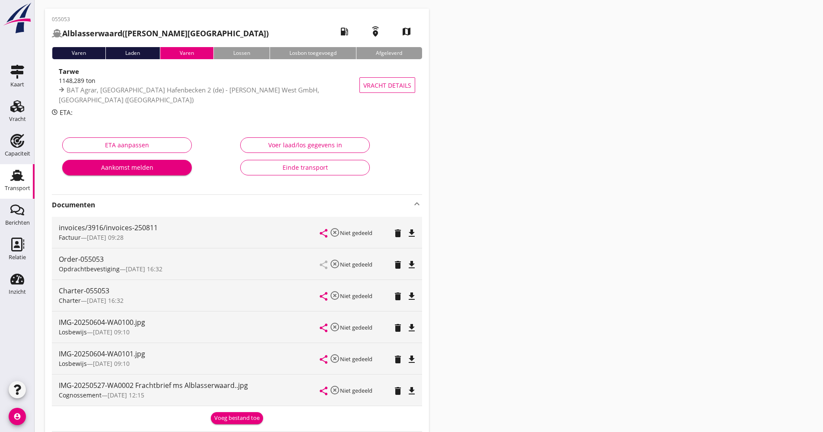
scroll to position [22, 0]
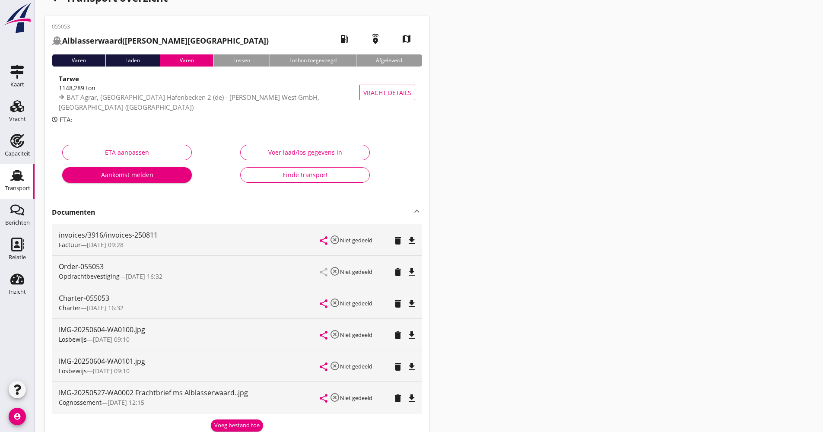
click at [6, 185] on div "Transport" at bounding box center [17, 188] width 25 height 12
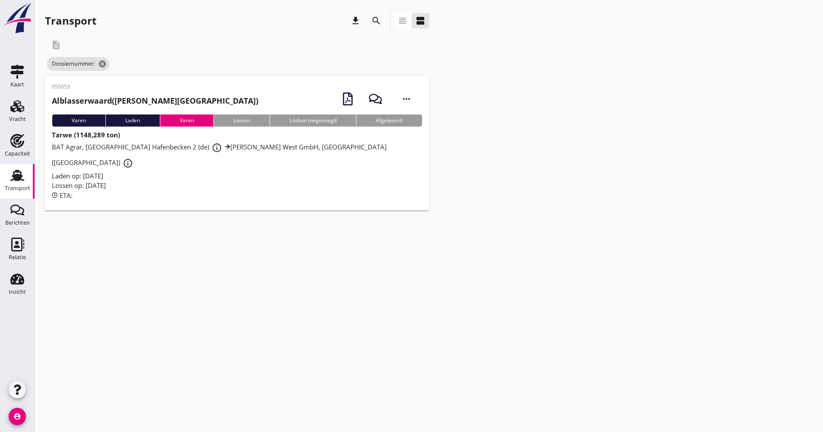
click at [377, 18] on icon "search" at bounding box center [376, 21] width 10 height 10
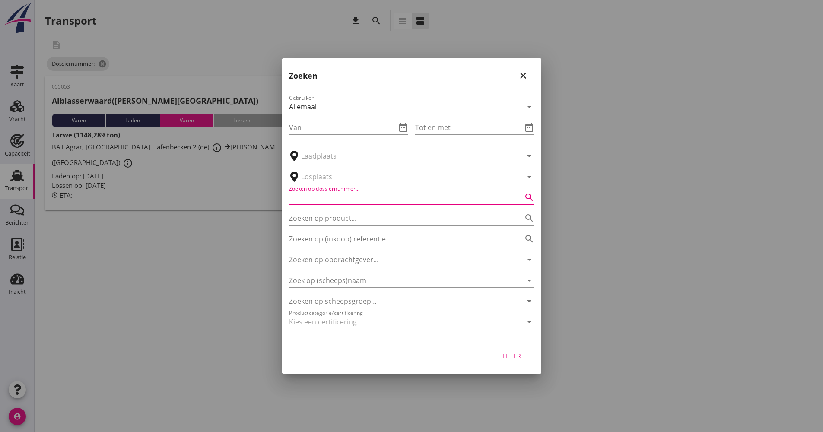
click at [354, 201] on input "Zoeken op dossiernummer..." at bounding box center [399, 197] width 221 height 14
type input "054997"
click at [510, 356] on div "Filter" at bounding box center [512, 355] width 24 height 9
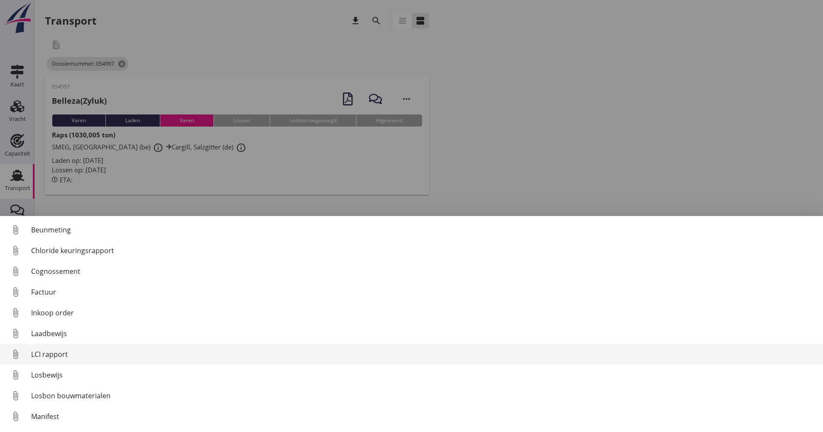
click at [60, 357] on div "LCI rapport" at bounding box center [423, 354] width 785 height 10
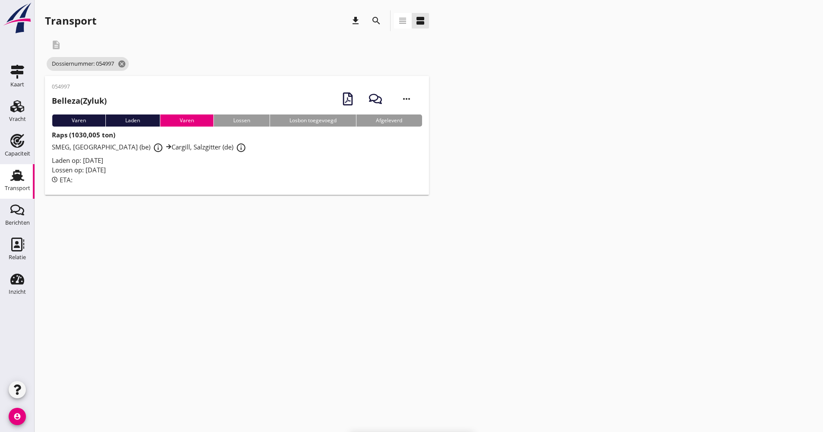
click at [205, 171] on div "Lossen op: [DATE]" at bounding box center [237, 170] width 370 height 10
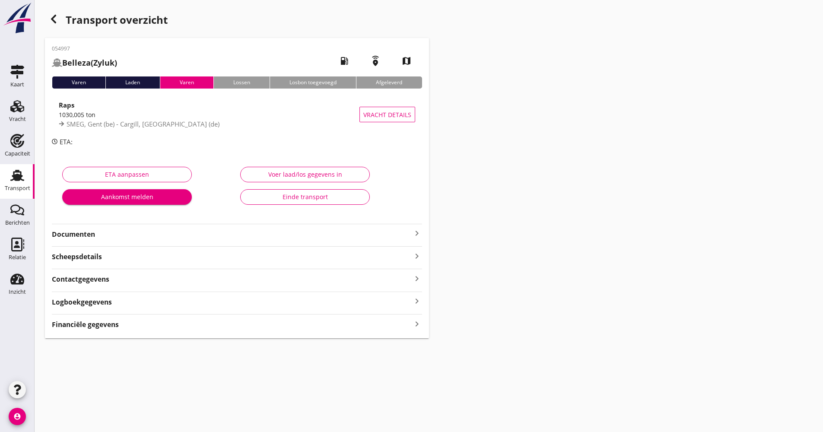
click at [161, 236] on strong "Documenten" at bounding box center [232, 234] width 360 height 10
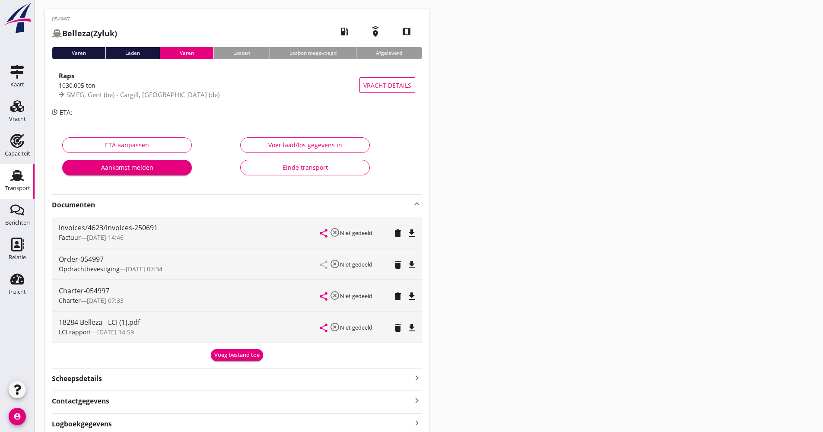
scroll to position [43, 0]
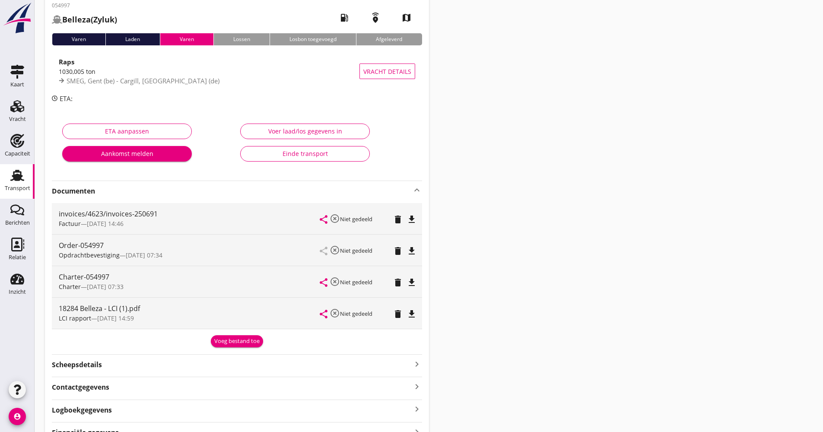
click at [161, 191] on strong "Documenten" at bounding box center [232, 191] width 360 height 10
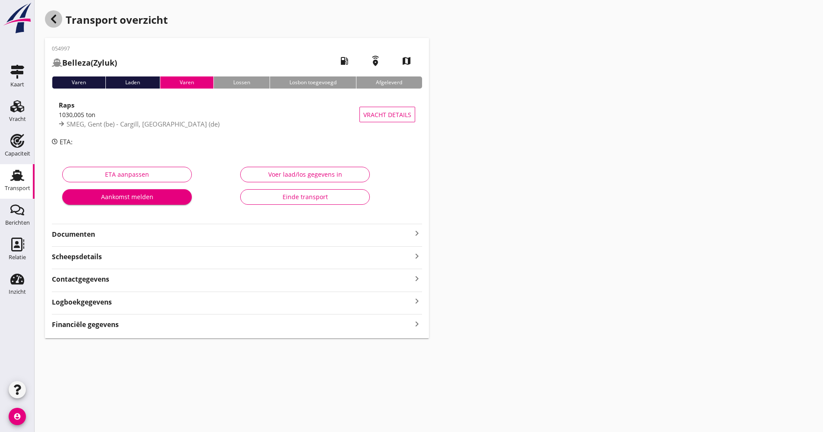
click at [55, 19] on icon "button" at bounding box center [53, 19] width 10 height 10
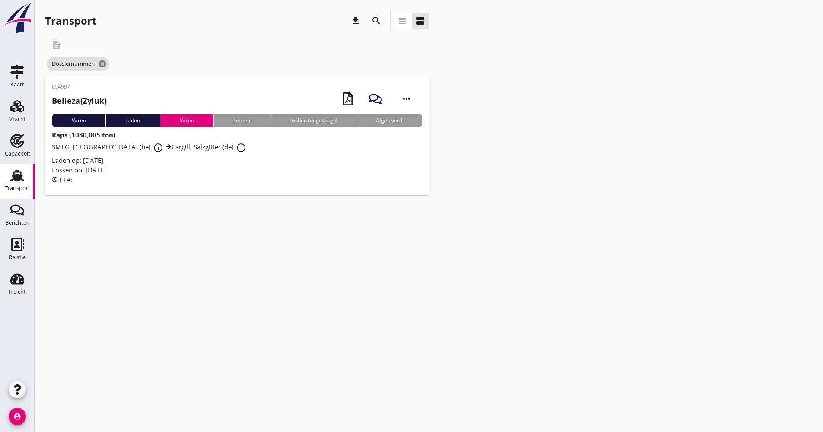
click at [385, 22] on div "search" at bounding box center [376, 20] width 21 height 21
click at [382, 22] on div "search" at bounding box center [376, 21] width 16 height 10
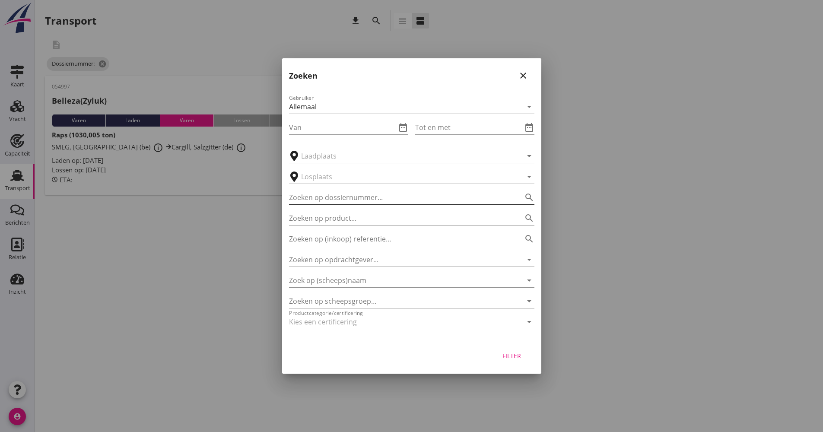
click at [333, 200] on input "Zoeken op dossiernummer..." at bounding box center [399, 197] width 221 height 14
type input "055033"
click at [520, 360] on button "Filter" at bounding box center [512, 356] width 38 height 16
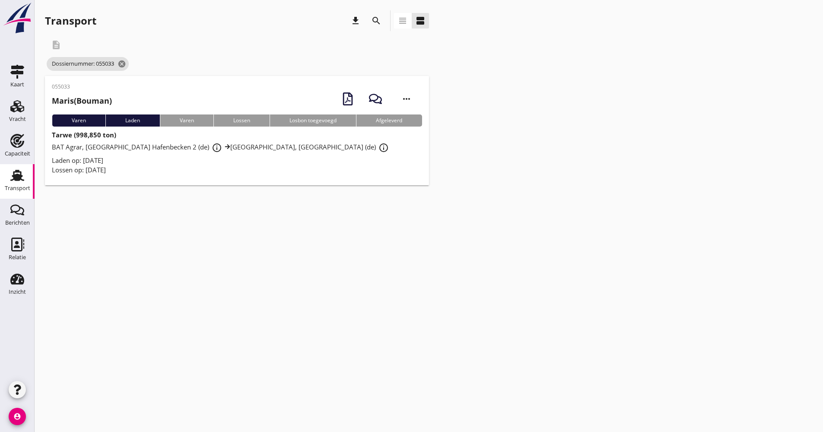
click at [173, 160] on div "Laden op: [DATE]" at bounding box center [237, 160] width 370 height 10
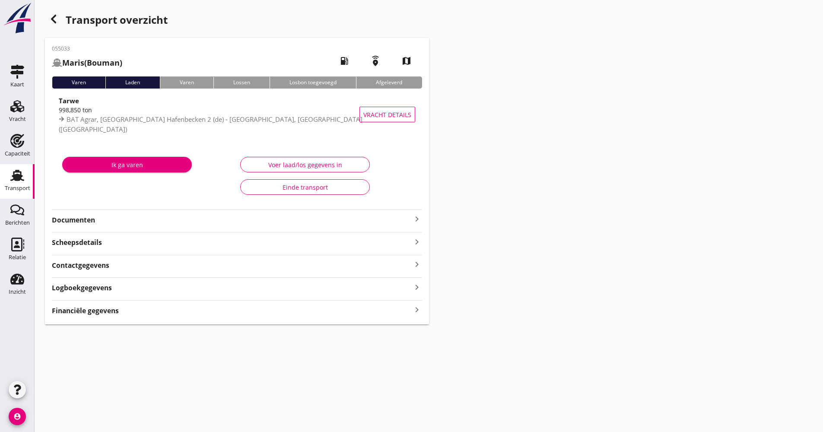
click at [136, 221] on strong "Documenten" at bounding box center [232, 220] width 360 height 10
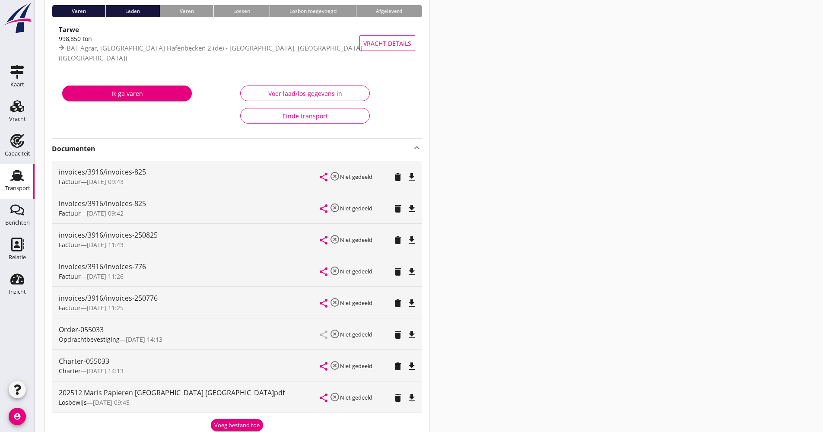
scroll to position [86, 0]
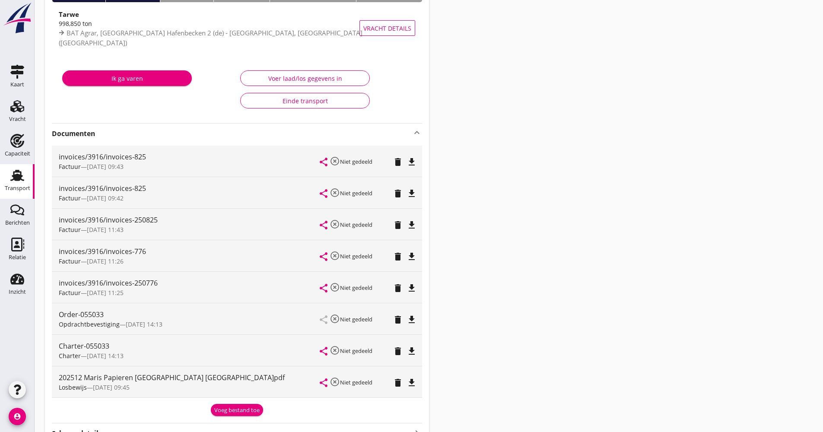
click at [138, 138] on strong "Documenten" at bounding box center [232, 134] width 360 height 10
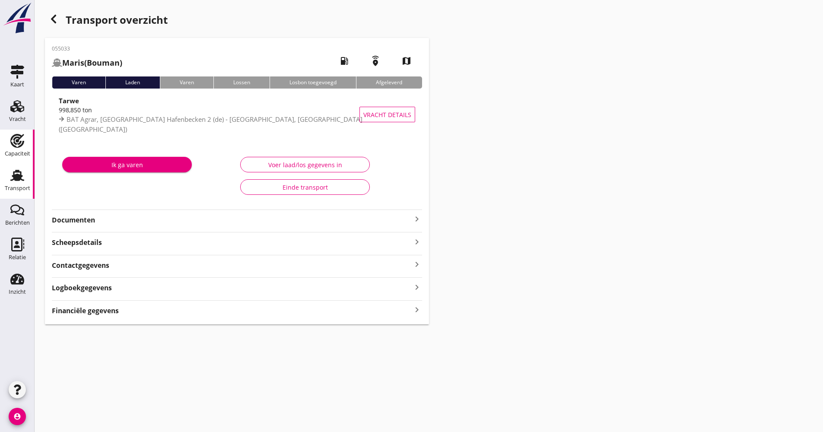
scroll to position [0, 0]
click at [62, 24] on div "Transport overzicht" at bounding box center [237, 20] width 384 height 21
click at [57, 22] on icon "button" at bounding box center [53, 19] width 10 height 10
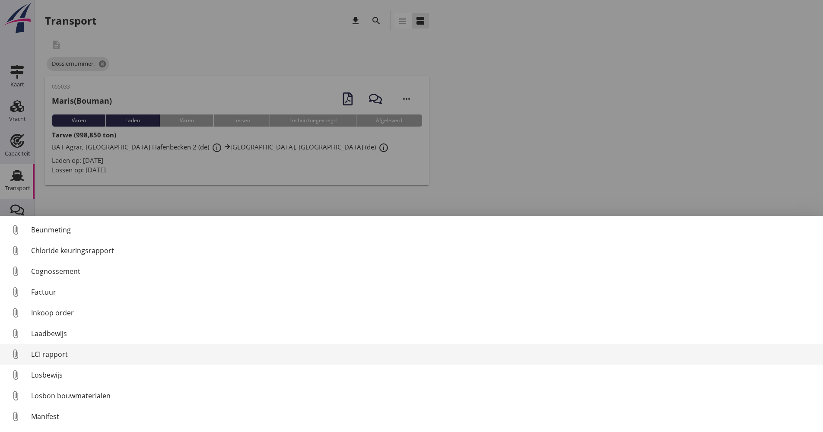
click at [60, 358] on div "LCI rapport" at bounding box center [423, 354] width 785 height 10
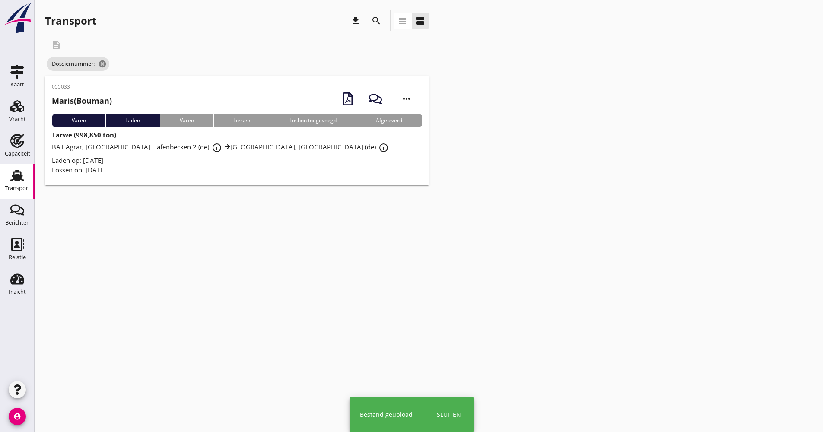
click at [174, 158] on div "Laden op: [DATE]" at bounding box center [237, 160] width 370 height 10
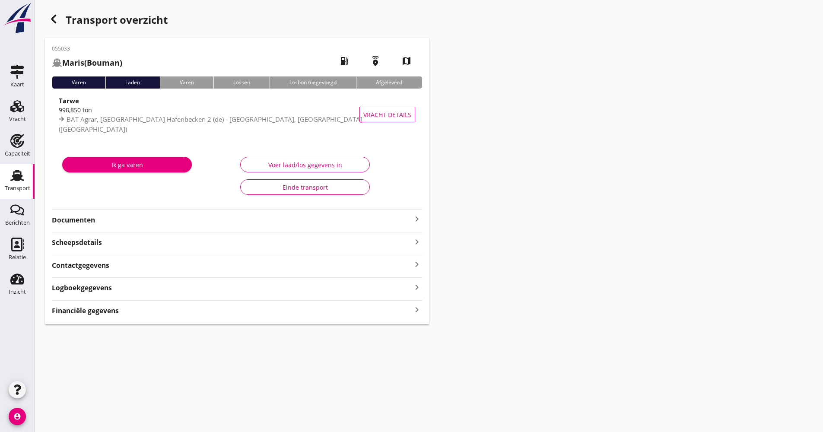
click at [115, 225] on strong "Documenten" at bounding box center [232, 220] width 360 height 10
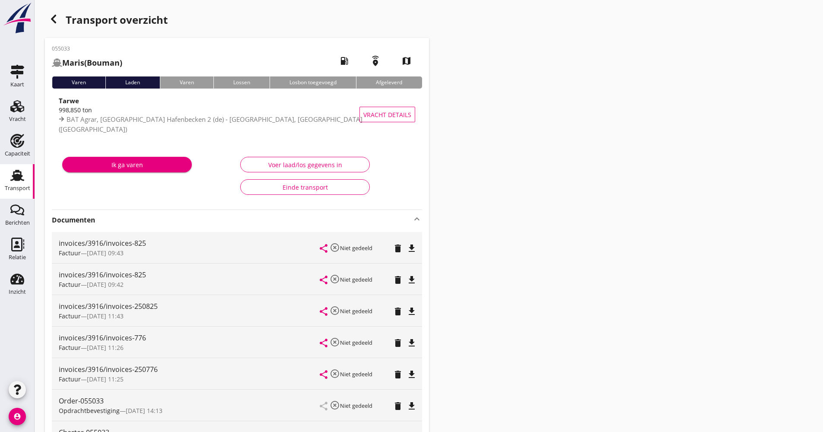
click at [140, 218] on strong "Documenten" at bounding box center [232, 220] width 360 height 10
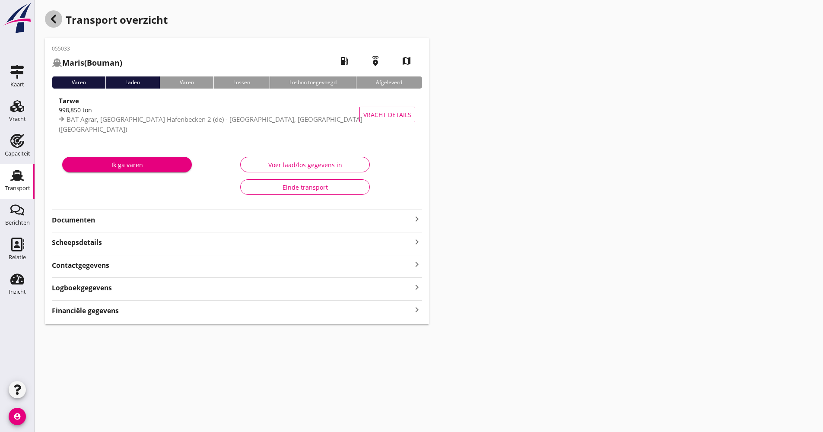
click at [49, 21] on icon "button" at bounding box center [53, 19] width 10 height 10
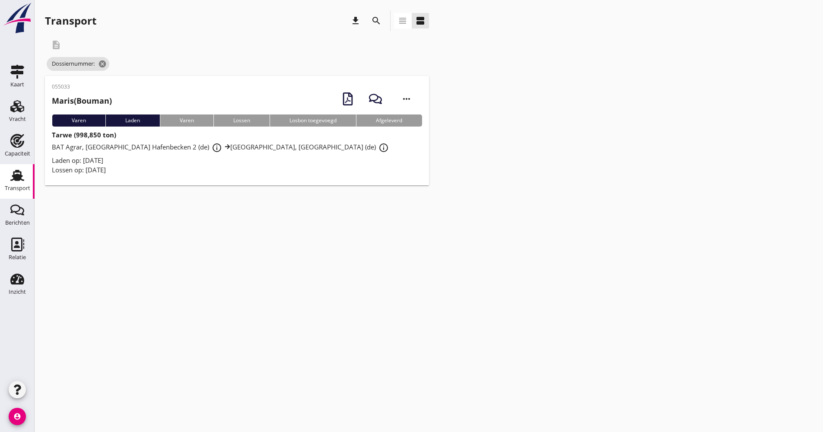
drag, startPoint x: 383, startPoint y: 26, endPoint x: 376, endPoint y: 22, distance: 8.3
click at [383, 26] on div "search" at bounding box center [376, 20] width 21 height 21
click at [372, 21] on icon "search" at bounding box center [376, 21] width 10 height 10
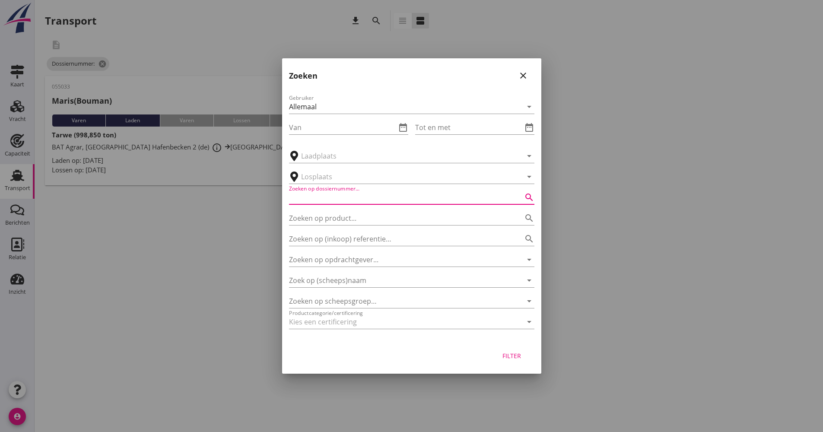
click at [346, 203] on input "Zoeken op dossiernummer..." at bounding box center [399, 197] width 221 height 14
type input "055055"
click at [513, 355] on div "Filter" at bounding box center [512, 355] width 24 height 9
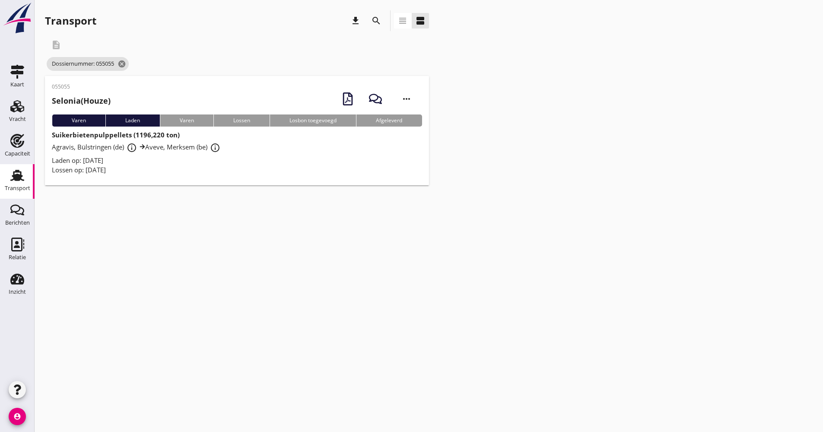
click at [254, 163] on div "Laden op: [DATE]" at bounding box center [237, 160] width 370 height 10
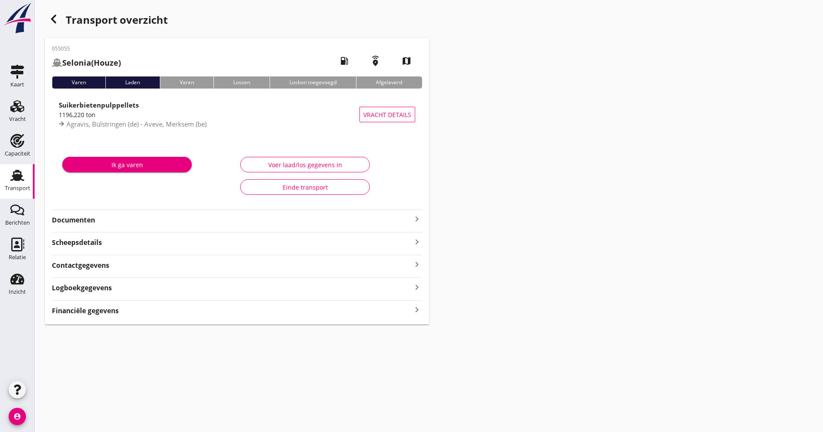
drag, startPoint x: 128, startPoint y: 225, endPoint x: 88, endPoint y: 226, distance: 40.2
click at [127, 225] on strong "Documenten" at bounding box center [232, 220] width 360 height 10
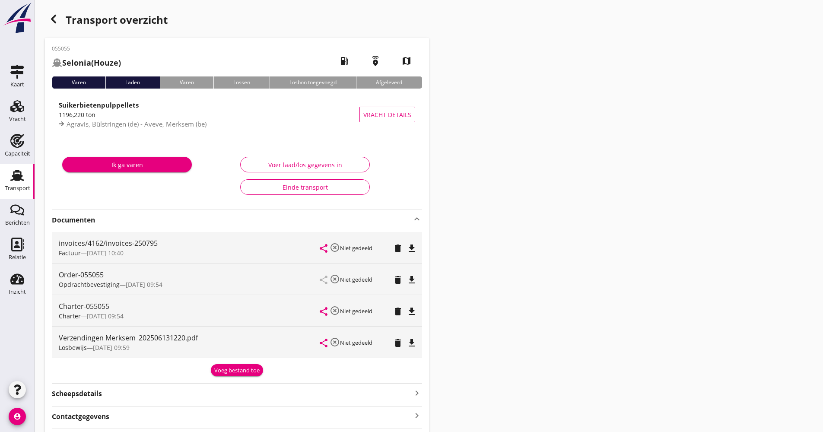
click at [118, 227] on div "Documenten keyboard_arrow_up invoices/4162/invoices-250795 Factuur — [DATE] 10:…" at bounding box center [237, 292] width 370 height 167
click at [122, 225] on strong "Documenten" at bounding box center [232, 220] width 360 height 10
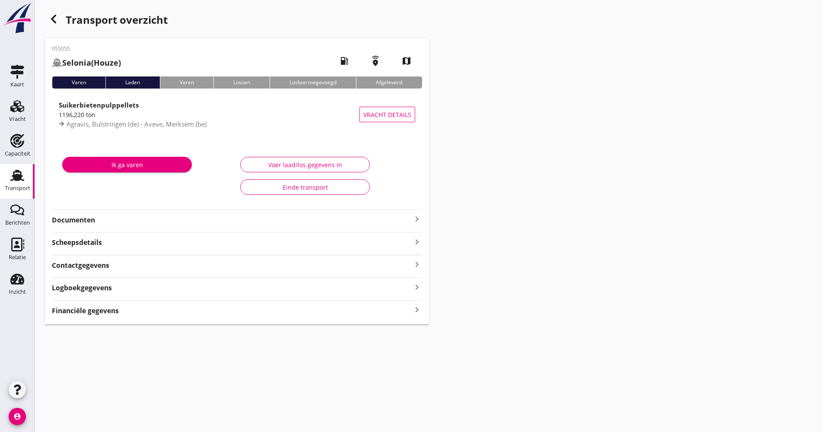
click at [23, 182] on icon "Transport" at bounding box center [17, 175] width 14 height 14
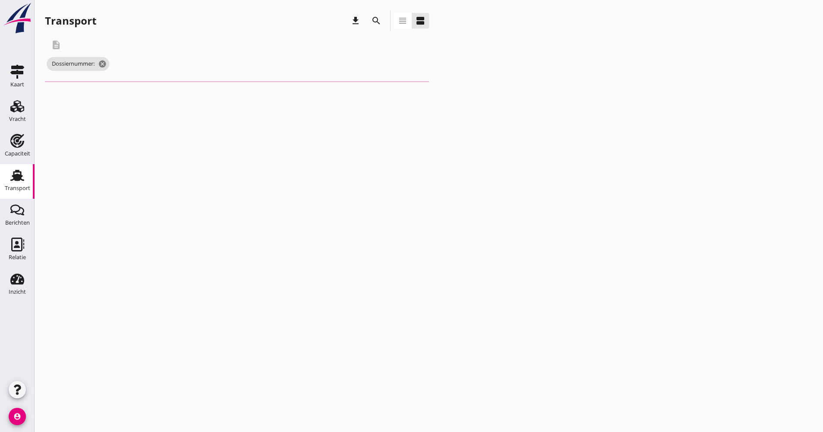
click at [376, 18] on icon "search" at bounding box center [376, 21] width 10 height 10
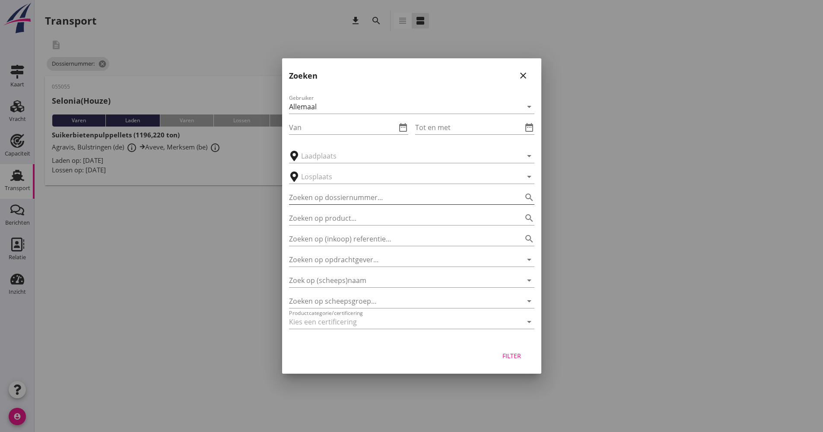
click at [359, 203] on input "Zoeken op dossiernummer..." at bounding box center [399, 197] width 221 height 14
type input "055044"
click at [509, 363] on div "Filter" at bounding box center [411, 357] width 259 height 33
click at [509, 356] on div "Filter" at bounding box center [512, 355] width 24 height 9
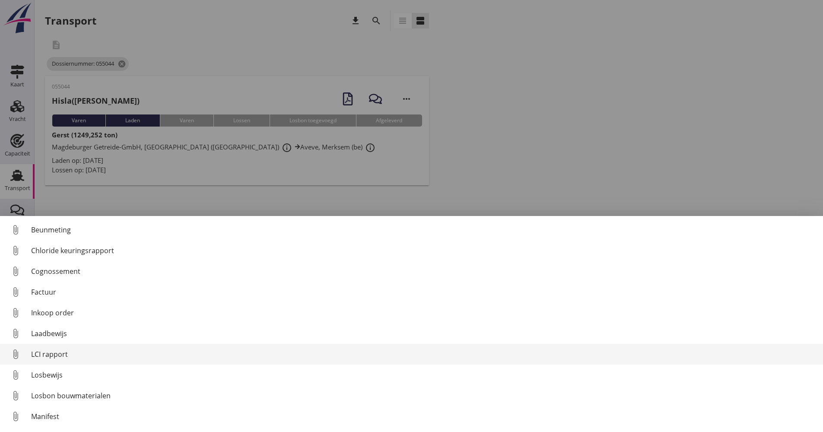
click at [63, 355] on div "LCI rapport" at bounding box center [423, 354] width 785 height 10
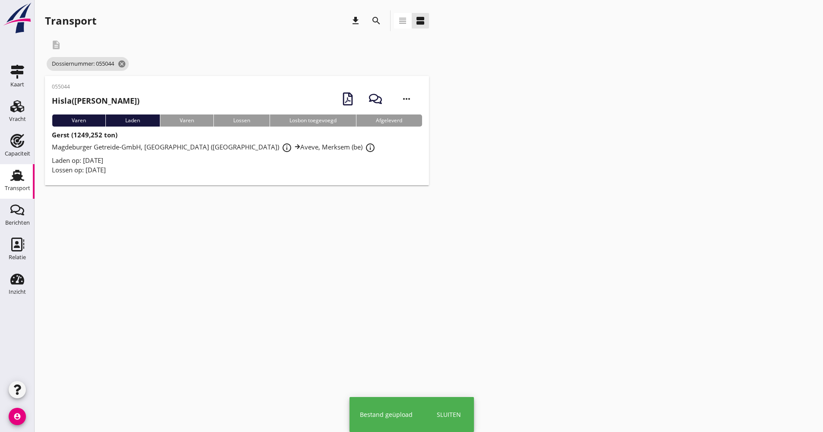
click at [187, 174] on div "Lossen op: [DATE]" at bounding box center [237, 170] width 370 height 10
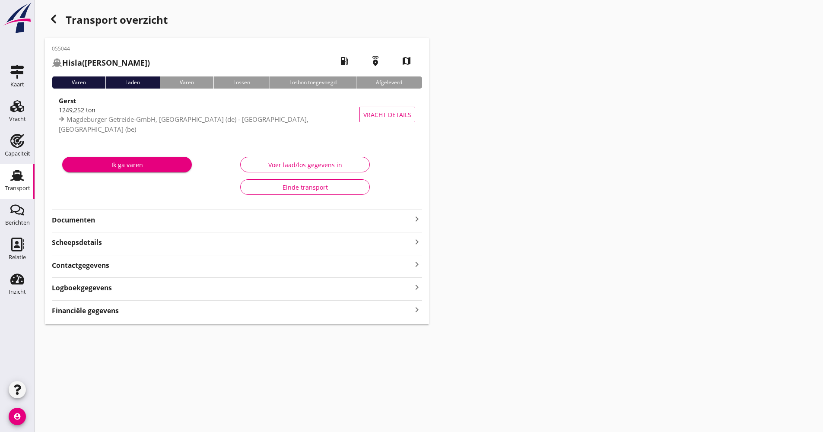
click at [138, 222] on strong "Documenten" at bounding box center [232, 220] width 360 height 10
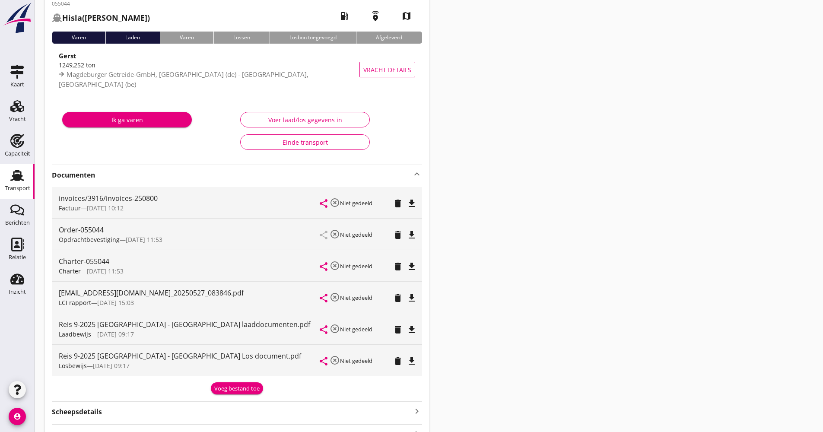
scroll to position [86, 0]
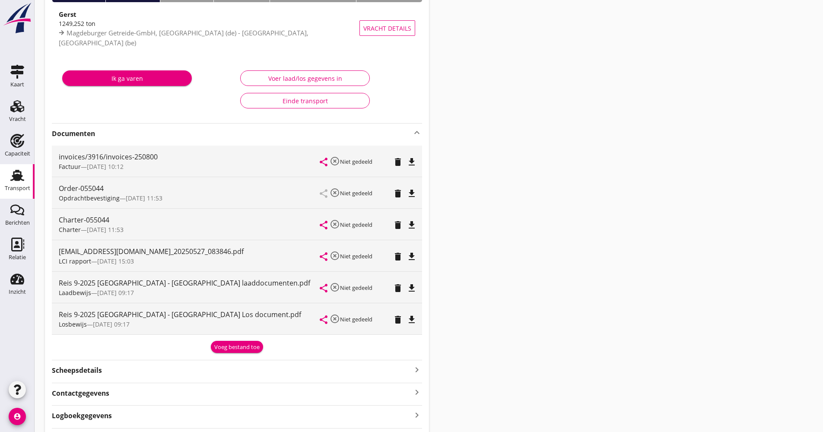
click at [140, 136] on strong "Documenten" at bounding box center [232, 134] width 360 height 10
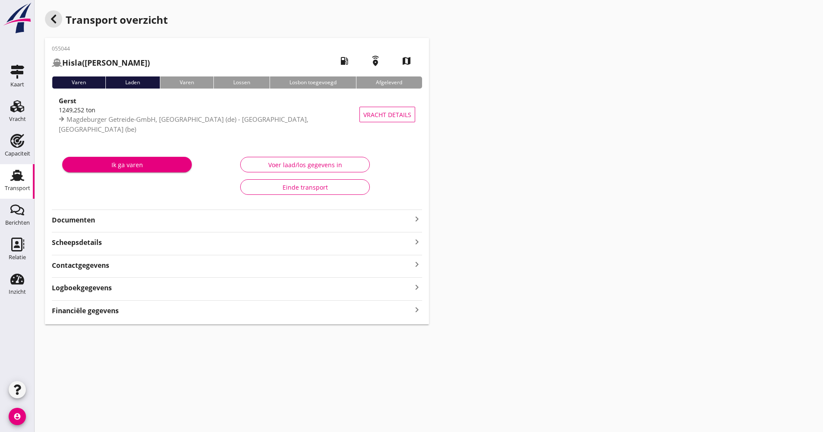
drag, startPoint x: 54, startPoint y: 22, endPoint x: 221, endPoint y: 349, distance: 367.1
click at [54, 22] on use "button" at bounding box center [53, 19] width 5 height 9
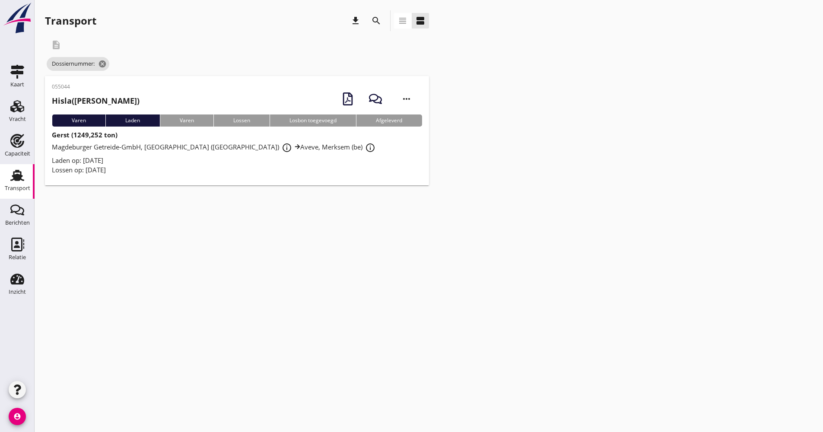
click at [373, 23] on icon "search" at bounding box center [376, 21] width 10 height 10
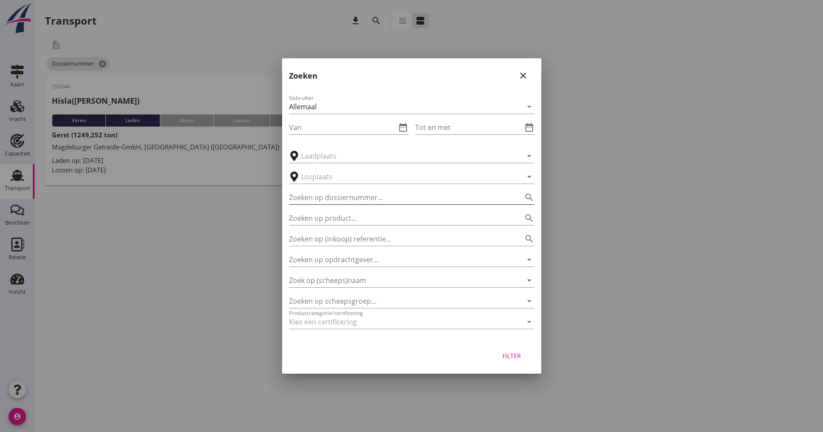
click at [364, 195] on input "Zoeken op dossiernummer..." at bounding box center [399, 197] width 221 height 14
type input "055053"
click at [503, 354] on div "Filter" at bounding box center [512, 355] width 24 height 9
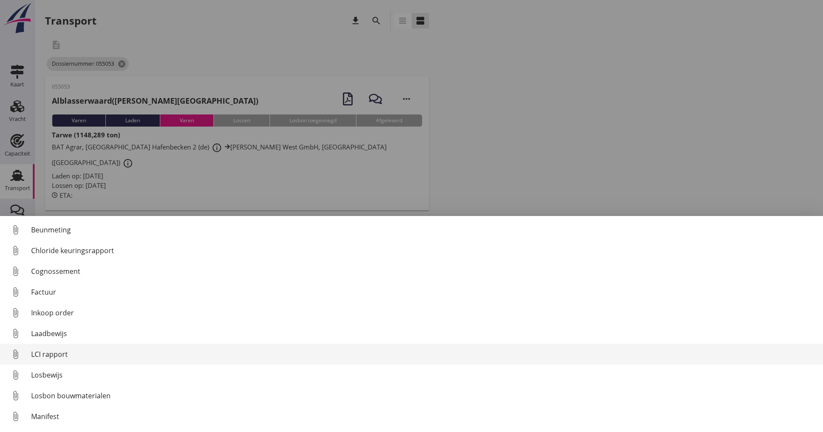
click at [57, 353] on div "LCI rapport" at bounding box center [423, 354] width 785 height 10
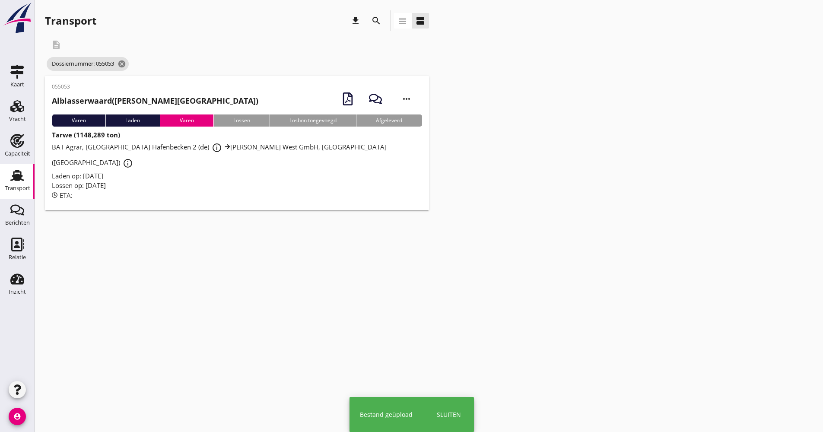
click at [206, 180] on div "Lossen op: [DATE]" at bounding box center [237, 185] width 370 height 10
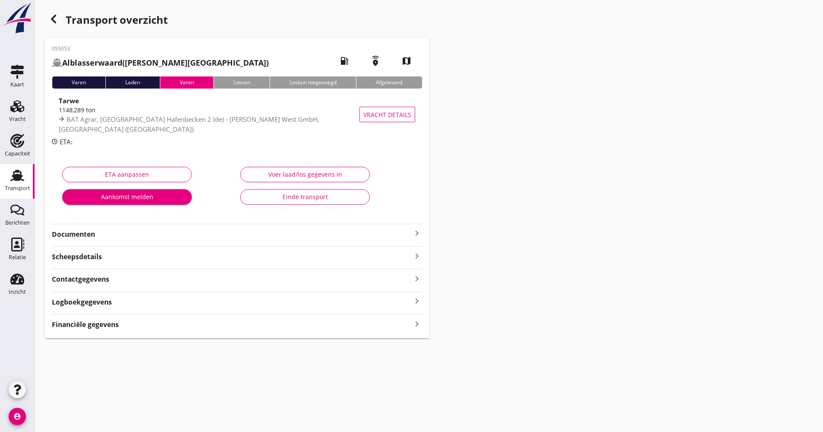
drag, startPoint x: 123, startPoint y: 228, endPoint x: 136, endPoint y: 235, distance: 15.3
click at [123, 228] on div "Documenten keyboard_arrow_right" at bounding box center [237, 234] width 370 height 12
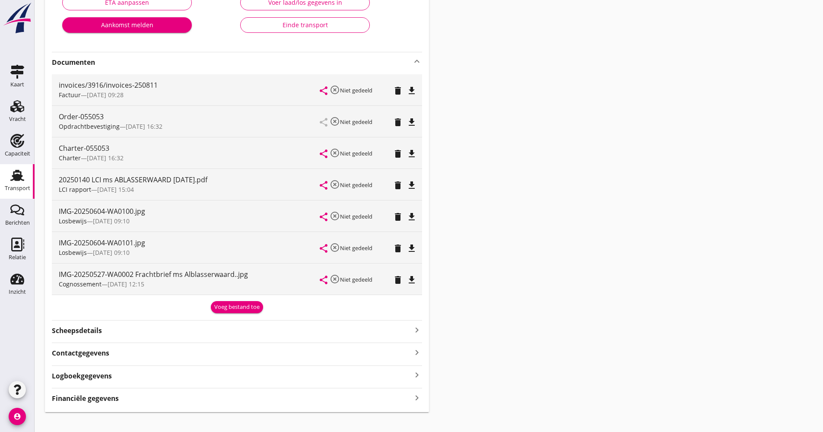
scroll to position [173, 0]
click at [151, 62] on strong "Documenten" at bounding box center [232, 62] width 360 height 10
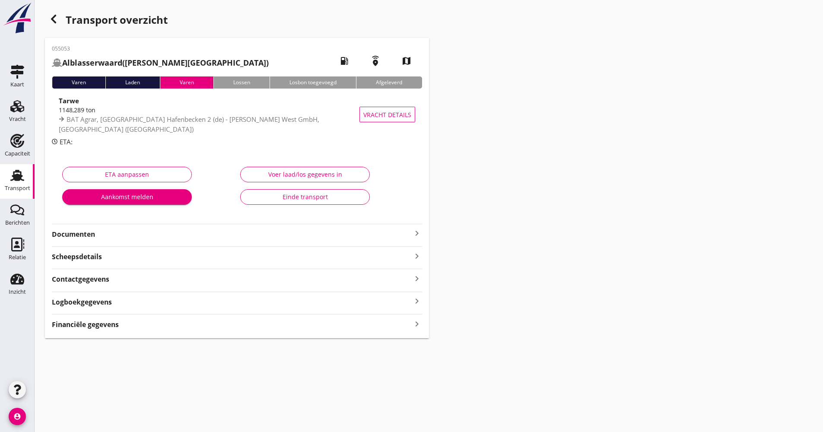
scroll to position [0, 0]
click at [55, 25] on div "button" at bounding box center [53, 18] width 17 height 17
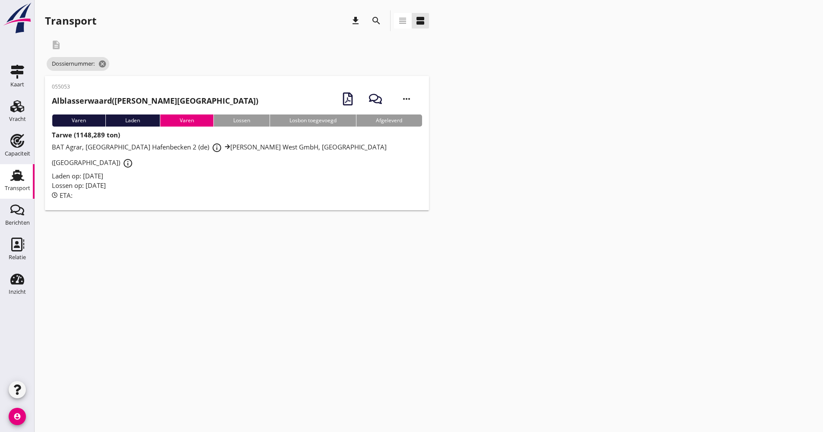
click at [377, 19] on icon "search" at bounding box center [376, 21] width 10 height 10
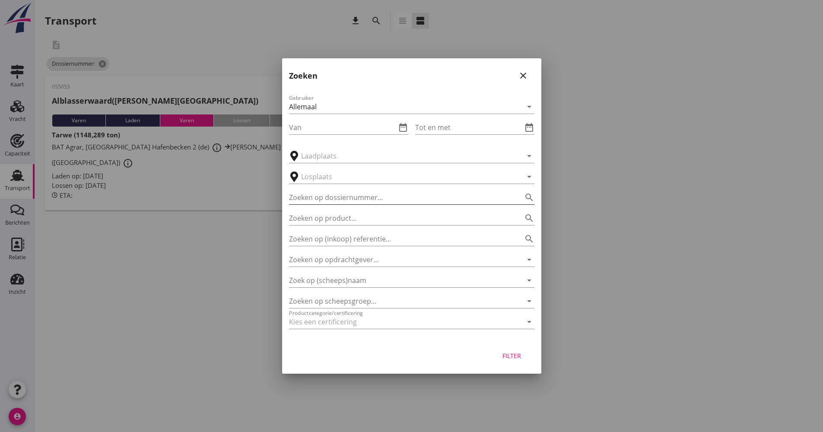
click at [370, 202] on input "Zoeken op dossiernummer..." at bounding box center [399, 197] width 221 height 14
type input "055056"
click at [509, 363] on div "Filter" at bounding box center [411, 357] width 259 height 33
click at [508, 360] on div "Filter" at bounding box center [512, 355] width 24 height 9
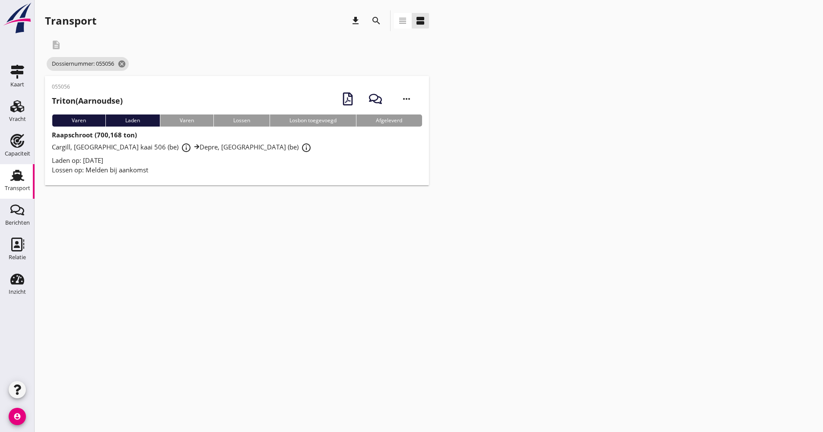
click at [206, 170] on div "Lossen op: Melden bij aankomst" at bounding box center [237, 170] width 370 height 10
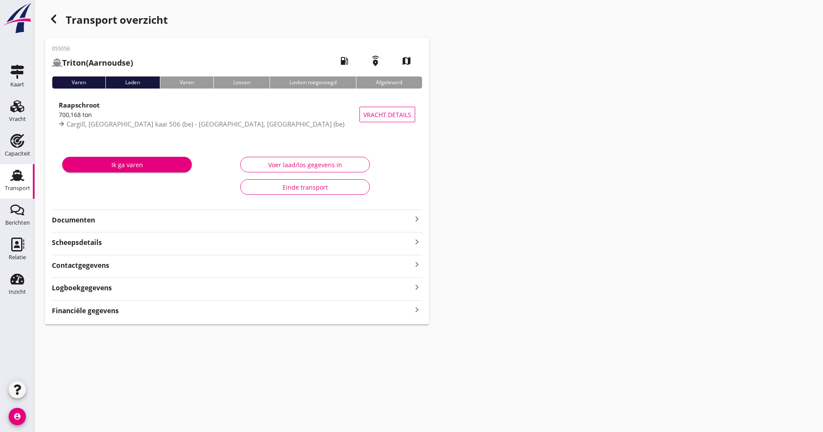
click at [134, 228] on div "055056 Triton (Aarnoudse) local_gas_station emergency_share map Varen Laden Var…" at bounding box center [237, 181] width 384 height 286
click at [135, 227] on div "055056 Triton (Aarnoudse) local_gas_station emergency_share map Varen Laden Var…" at bounding box center [237, 181] width 384 height 286
drag, startPoint x: 135, startPoint y: 227, endPoint x: 123, endPoint y: 226, distance: 12.5
click at [133, 226] on div "055056 Triton (Aarnoudse) local_gas_station emergency_share map Varen Laden Var…" at bounding box center [237, 181] width 384 height 286
click at [122, 226] on div "055056 Triton (Aarnoudse) local_gas_station emergency_share map Varen Laden Var…" at bounding box center [237, 181] width 384 height 286
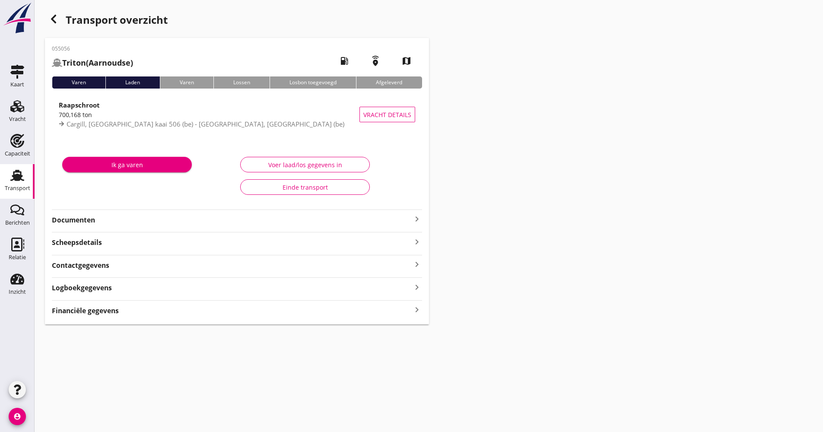
click at [123, 223] on strong "Documenten" at bounding box center [232, 220] width 360 height 10
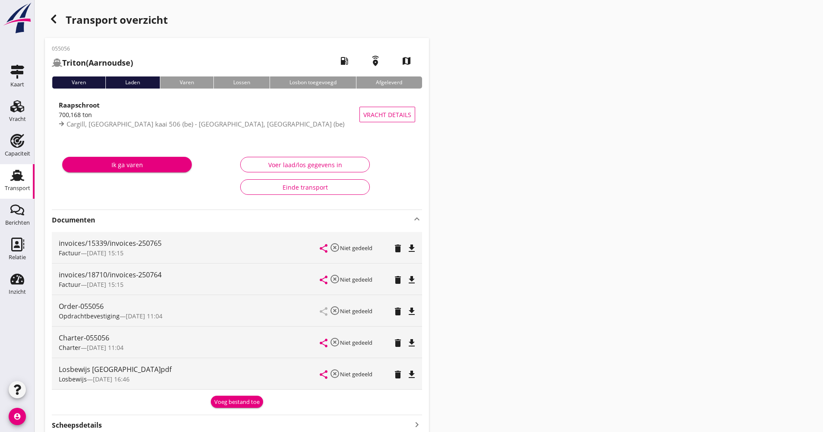
click at [123, 223] on strong "Documenten" at bounding box center [232, 220] width 360 height 10
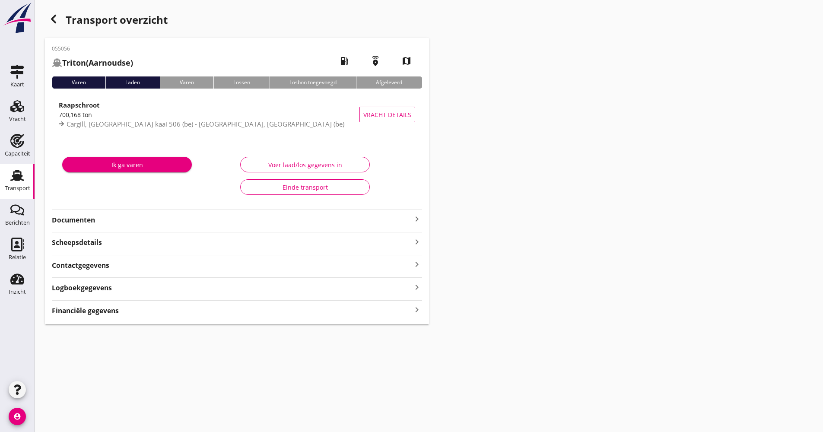
click at [19, 181] on icon "Transport" at bounding box center [17, 175] width 14 height 14
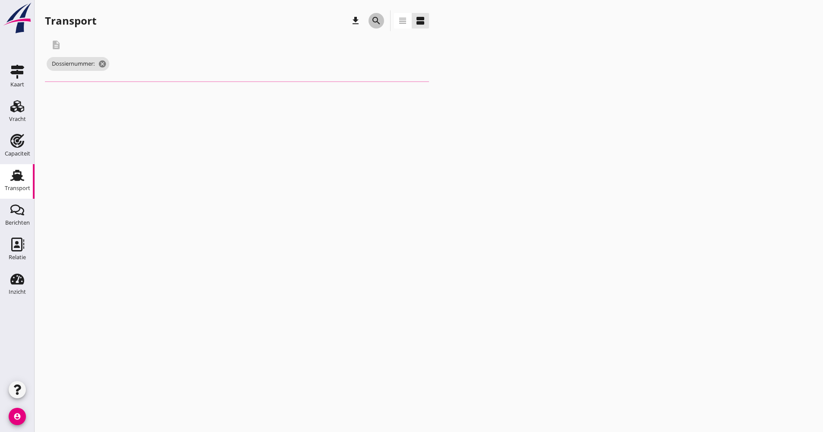
click at [379, 25] on icon "search" at bounding box center [376, 21] width 10 height 10
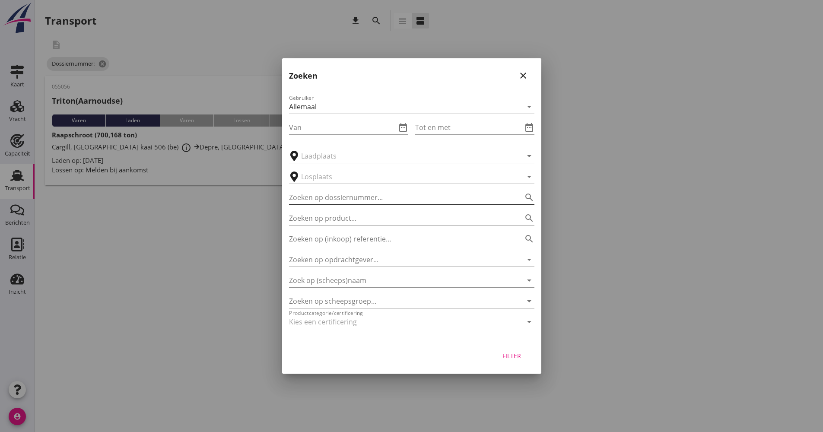
click at [351, 191] on input "Zoeken op dossiernummer..." at bounding box center [399, 197] width 221 height 14
type input "055060"
click at [512, 351] on div "Filter" at bounding box center [512, 355] width 24 height 9
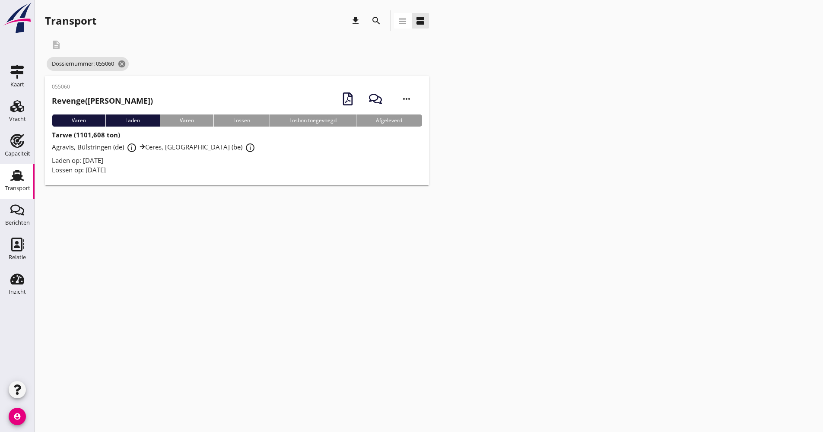
click at [247, 140] on div "Agravis, Bülstringen (de) info_outline [GEOGRAPHIC_DATA], [GEOGRAPHIC_DATA] (be…" at bounding box center [237, 148] width 370 height 16
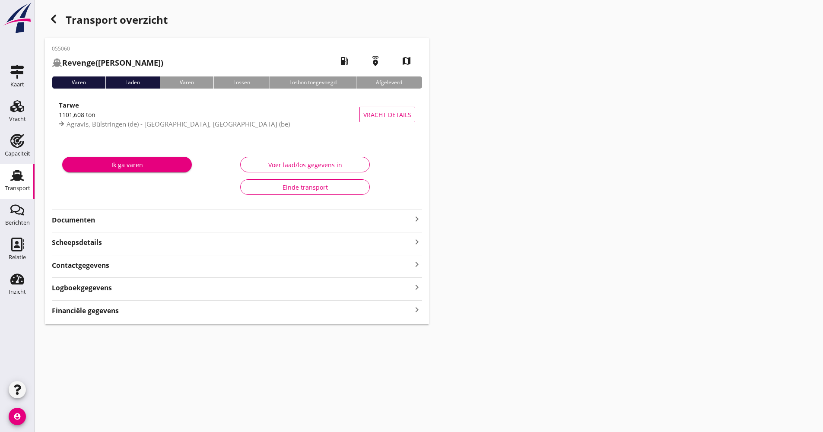
click at [136, 213] on div "Documenten keyboard_arrow_right" at bounding box center [237, 217] width 370 height 16
click at [136, 217] on strong "Documenten" at bounding box center [232, 220] width 360 height 10
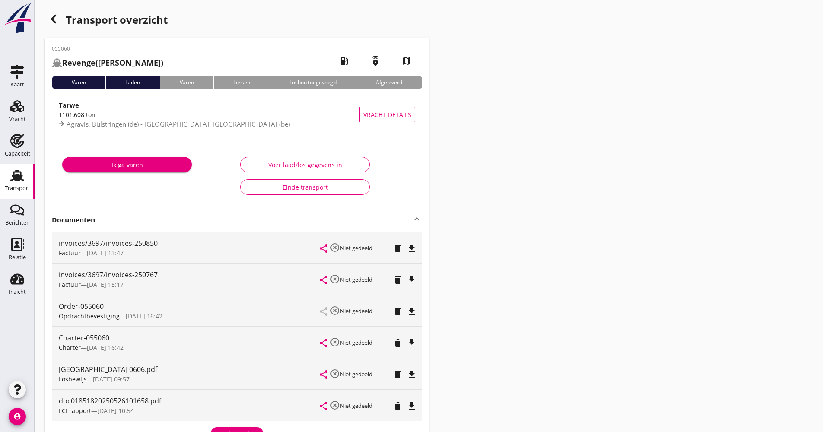
drag, startPoint x: 158, startPoint y: 218, endPoint x: 128, endPoint y: 191, distance: 41.0
click at [159, 218] on strong "Documenten" at bounding box center [232, 220] width 360 height 10
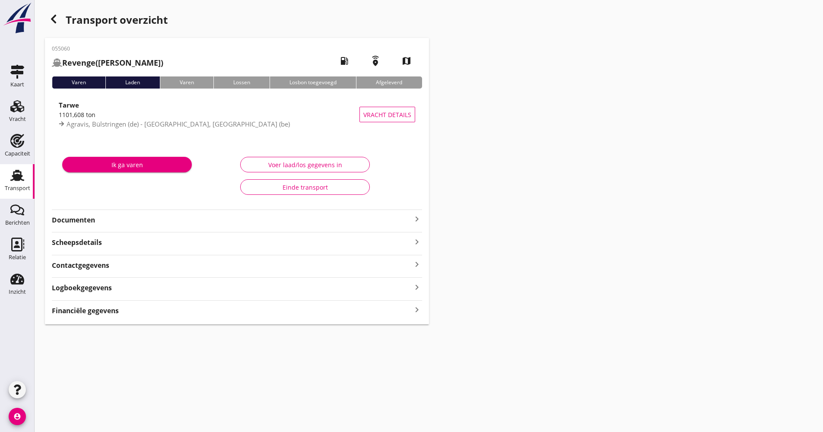
click at [53, 25] on div "button" at bounding box center [53, 18] width 17 height 17
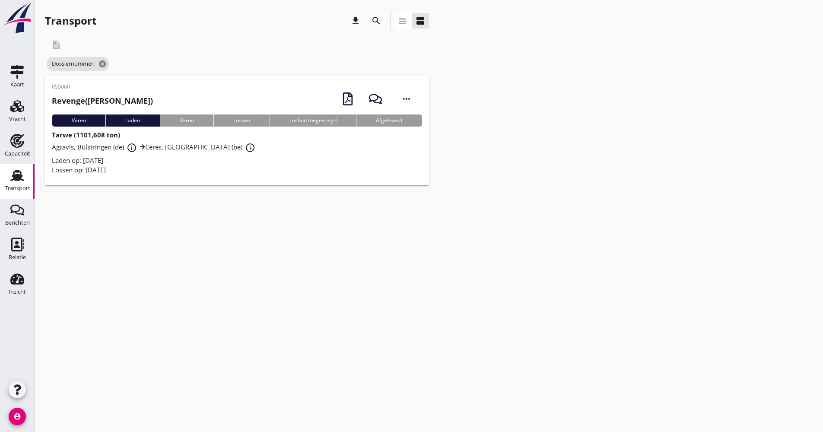
click at [375, 18] on icon "search" at bounding box center [376, 21] width 10 height 10
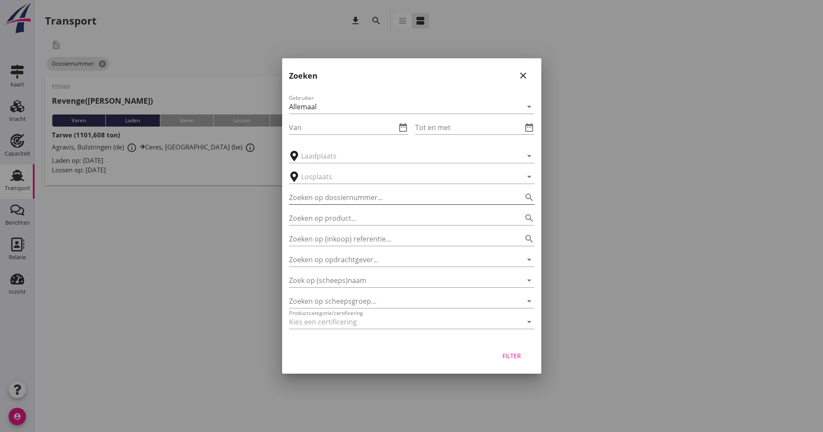
click at [372, 196] on input "Zoeken op dossiernummer..." at bounding box center [399, 197] width 221 height 14
type input "055061"
click at [516, 348] on button "Filter" at bounding box center [512, 356] width 38 height 16
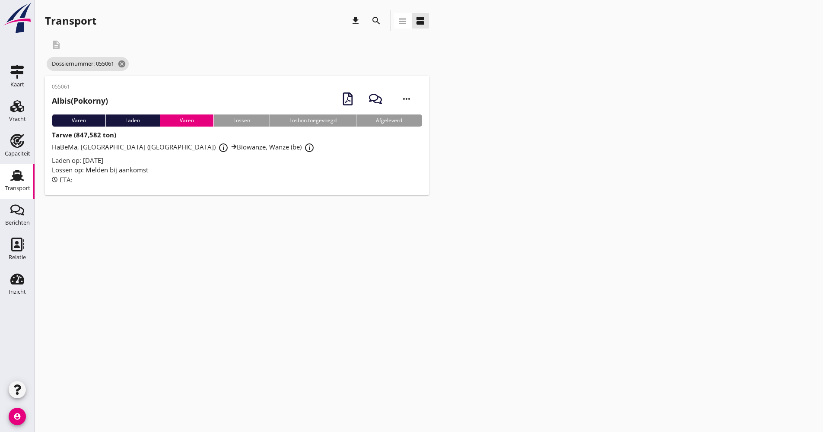
click at [218, 161] on div "Laden op: [DATE]" at bounding box center [237, 160] width 370 height 10
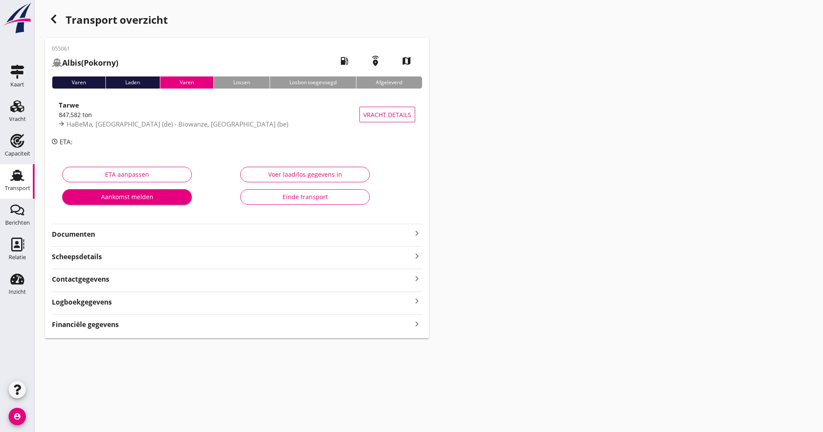
click at [163, 164] on div "ETA aanpassen Aankomst melden" at bounding box center [148, 188] width 178 height 54
click at [159, 228] on div "Documenten keyboard_arrow_right" at bounding box center [237, 234] width 370 height 12
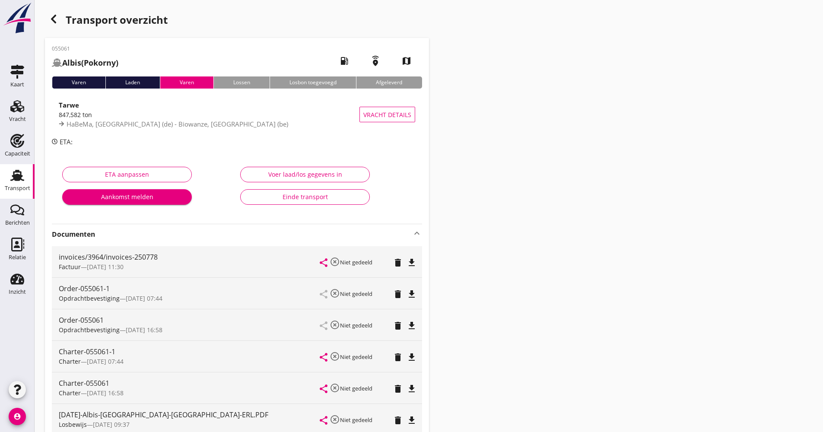
click at [145, 238] on strong "Documenten" at bounding box center [232, 234] width 360 height 10
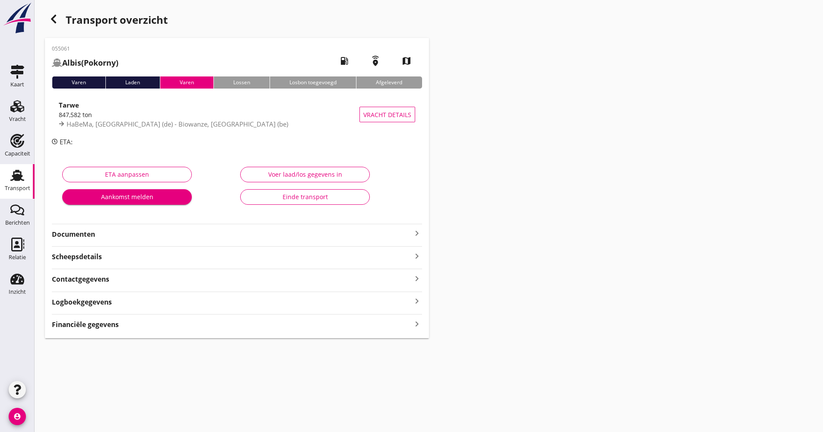
click at [58, 19] on div "button" at bounding box center [53, 18] width 17 height 17
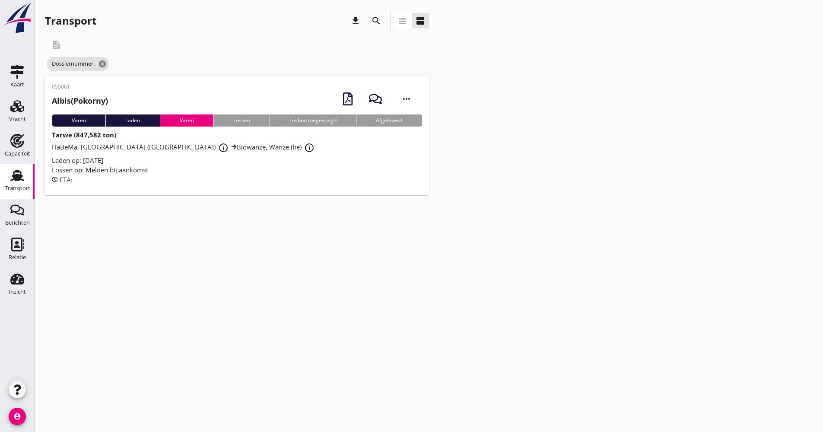
click at [378, 28] on button "search" at bounding box center [376, 21] width 16 height 16
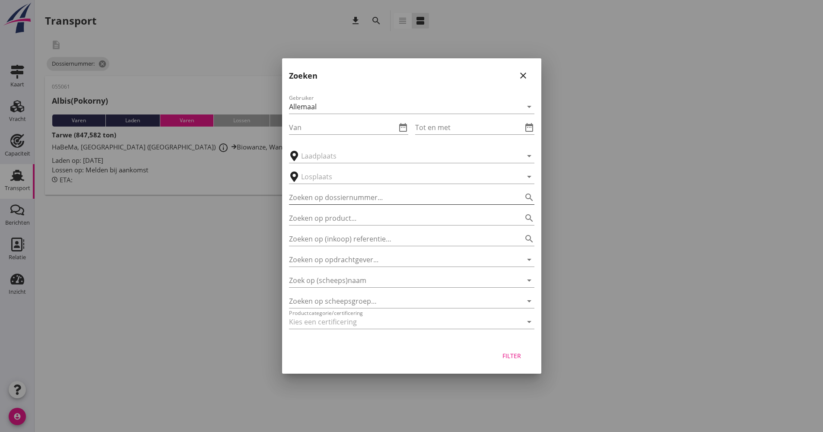
drag, startPoint x: 357, startPoint y: 199, endPoint x: 348, endPoint y: 199, distance: 9.1
click at [356, 199] on input "Zoeken op dossiernummer..." at bounding box center [399, 197] width 221 height 14
type input "055065"
click at [507, 351] on div "Filter" at bounding box center [512, 355] width 24 height 9
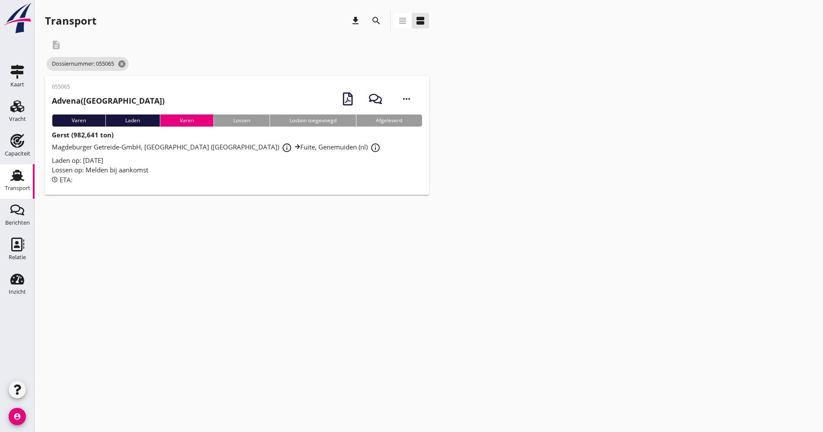
click at [241, 166] on div "Lossen op: Melden bij aankomst" at bounding box center [237, 170] width 370 height 10
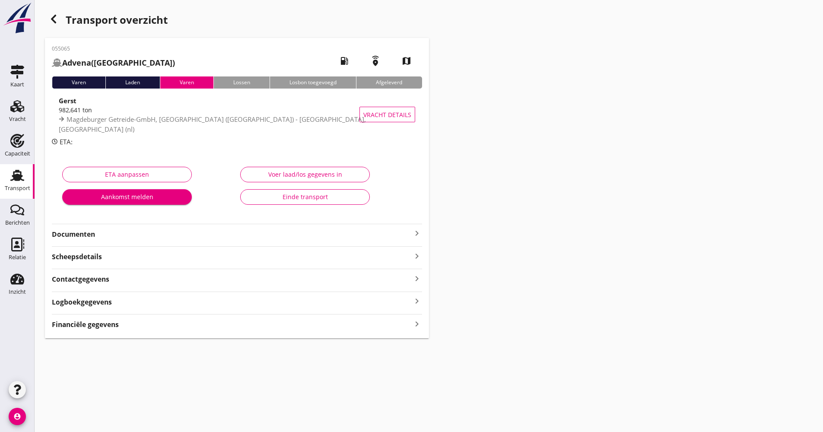
click at [125, 234] on strong "Documenten" at bounding box center [232, 234] width 360 height 10
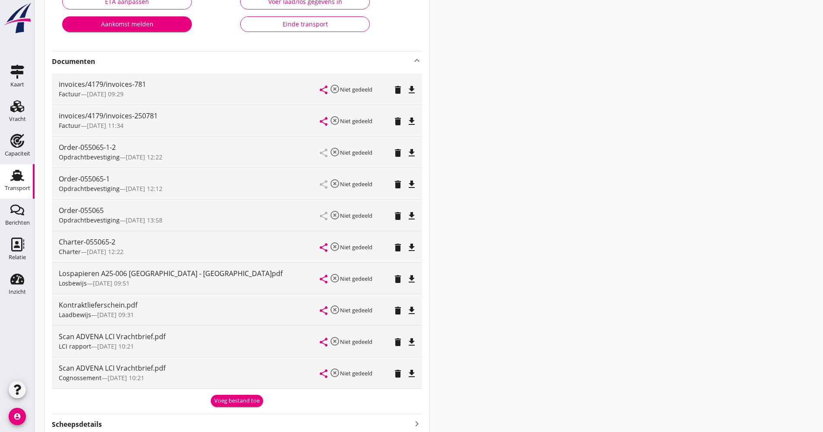
scroll to position [43, 0]
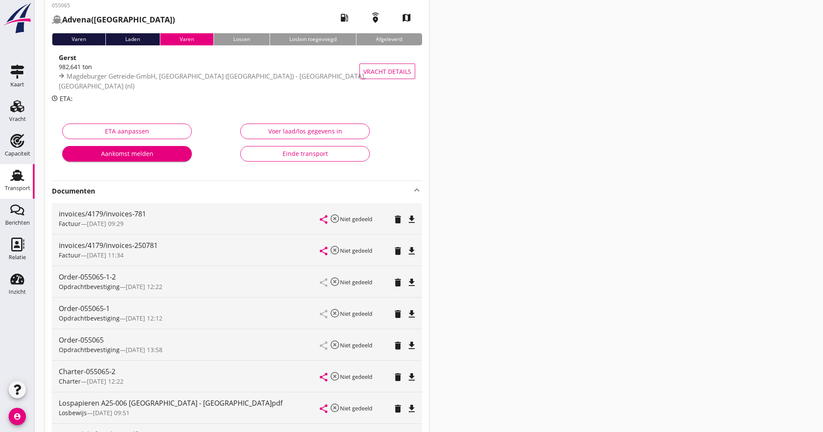
drag, startPoint x: 131, startPoint y: 195, endPoint x: 142, endPoint y: 195, distance: 10.8
click at [132, 195] on strong "Documenten" at bounding box center [232, 191] width 360 height 10
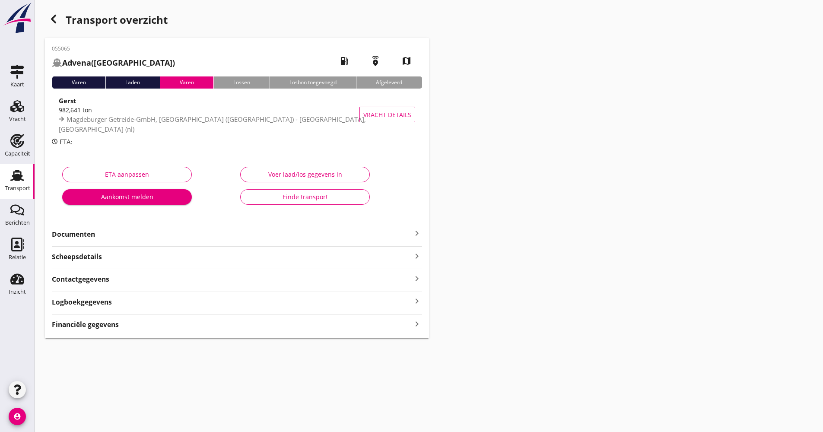
scroll to position [0, 0]
click at [52, 13] on div "button" at bounding box center [53, 18] width 17 height 17
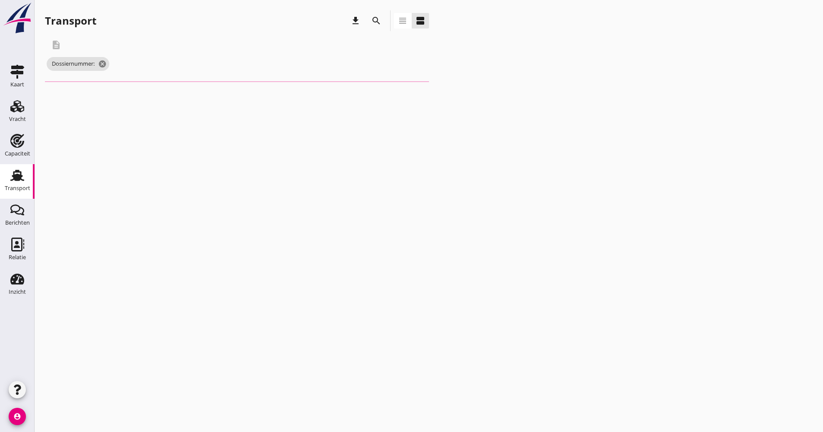
click at [374, 22] on icon "search" at bounding box center [376, 21] width 10 height 10
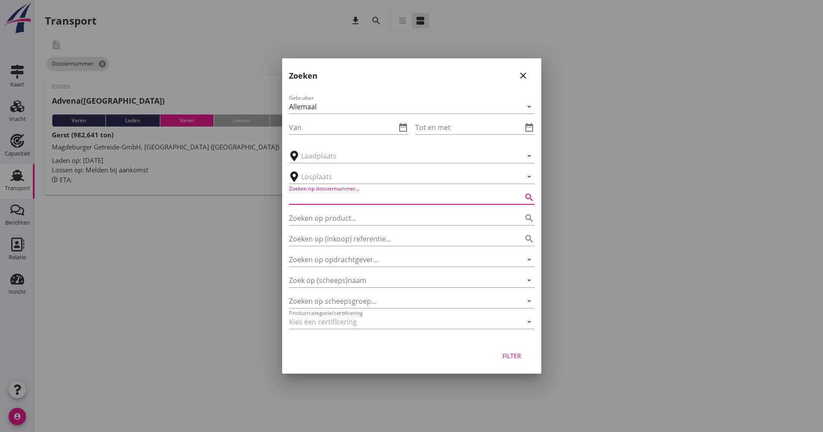
click at [355, 192] on input "Zoeken op dossiernummer..." at bounding box center [399, 197] width 221 height 14
type input "055073"
click at [529, 354] on button "Filter" at bounding box center [512, 356] width 38 height 16
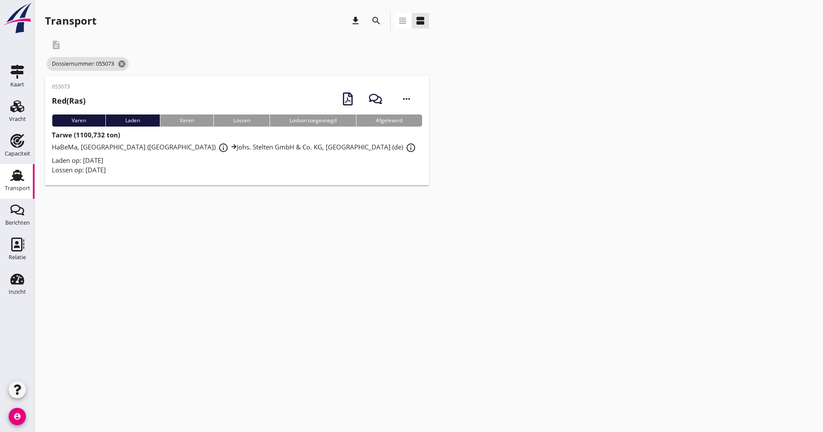
click at [298, 157] on div "Laden op: [DATE]" at bounding box center [237, 160] width 370 height 10
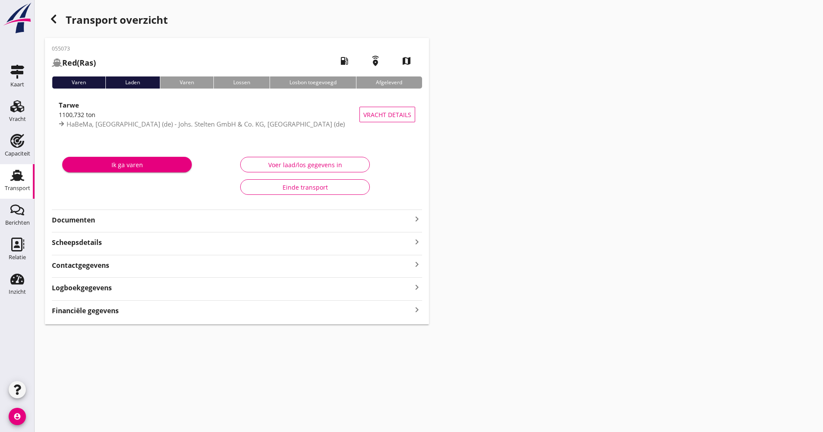
drag, startPoint x: 101, startPoint y: 223, endPoint x: 111, endPoint y: 224, distance: 10.0
click at [102, 223] on strong "Documenten" at bounding box center [232, 220] width 360 height 10
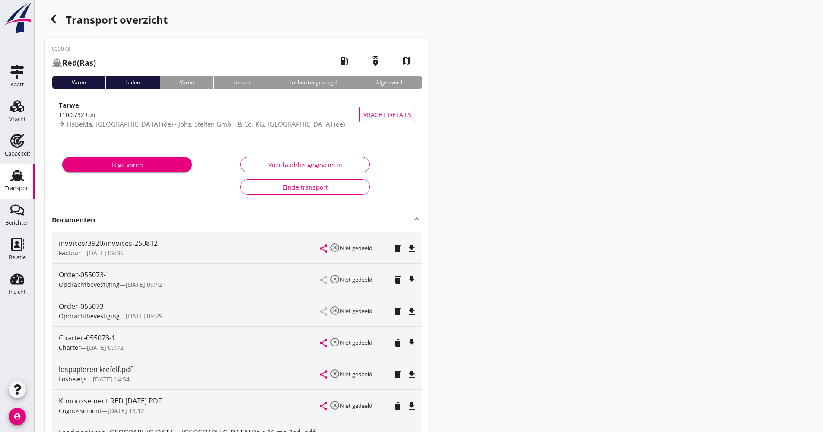
click at [56, 18] on icon "button" at bounding box center [53, 19] width 10 height 10
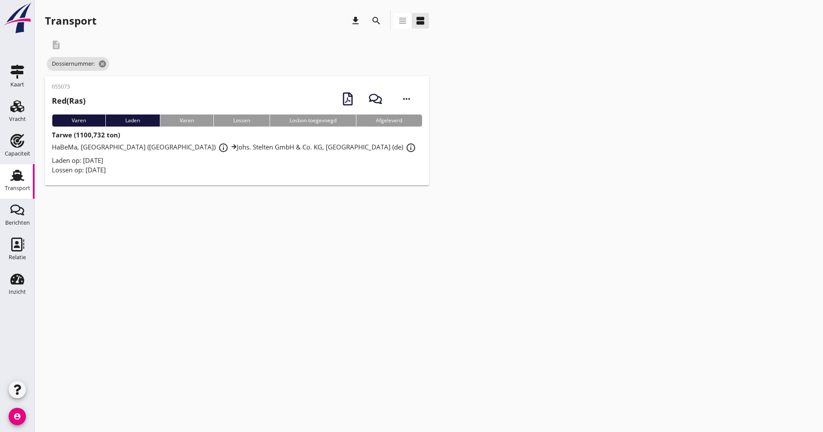
click at [377, 23] on icon "search" at bounding box center [376, 21] width 10 height 10
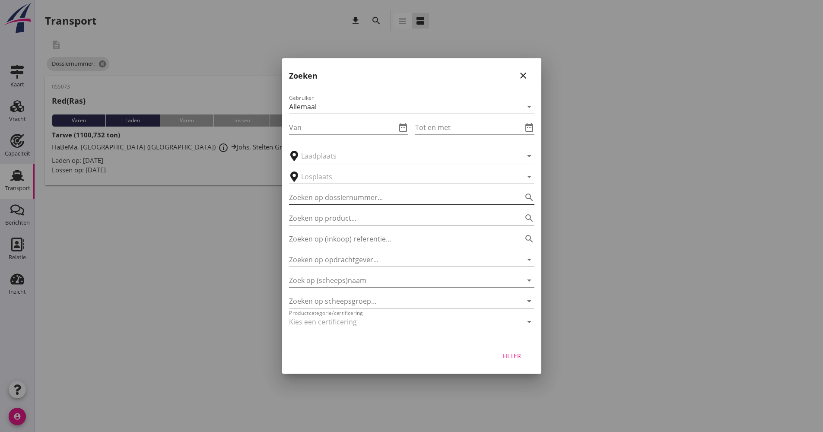
click at [343, 196] on input "Zoeken op dossiernummer..." at bounding box center [399, 197] width 221 height 14
type input "055075"
drag, startPoint x: 511, startPoint y: 355, endPoint x: 507, endPoint y: 351, distance: 5.2
click at [510, 354] on div "Filter" at bounding box center [512, 355] width 24 height 9
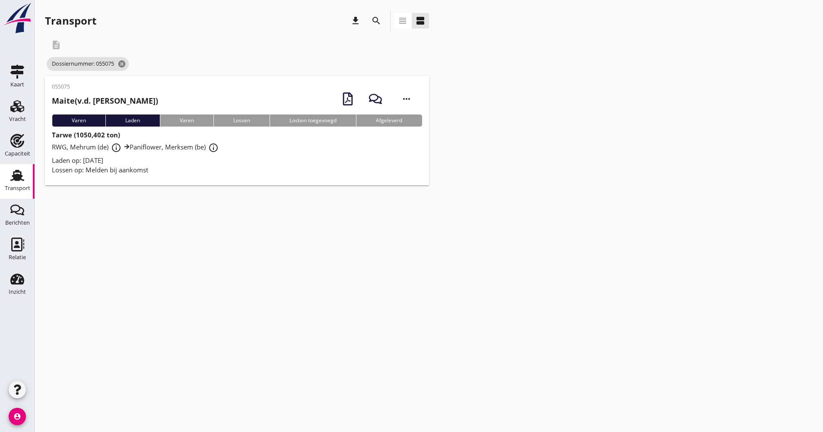
click at [256, 176] on div "055075 Maite (v.d. Werken) more_horiz Varen Laden Varen Lossen Losbon toegevoeg…" at bounding box center [237, 130] width 384 height 109
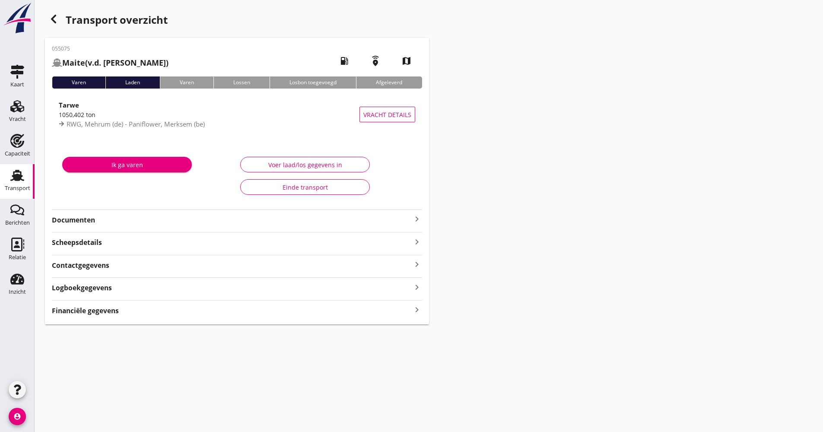
click at [165, 147] on div "Ik ga varen Voer laad/los gegevens in Einde transport" at bounding box center [237, 176] width 370 height 64
click at [151, 218] on strong "Documenten" at bounding box center [232, 220] width 360 height 10
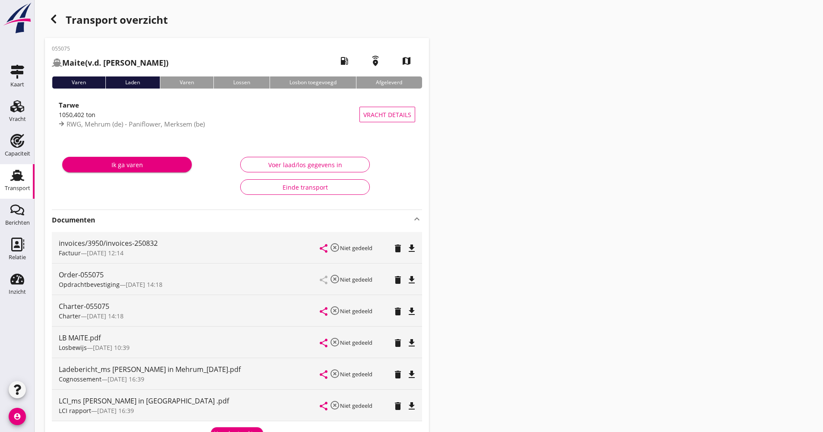
click at [47, 16] on div "button" at bounding box center [53, 18] width 17 height 17
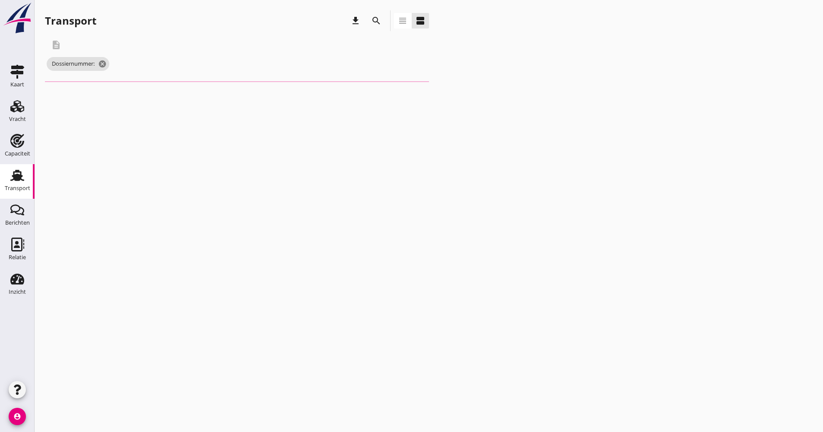
click at [48, 17] on div "Transport" at bounding box center [70, 21] width 51 height 14
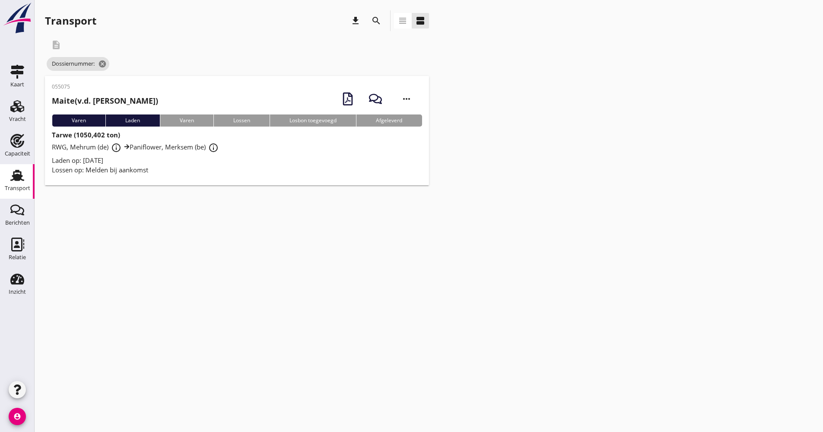
click at [380, 24] on icon "search" at bounding box center [376, 21] width 10 height 10
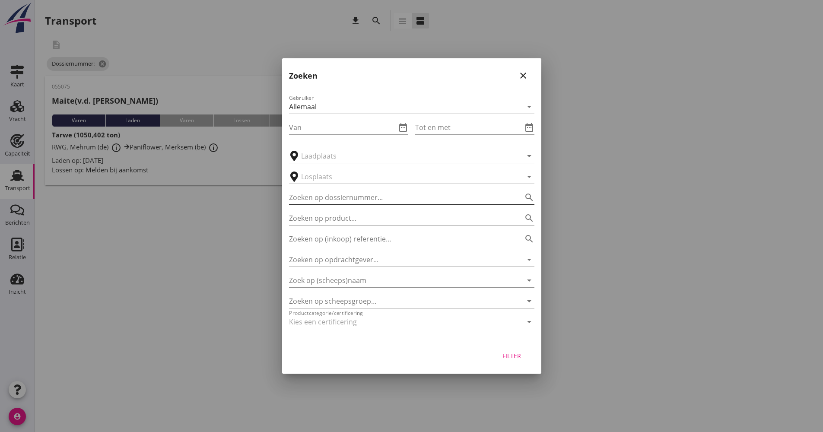
click at [360, 197] on input "Zoeken op dossiernummer..." at bounding box center [399, 197] width 221 height 14
type input "055083"
click at [512, 354] on div "Filter" at bounding box center [512, 355] width 24 height 9
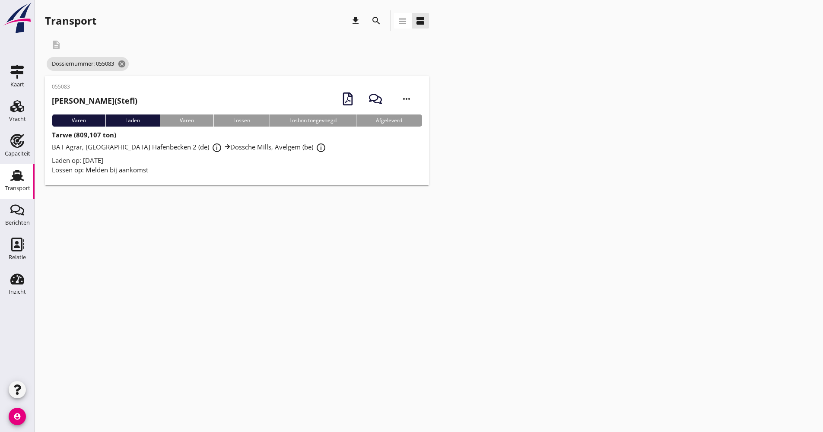
click at [312, 167] on div "Lossen op: Melden bij aankomst" at bounding box center [237, 170] width 370 height 10
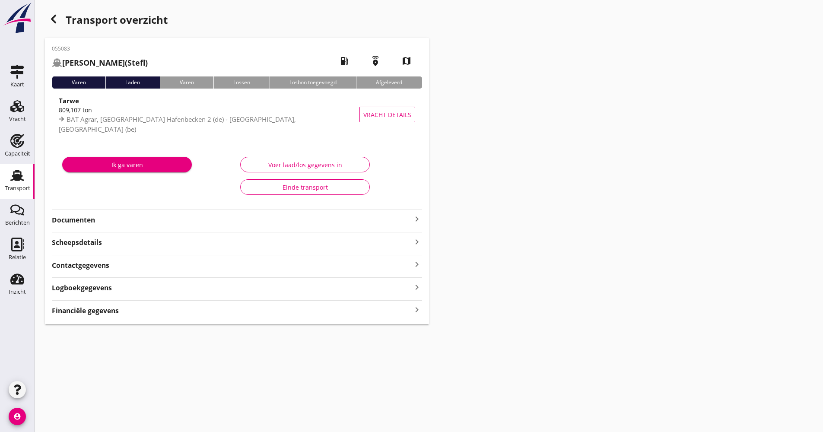
click at [101, 219] on strong "Documenten" at bounding box center [232, 220] width 360 height 10
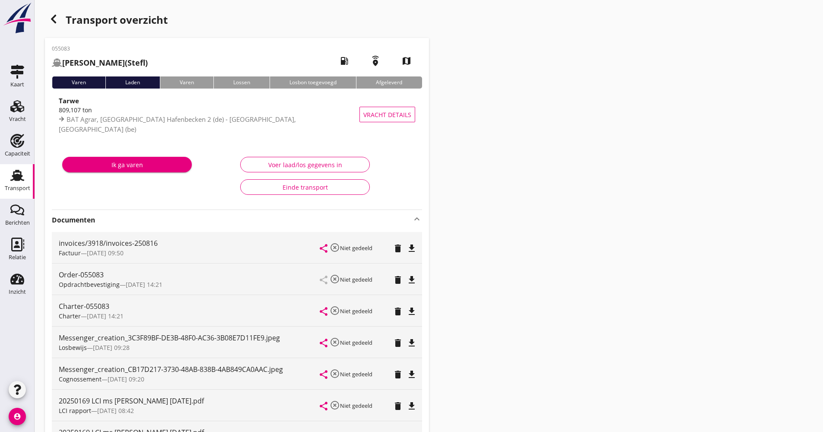
click at [132, 218] on strong "Documenten" at bounding box center [232, 220] width 360 height 10
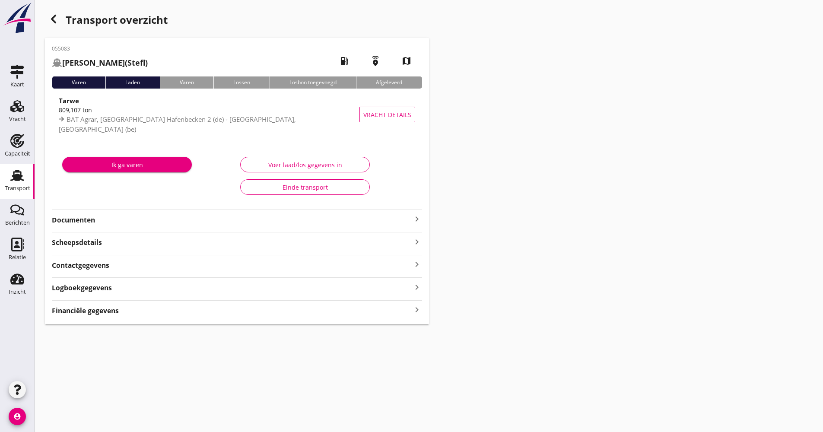
click at [20, 178] on use at bounding box center [17, 175] width 14 height 11
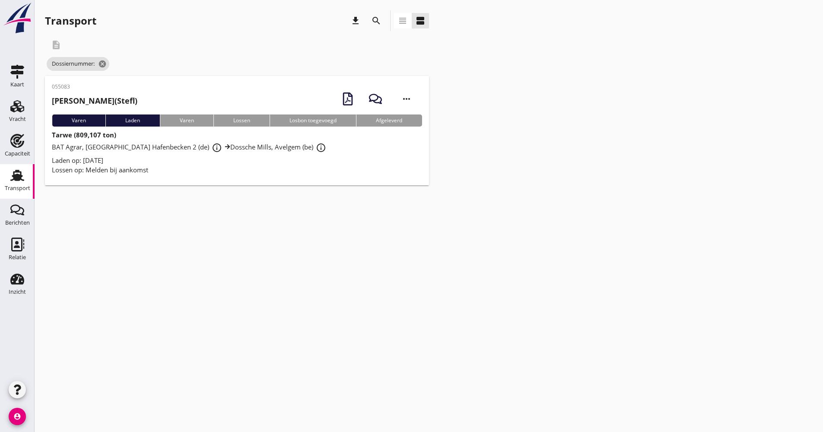
click at [377, 25] on icon "search" at bounding box center [376, 21] width 10 height 10
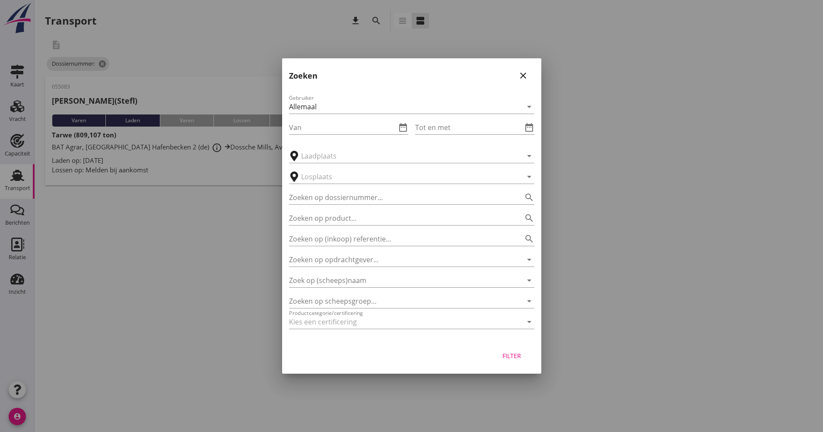
click at [357, 206] on div "Zoeken op product... search" at bounding box center [411, 215] width 245 height 19
click at [357, 203] on input "Zoeken op dossiernummer..." at bounding box center [399, 197] width 221 height 14
type input "055055"
click at [514, 353] on div "Filter" at bounding box center [512, 355] width 24 height 9
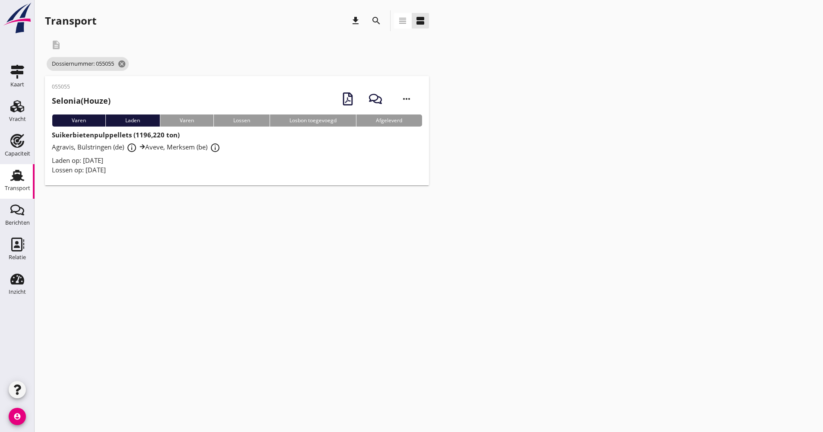
click at [269, 162] on div "Laden op: [DATE]" at bounding box center [237, 160] width 370 height 10
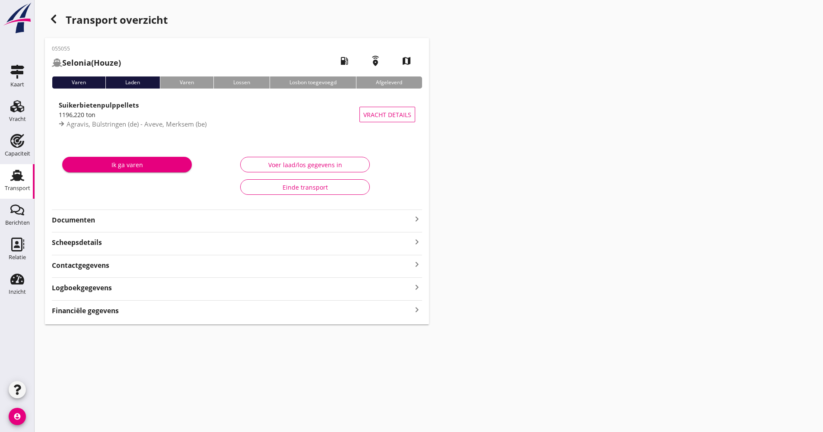
click at [127, 225] on strong "Documenten" at bounding box center [232, 220] width 360 height 10
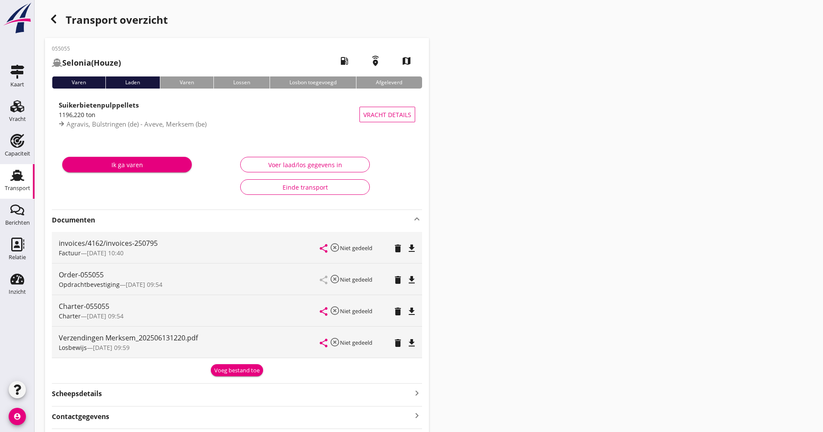
click at [128, 221] on strong "Documenten" at bounding box center [232, 220] width 360 height 10
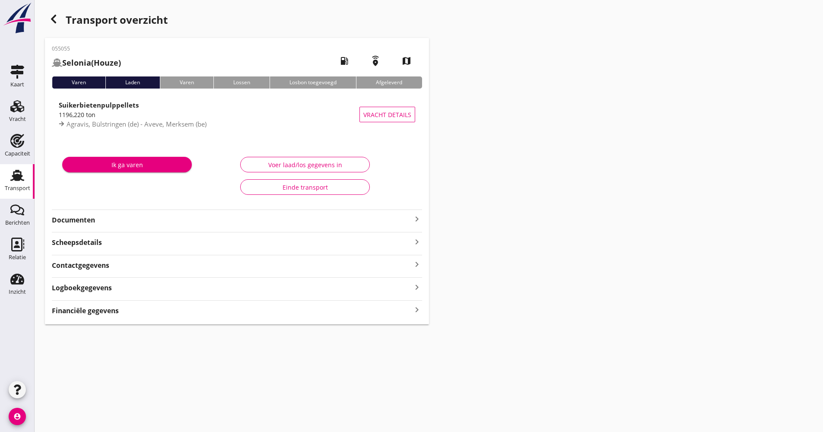
click at [52, 13] on div "button" at bounding box center [53, 18] width 17 height 17
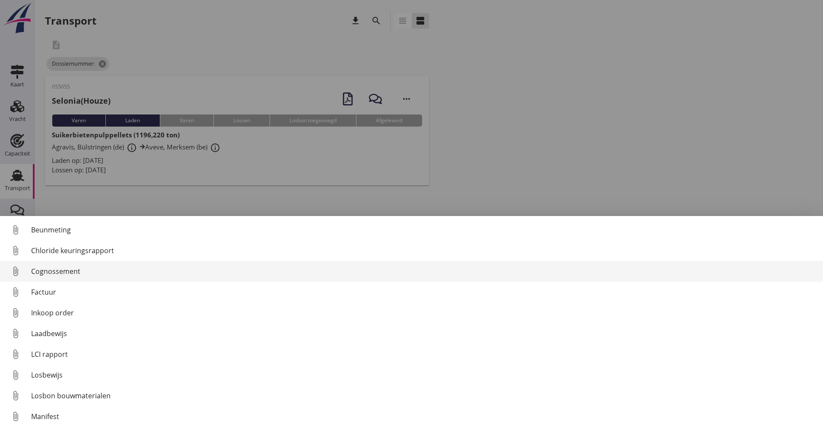
click at [65, 271] on div "Cognossement" at bounding box center [423, 271] width 785 height 10
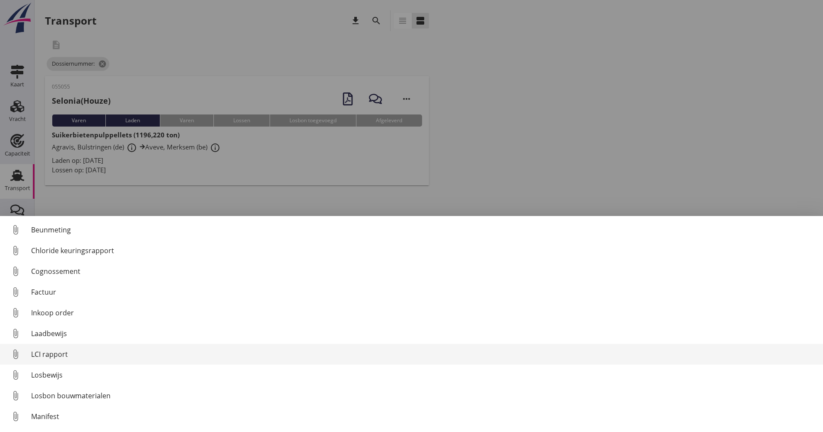
click at [49, 352] on div "LCI rapport" at bounding box center [423, 354] width 785 height 10
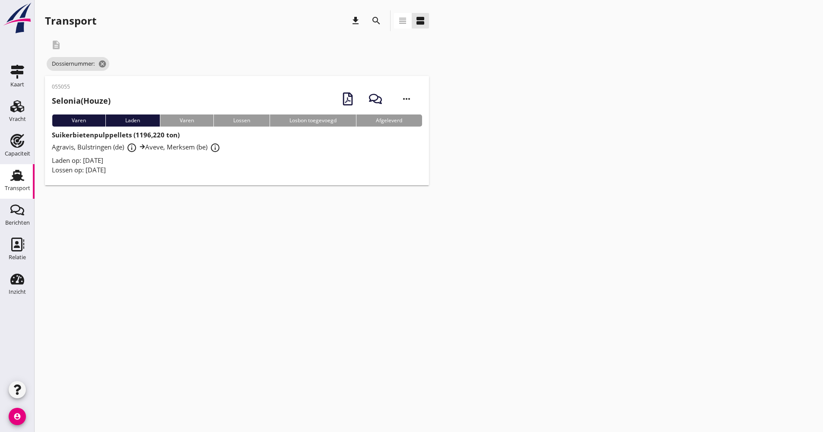
click at [302, 156] on div "Laden op: [DATE]" at bounding box center [237, 160] width 370 height 10
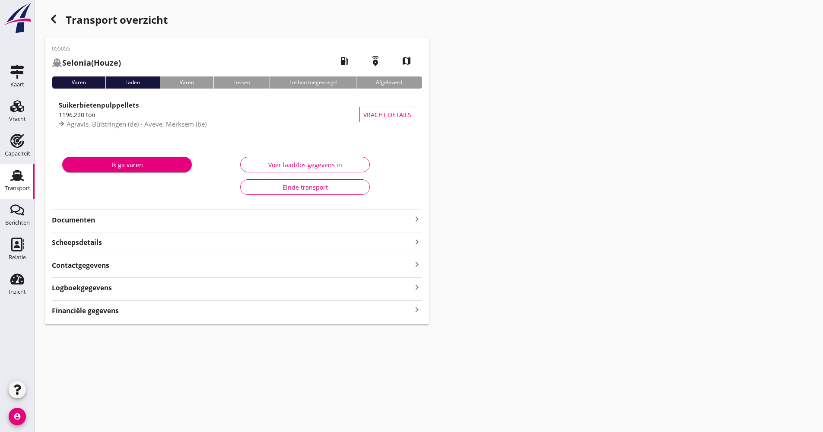
click at [14, 183] on div "Transport" at bounding box center [17, 188] width 25 height 12
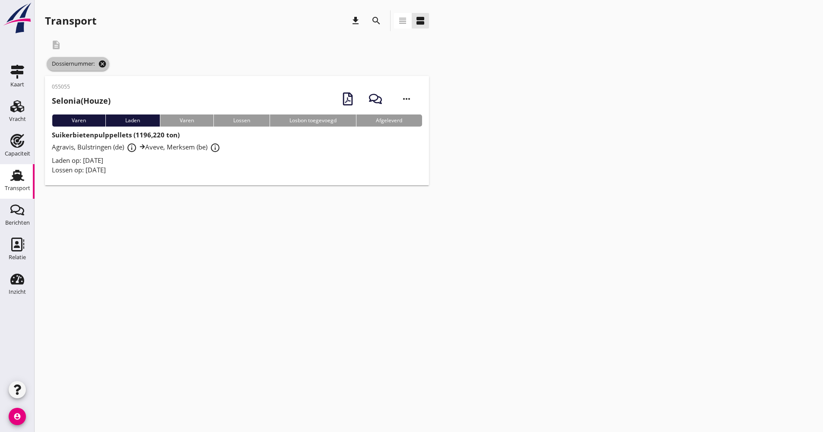
click at [101, 62] on icon "cancel" at bounding box center [102, 64] width 9 height 9
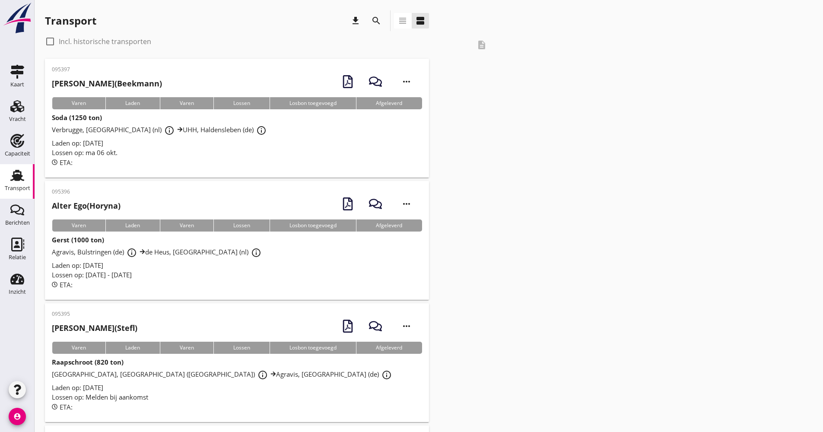
click at [384, 19] on div "search" at bounding box center [376, 20] width 21 height 21
click at [374, 22] on icon "search" at bounding box center [376, 21] width 10 height 10
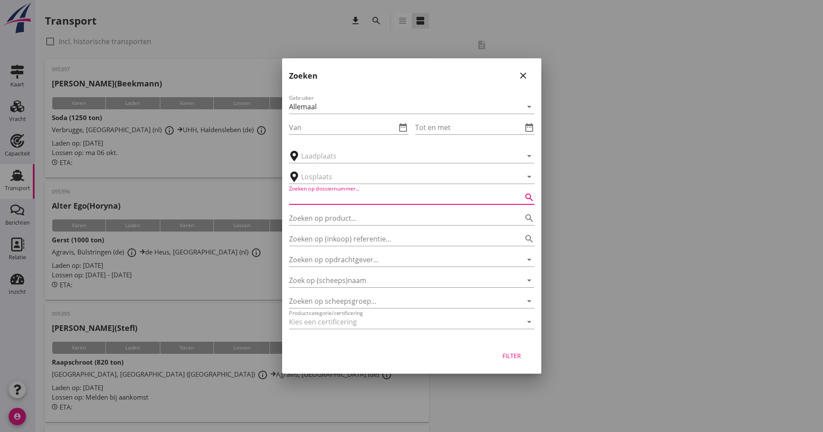
click at [343, 203] on input "Zoeken op dossiernummer..." at bounding box center [399, 197] width 221 height 14
type input "055007"
click at [507, 357] on div "Filter" at bounding box center [512, 355] width 24 height 9
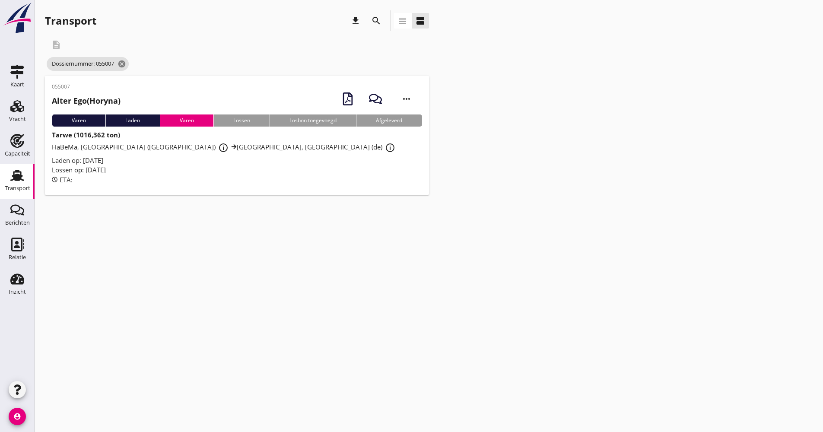
click at [260, 176] on div "ETA:" at bounding box center [237, 180] width 370 height 10
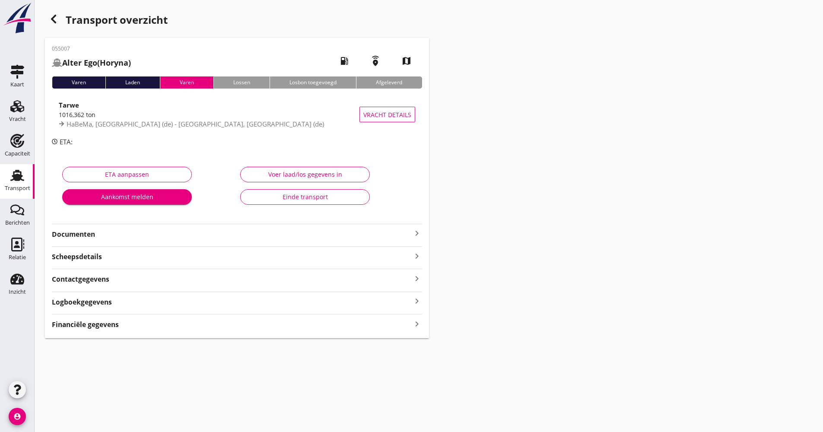
click at [127, 231] on strong "Documenten" at bounding box center [232, 234] width 360 height 10
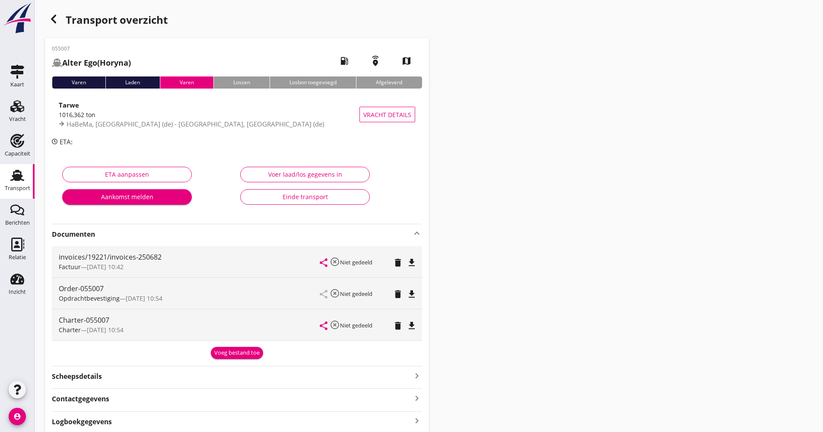
click at [144, 240] on div "Documenten keyboard_arrow_up invoices/19221/invoices-250682 Factuur — [DATE] 10…" at bounding box center [237, 291] width 370 height 135
click at [125, 235] on strong "Documenten" at bounding box center [232, 234] width 360 height 10
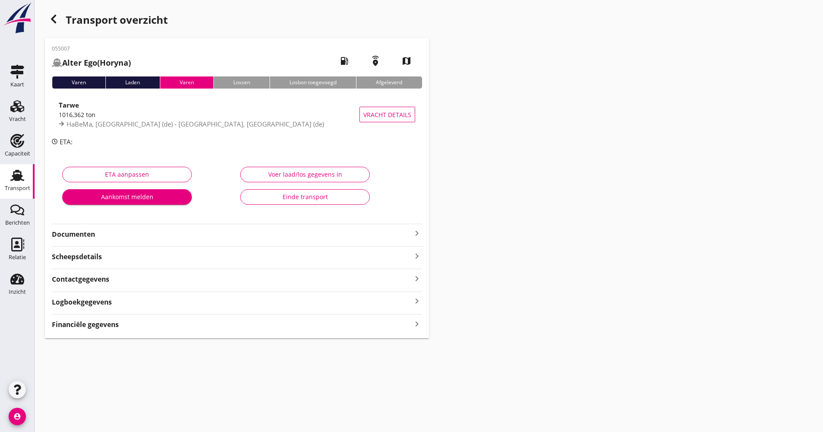
click at [56, 24] on icon "button" at bounding box center [53, 19] width 10 height 10
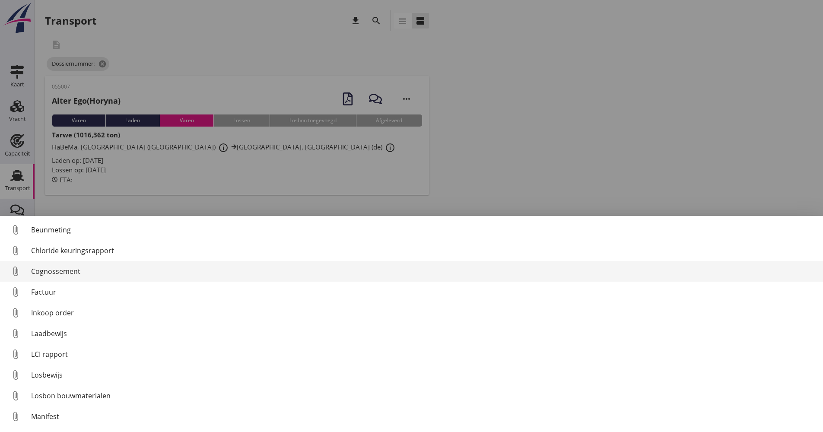
click at [71, 273] on div "Cognossement" at bounding box center [423, 271] width 785 height 10
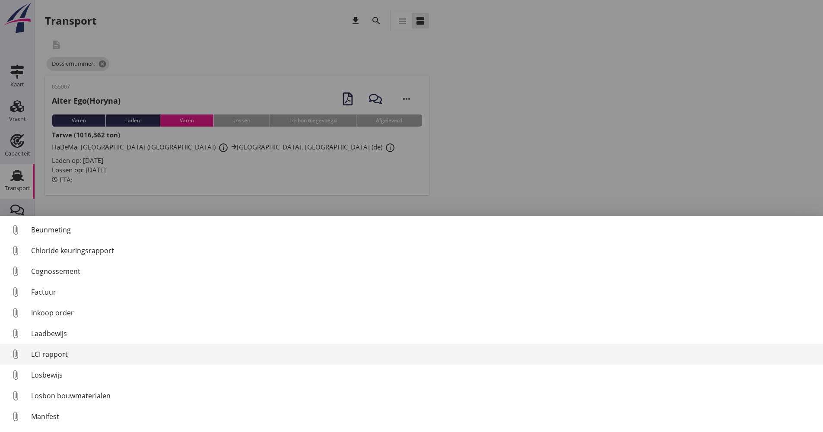
click at [51, 351] on div "LCI rapport" at bounding box center [423, 354] width 785 height 10
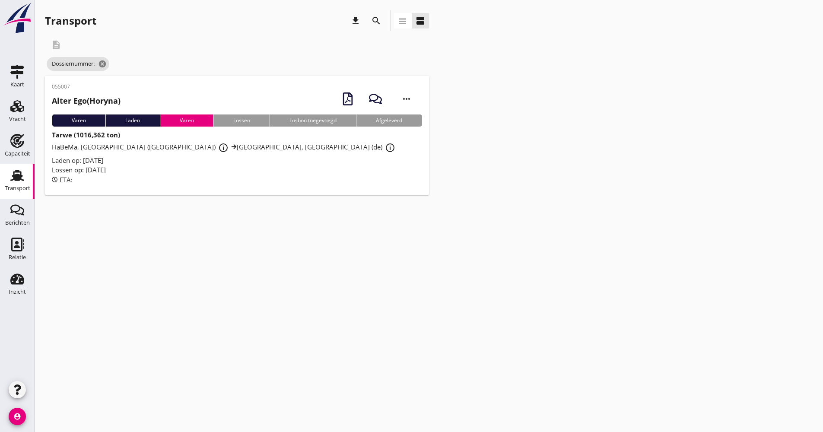
click at [268, 175] on div "ETA:" at bounding box center [237, 180] width 370 height 10
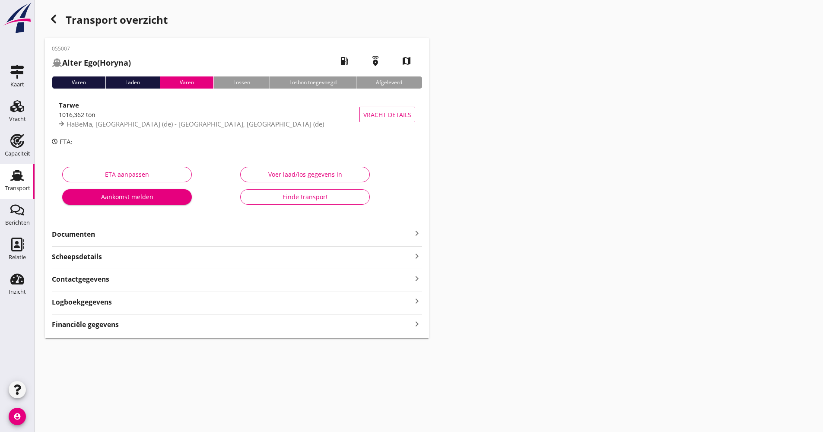
click at [185, 226] on div "Documenten keyboard_arrow_right" at bounding box center [237, 232] width 370 height 16
click at [184, 229] on div "Documenten keyboard_arrow_right" at bounding box center [237, 234] width 370 height 12
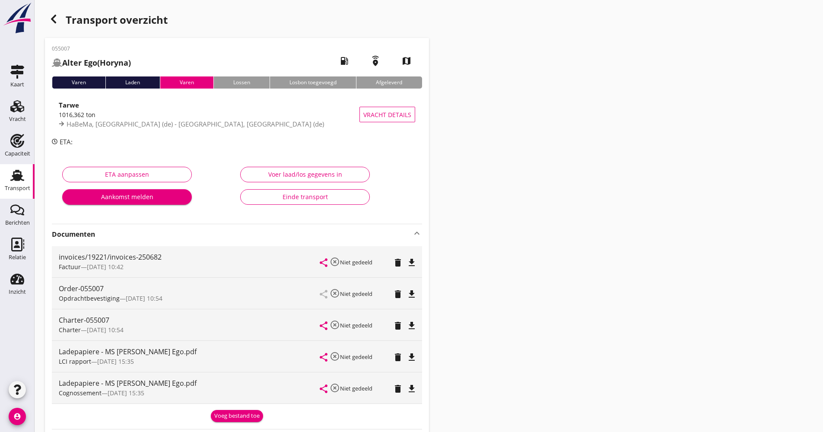
click at [178, 234] on strong "Documenten" at bounding box center [232, 234] width 360 height 10
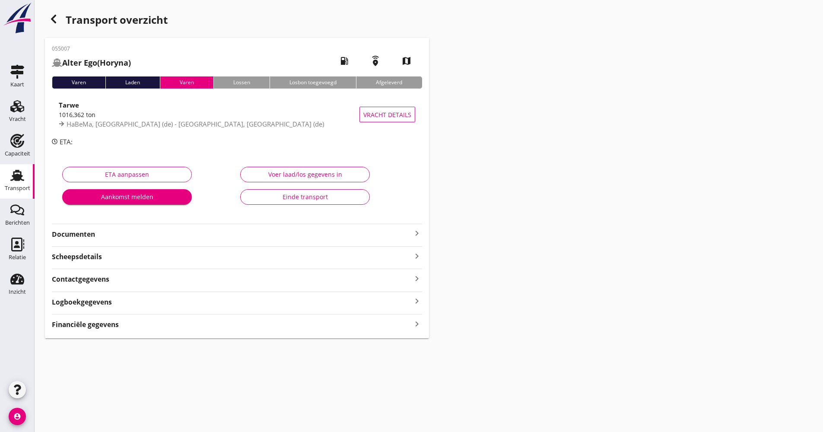
click at [23, 175] on icon "Transport" at bounding box center [17, 175] width 14 height 14
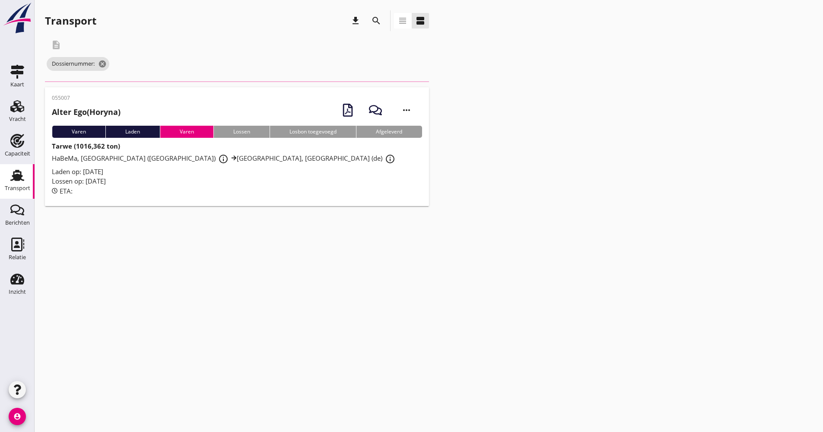
click at [380, 20] on icon "search" at bounding box center [376, 21] width 10 height 10
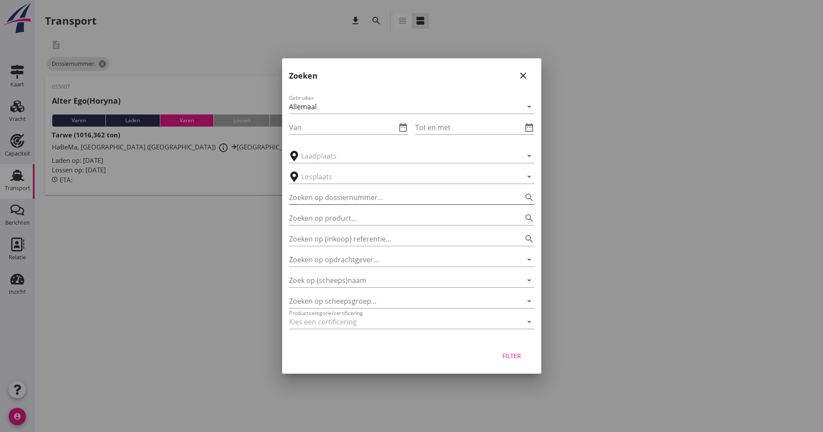
click at [362, 204] on div "Zoeken op dossiernummer... search" at bounding box center [411, 197] width 245 height 14
type input "055056"
click at [511, 357] on div "Filter" at bounding box center [512, 355] width 24 height 9
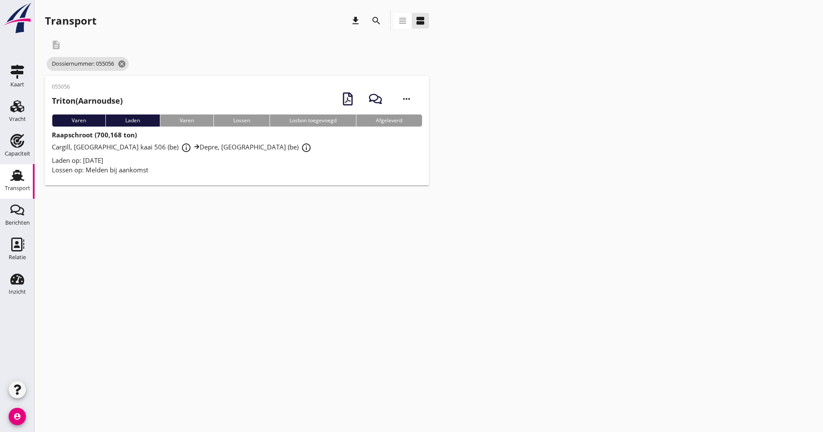
click at [195, 155] on div "Cargill, [GEOGRAPHIC_DATA] kaai 506 (be) info_outline Depre, [GEOGRAPHIC_DATA] …" at bounding box center [237, 148] width 370 height 16
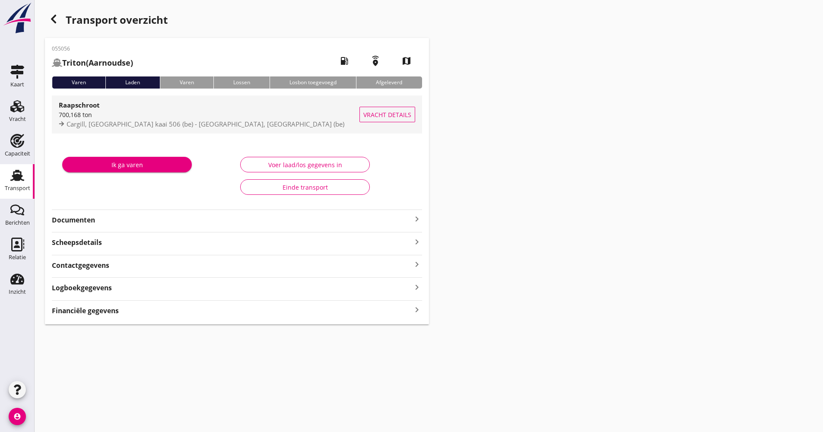
click at [153, 111] on div "700,168 ton" at bounding box center [209, 114] width 301 height 9
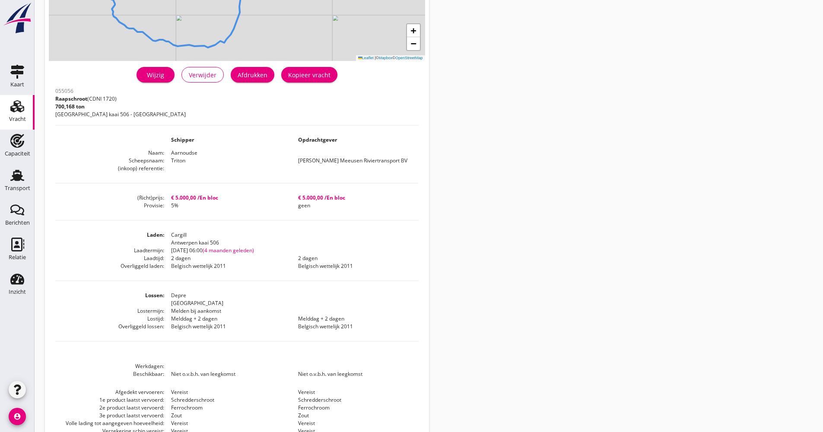
scroll to position [115, 0]
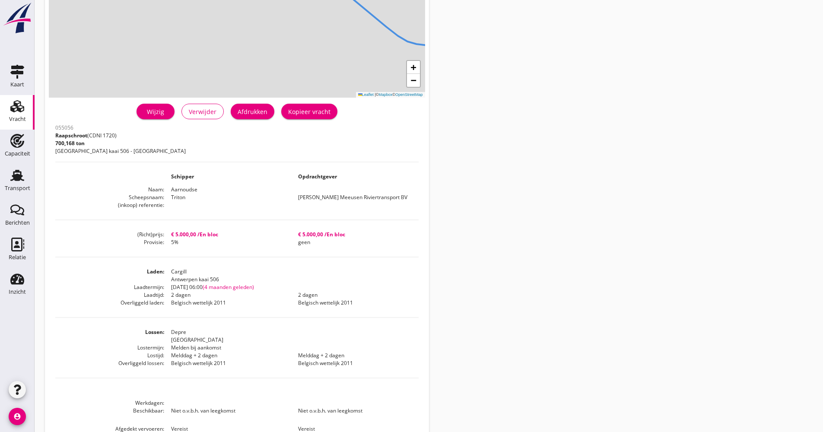
drag, startPoint x: 564, startPoint y: 182, endPoint x: 532, endPoint y: 173, distance: 32.8
click at [564, 182] on div "Vracht details + − Leaflet | © Mapbox © OpenStreetMap warning Het transport hee…" at bounding box center [429, 201] width 788 height 633
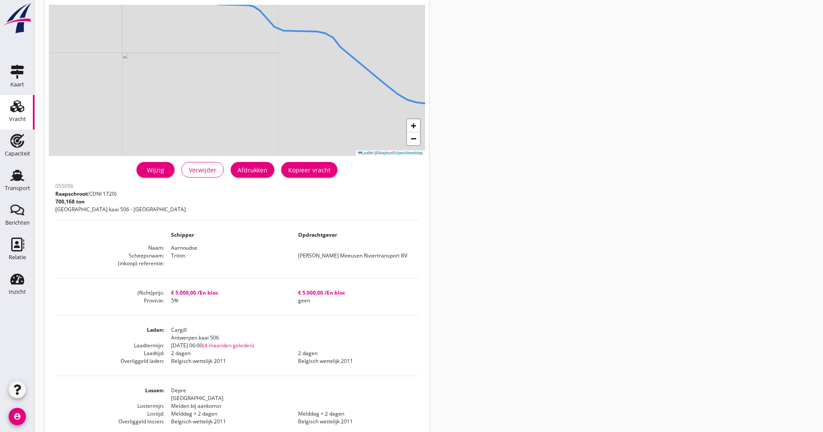
scroll to position [0, 0]
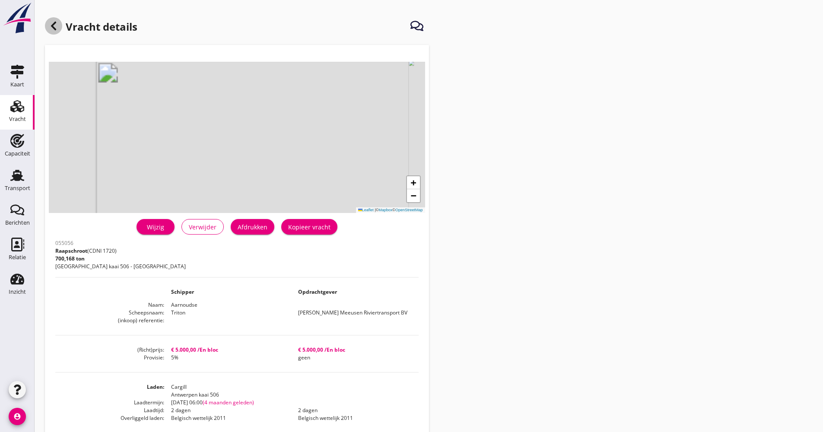
click at [60, 22] on div at bounding box center [53, 25] width 17 height 17
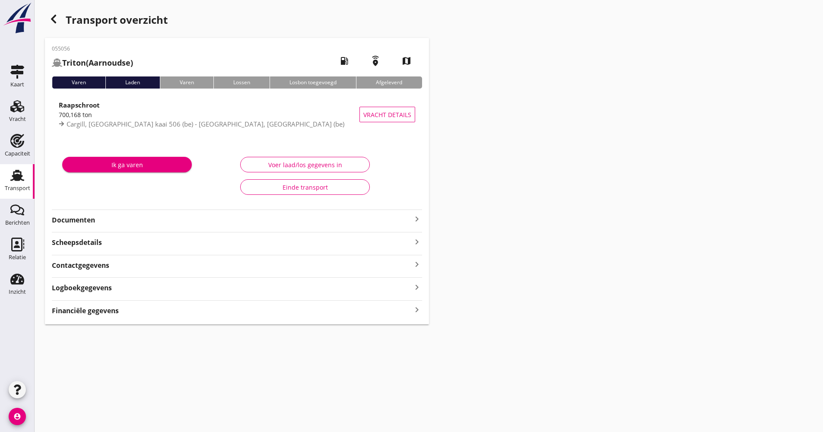
click at [58, 13] on div "button" at bounding box center [53, 18] width 17 height 17
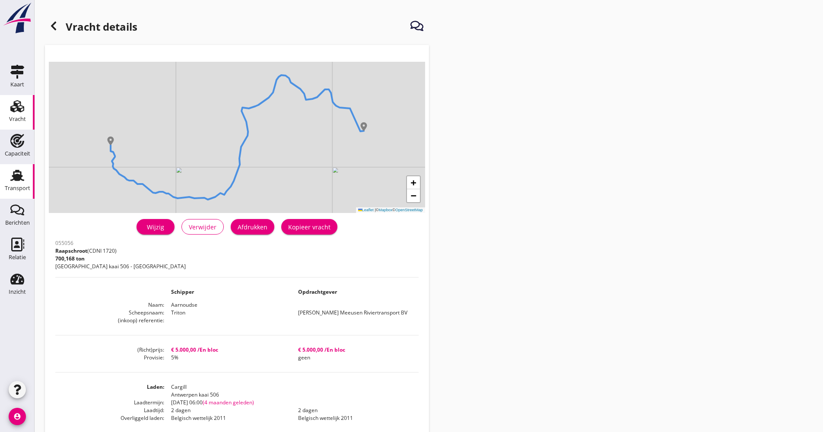
click at [21, 173] on use at bounding box center [17, 175] width 14 height 11
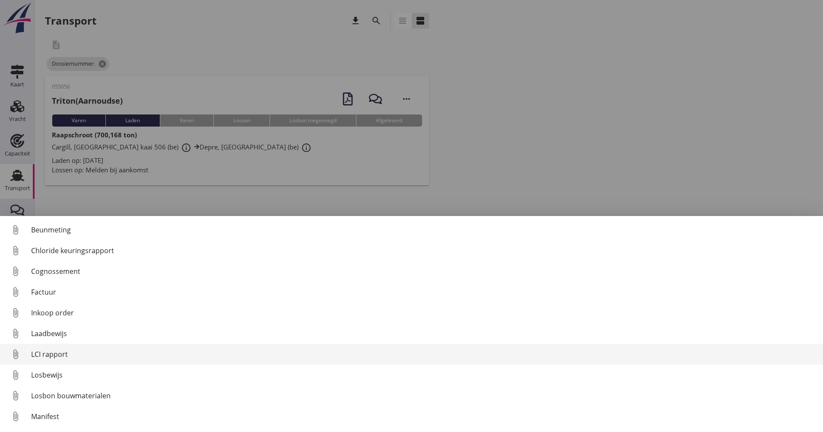
click at [55, 358] on div "LCI rapport" at bounding box center [423, 354] width 785 height 10
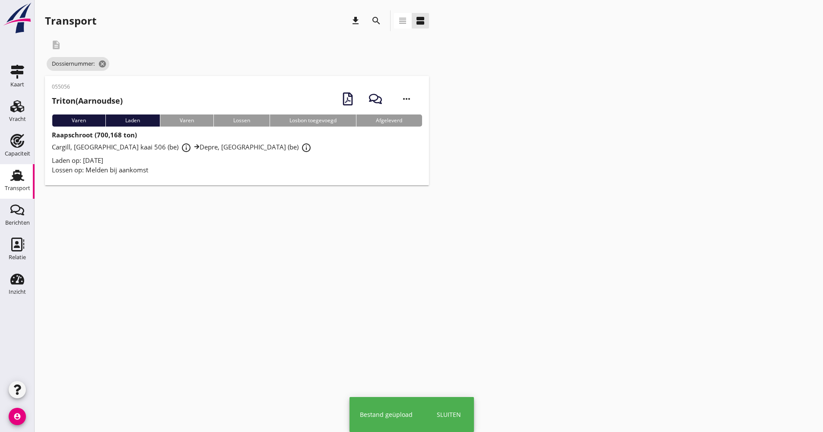
drag, startPoint x: 318, startPoint y: 165, endPoint x: 310, endPoint y: 166, distance: 8.0
click at [317, 165] on div "Laden op: [DATE]" at bounding box center [237, 160] width 370 height 10
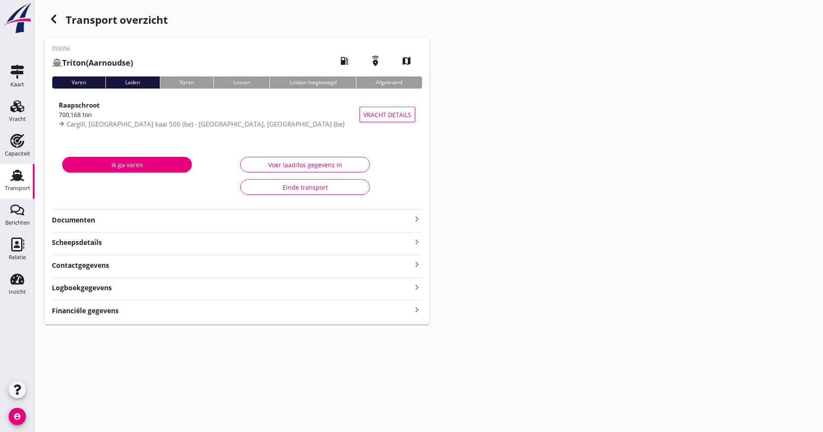
click at [110, 215] on strong "Documenten" at bounding box center [232, 220] width 360 height 10
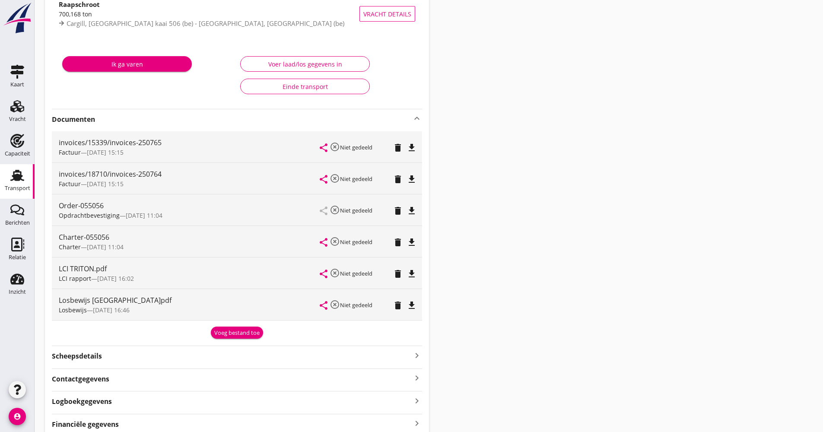
scroll to position [130, 0]
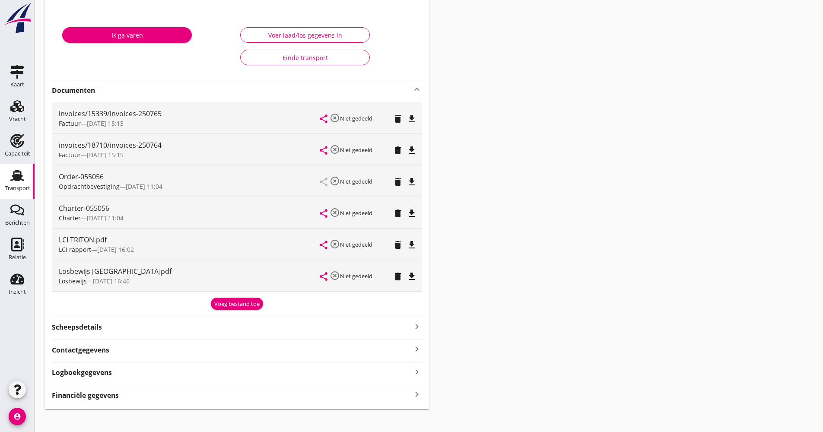
click at [15, 181] on icon "Transport" at bounding box center [17, 175] width 14 height 14
